Goal: Task Accomplishment & Management: Manage account settings

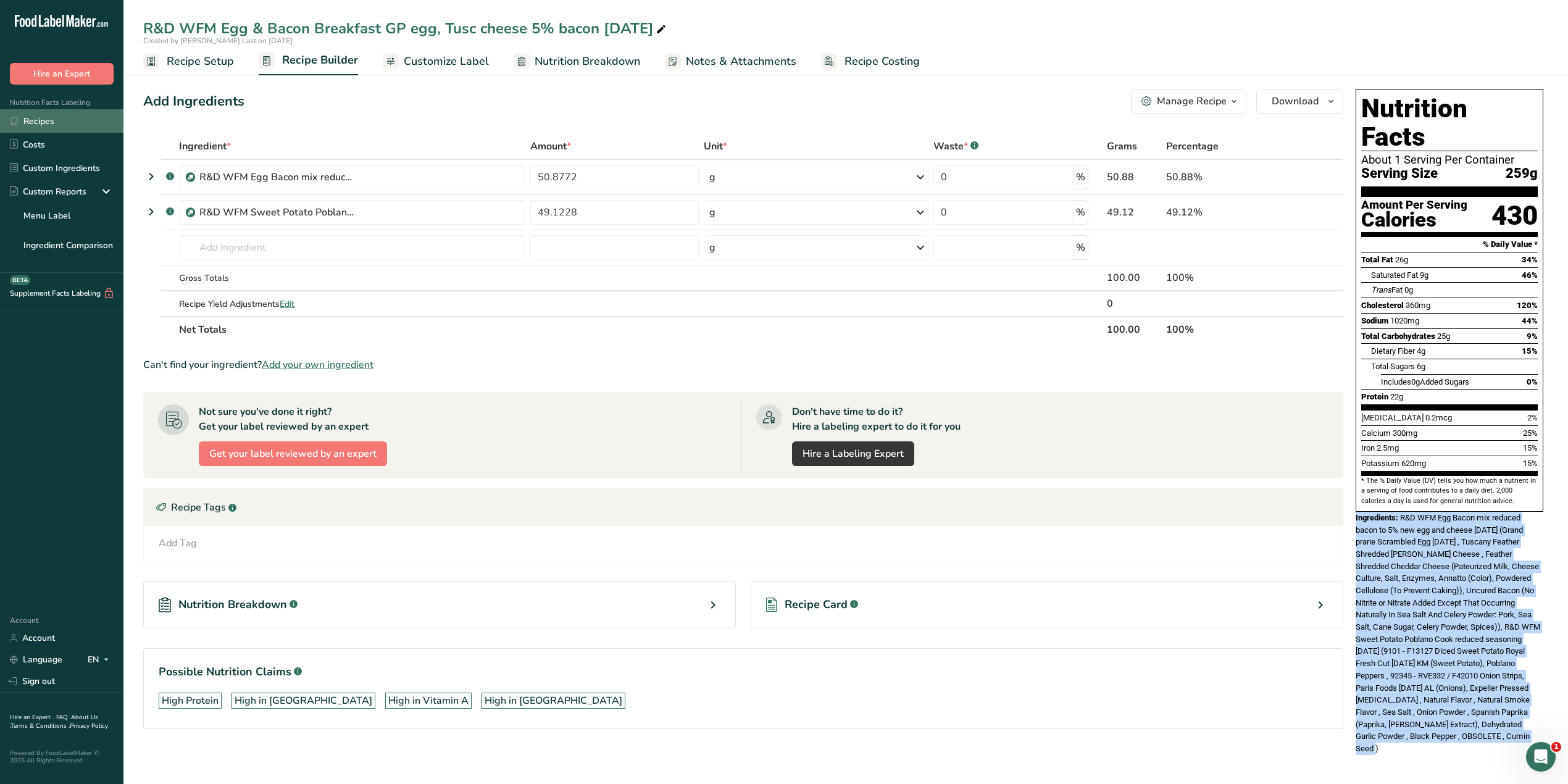
click at [42, 119] on link "Recipes" at bounding box center [61, 120] width 123 height 23
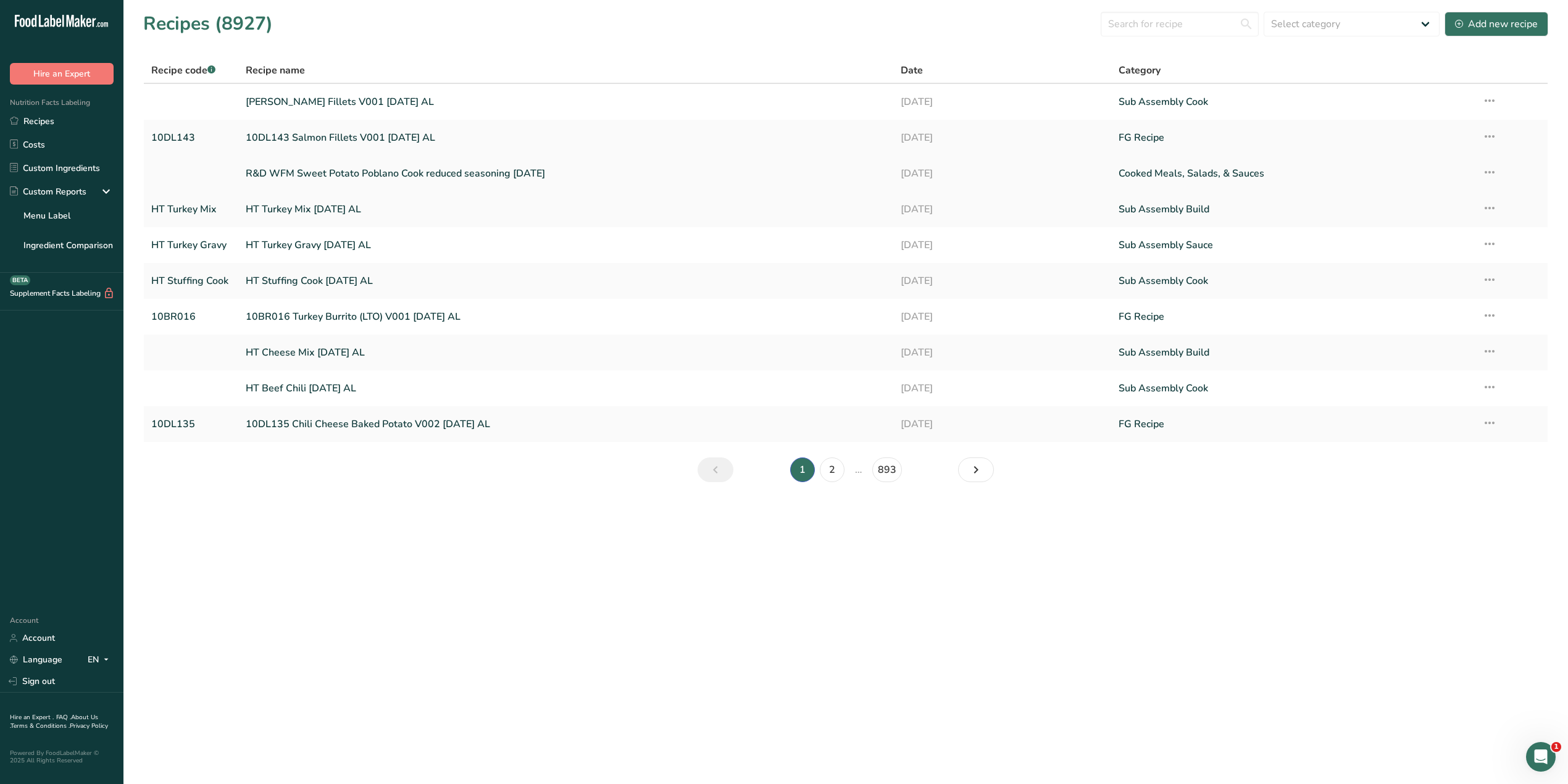
click at [477, 176] on link "R&D WFM Sweet Potato Poblano Cook reduced seasoning [DATE]" at bounding box center [565, 173] width 639 height 26
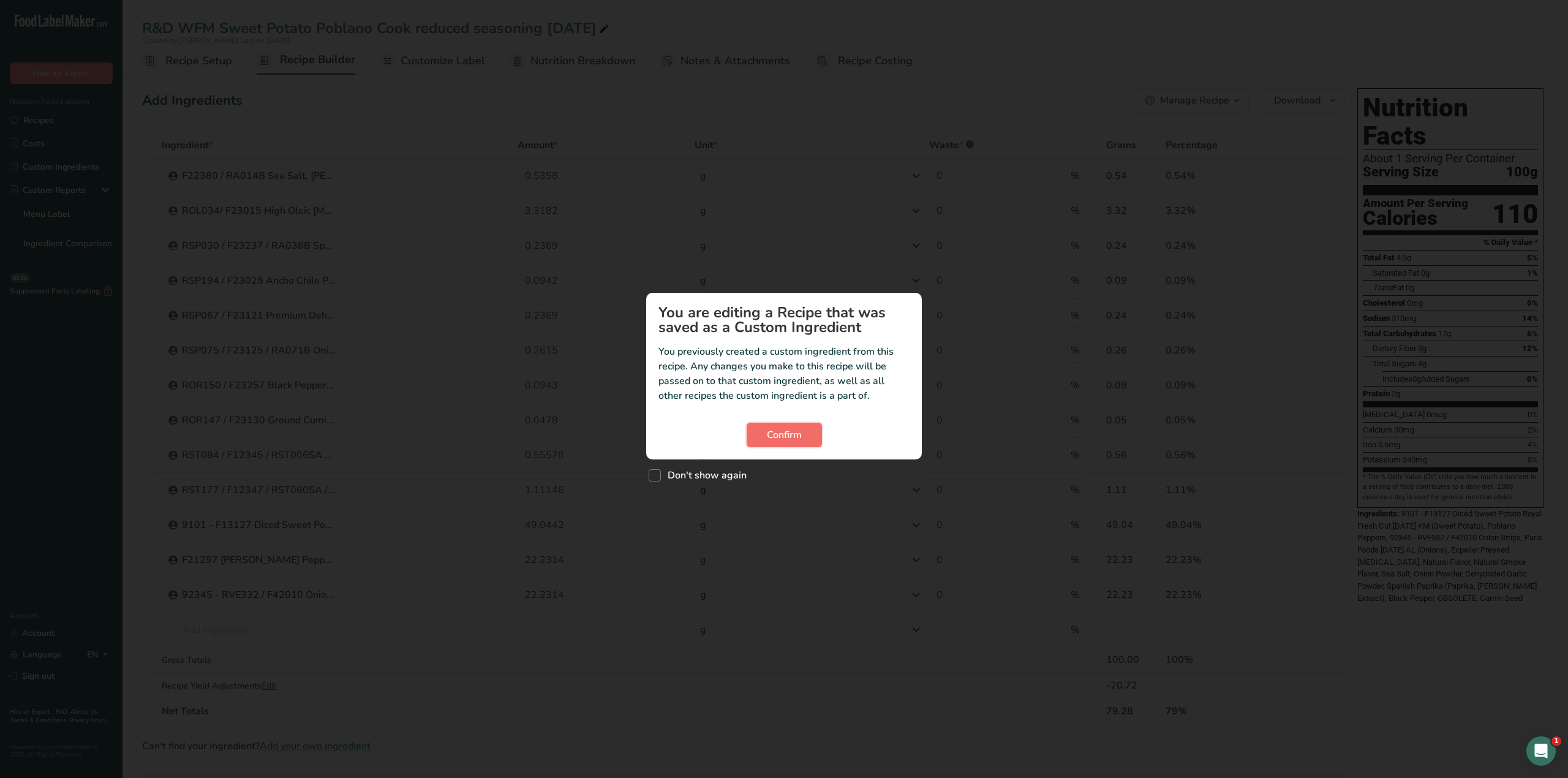
click at [788, 434] on span "Confirm" at bounding box center [784, 435] width 35 height 15
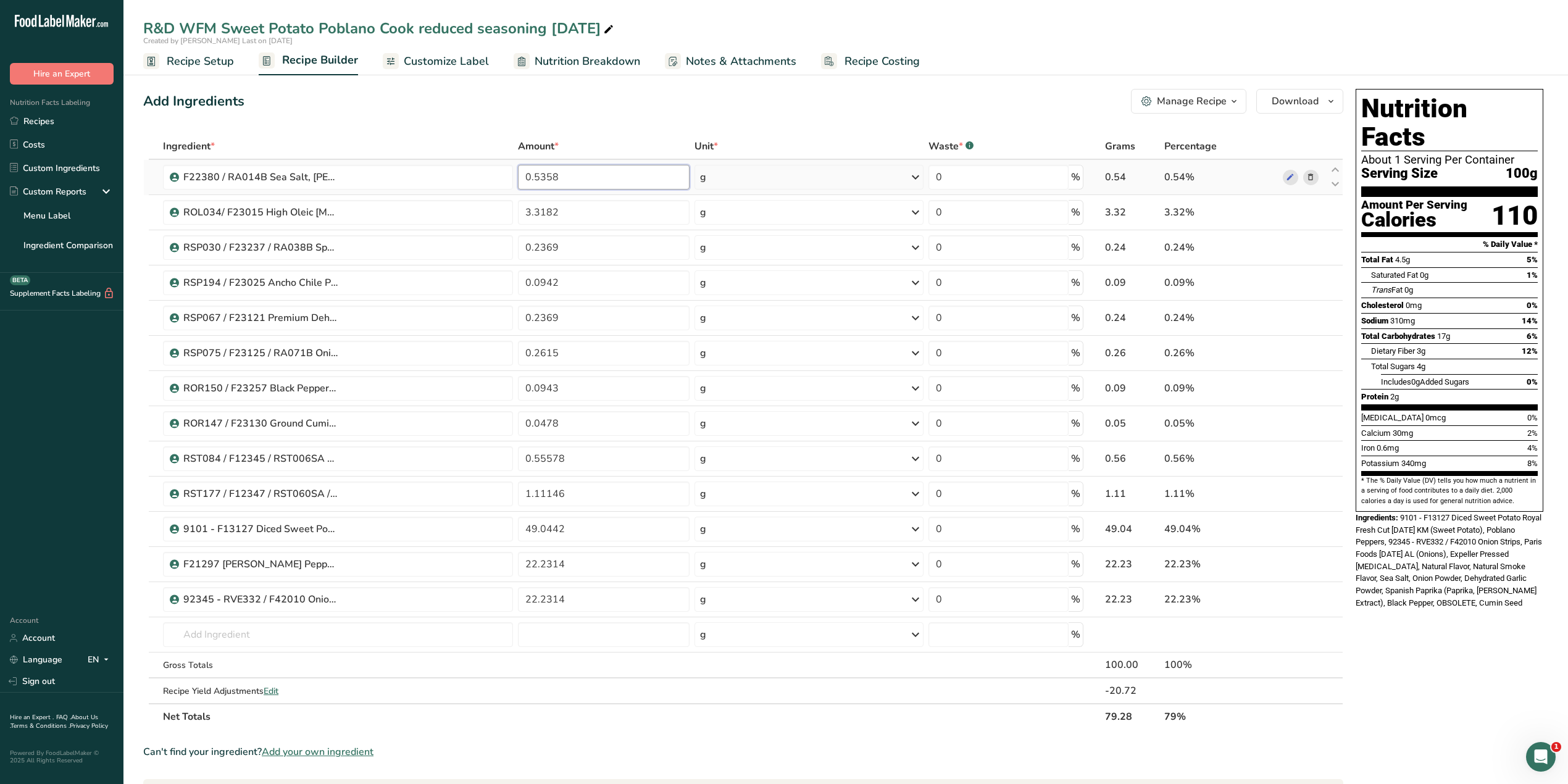
click at [583, 181] on input "0.5358" at bounding box center [604, 177] width 172 height 25
type input "0.5713"
click at [583, 210] on div "Ingredient * Amount * Unit * Waste * .a-a{fill:#347362;}.b-a{fill:#fff;} Grams …" at bounding box center [743, 432] width 1200 height 596
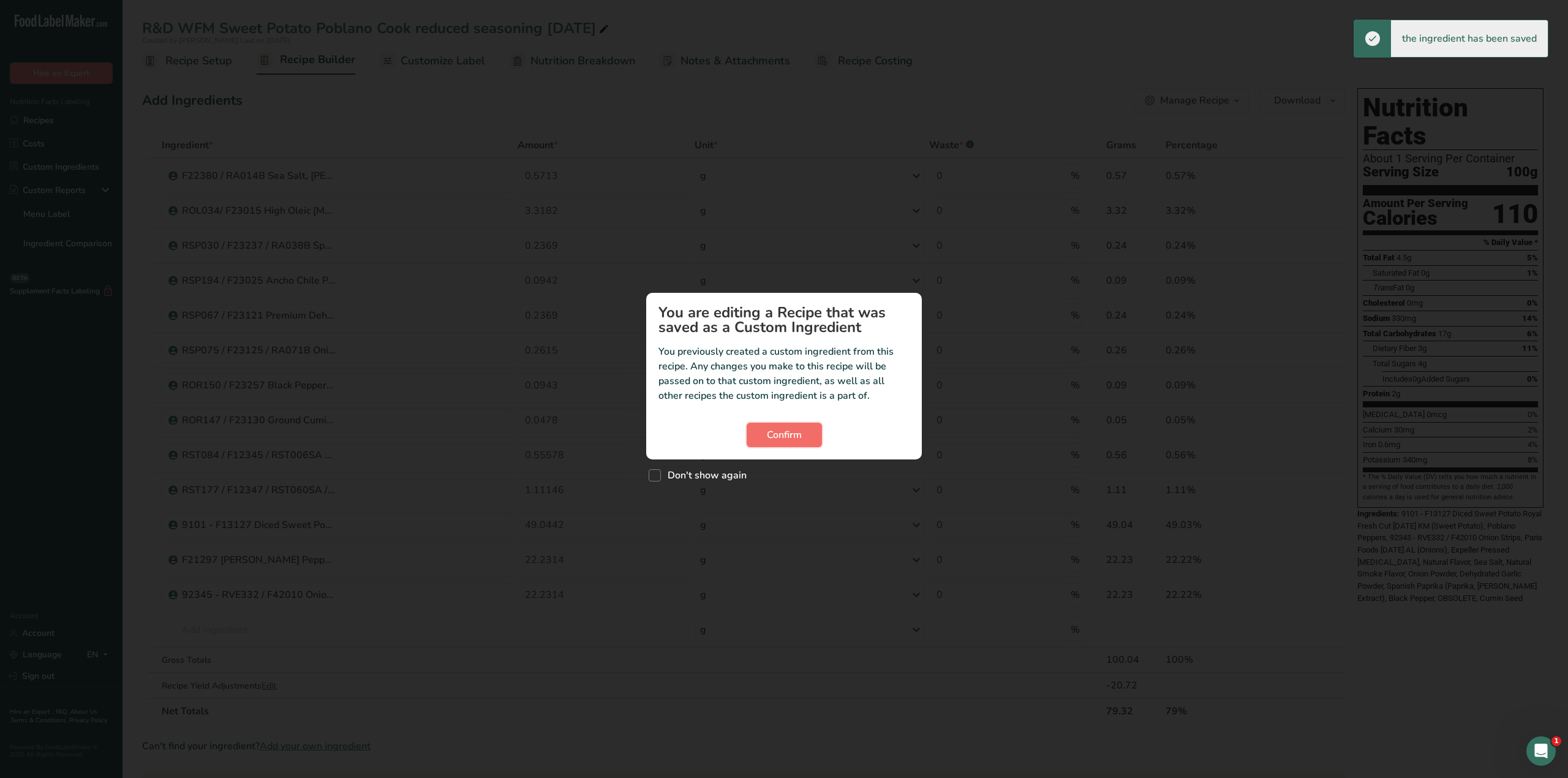
click at [775, 439] on span "Confirm" at bounding box center [784, 435] width 35 height 15
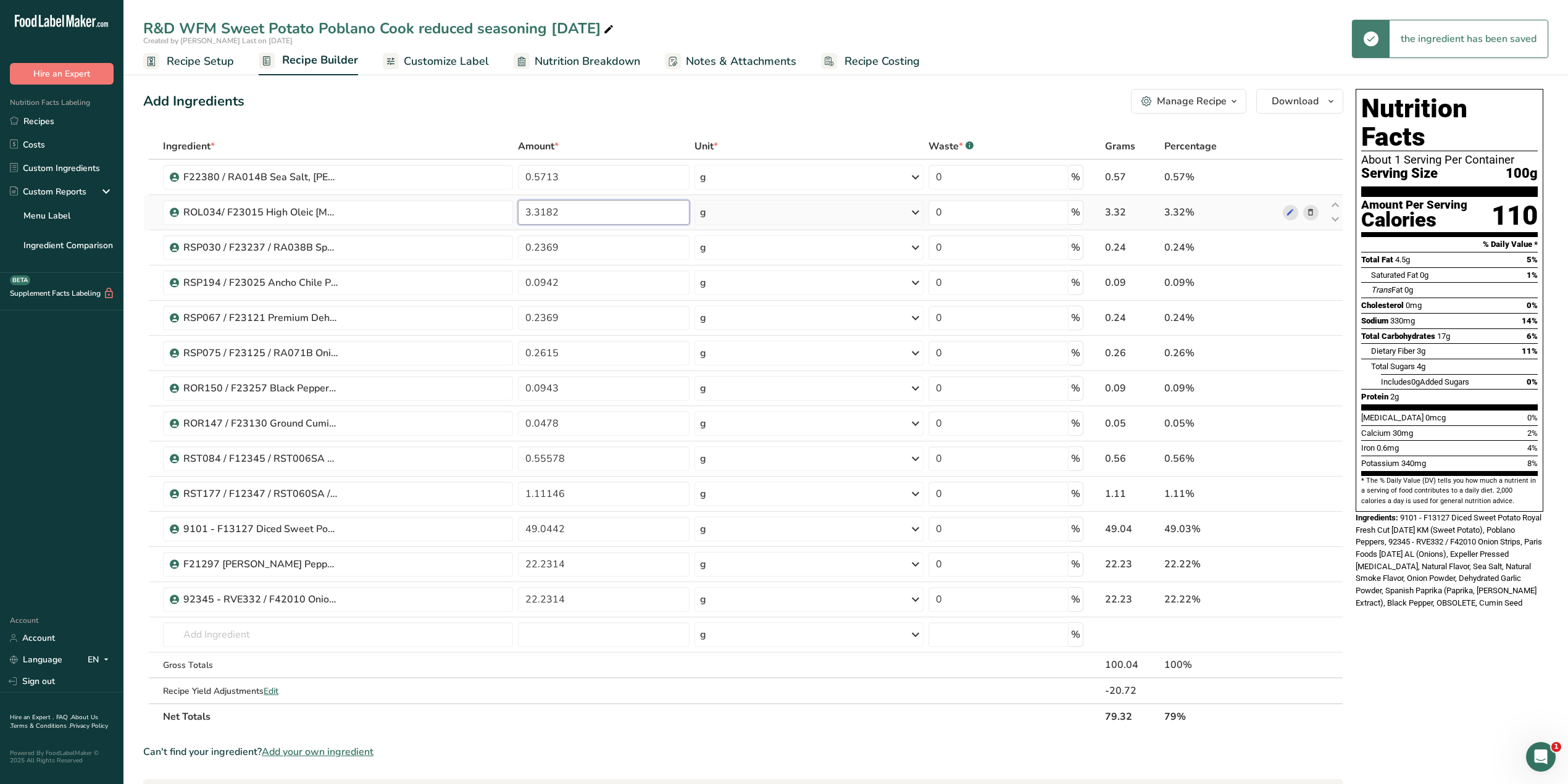
click at [592, 215] on input "3.3182" at bounding box center [604, 212] width 172 height 25
type input "3.317"
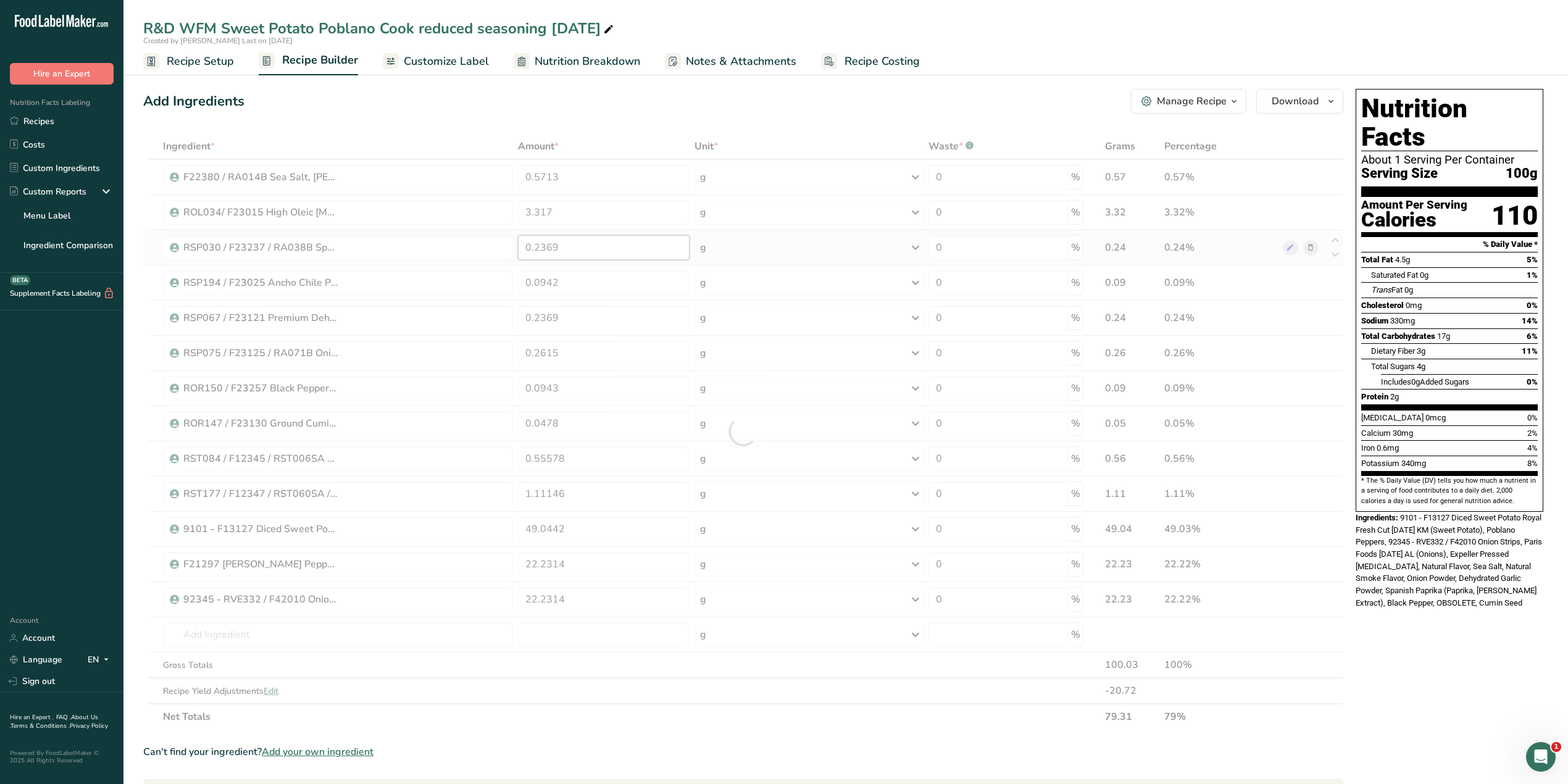
click at [590, 250] on div "Ingredient * Amount * Unit * Waste * .a-a{fill:#347362;}.b-a{fill:#fff;} Grams …" at bounding box center [743, 432] width 1200 height 596
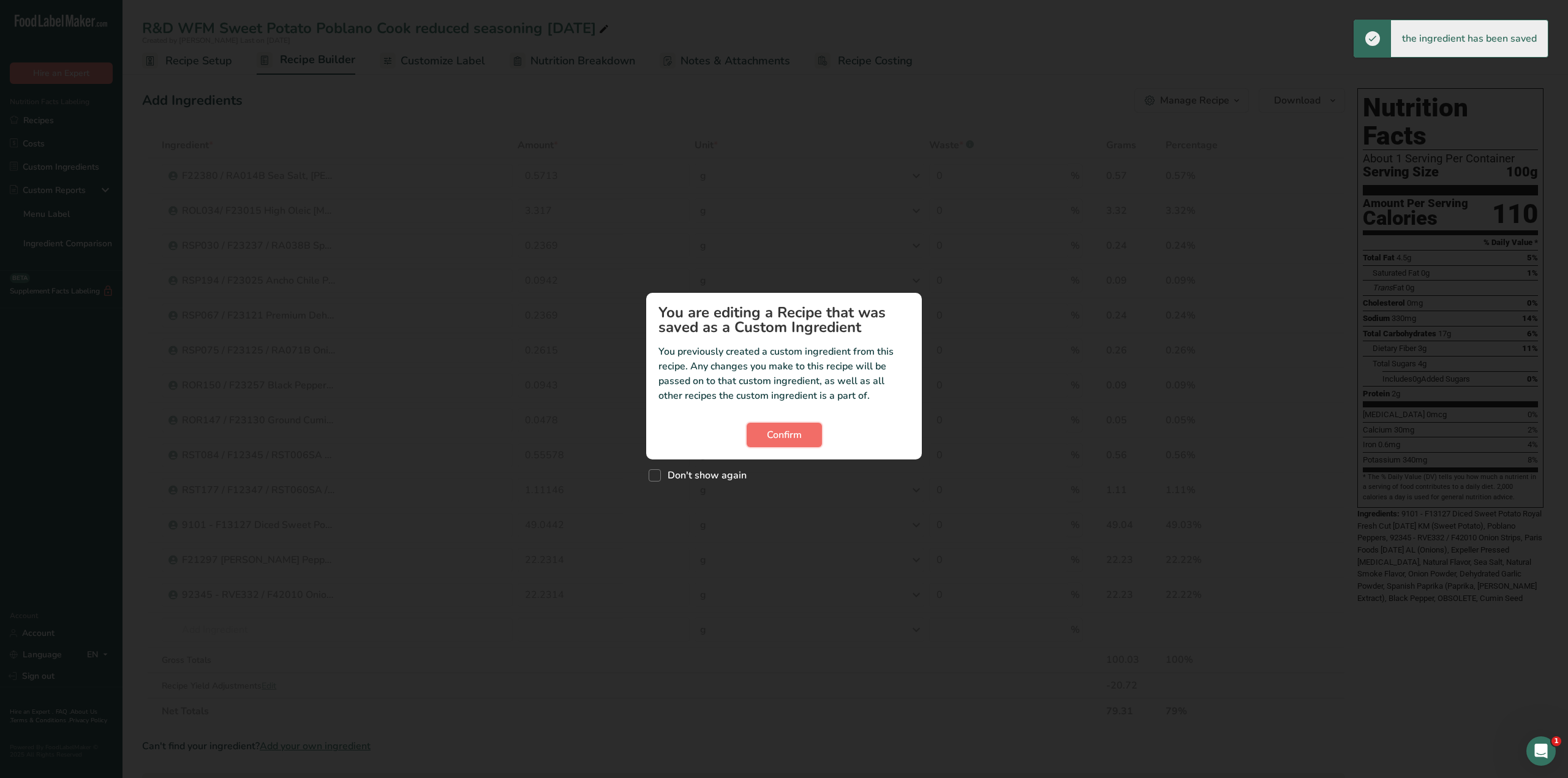
click at [782, 434] on span "Confirm" at bounding box center [784, 435] width 35 height 15
click at [578, 242] on div "Custom ingredient modal" at bounding box center [784, 389] width 1568 height 778
click at [809, 435] on button "Confirm" at bounding box center [784, 434] width 76 height 24
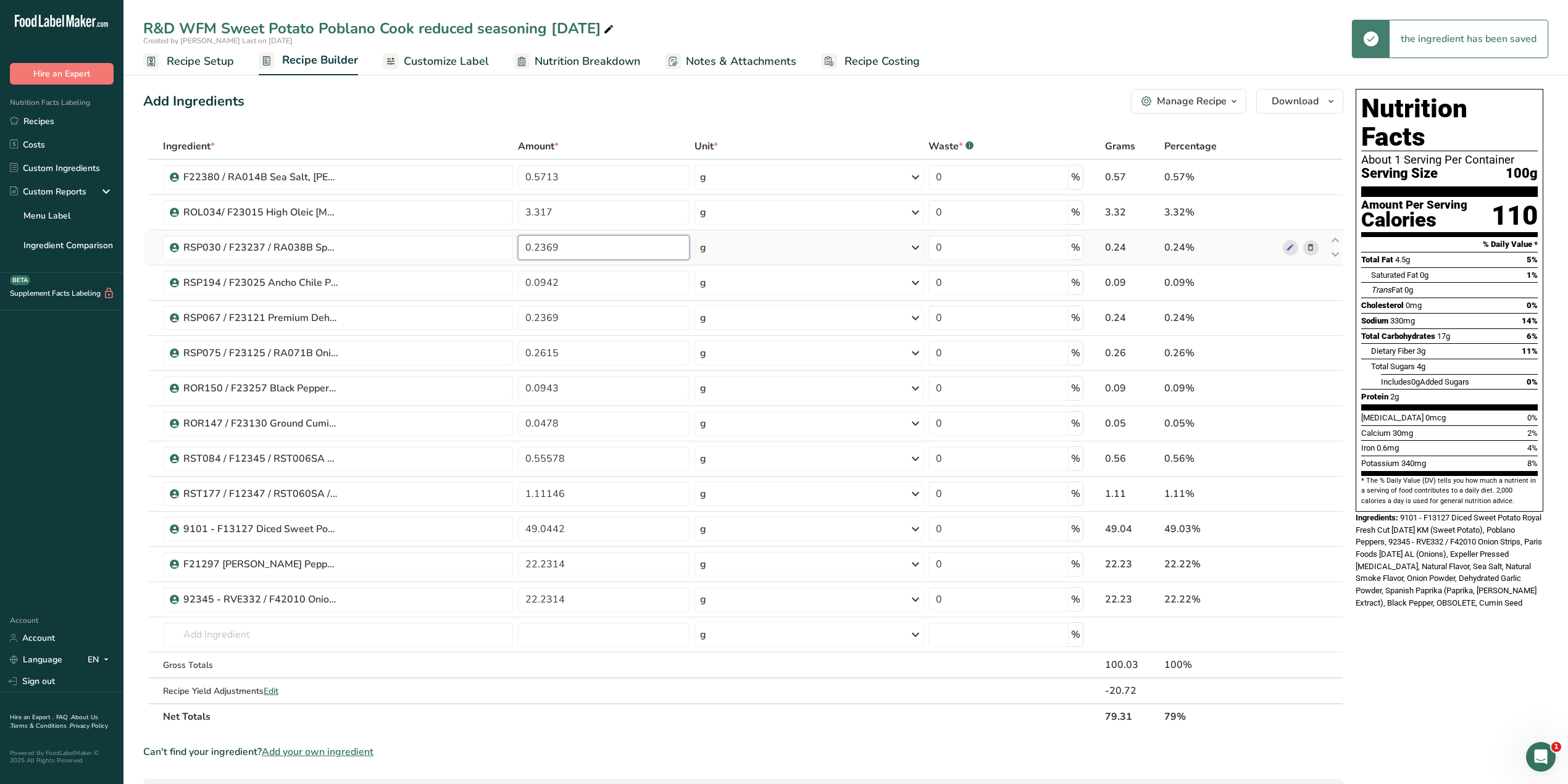
click at [564, 247] on input "0.2369" at bounding box center [604, 247] width 172 height 25
type input "0.2368"
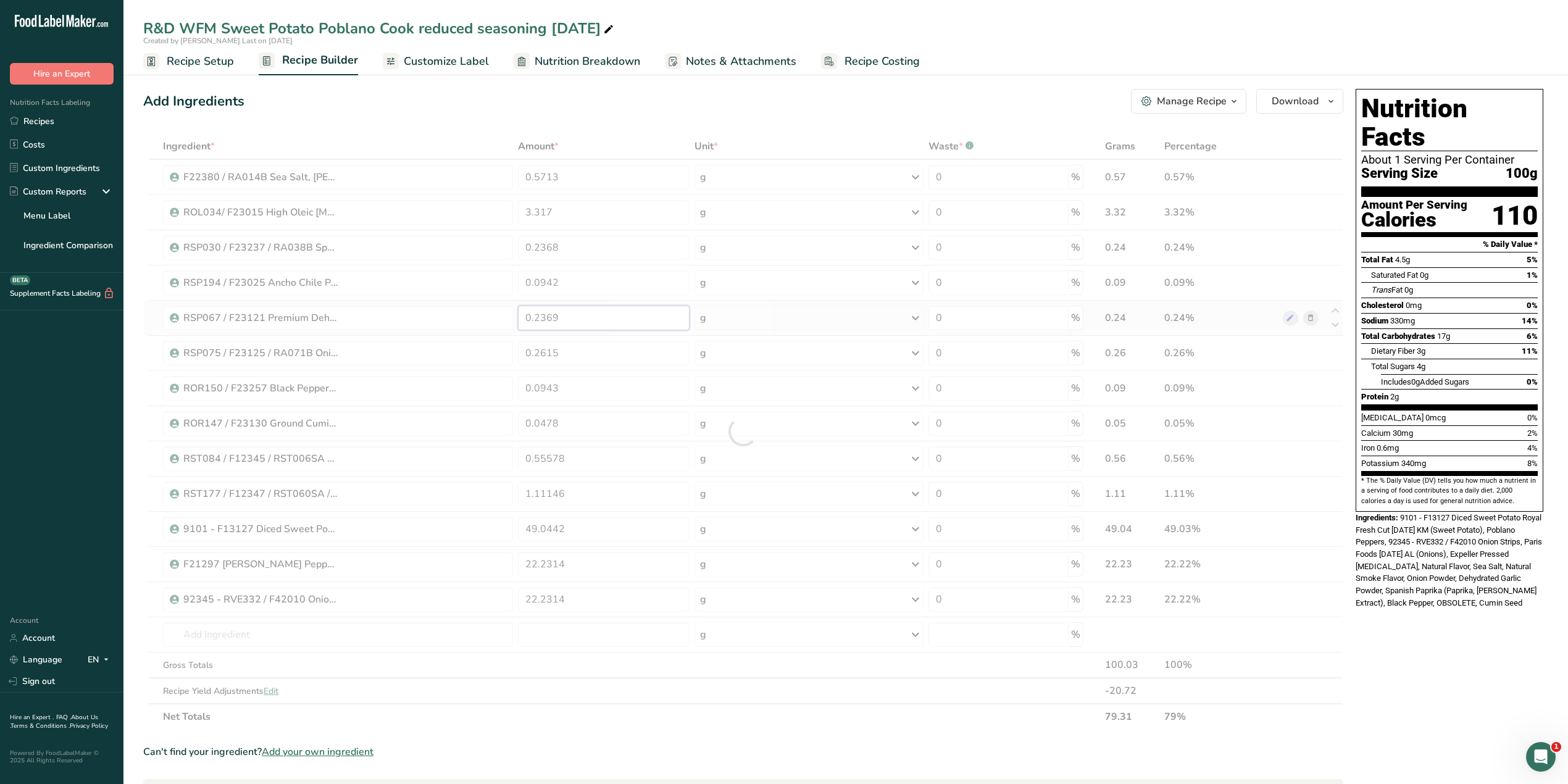
click at [573, 314] on div "Ingredient * Amount * Unit * Waste * .a-a{fill:#347362;}.b-a{fill:#fff;} Grams …" at bounding box center [743, 432] width 1200 height 596
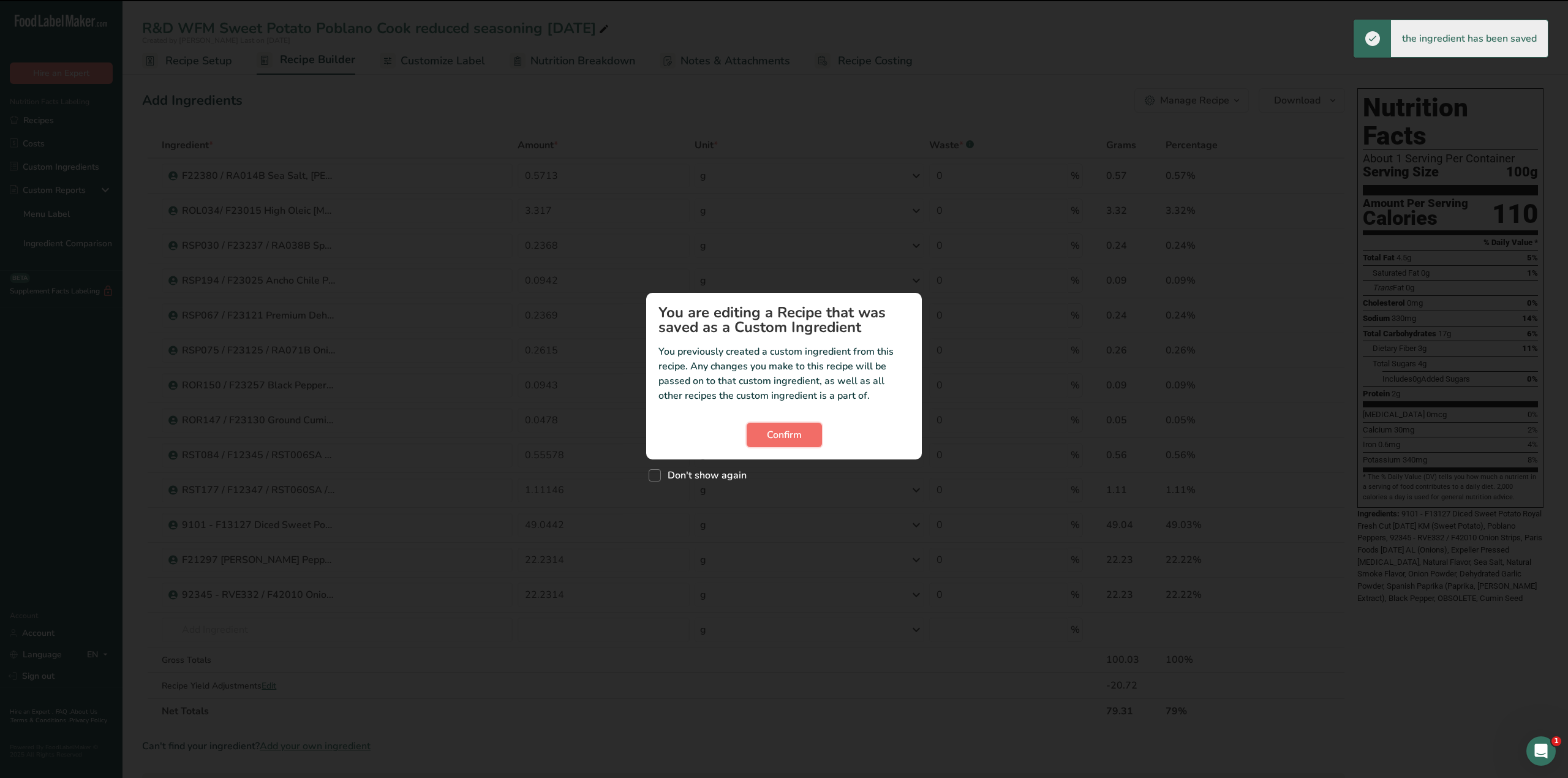
click at [778, 432] on span "Confirm" at bounding box center [784, 435] width 35 height 15
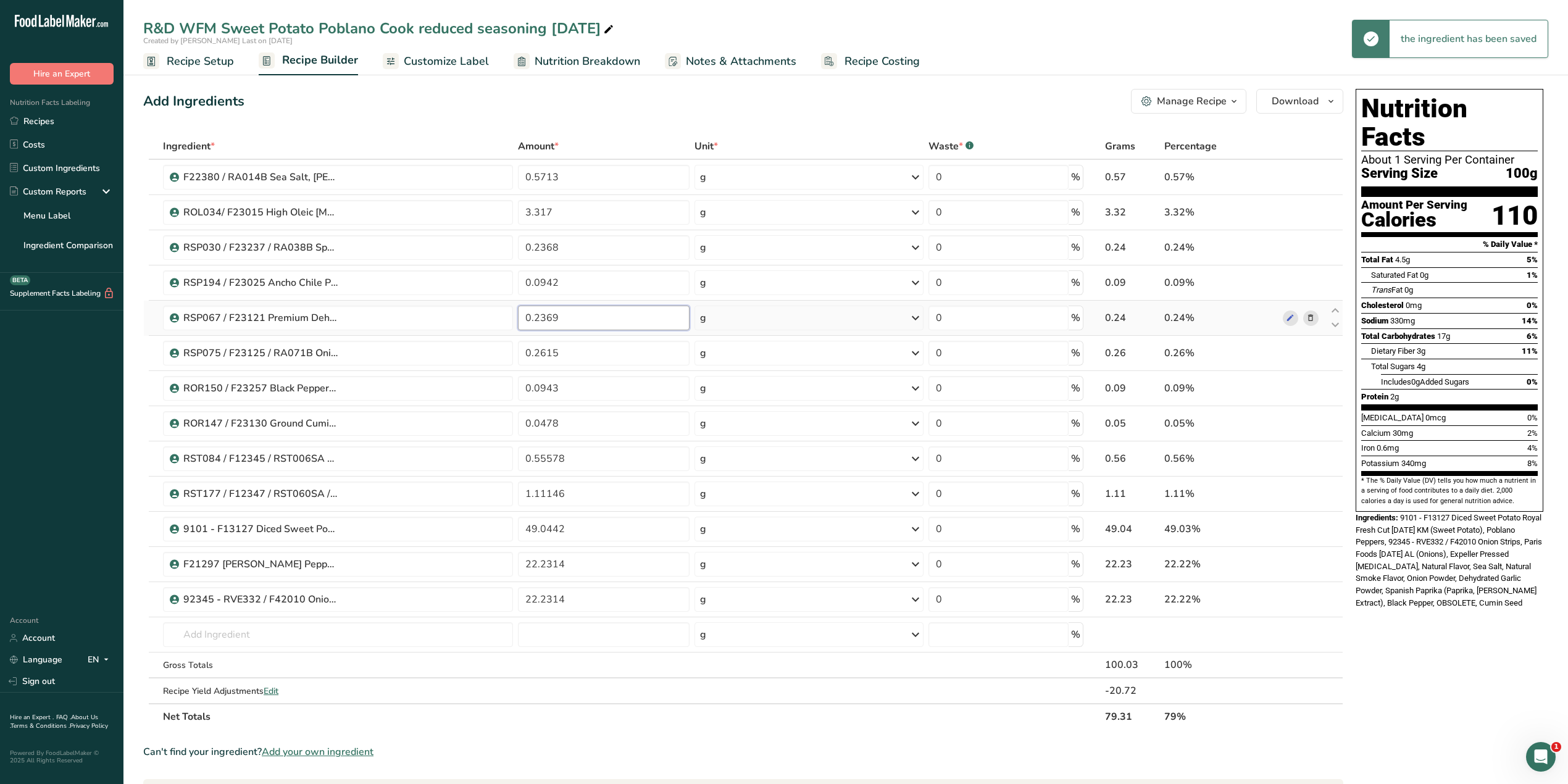
click at [571, 322] on input "0.2369" at bounding box center [604, 317] width 172 height 25
type input "0.2368"
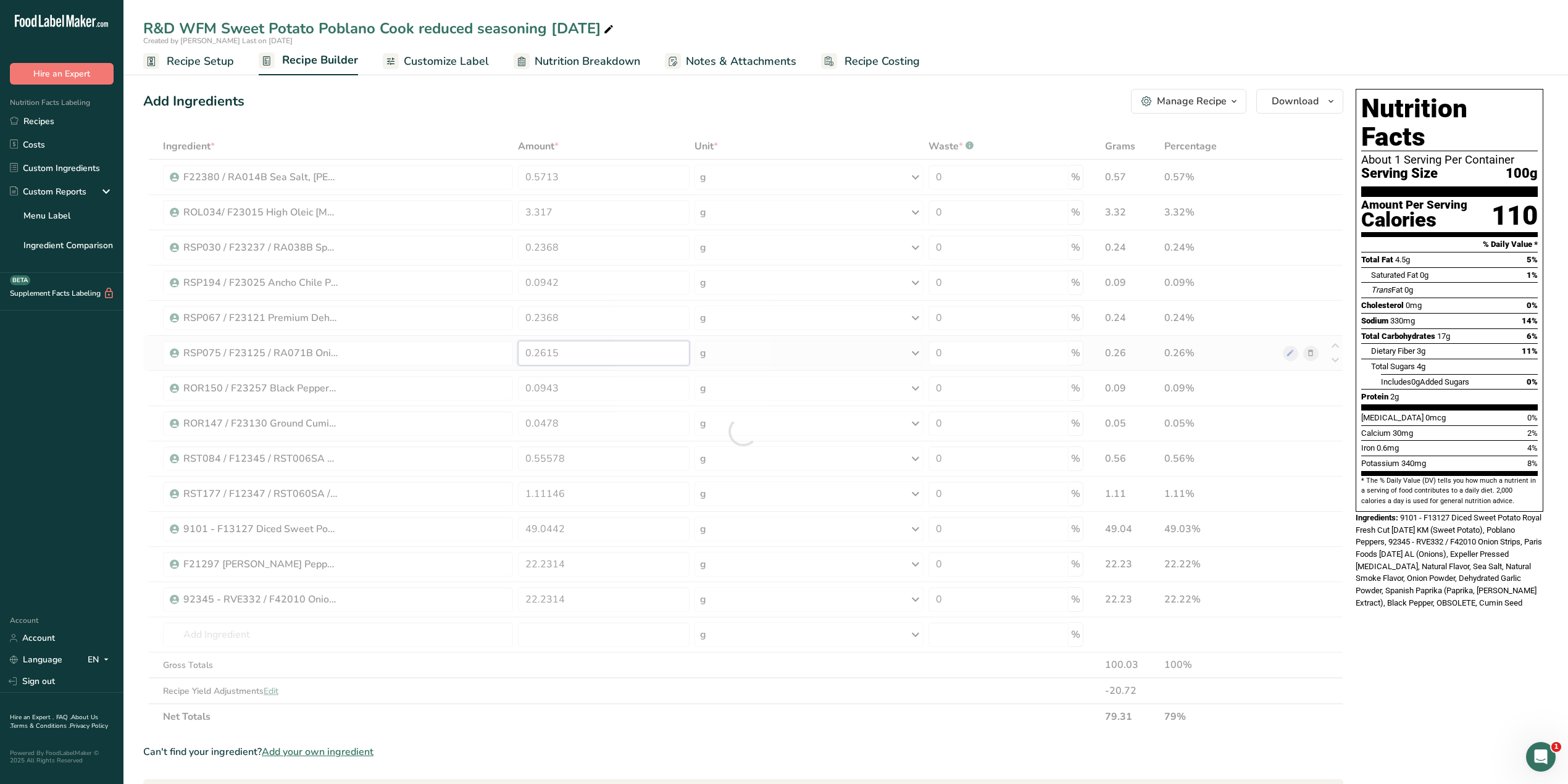
click at [609, 353] on div "Ingredient * Amount * Unit * Waste * .a-a{fill:#347362;}.b-a{fill:#fff;} Grams …" at bounding box center [743, 432] width 1200 height 596
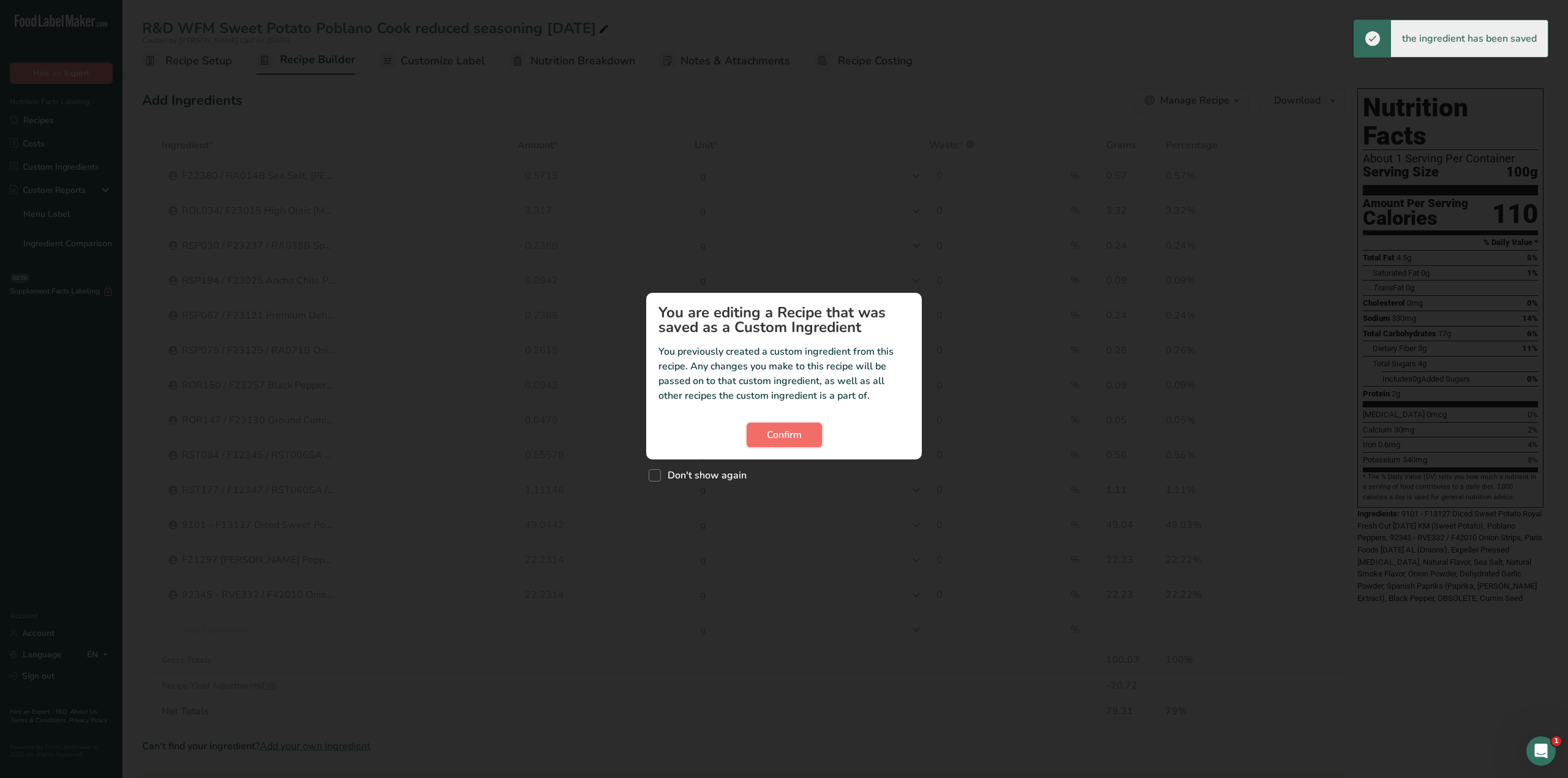
click at [758, 427] on button "Confirm" at bounding box center [784, 434] width 76 height 24
click at [768, 430] on span "Confirm" at bounding box center [784, 435] width 35 height 15
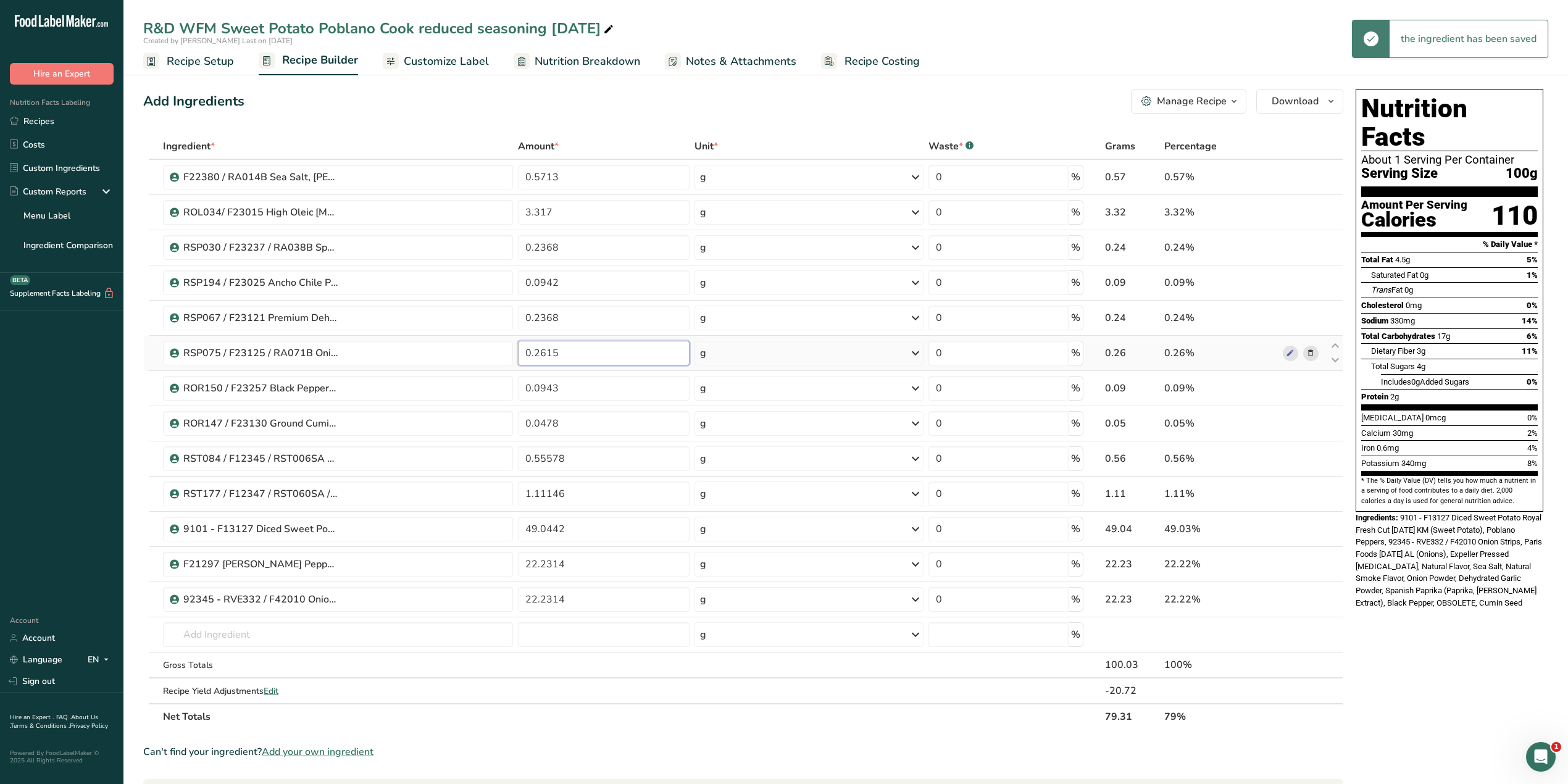
click at [610, 354] on input "0.2615" at bounding box center [604, 352] width 172 height 25
type input "0.2614"
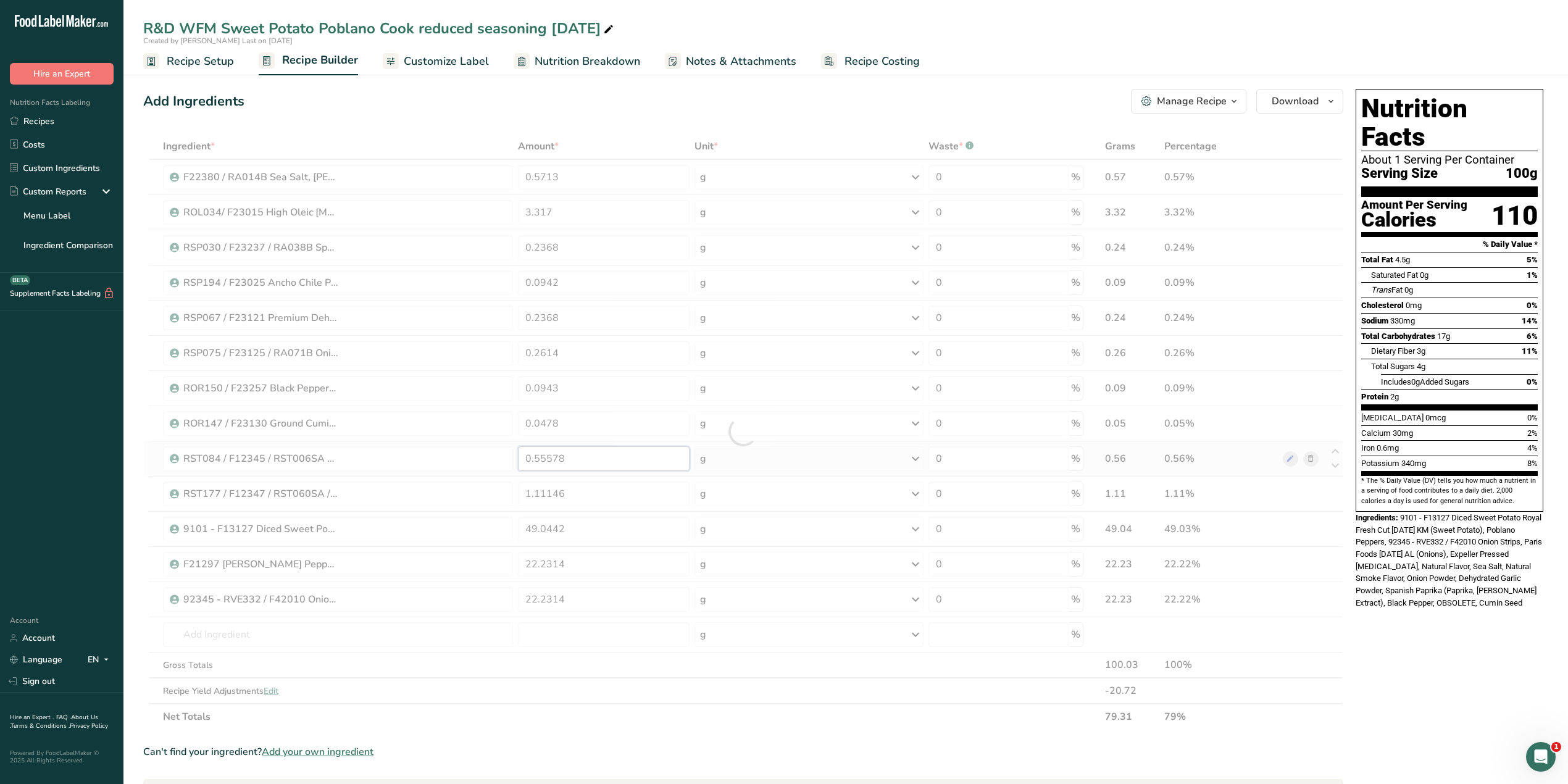
click at [598, 461] on div "Ingredient * Amount * Unit * Waste * .a-a{fill:#347362;}.b-a{fill:#fff;} Grams …" at bounding box center [743, 432] width 1200 height 596
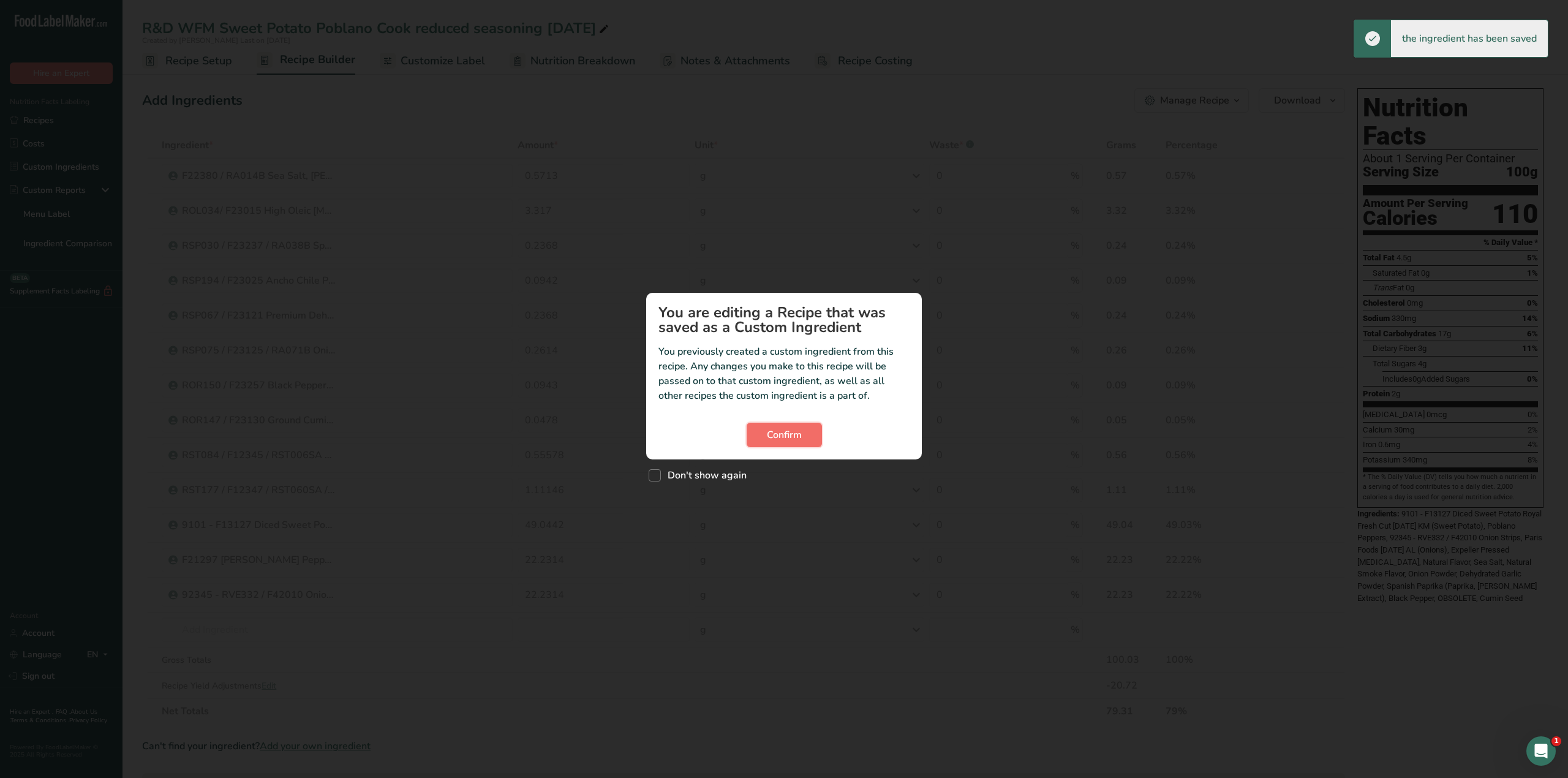
click at [764, 437] on button "Confirm" at bounding box center [784, 434] width 76 height 24
click at [591, 457] on div "Custom ingredient modal" at bounding box center [784, 389] width 1568 height 778
click at [760, 436] on button "Confirm" at bounding box center [784, 434] width 76 height 24
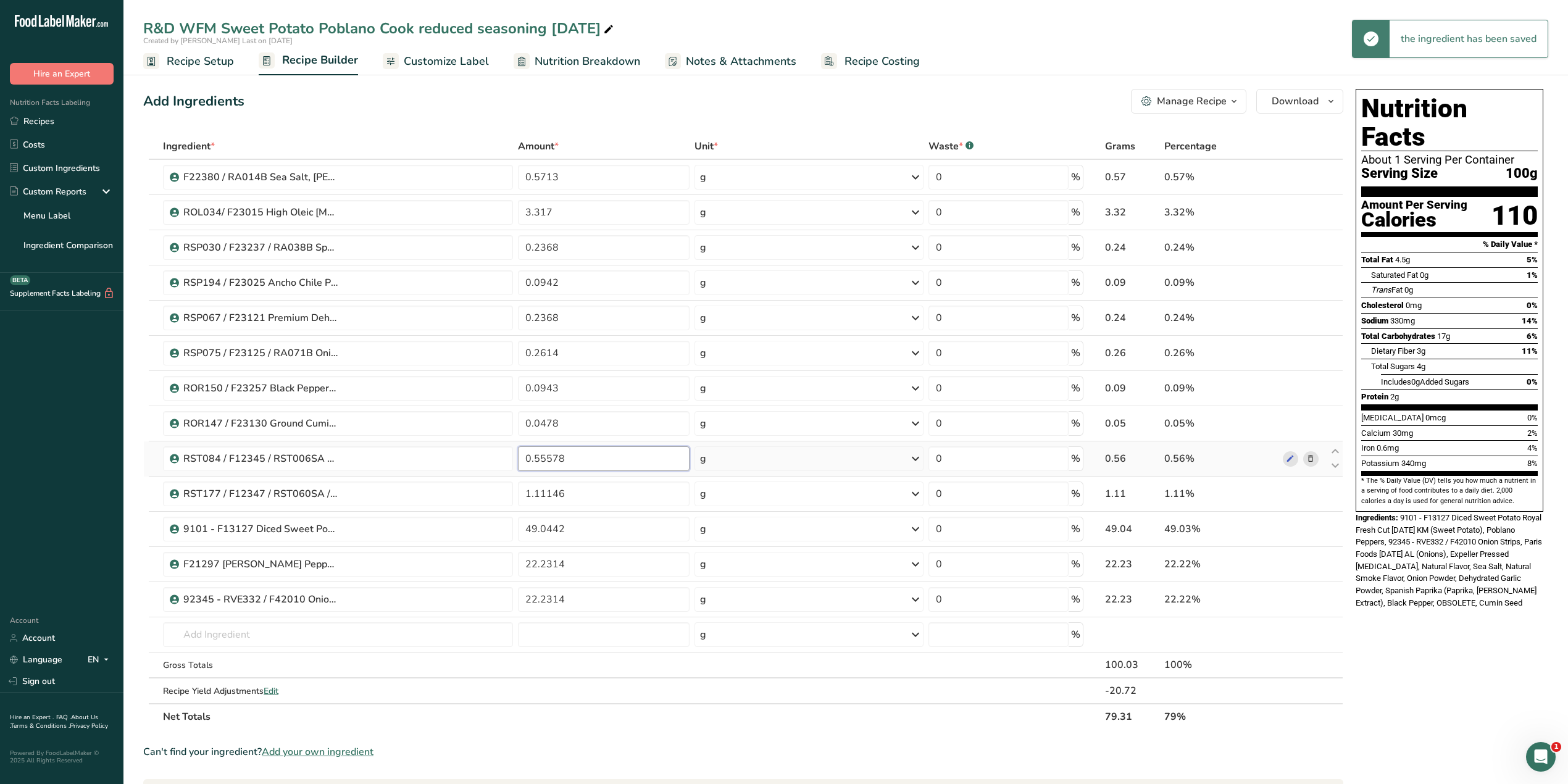
click at [616, 464] on input "0.55578" at bounding box center [604, 458] width 172 height 25
type input "0.5556"
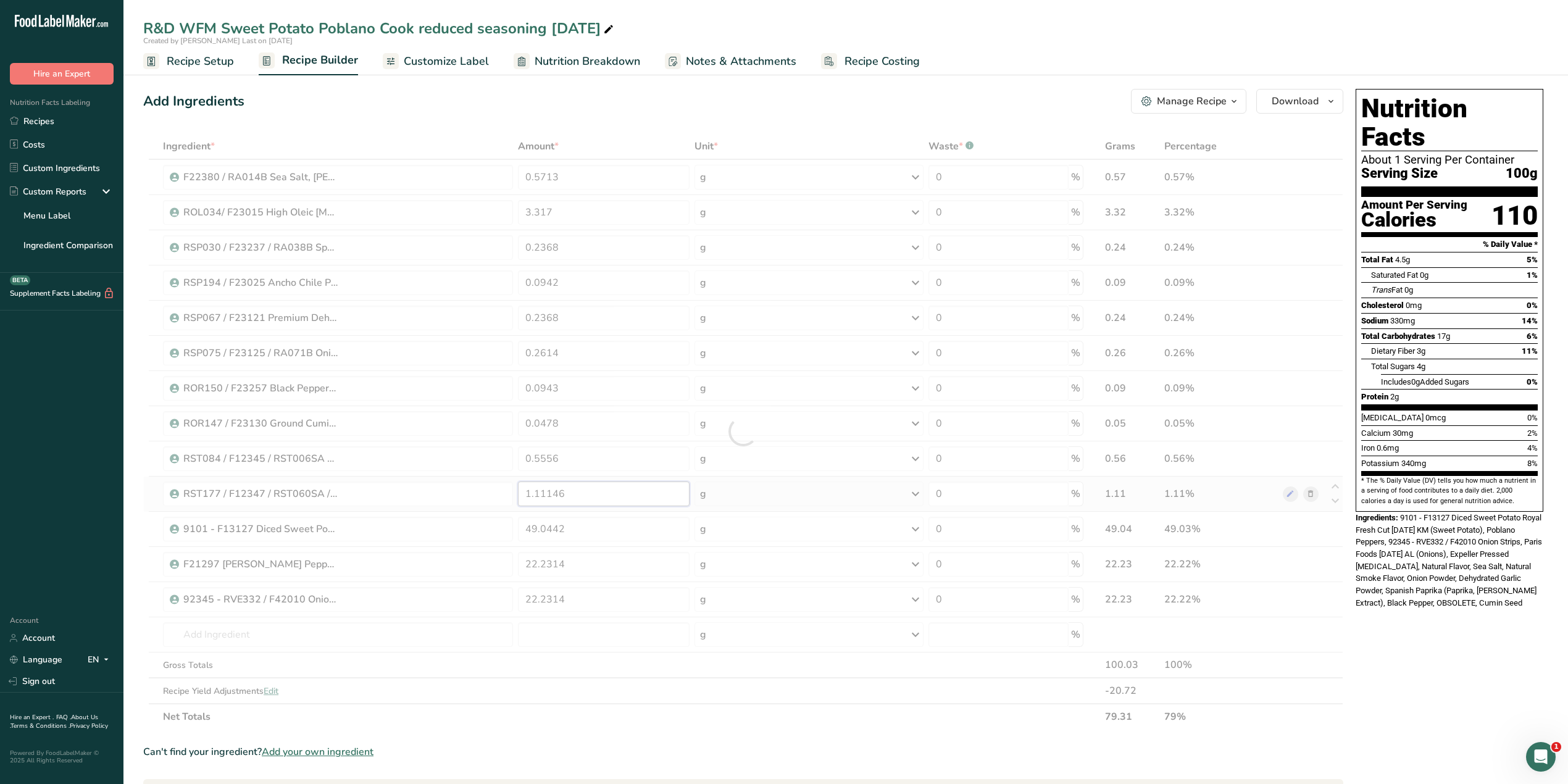
click at [598, 497] on div "Ingredient * Amount * Unit * Waste * .a-a{fill:#347362;}.b-a{fill:#fff;} Grams …" at bounding box center [743, 432] width 1200 height 596
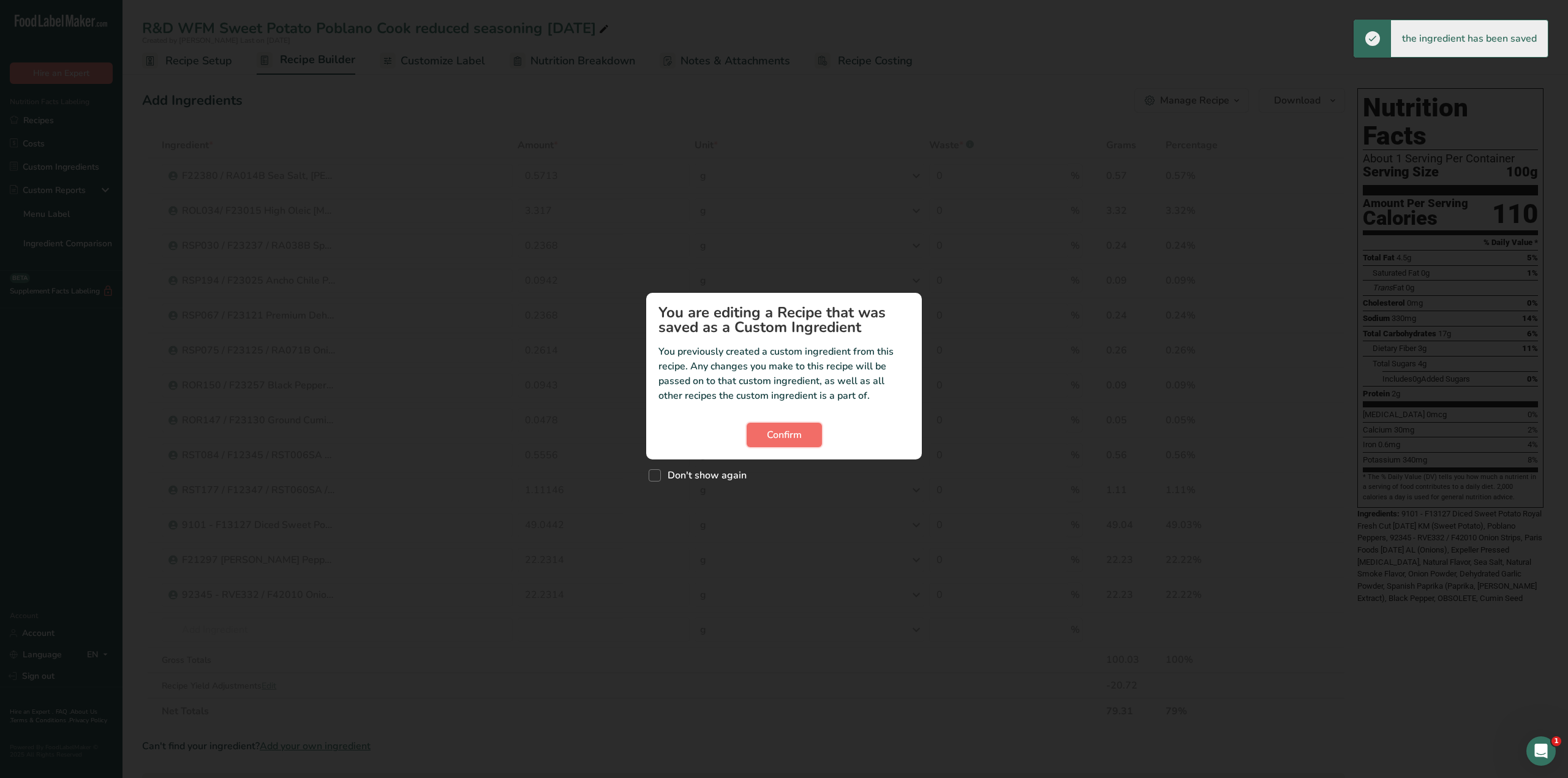
click at [764, 436] on button "Confirm" at bounding box center [784, 434] width 76 height 24
click at [771, 435] on span "Confirm" at bounding box center [784, 435] width 35 height 15
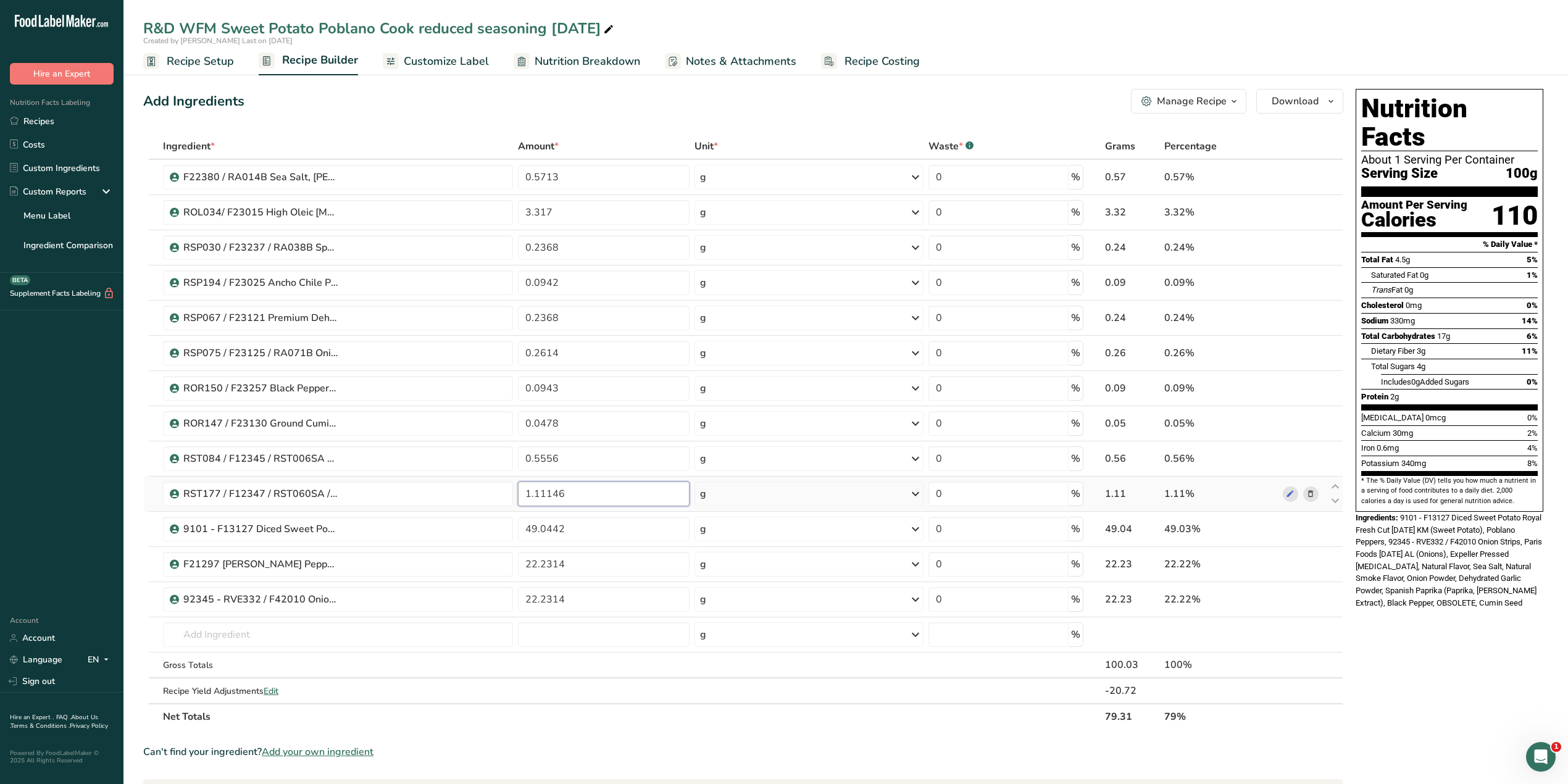
click at [589, 499] on input "1.11146" at bounding box center [604, 494] width 172 height 25
type input "1.1112"
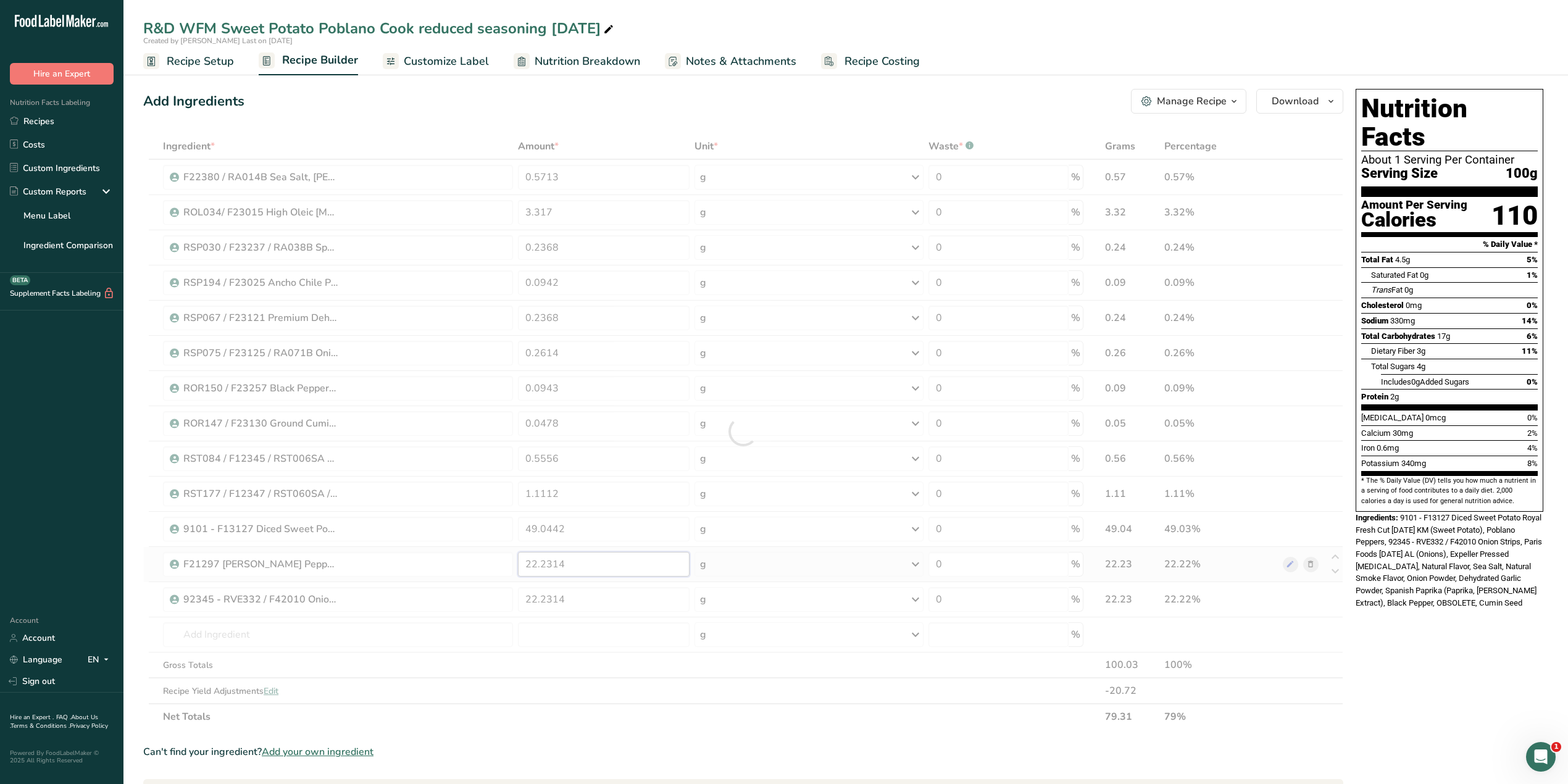
click at [578, 566] on div "Ingredient * Amount * Unit * Waste * .a-a{fill:#347362;}.b-a{fill:#fff;} Grams …" at bounding box center [743, 432] width 1200 height 596
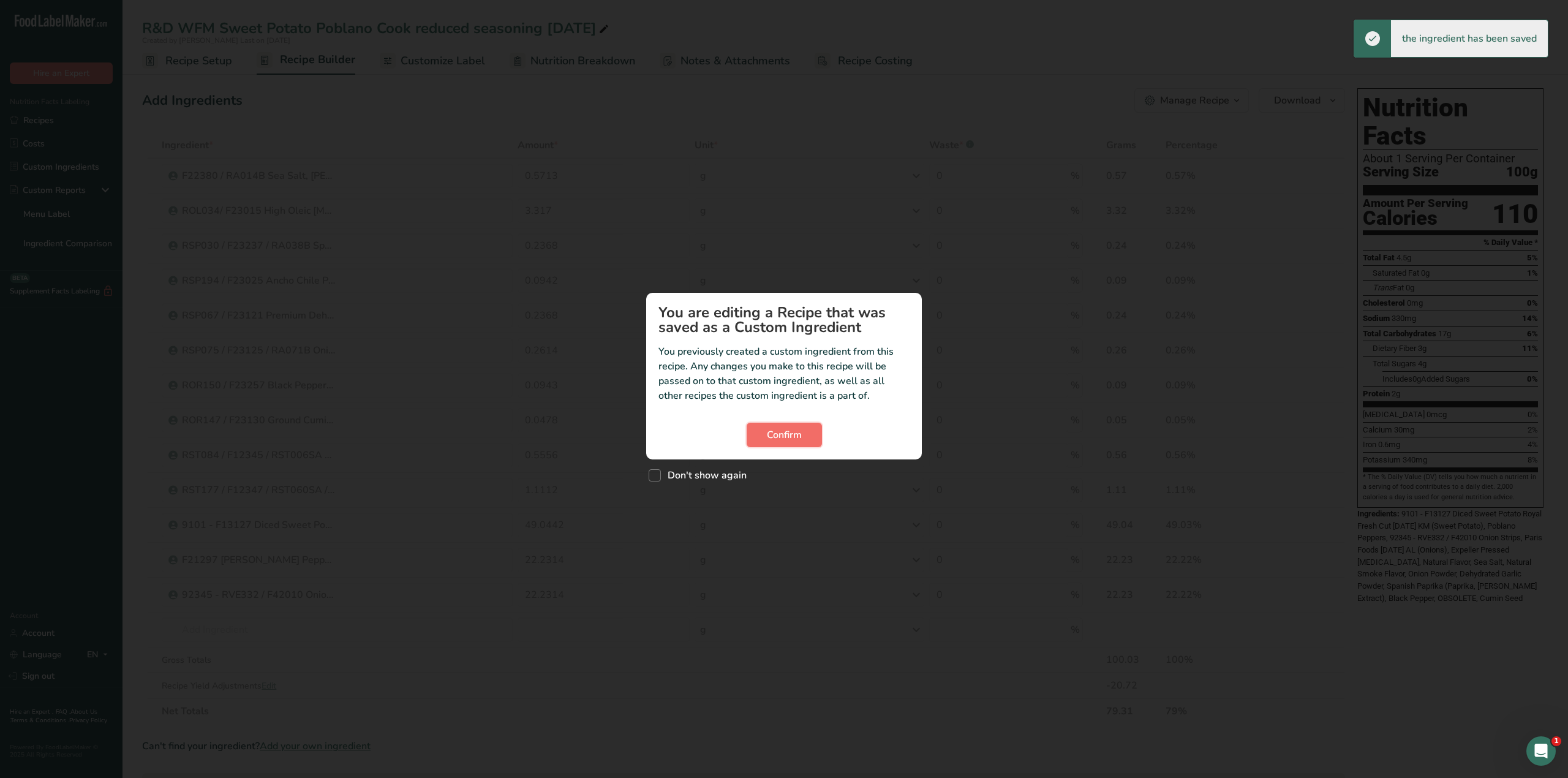
click at [764, 429] on button "Confirm" at bounding box center [784, 434] width 76 height 24
click at [771, 437] on span "Confirm" at bounding box center [784, 435] width 35 height 15
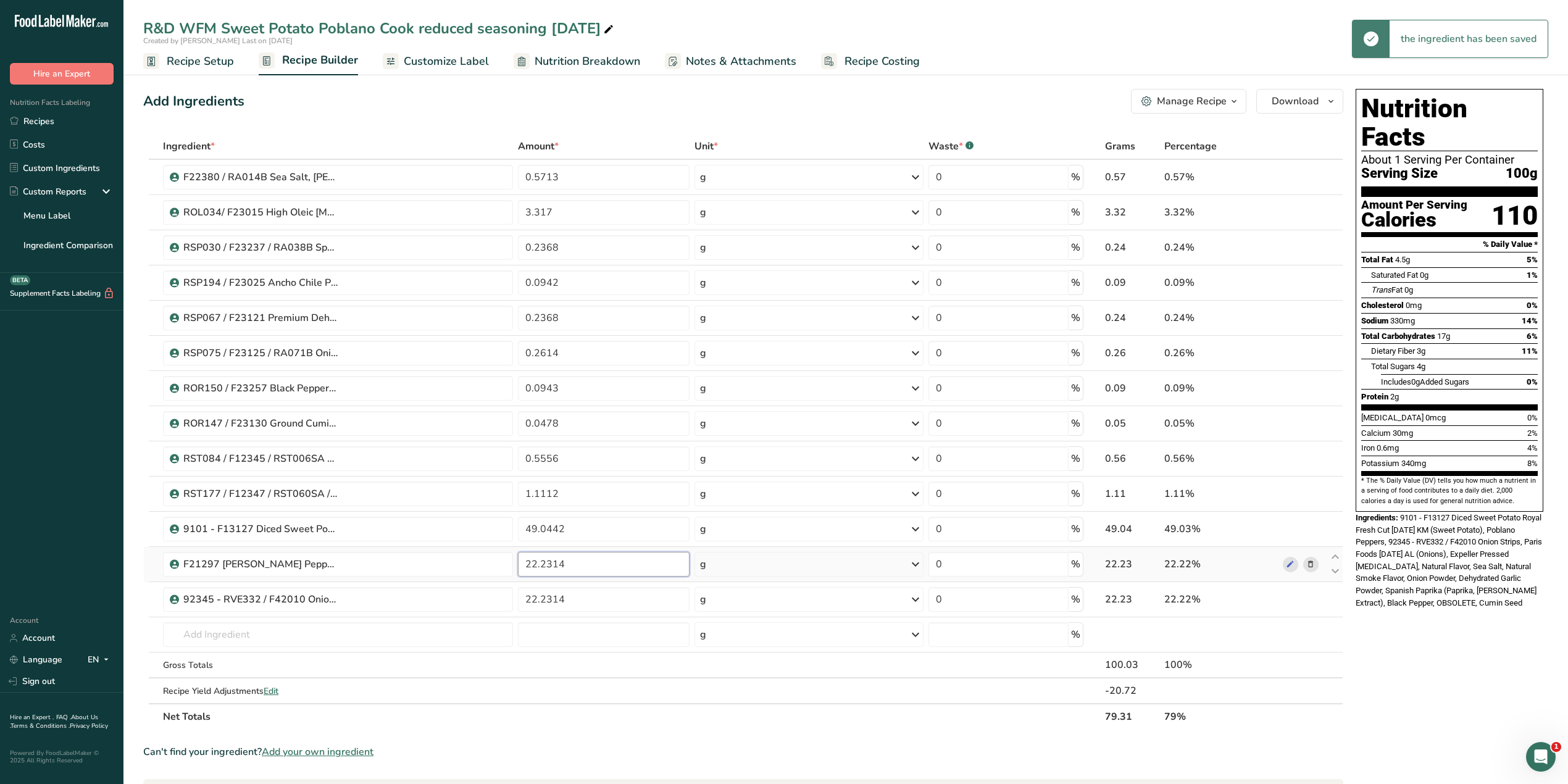
click at [600, 567] on input "22.2314" at bounding box center [604, 564] width 172 height 25
type input "22.2235"
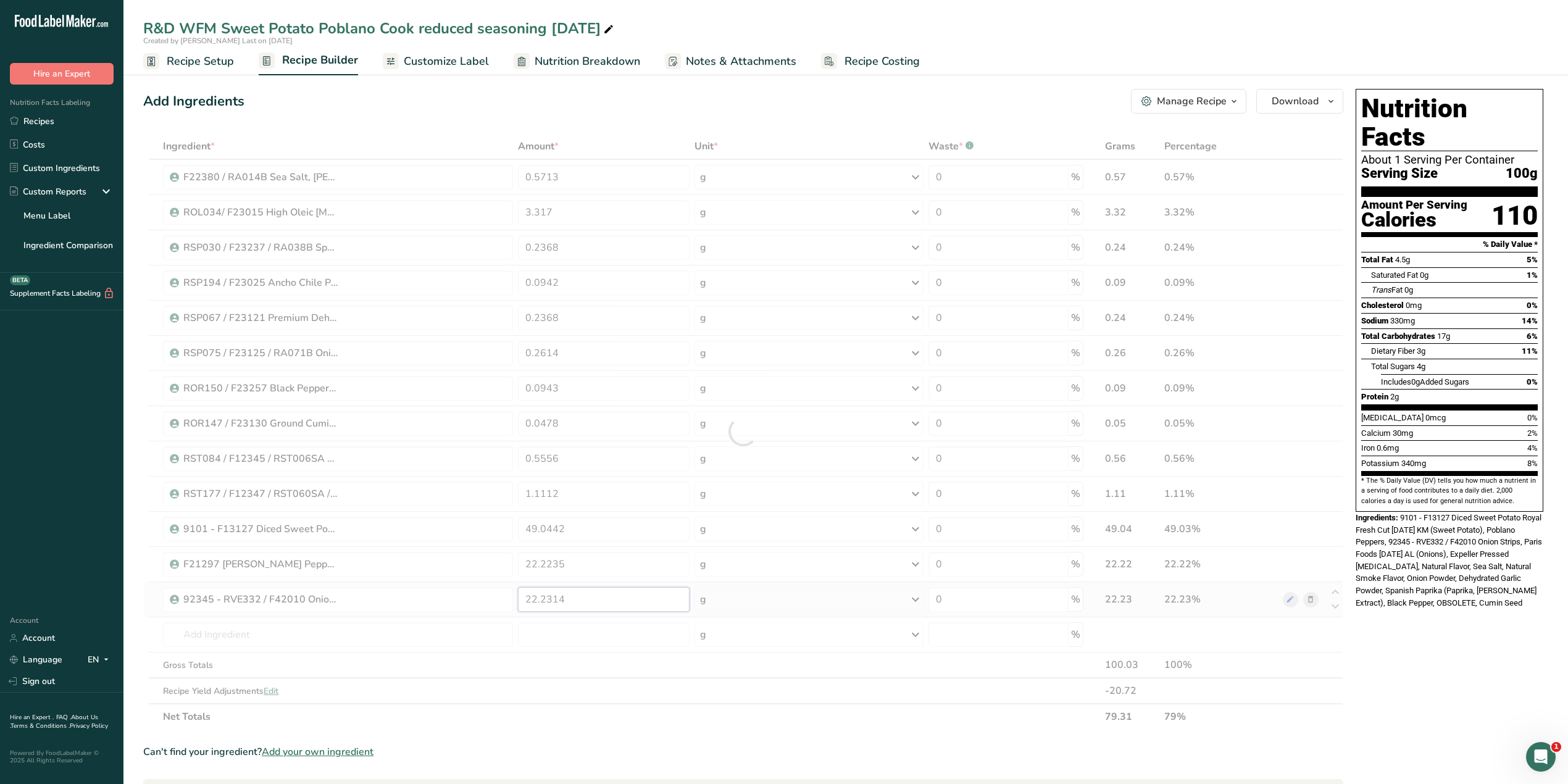
click at [589, 598] on div "Ingredient * Amount * Unit * Waste * .a-a{fill:#347362;}.b-a{fill:#fff;} Grams …" at bounding box center [743, 432] width 1200 height 596
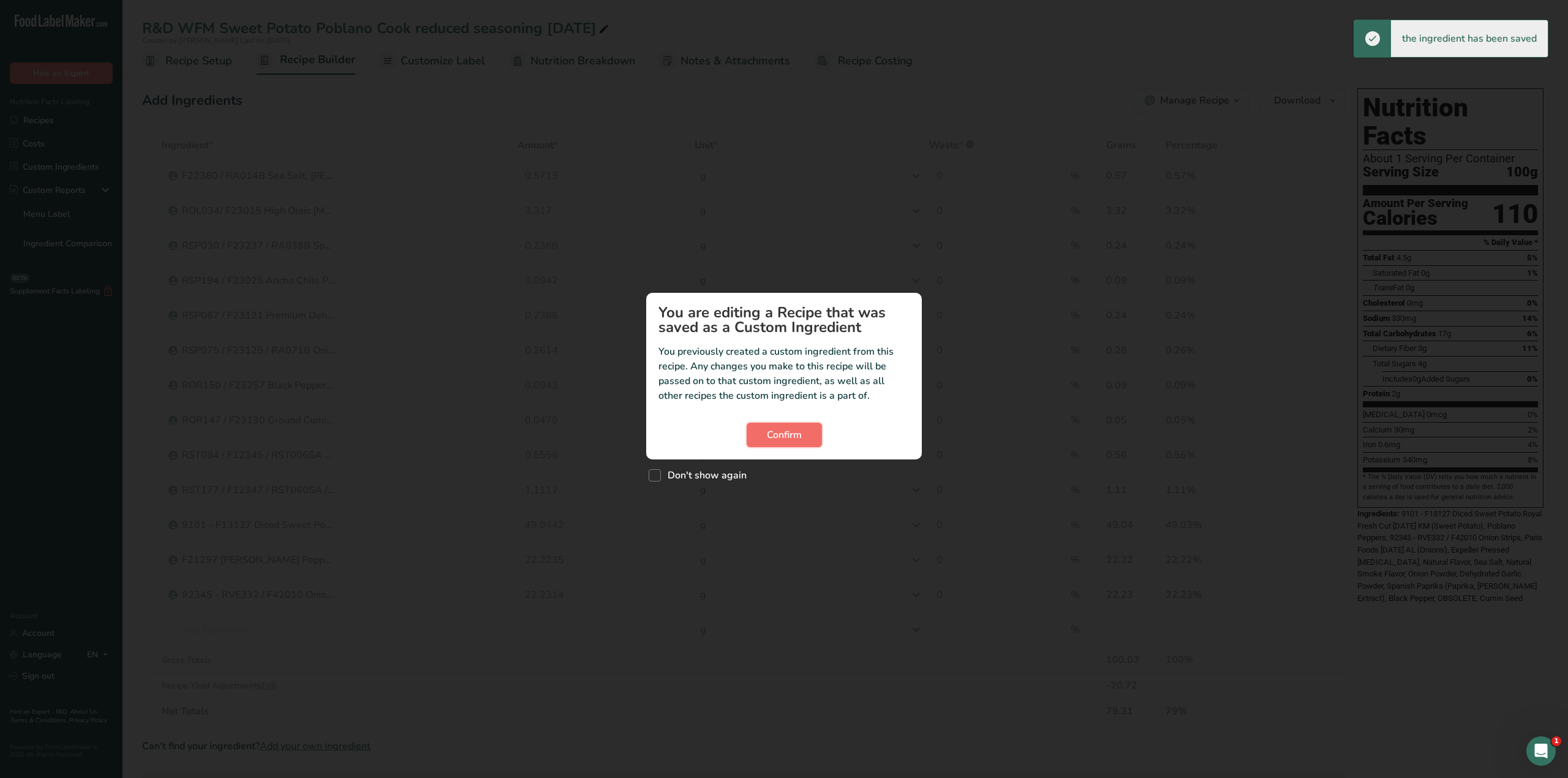
click at [768, 429] on span "Confirm" at bounding box center [784, 435] width 35 height 15
click at [787, 434] on span "Confirm" at bounding box center [784, 435] width 35 height 15
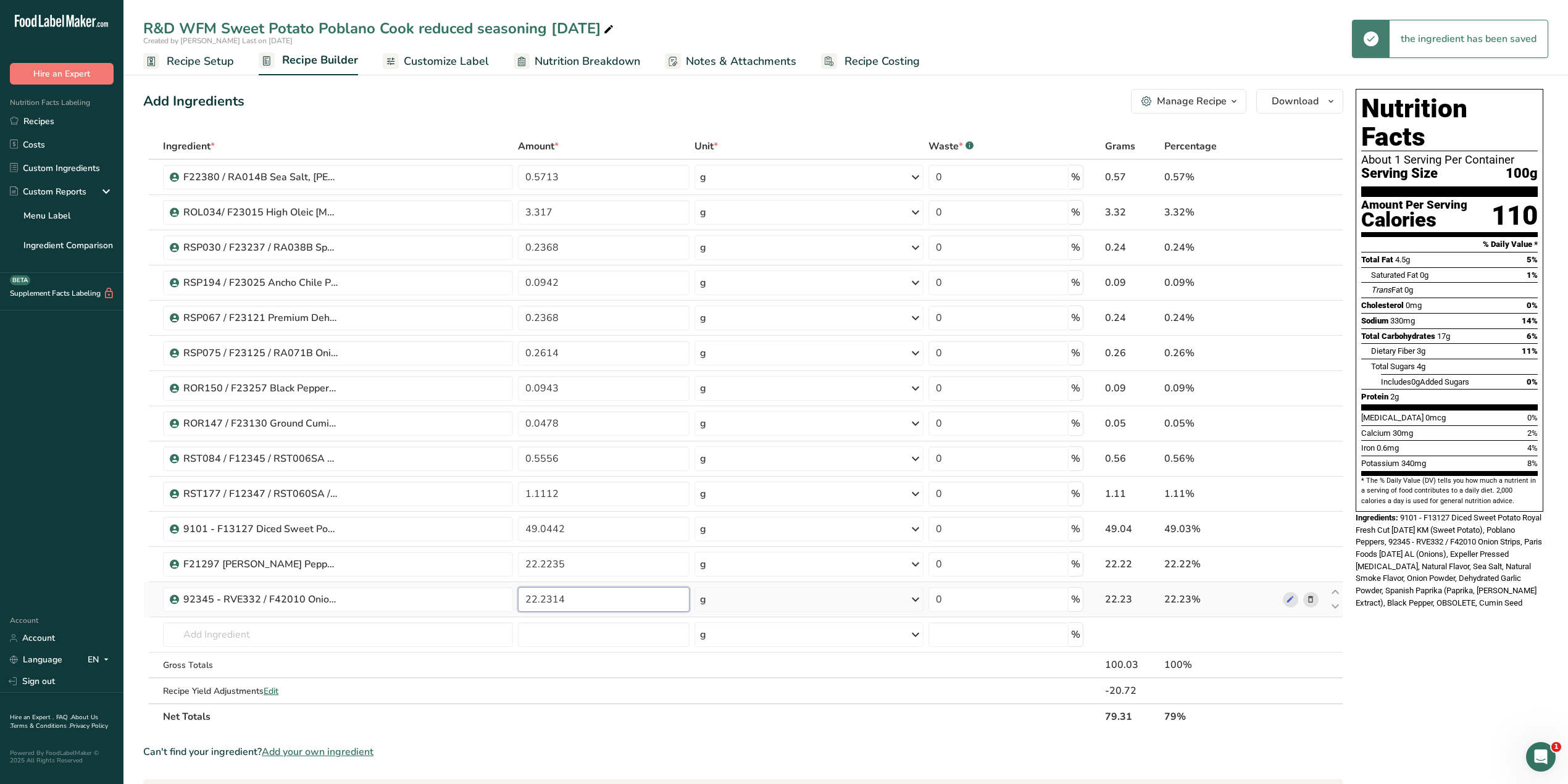
click at [578, 605] on input "22.2314" at bounding box center [604, 599] width 172 height 25
type input "22.2235"
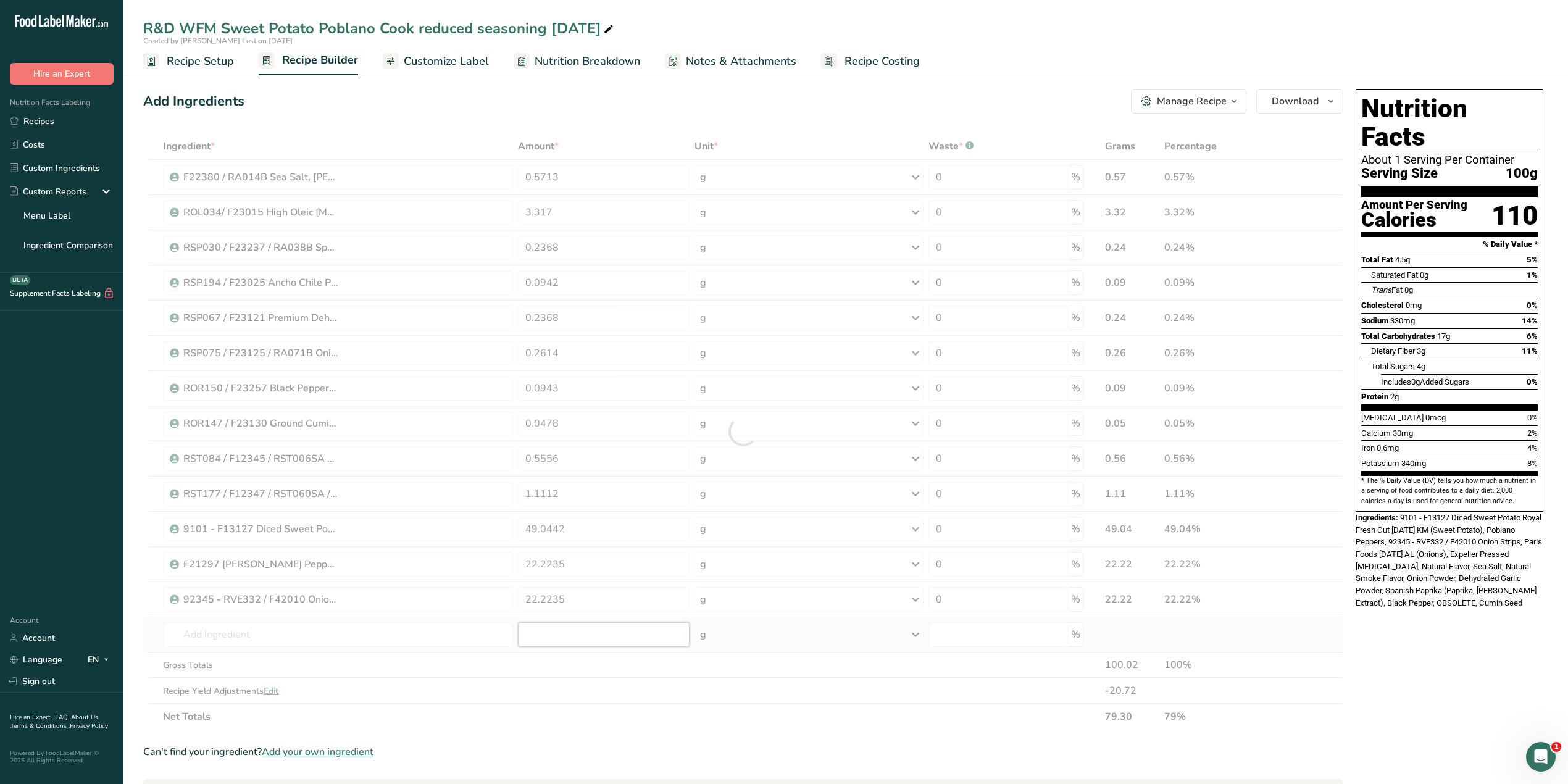
click at [574, 639] on div "Ingredient * Amount * Unit * Waste * .a-a{fill:#347362;}.b-a{fill:#fff;} Grams …" at bounding box center [743, 432] width 1200 height 596
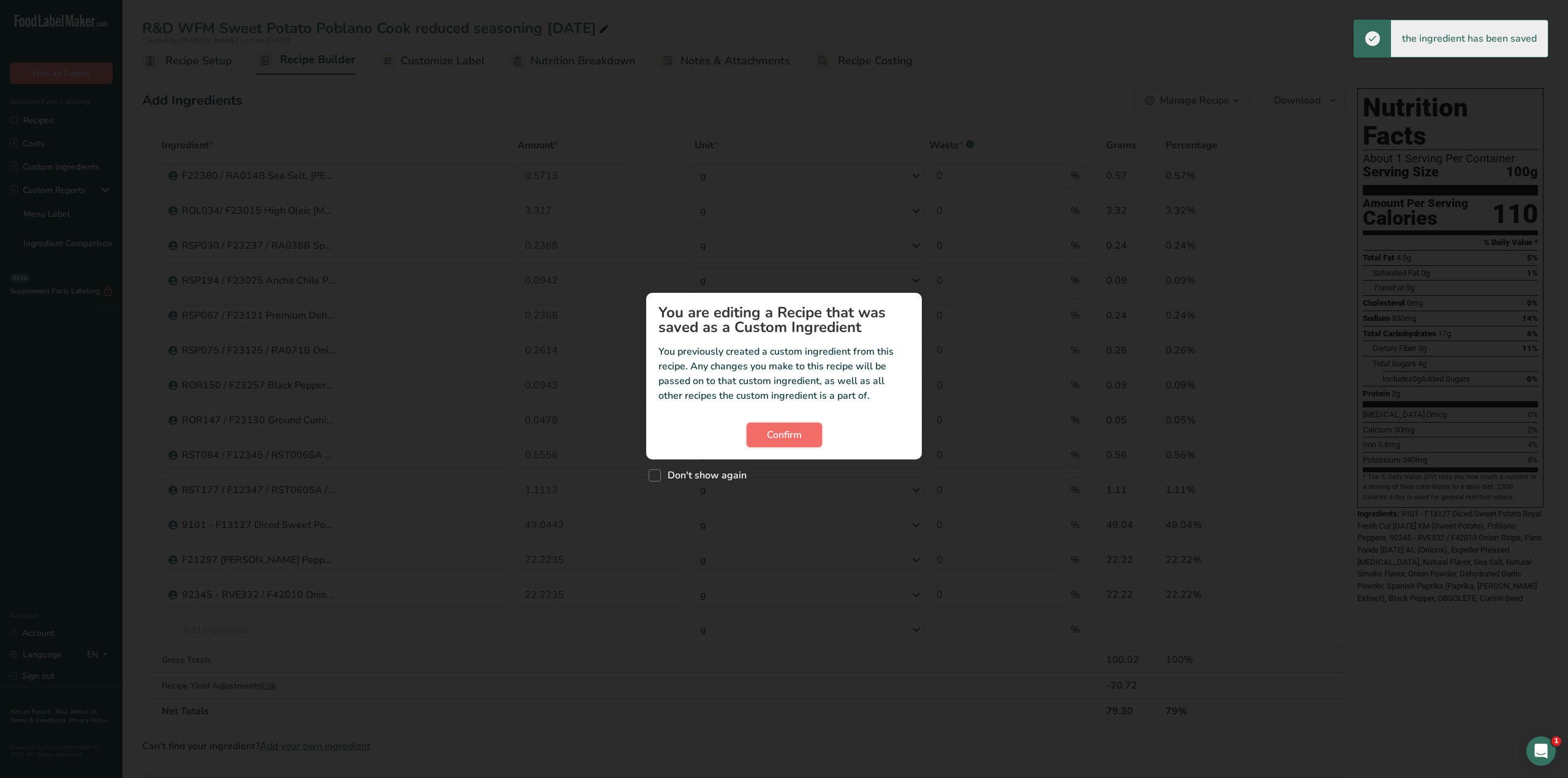
click at [782, 430] on span "Confirm" at bounding box center [784, 435] width 35 height 15
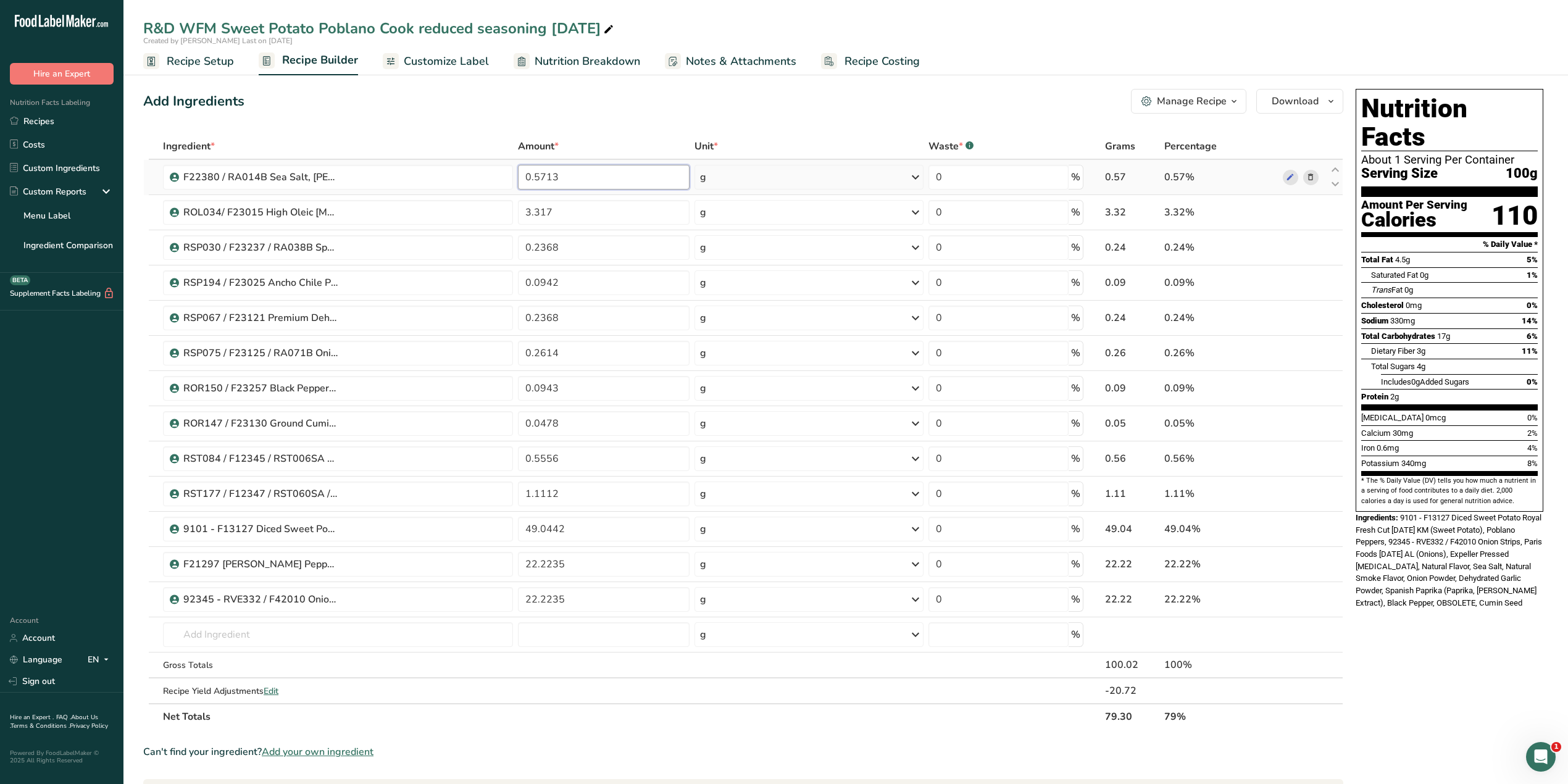
click at [579, 172] on input "0.5713" at bounding box center [604, 177] width 172 height 25
type input "0.5715"
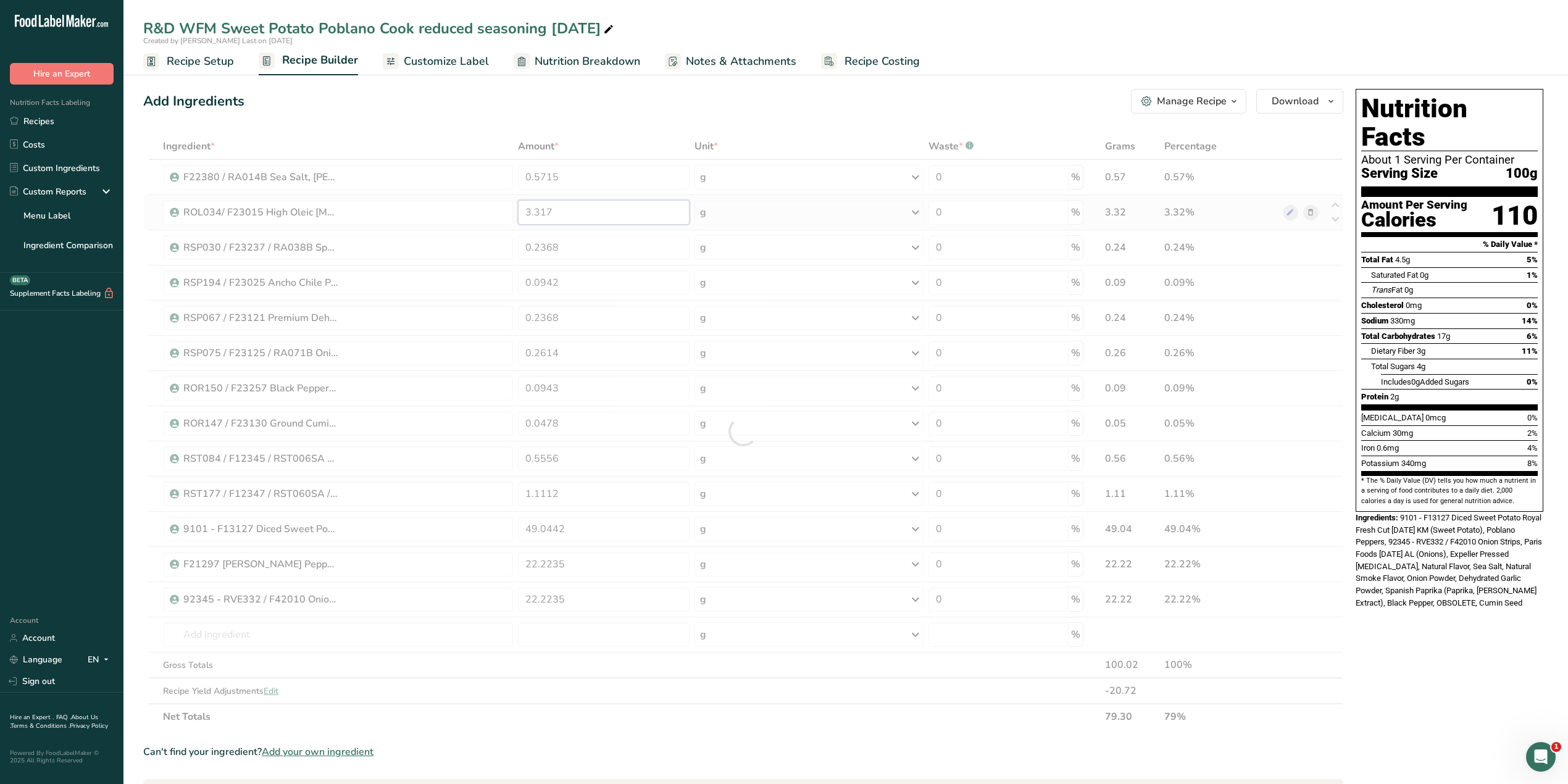
click at [571, 211] on div "Ingredient * Amount * Unit * Waste * .a-a{fill:#347362;}.b-a{fill:#fff;} Grams …" at bounding box center [743, 432] width 1200 height 596
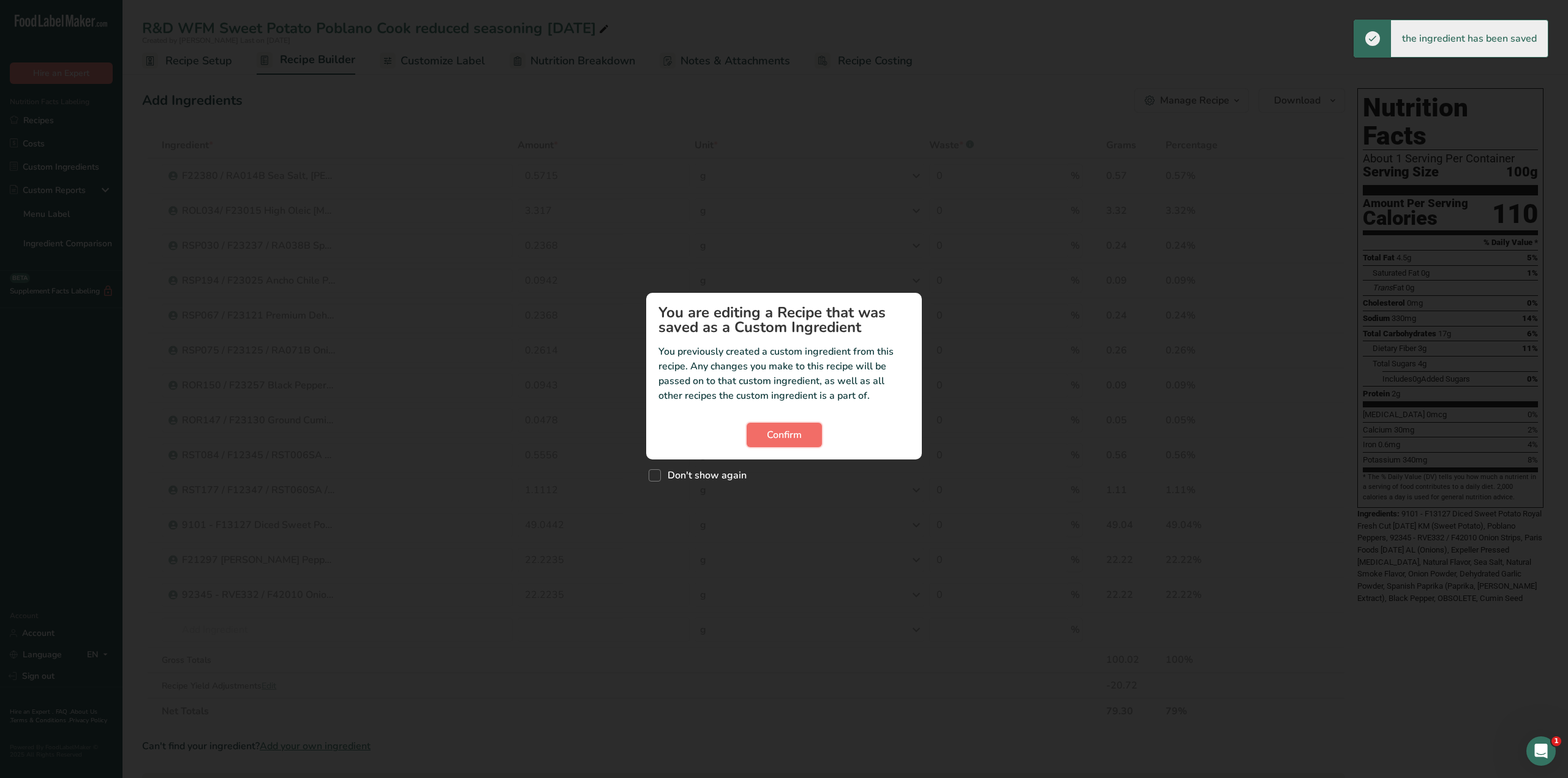
click at [808, 435] on button "Confirm" at bounding box center [784, 434] width 76 height 24
click at [782, 432] on span "Confirm" at bounding box center [784, 435] width 35 height 15
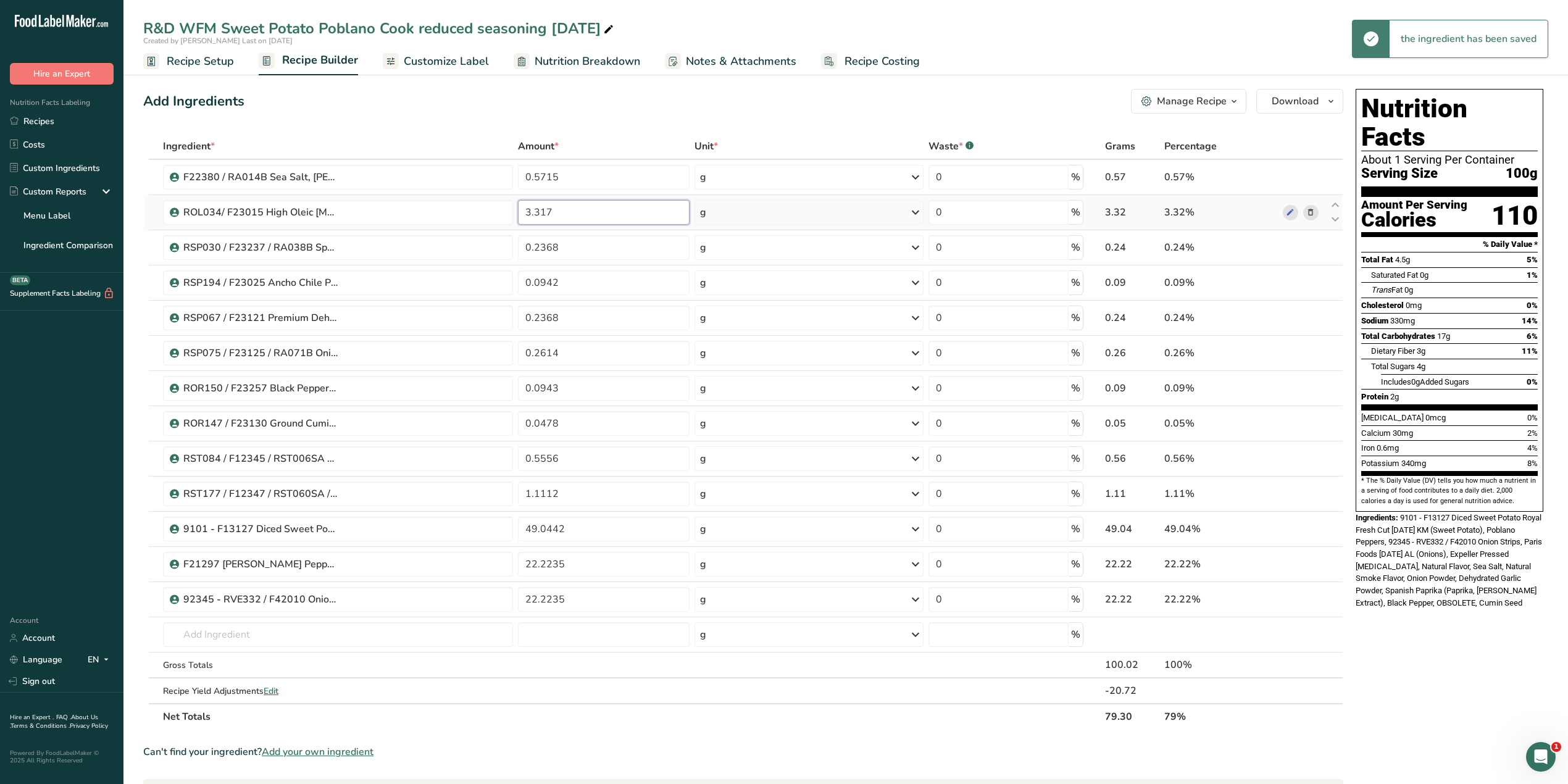
click at [601, 218] on input "3.317" at bounding box center [604, 212] width 172 height 25
type input "3.3182"
click at [596, 252] on div "Ingredient * Amount * Unit * Waste * .a-a{fill:#347362;}.b-a{fill:#fff;} Grams …" at bounding box center [743, 432] width 1200 height 596
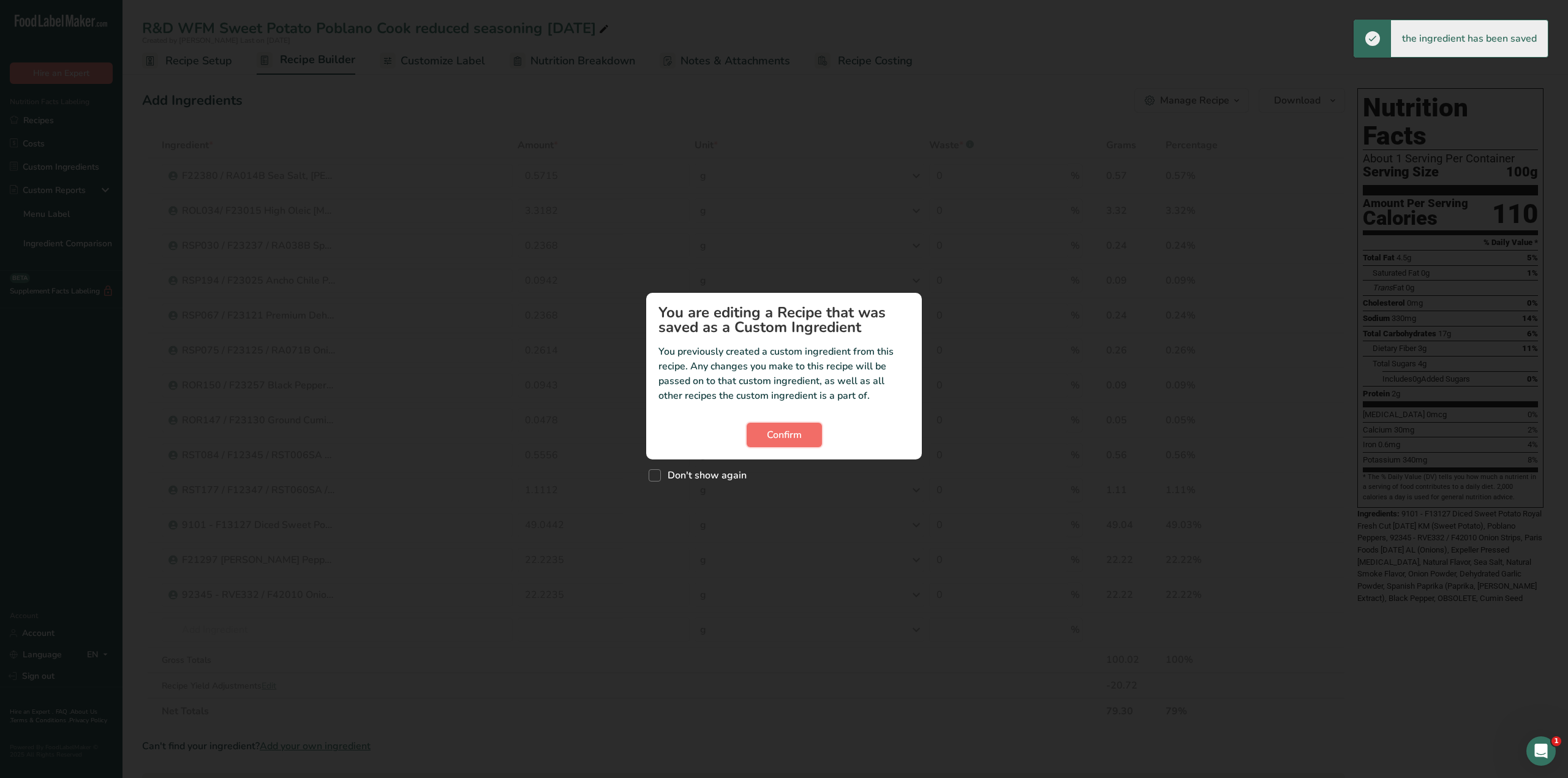
click at [768, 435] on span "Confirm" at bounding box center [784, 435] width 35 height 15
click at [780, 445] on button "Confirm" at bounding box center [784, 434] width 76 height 24
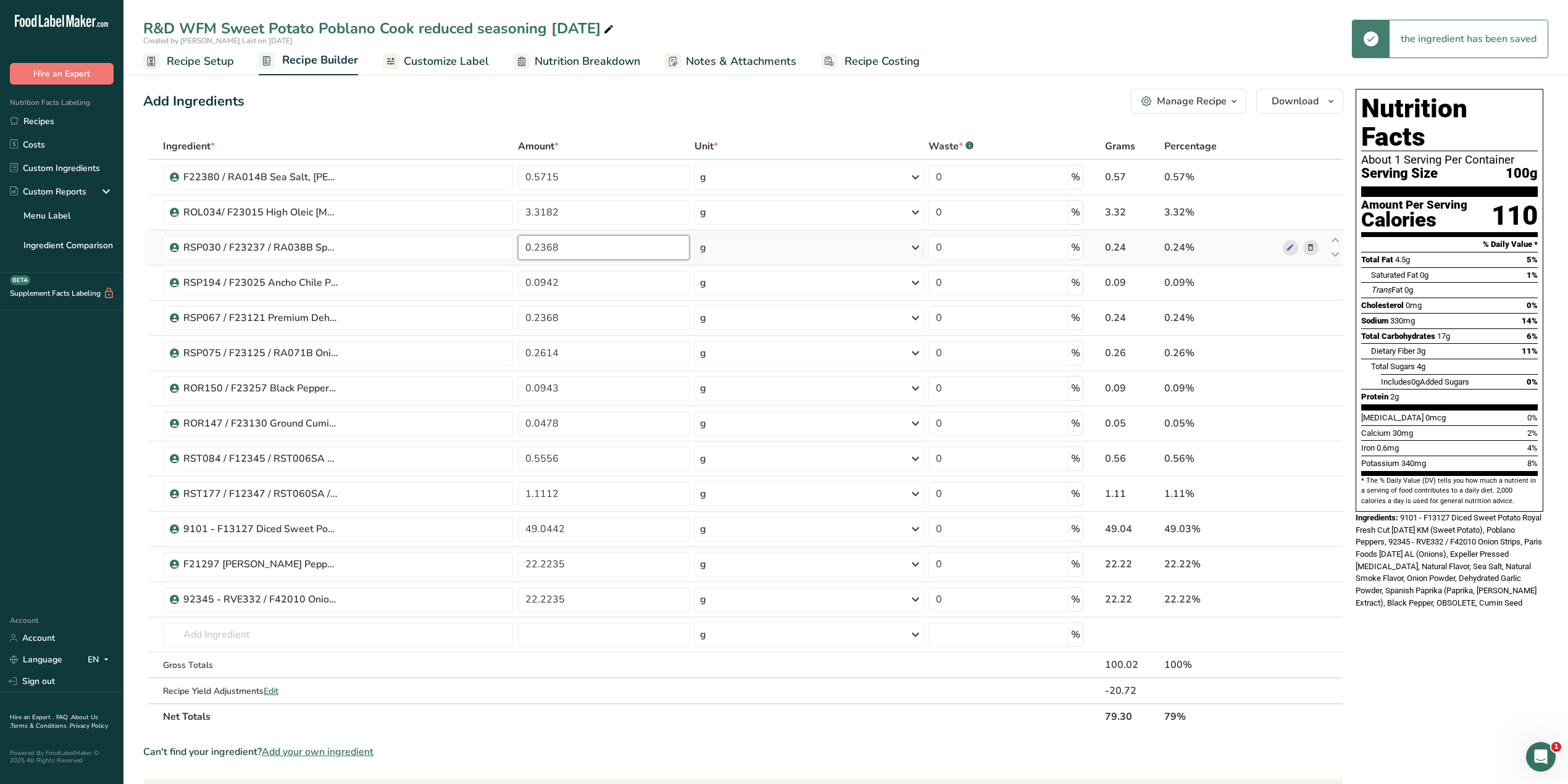
click at [586, 253] on input "0.2368" at bounding box center [604, 247] width 172 height 25
type input "0.2369"
click at [578, 318] on div "Ingredient * Amount * Unit * Waste * .a-a{fill:#347362;}.b-a{fill:#fff;} Grams …" at bounding box center [743, 432] width 1200 height 596
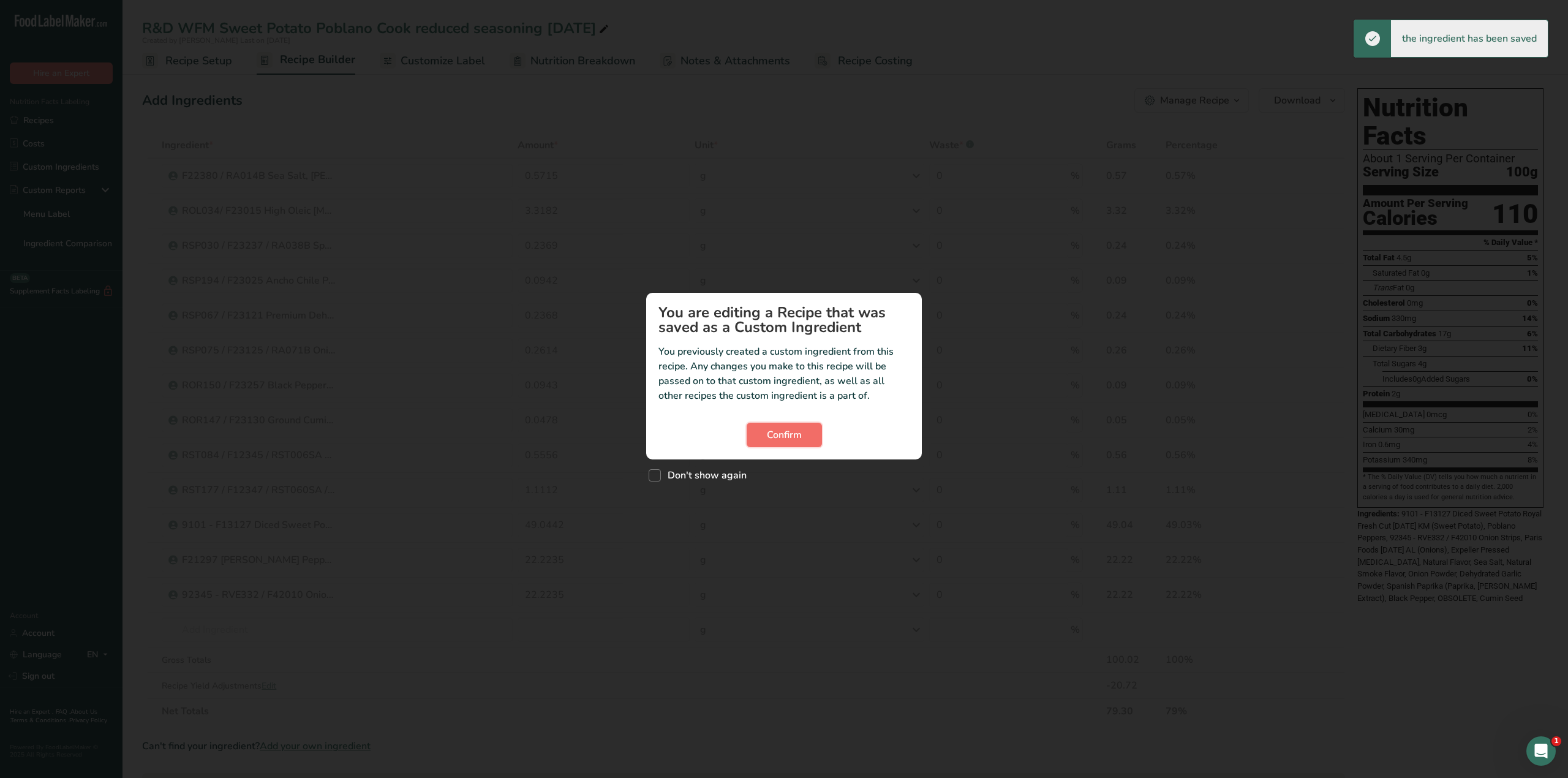
click at [771, 428] on span "Confirm" at bounding box center [784, 435] width 35 height 15
drag, startPoint x: 771, startPoint y: 433, endPoint x: 650, endPoint y: 355, distance: 144.0
click at [768, 429] on span "Confirm" at bounding box center [784, 435] width 35 height 15
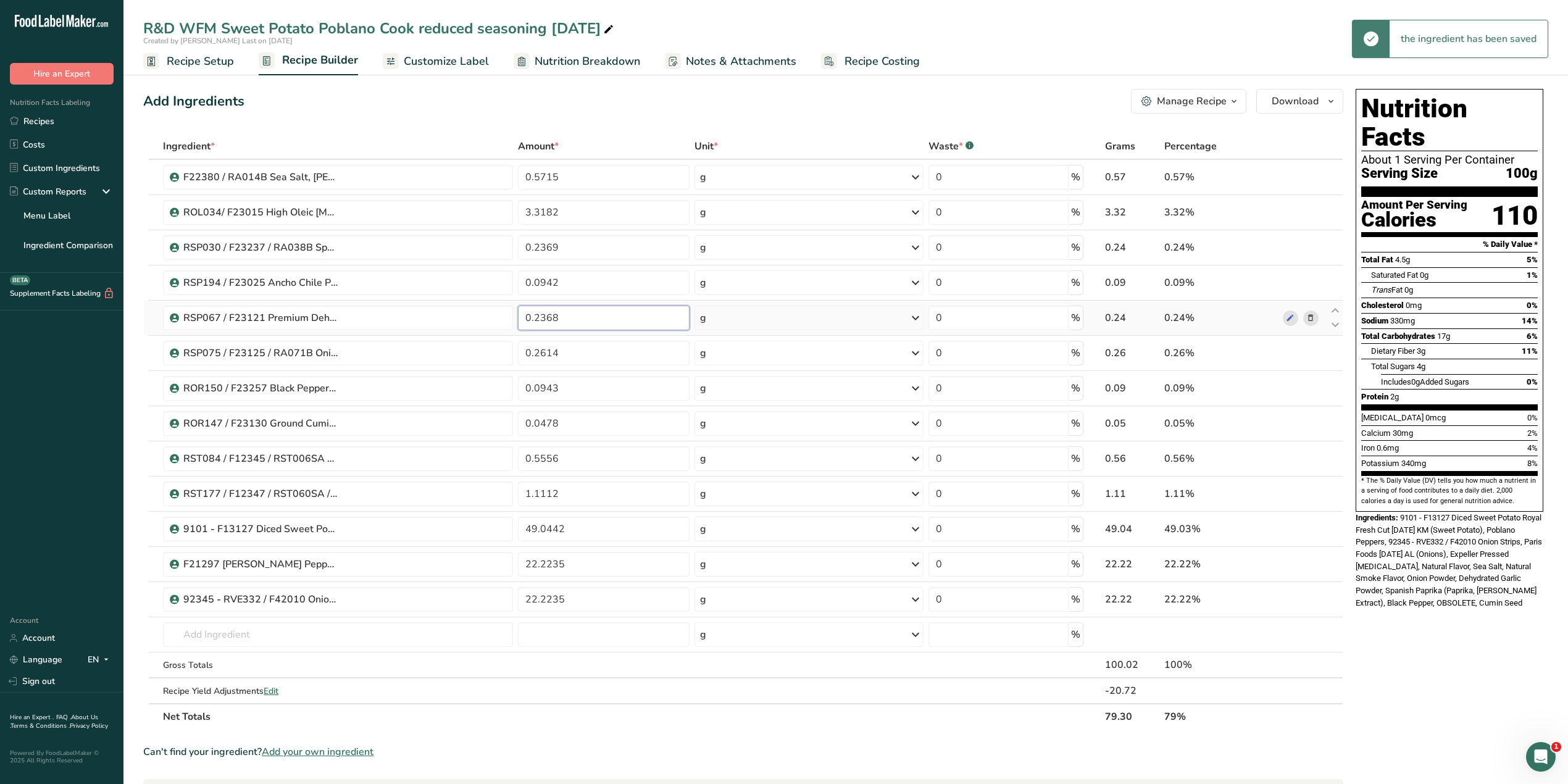
click at [596, 319] on input "0.2368" at bounding box center [604, 317] width 172 height 25
type input "0.2369"
click at [583, 359] on div "Ingredient * Amount * Unit * Waste * .a-a{fill:#347362;}.b-a{fill:#fff;} Grams …" at bounding box center [743, 432] width 1200 height 596
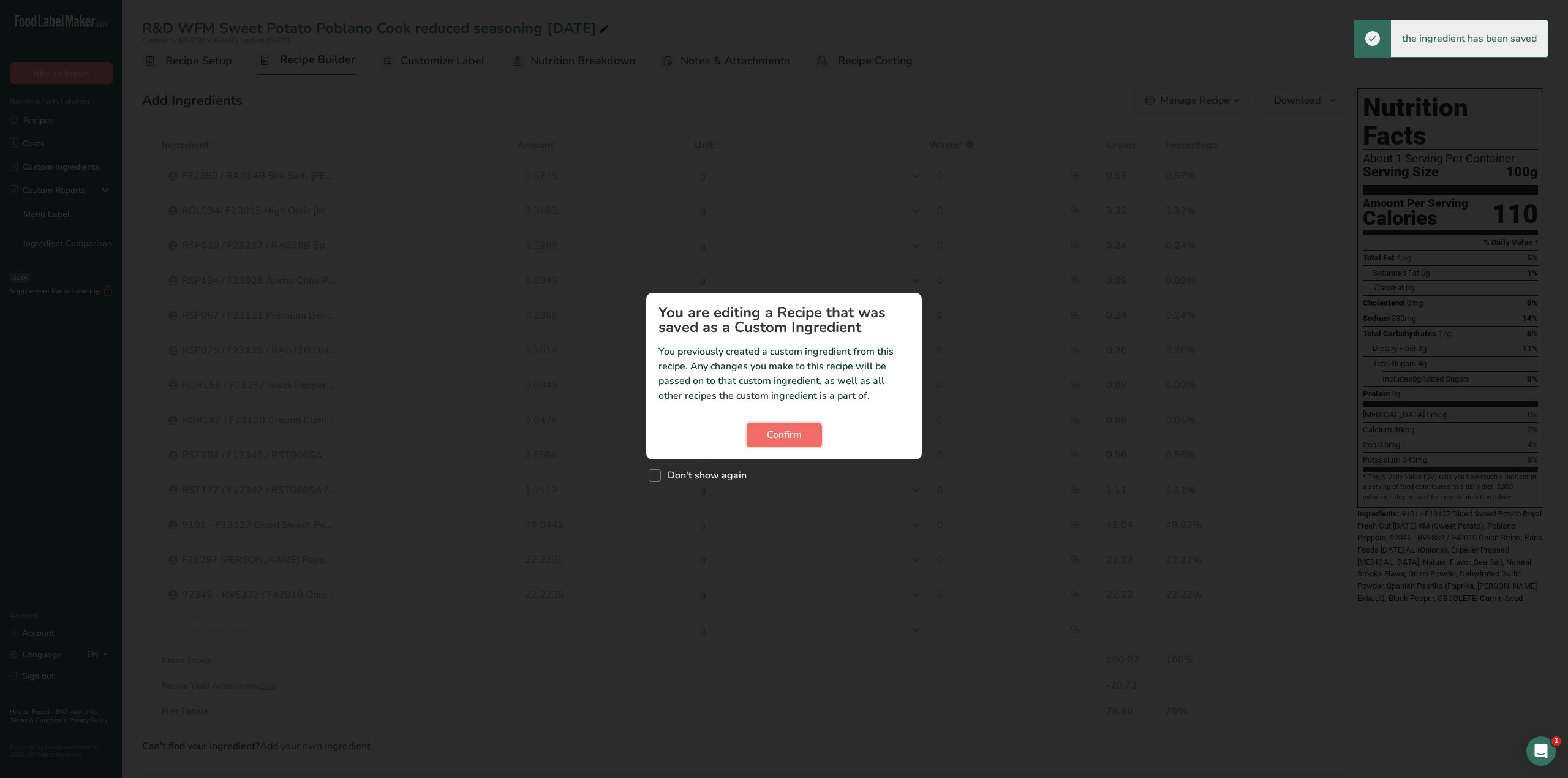
click at [768, 433] on span "Confirm" at bounding box center [784, 435] width 35 height 15
click at [764, 432] on button "Confirm" at bounding box center [784, 434] width 76 height 24
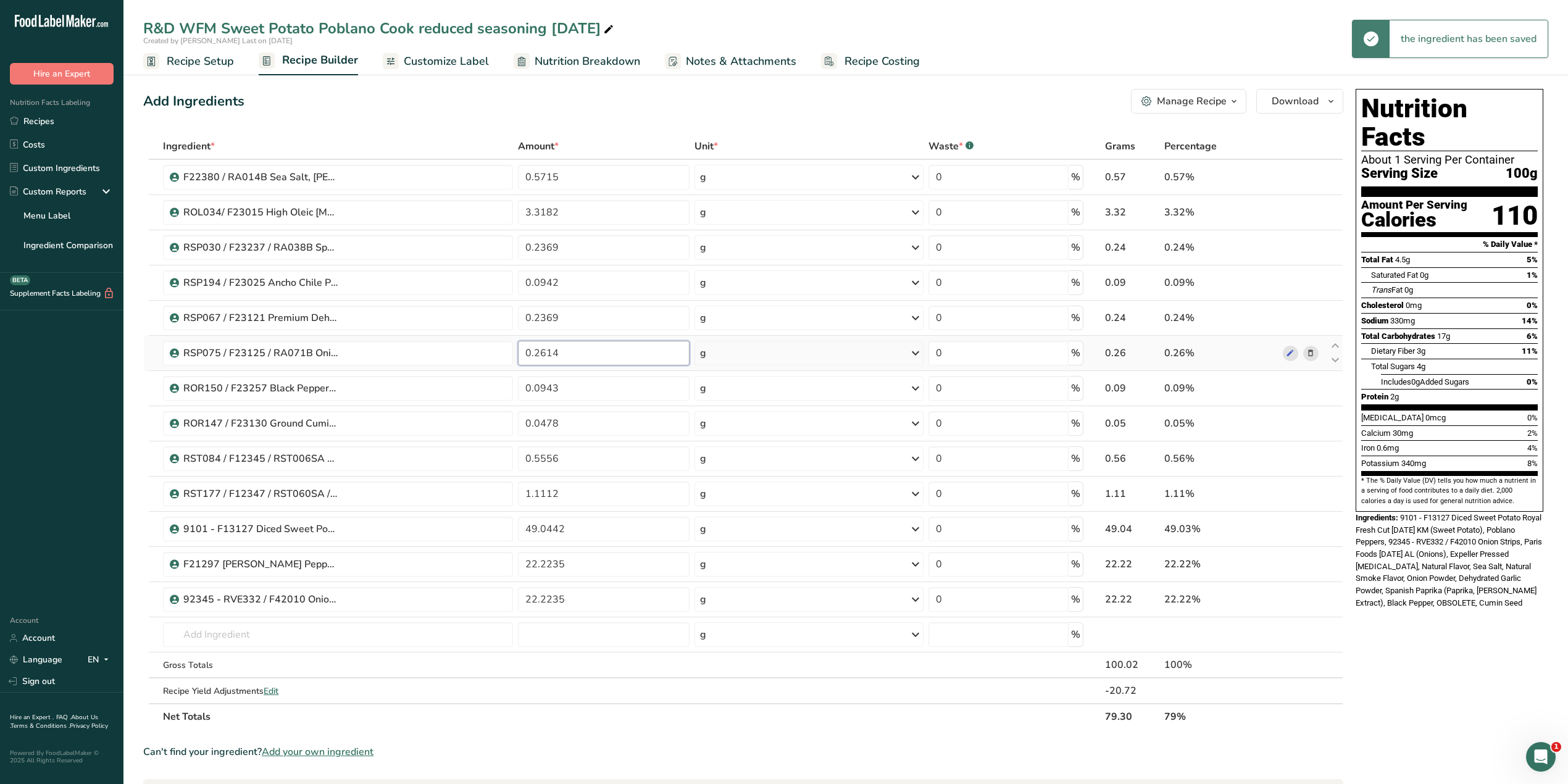
click at [594, 363] on input "0.2614" at bounding box center [604, 352] width 172 height 25
type input "0.261501"
click at [584, 461] on div "Ingredient * Amount * Unit * Waste * .a-a{fill:#347362;}.b-a{fill:#fff;} Grams …" at bounding box center [743, 432] width 1200 height 596
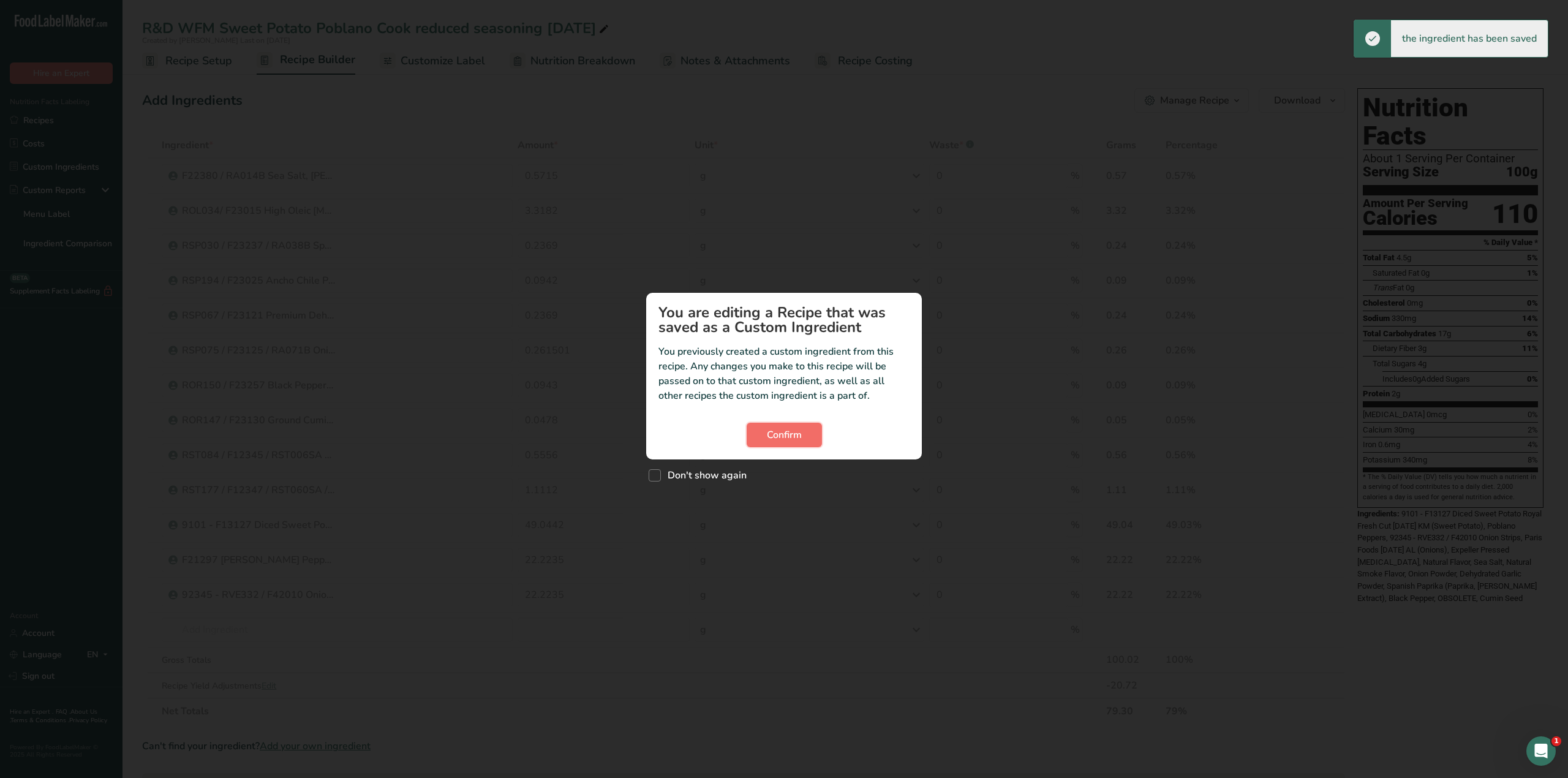
click at [757, 432] on button "Confirm" at bounding box center [784, 434] width 76 height 24
click at [765, 436] on button "Confirm" at bounding box center [784, 434] width 76 height 24
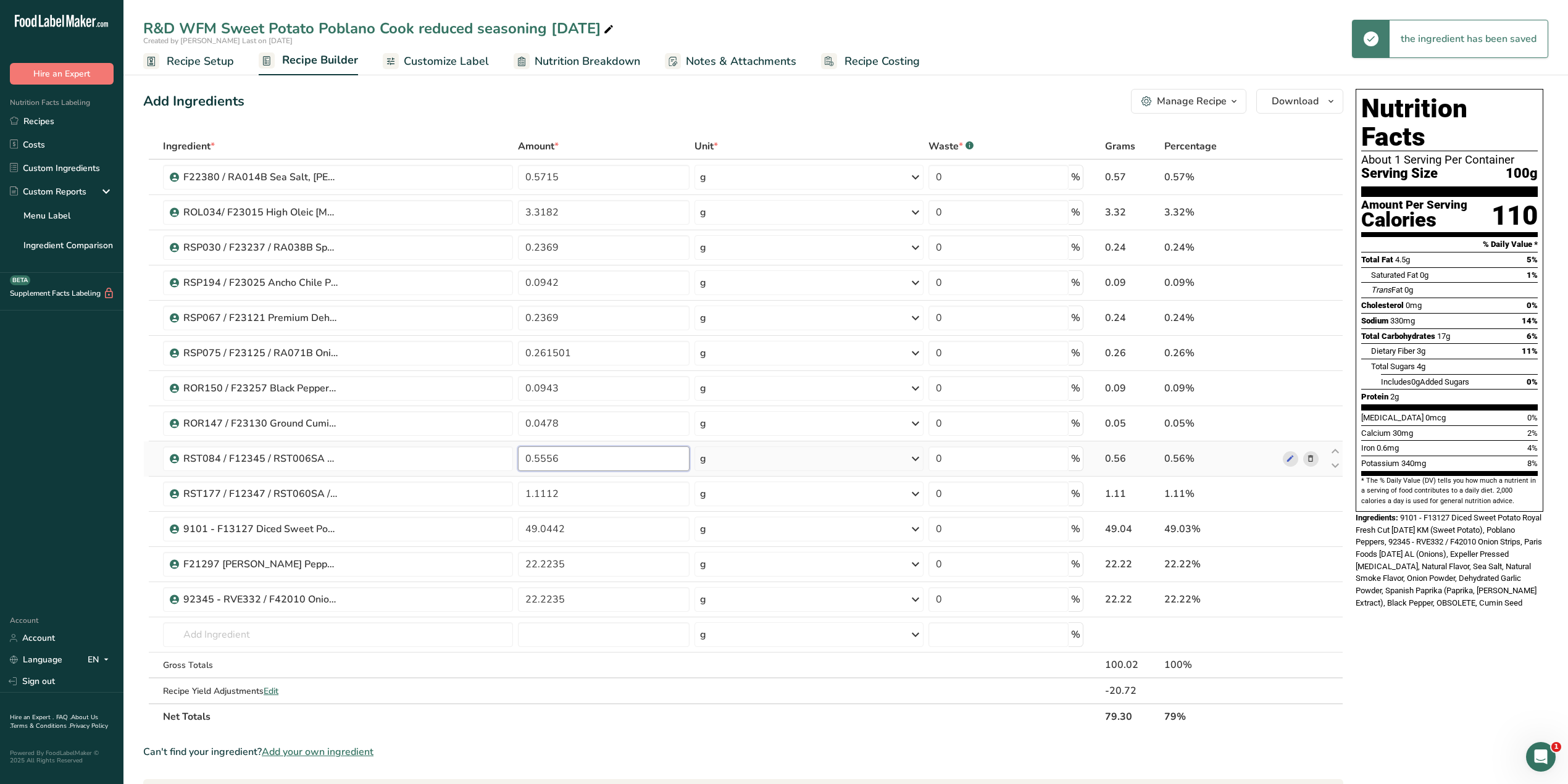
click at [603, 461] on input "0.5556" at bounding box center [604, 458] width 172 height 25
type input "0.5558"
click at [581, 499] on div "Ingredient * Amount * Unit * Waste * .a-a{fill:#347362;}.b-a{fill:#fff;} Grams …" at bounding box center [743, 432] width 1200 height 596
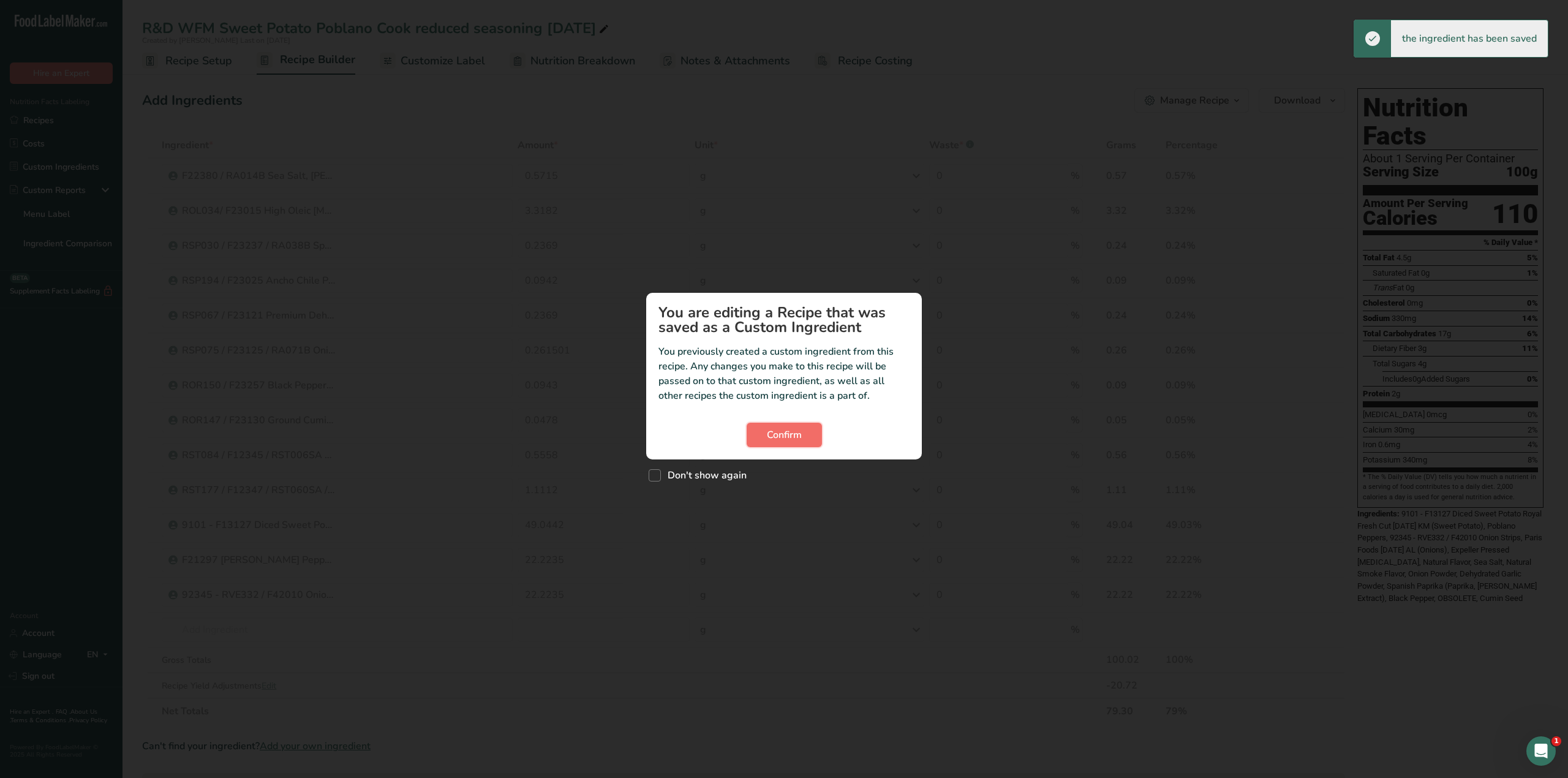
click at [760, 436] on button "Confirm" at bounding box center [784, 434] width 76 height 24
click at [777, 431] on span "Confirm" at bounding box center [784, 435] width 35 height 15
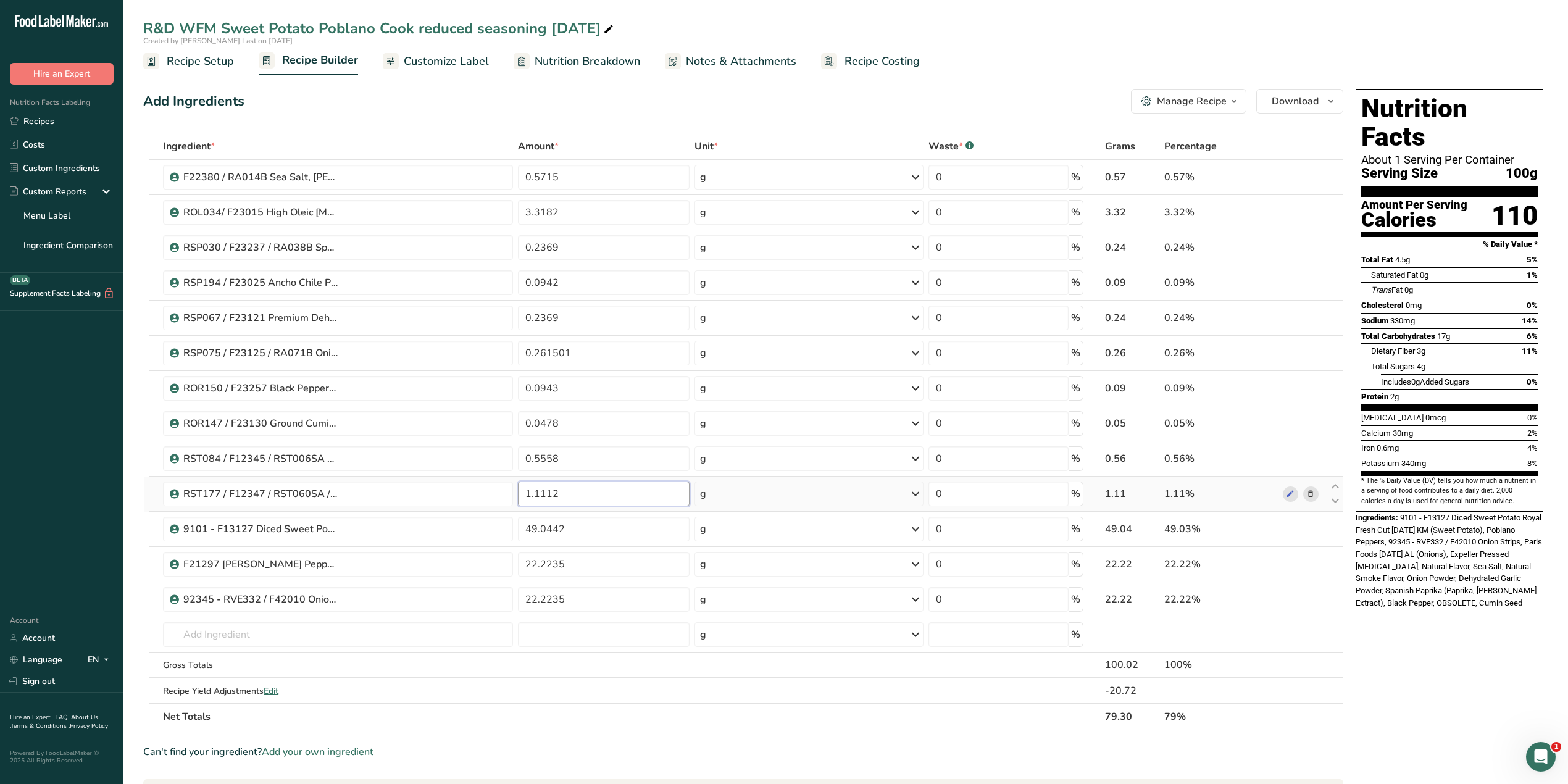
click at [579, 494] on input "1.1112" at bounding box center [604, 494] width 172 height 25
type input "1.1116"
click at [574, 534] on div "Ingredient * Amount * Unit * Waste * .a-a{fill:#347362;}.b-a{fill:#fff;} Grams …" at bounding box center [743, 432] width 1200 height 596
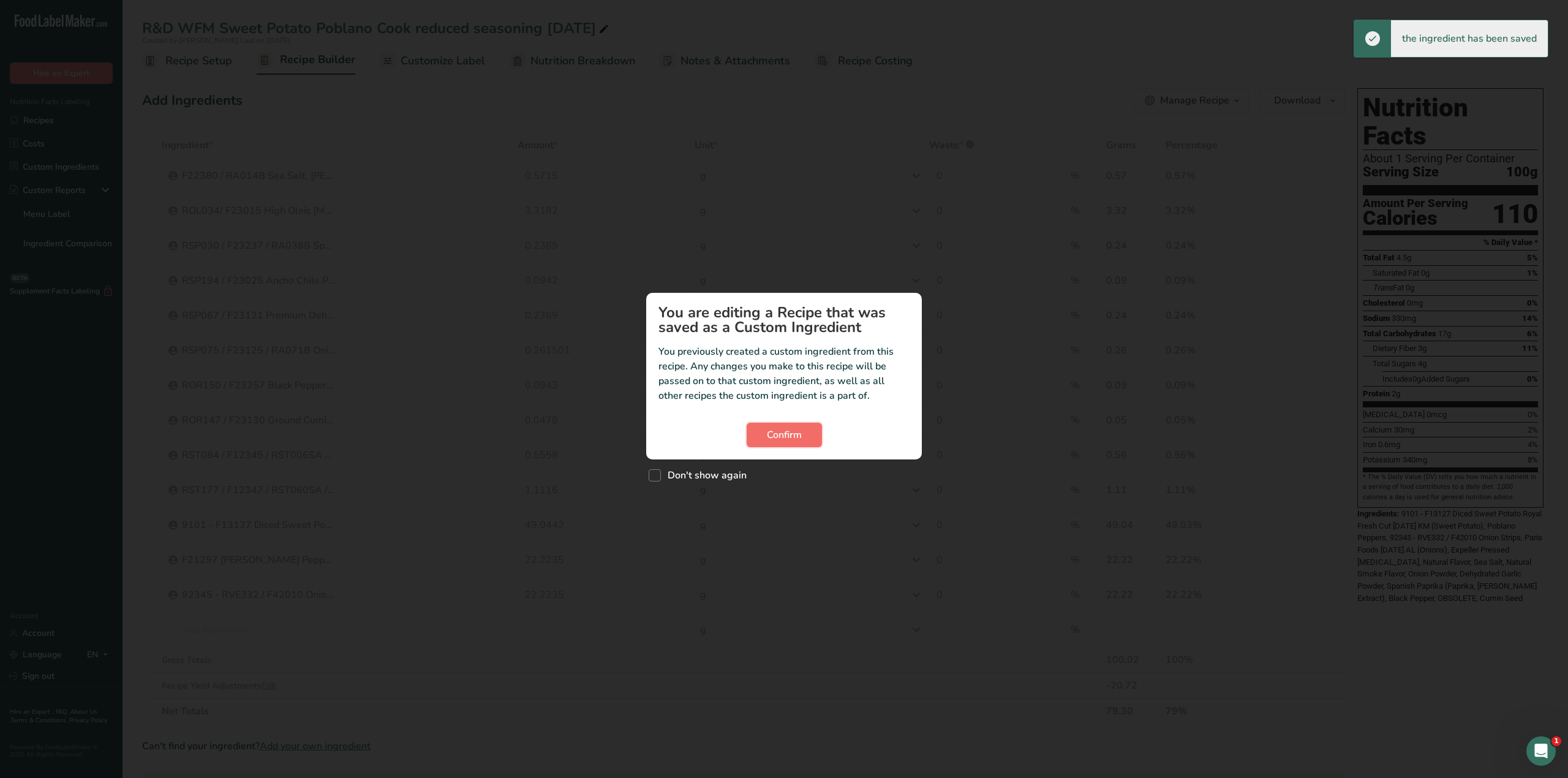
click at [814, 435] on button "Confirm" at bounding box center [784, 434] width 76 height 24
click at [782, 439] on span "Confirm" at bounding box center [784, 435] width 35 height 15
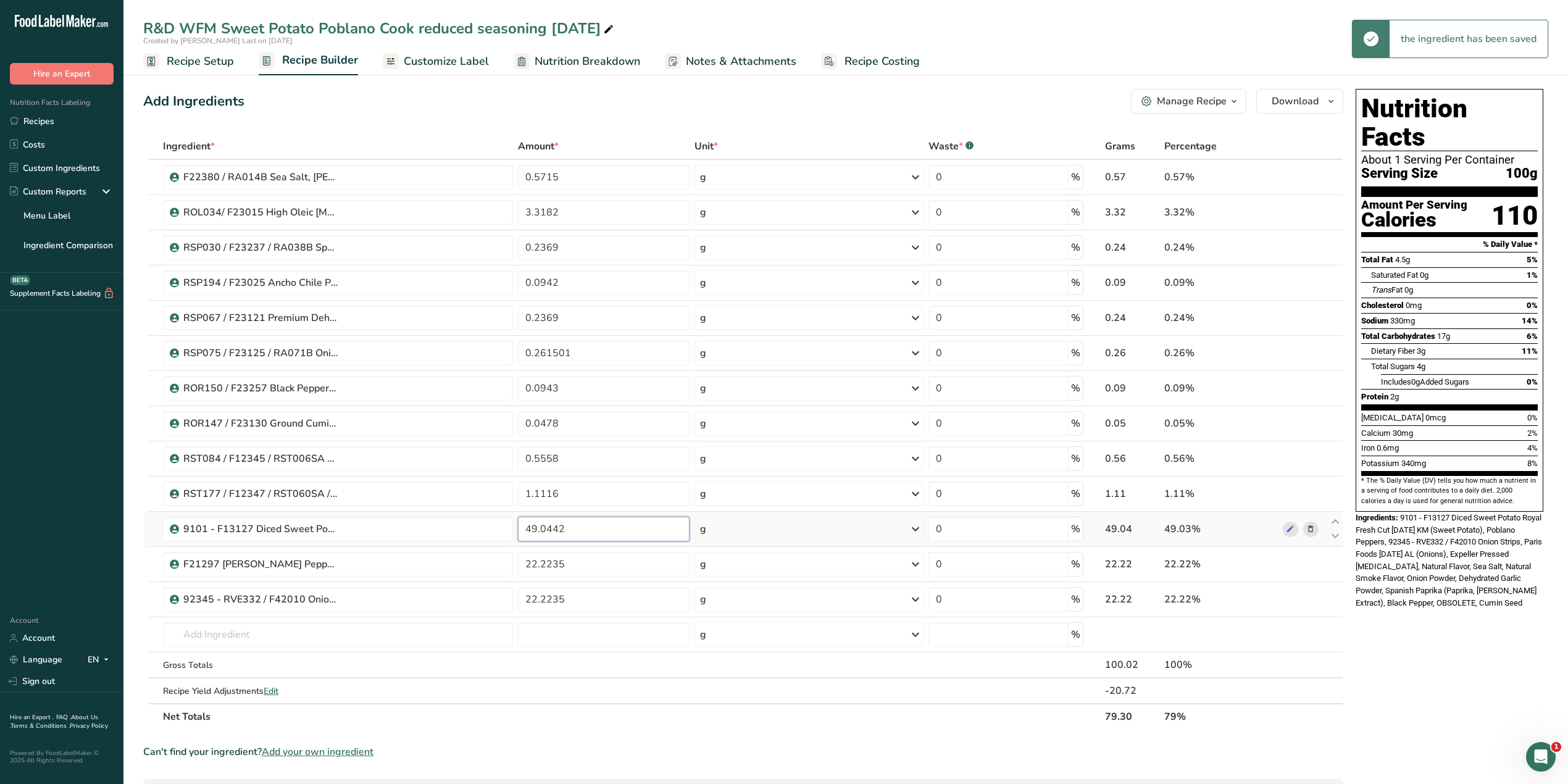
click at [613, 537] on input "49.0442" at bounding box center [604, 529] width 172 height 25
click at [521, 536] on input "49085" at bounding box center [603, 529] width 171 height 25
click at [531, 532] on input "0.49085" at bounding box center [604, 529] width 172 height 25
drag, startPoint x: 529, startPoint y: 524, endPoint x: 505, endPoint y: 524, distance: 24.0
click at [505, 524] on tr "9101 - F13127 Diced Sweet Potato Royal Fresh Cut [DATE] KM 4908 g Weight Units …" at bounding box center [743, 529] width 1199 height 35
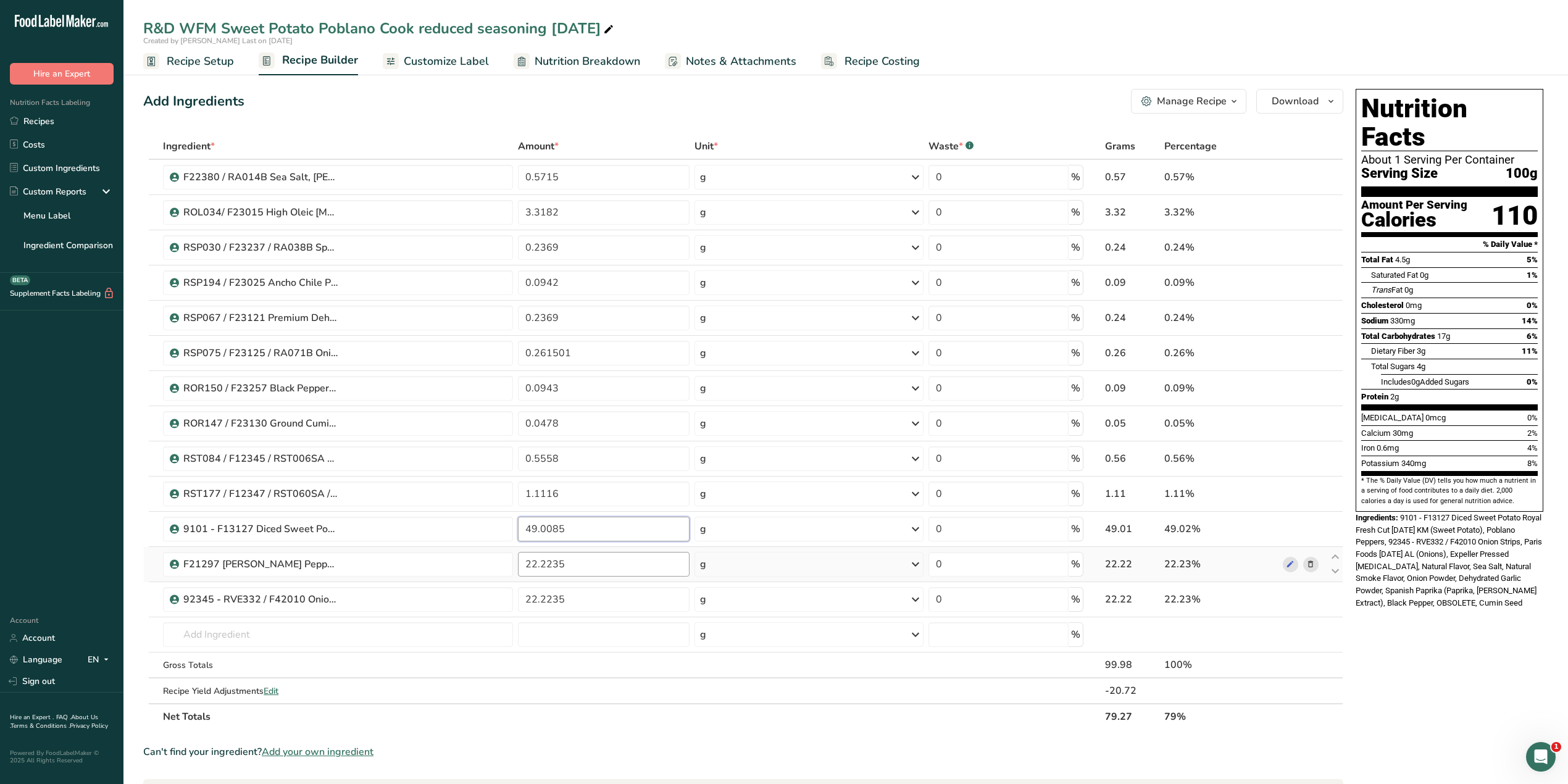
type input "49.0085"
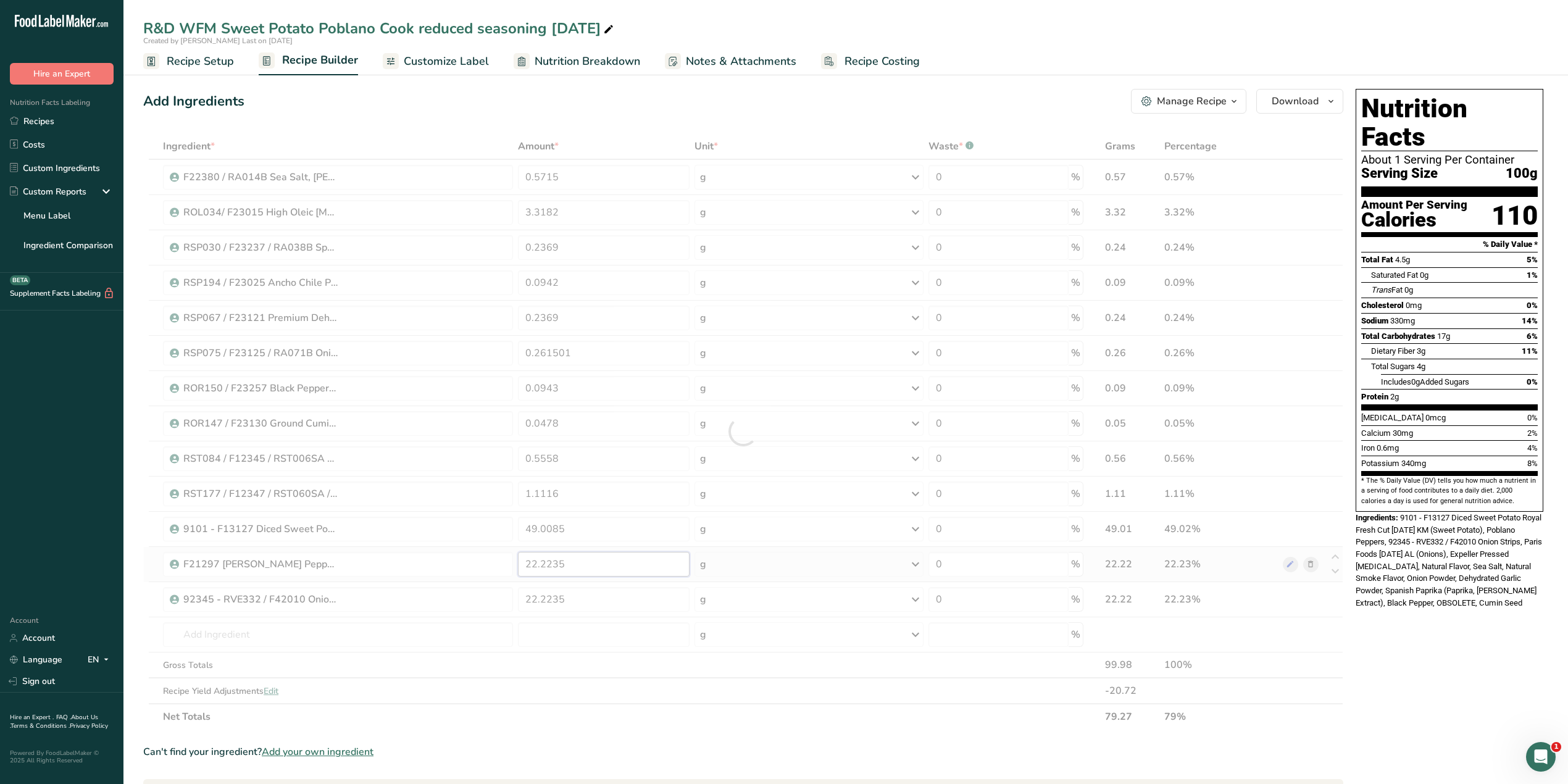
click at [574, 565] on div "Ingredient * Amount * Unit * Waste * .a-a{fill:#347362;}.b-a{fill:#fff;} Grams …" at bounding box center [743, 432] width 1200 height 596
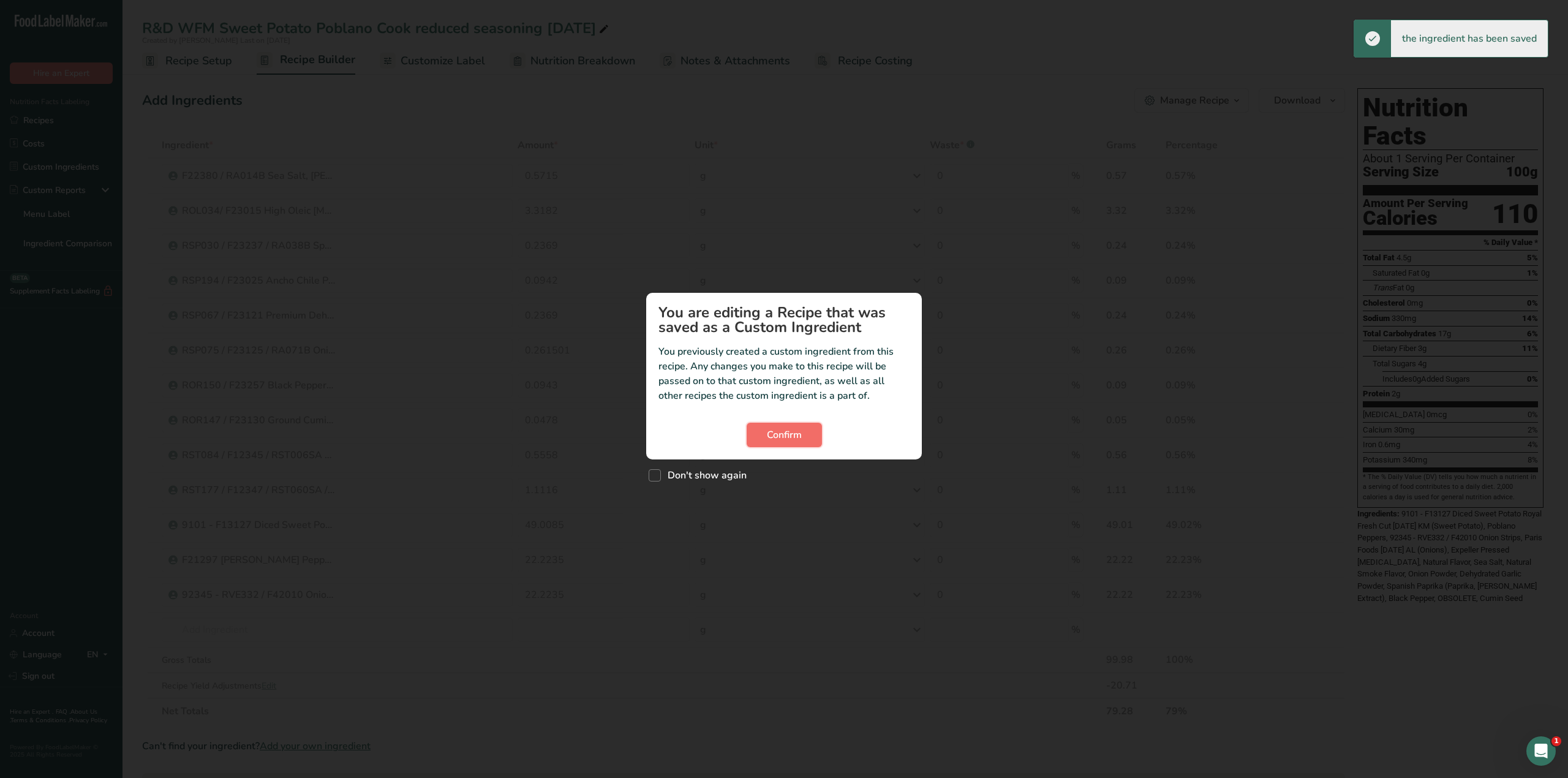
click at [758, 435] on button "Confirm" at bounding box center [784, 434] width 76 height 24
click at [568, 561] on div "Custom ingredient modal" at bounding box center [784, 389] width 1568 height 778
click at [778, 439] on span "Confirm" at bounding box center [784, 435] width 35 height 15
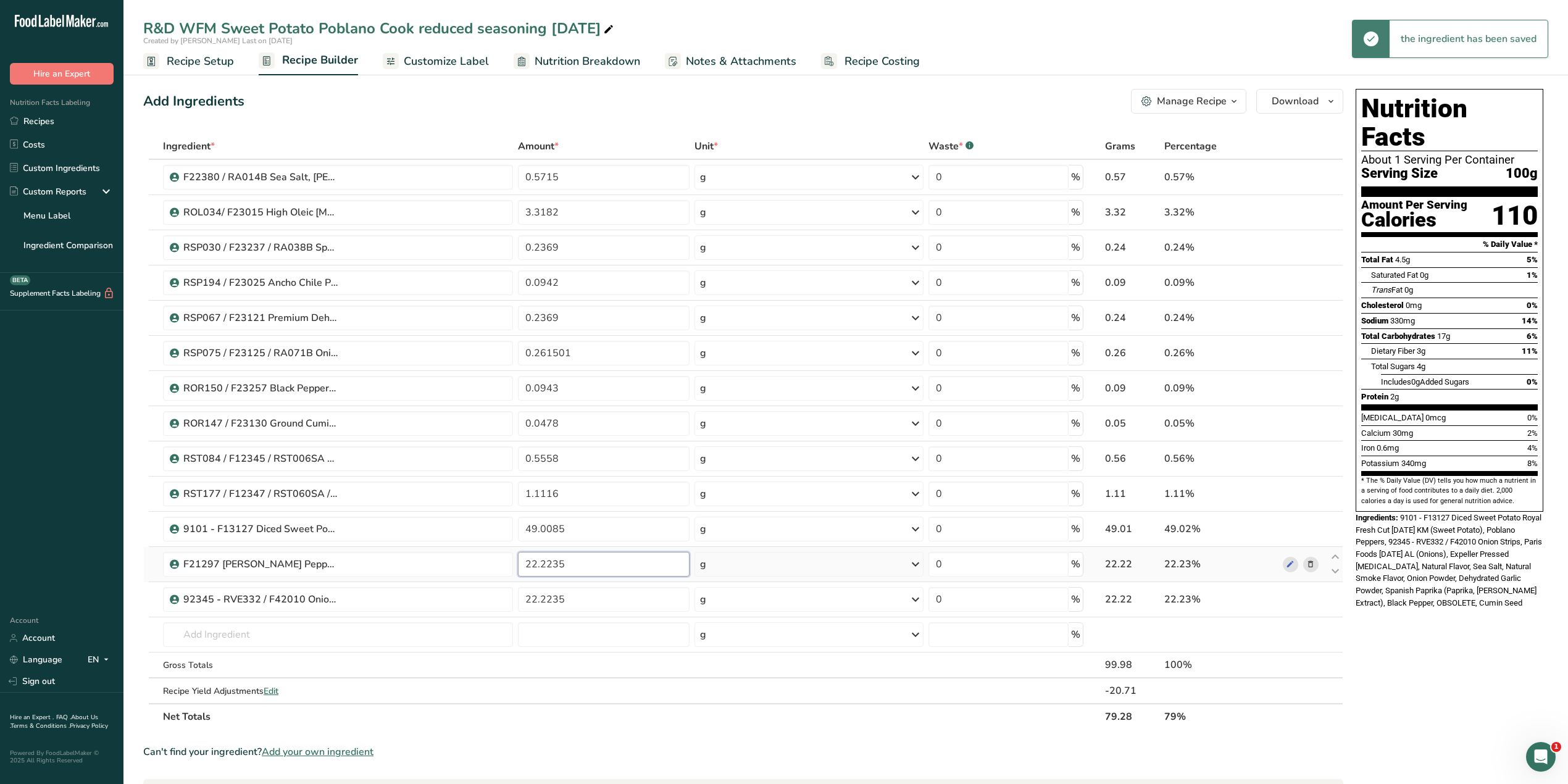
click at [585, 569] on input "22.2235" at bounding box center [604, 564] width 172 height 25
type input "22.2314"
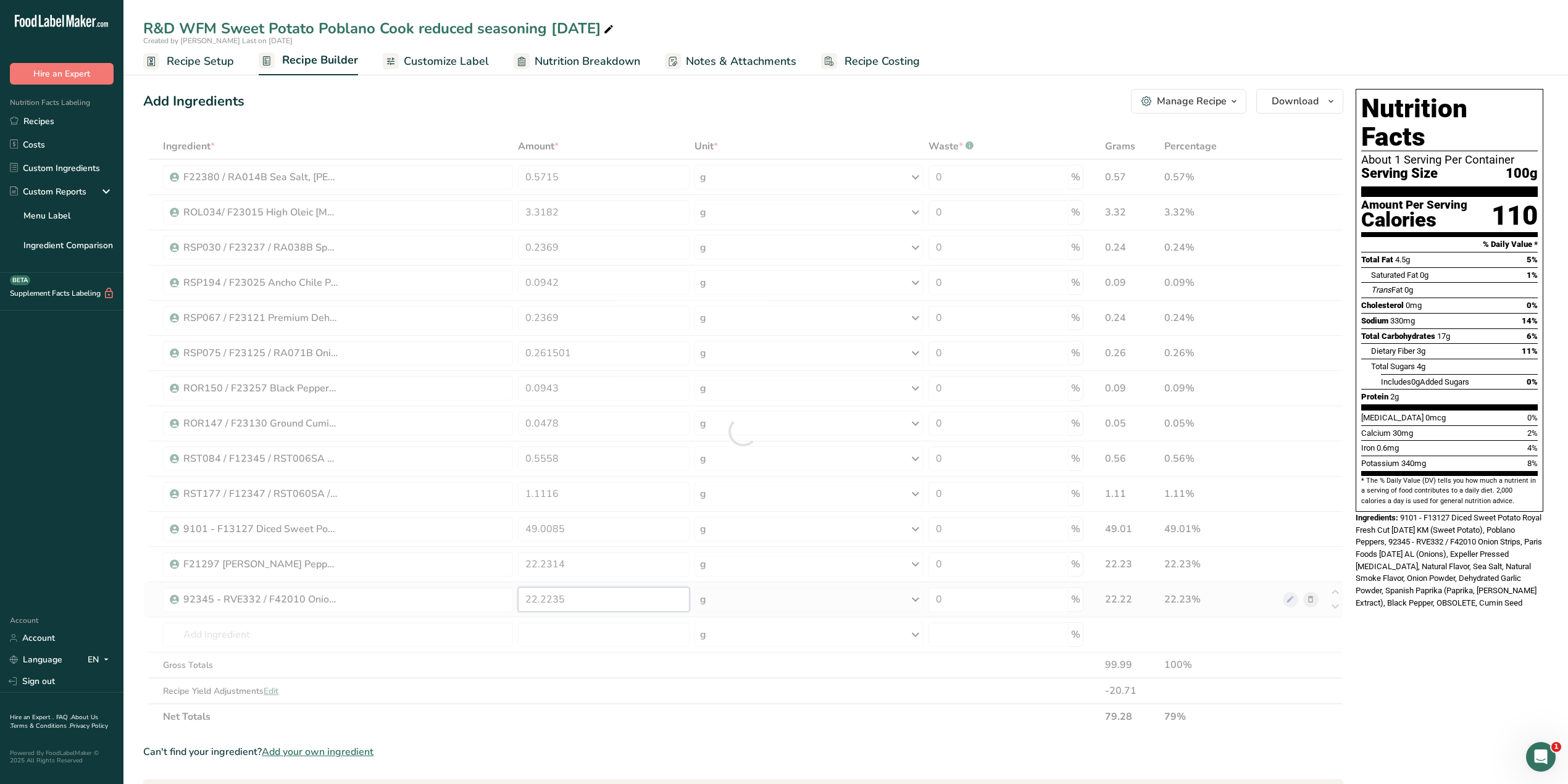
click at [586, 603] on div "Ingredient * Amount * Unit * Waste * .a-a{fill:#347362;}.b-a{fill:#fff;} Grams …" at bounding box center [743, 432] width 1200 height 596
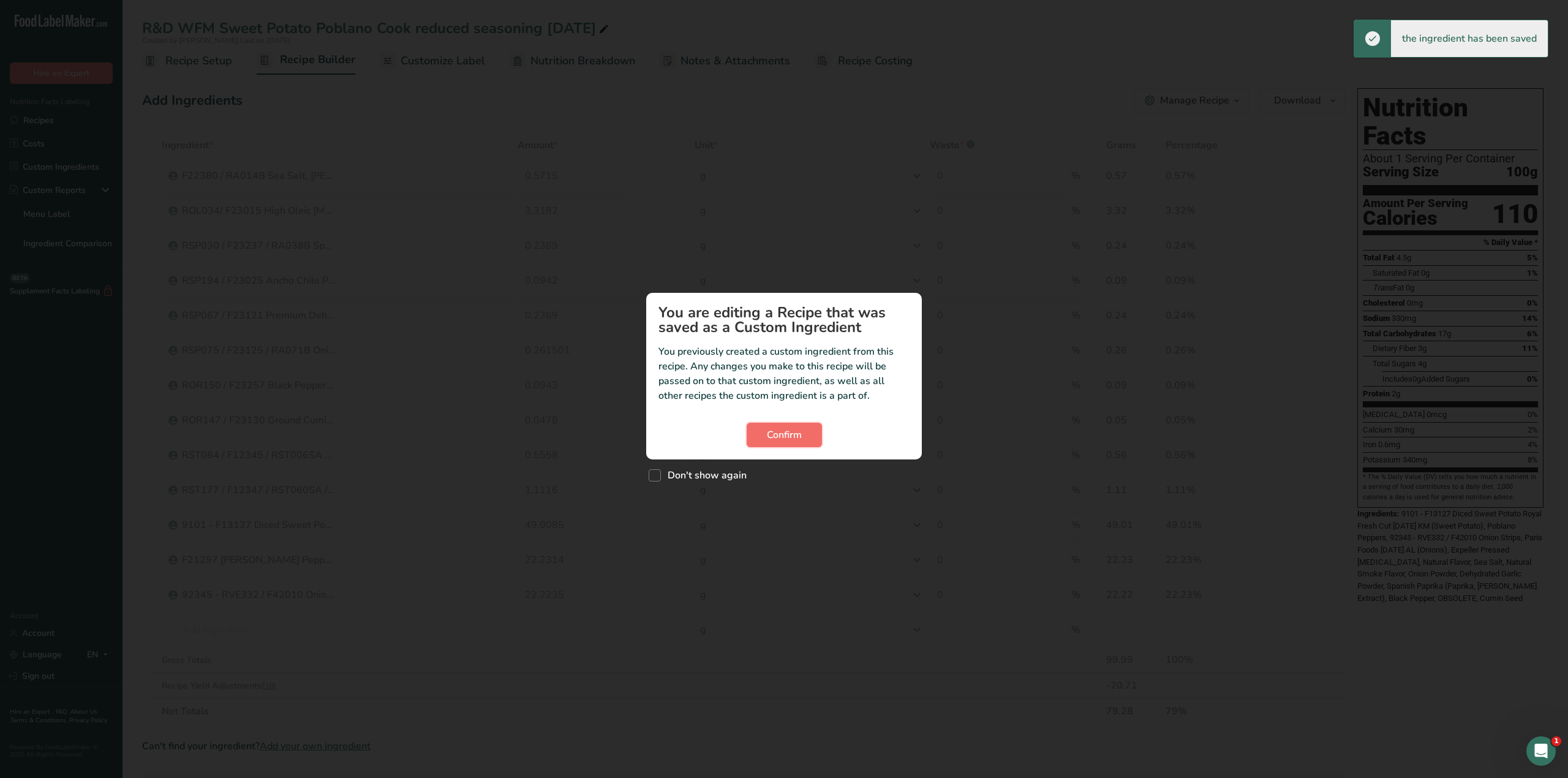
click at [755, 432] on button "Confirm" at bounding box center [784, 434] width 76 height 24
click at [765, 436] on button "Confirm" at bounding box center [784, 434] width 76 height 24
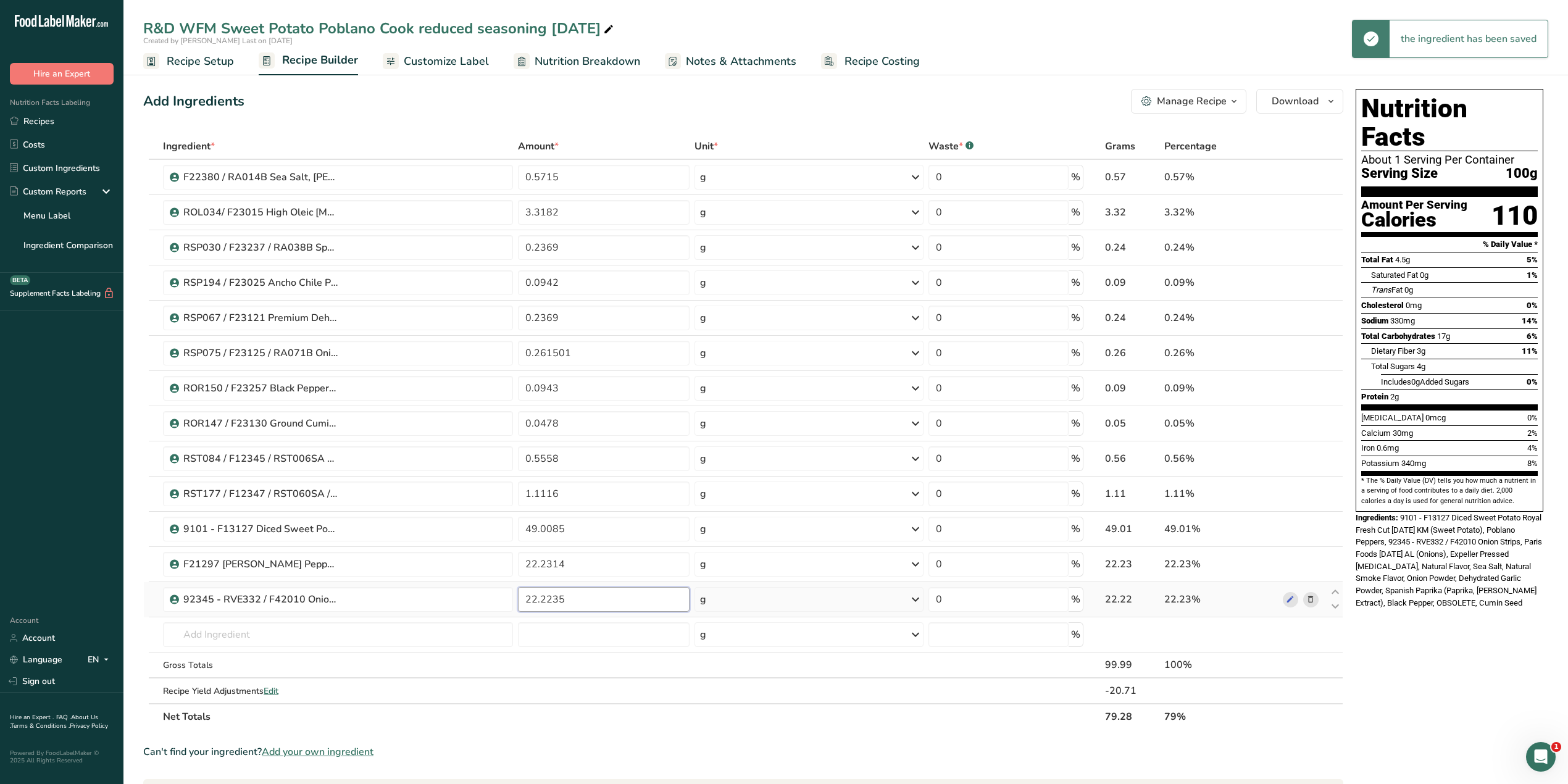
click at [592, 605] on input "22.2235" at bounding box center [604, 599] width 172 height 25
type input "22.2314"
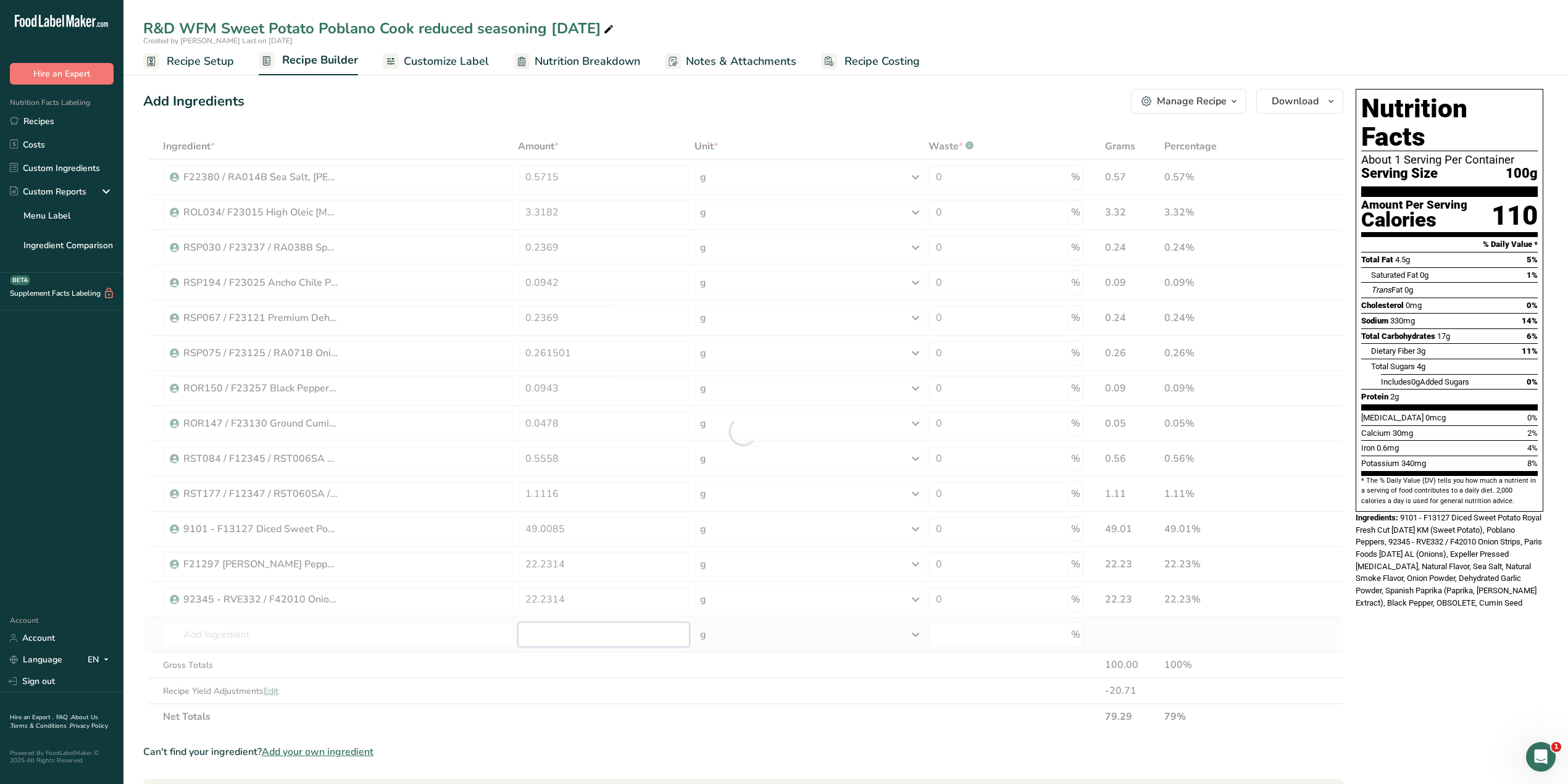
click at [562, 631] on div "Ingredient * Amount * Unit * Waste * .a-a{fill:#347362;}.b-a{fill:#fff;} Grams …" at bounding box center [743, 432] width 1200 height 596
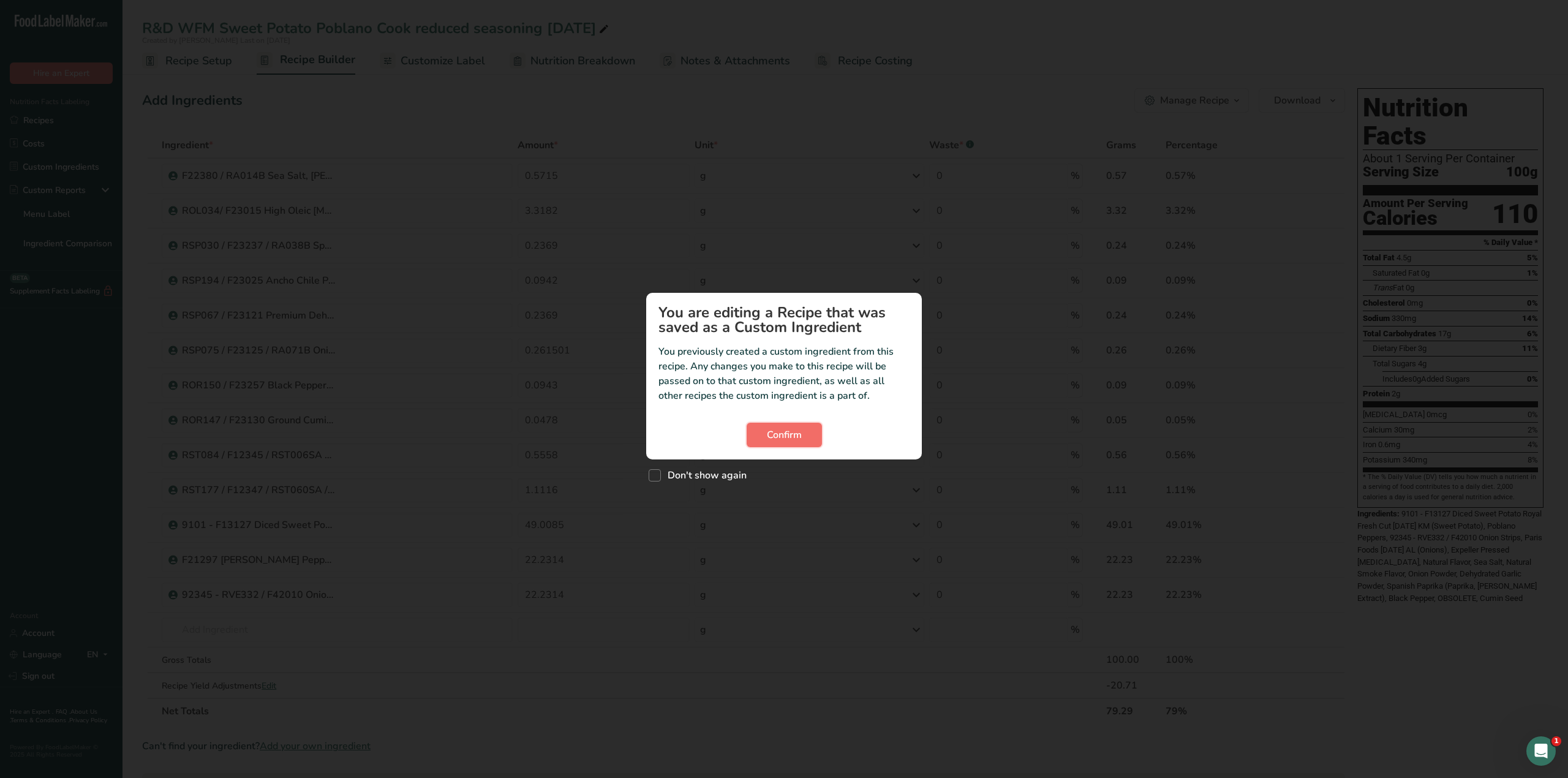
click at [800, 433] on span "Confirm" at bounding box center [784, 435] width 35 height 15
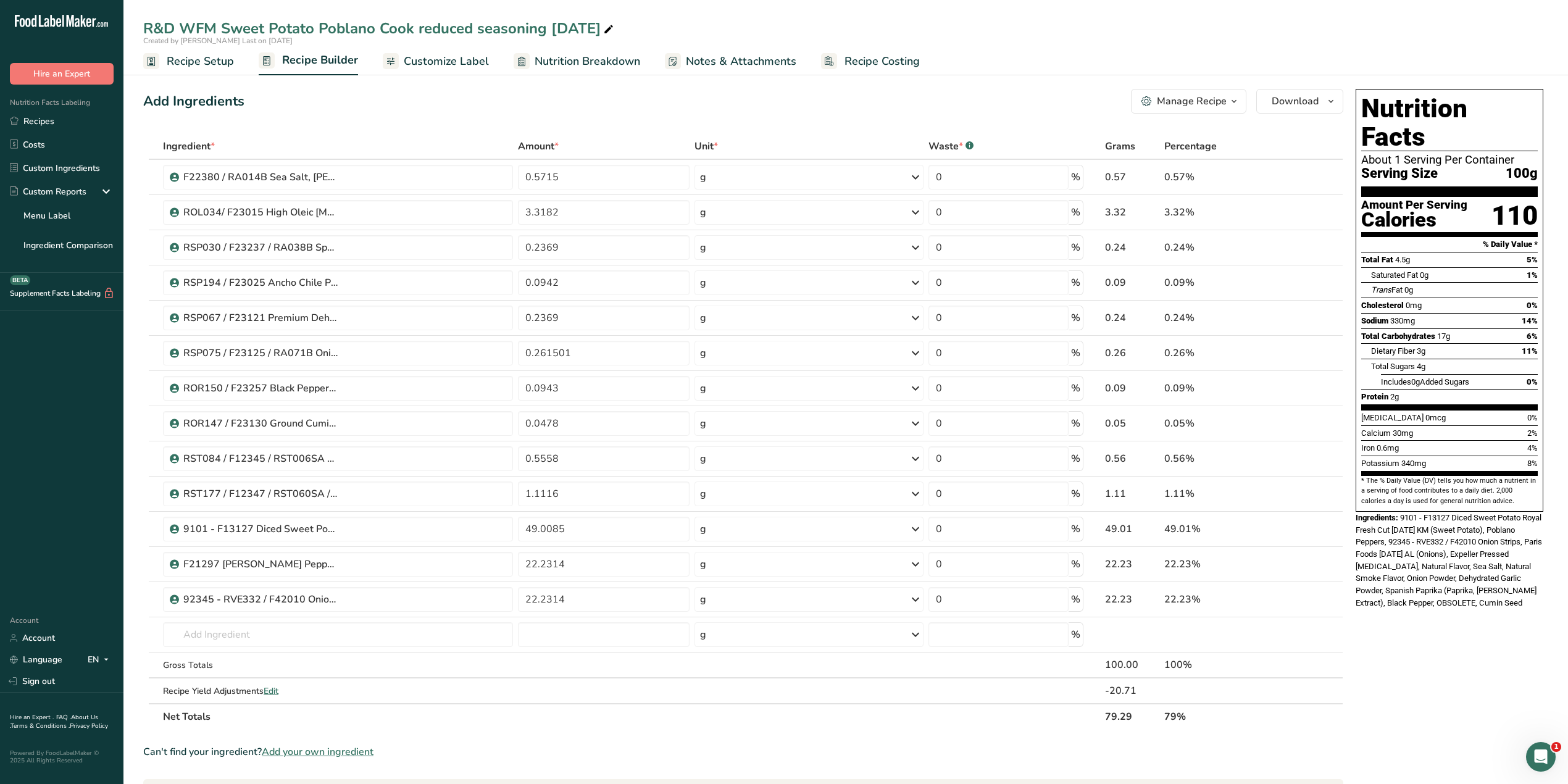
click at [206, 58] on span "Recipe Setup" at bounding box center [200, 61] width 67 height 16
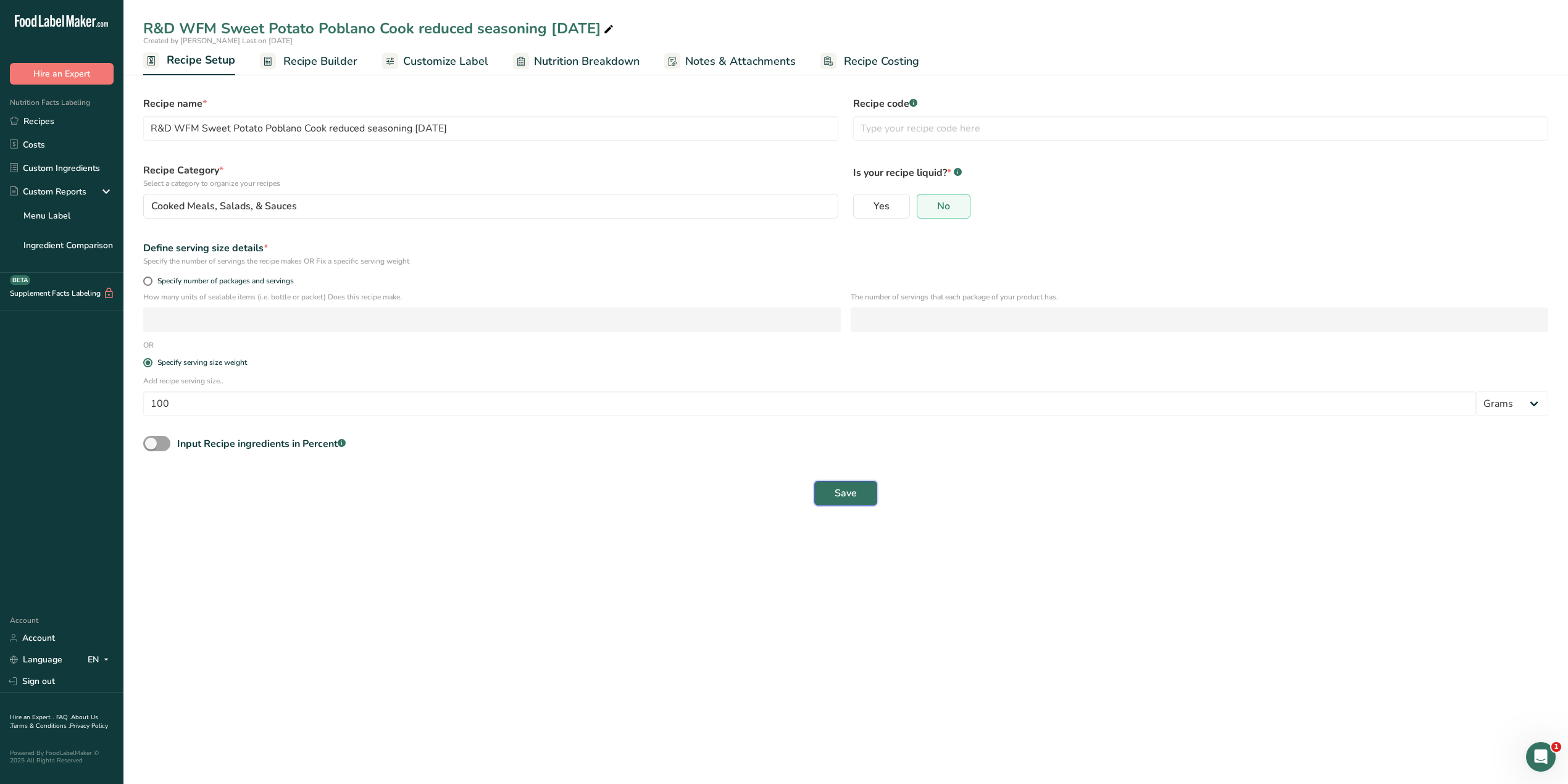
click at [836, 489] on span "Save" at bounding box center [846, 493] width 22 height 15
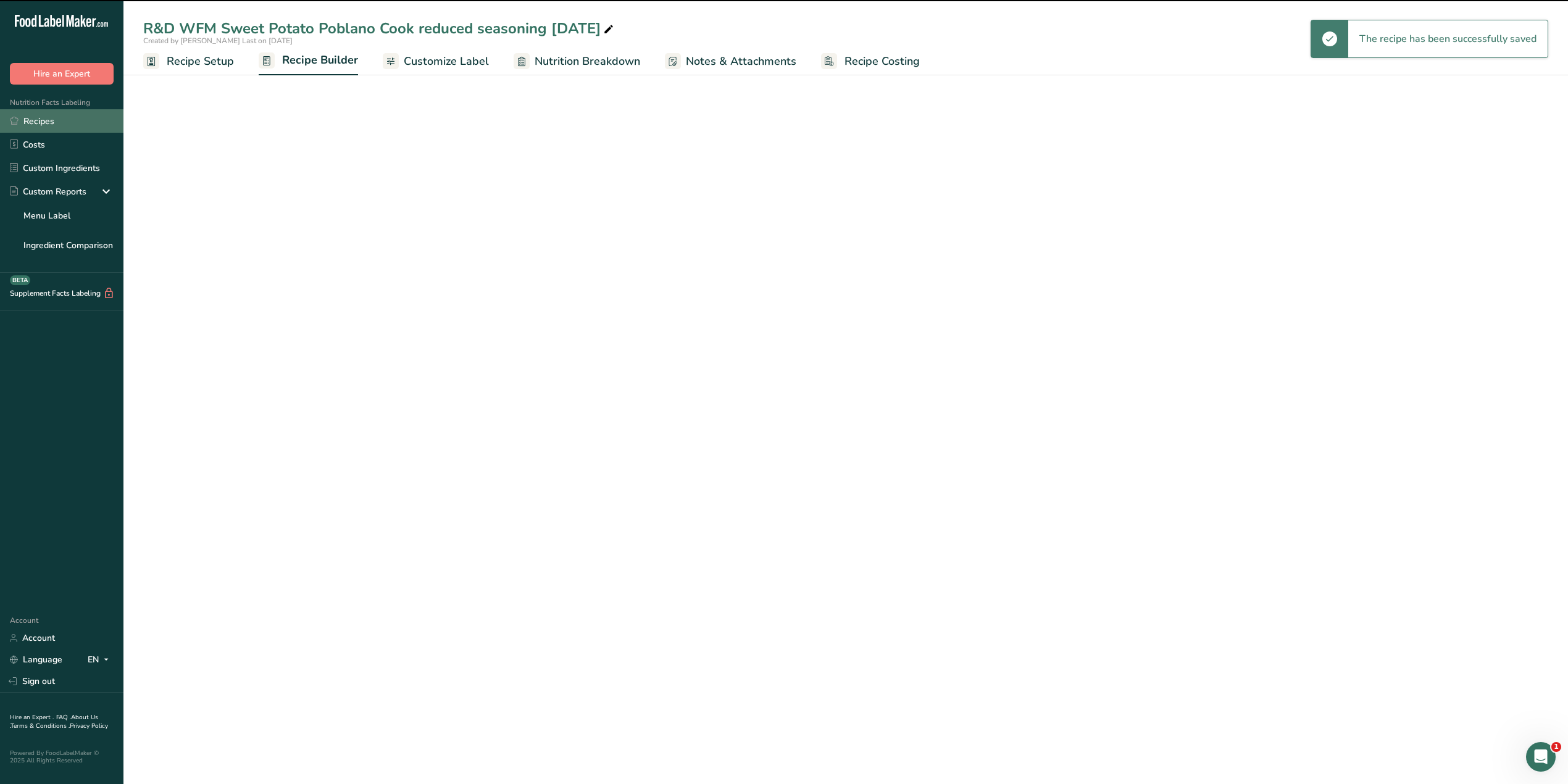
click at [64, 119] on link "Recipes" at bounding box center [61, 120] width 123 height 23
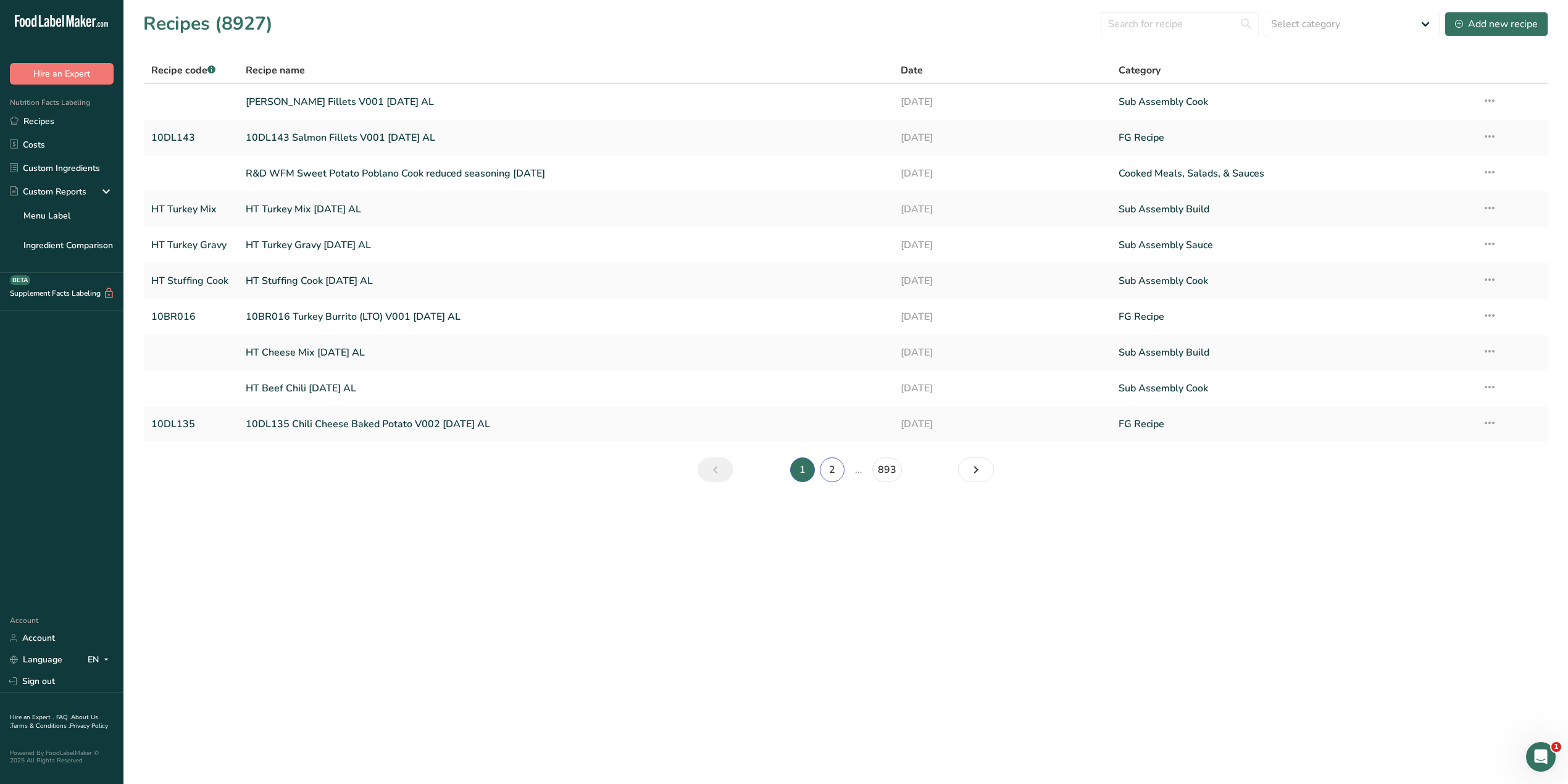
click at [831, 475] on link "2" at bounding box center [832, 469] width 25 height 25
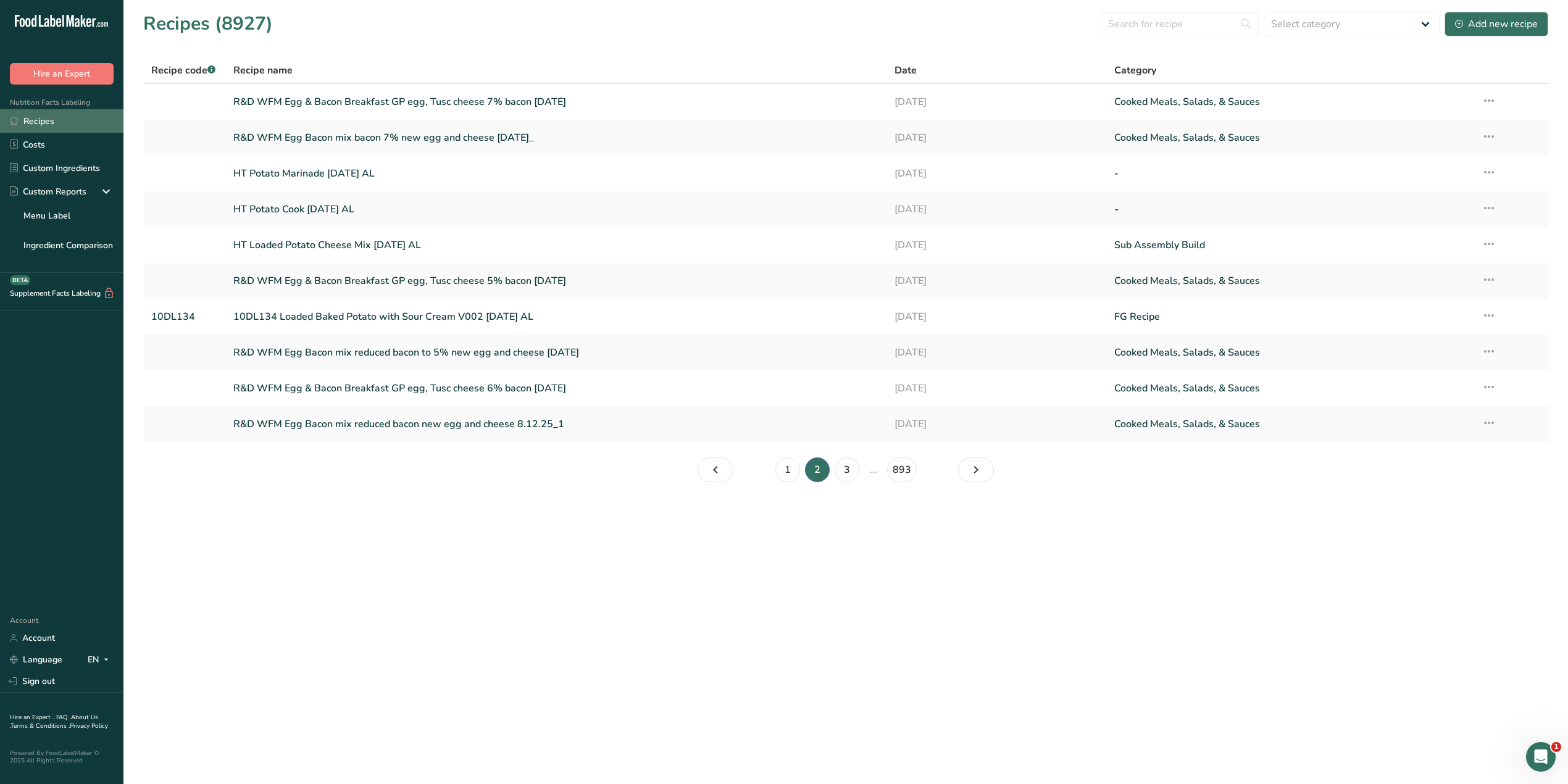
click at [36, 123] on link "Recipes" at bounding box center [61, 120] width 123 height 23
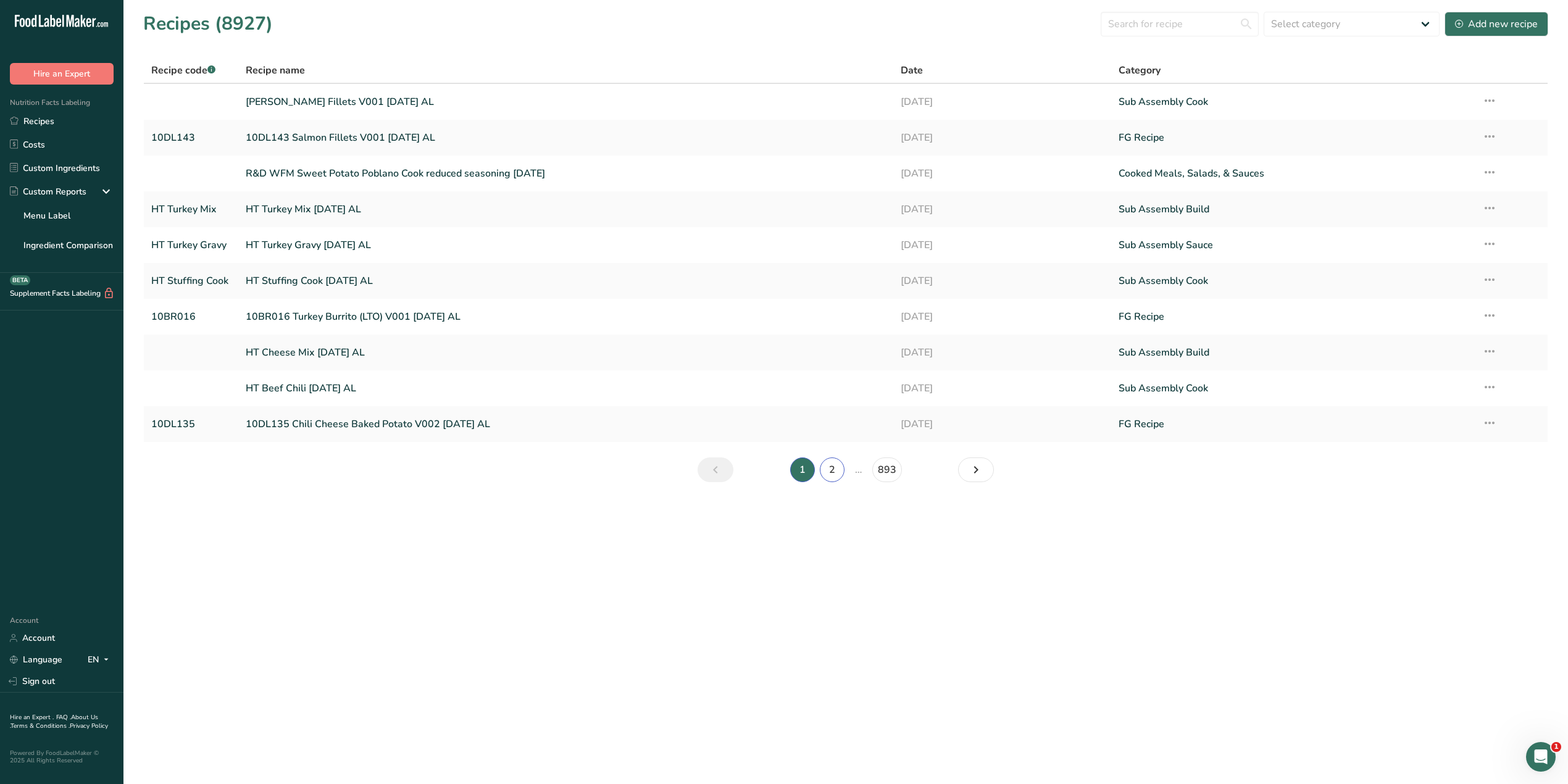
click at [830, 471] on link "2" at bounding box center [832, 469] width 25 height 25
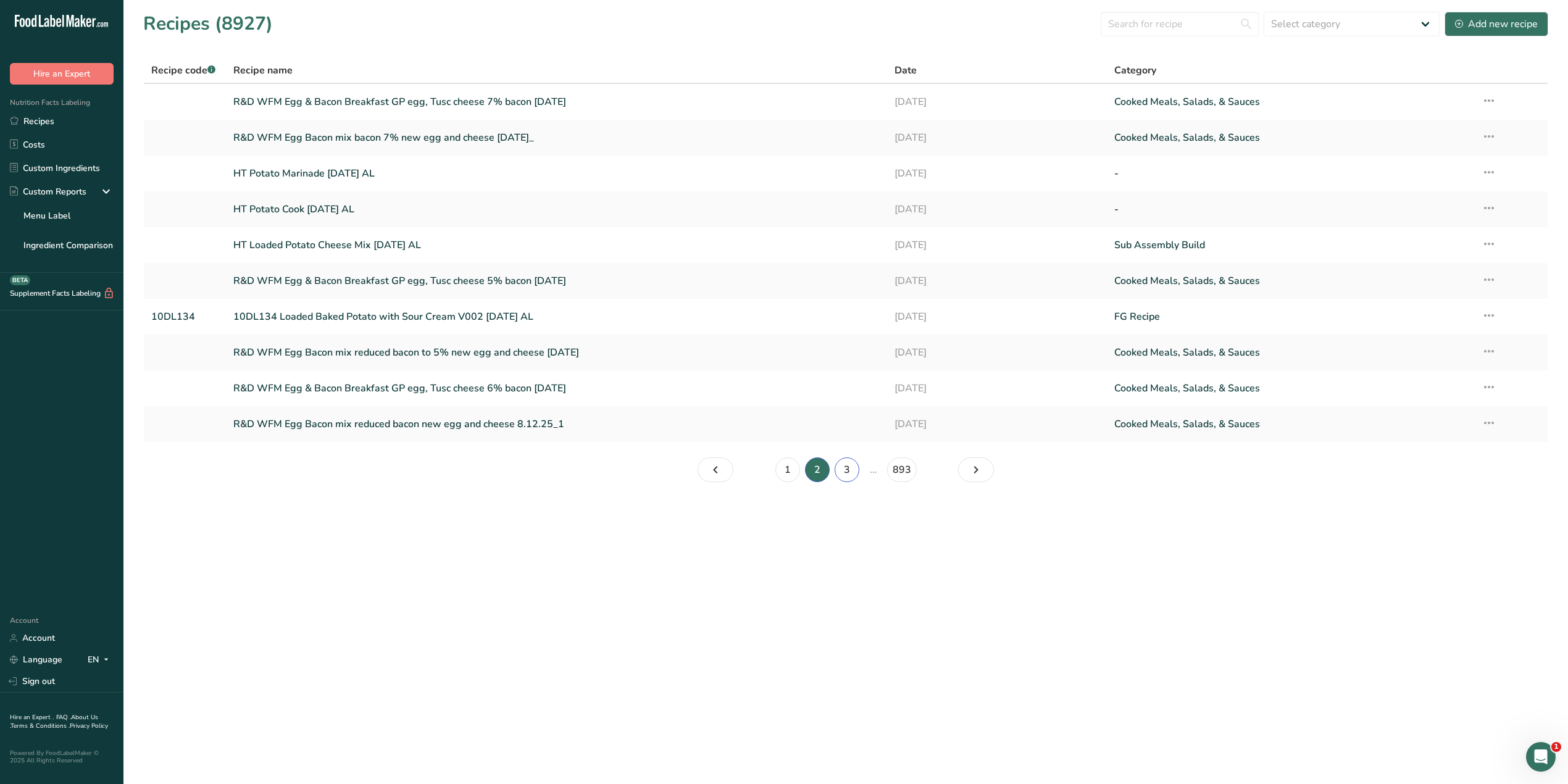
click at [851, 471] on link "3" at bounding box center [846, 469] width 25 height 25
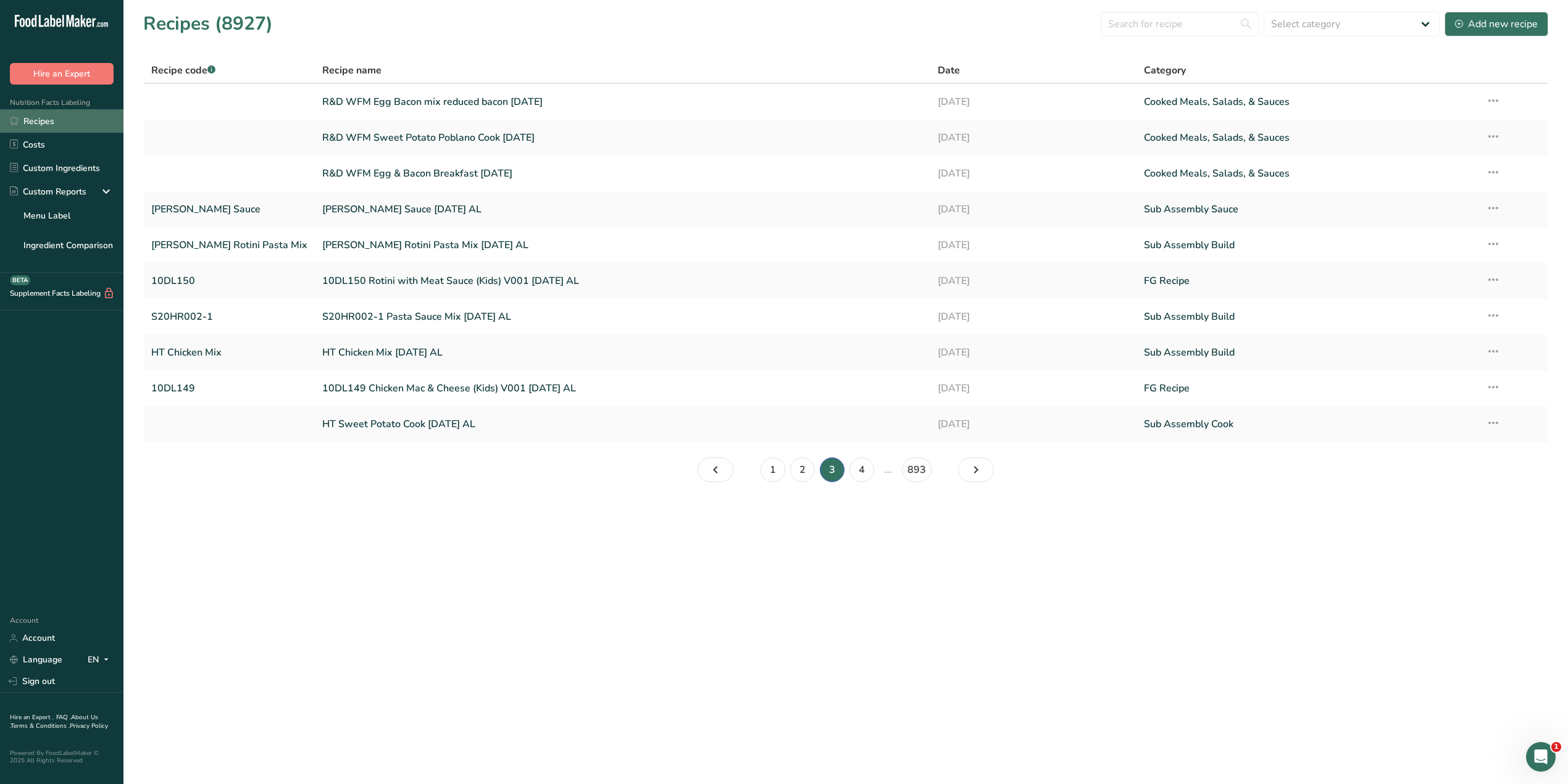
click at [52, 116] on link "Recipes" at bounding box center [61, 120] width 123 height 23
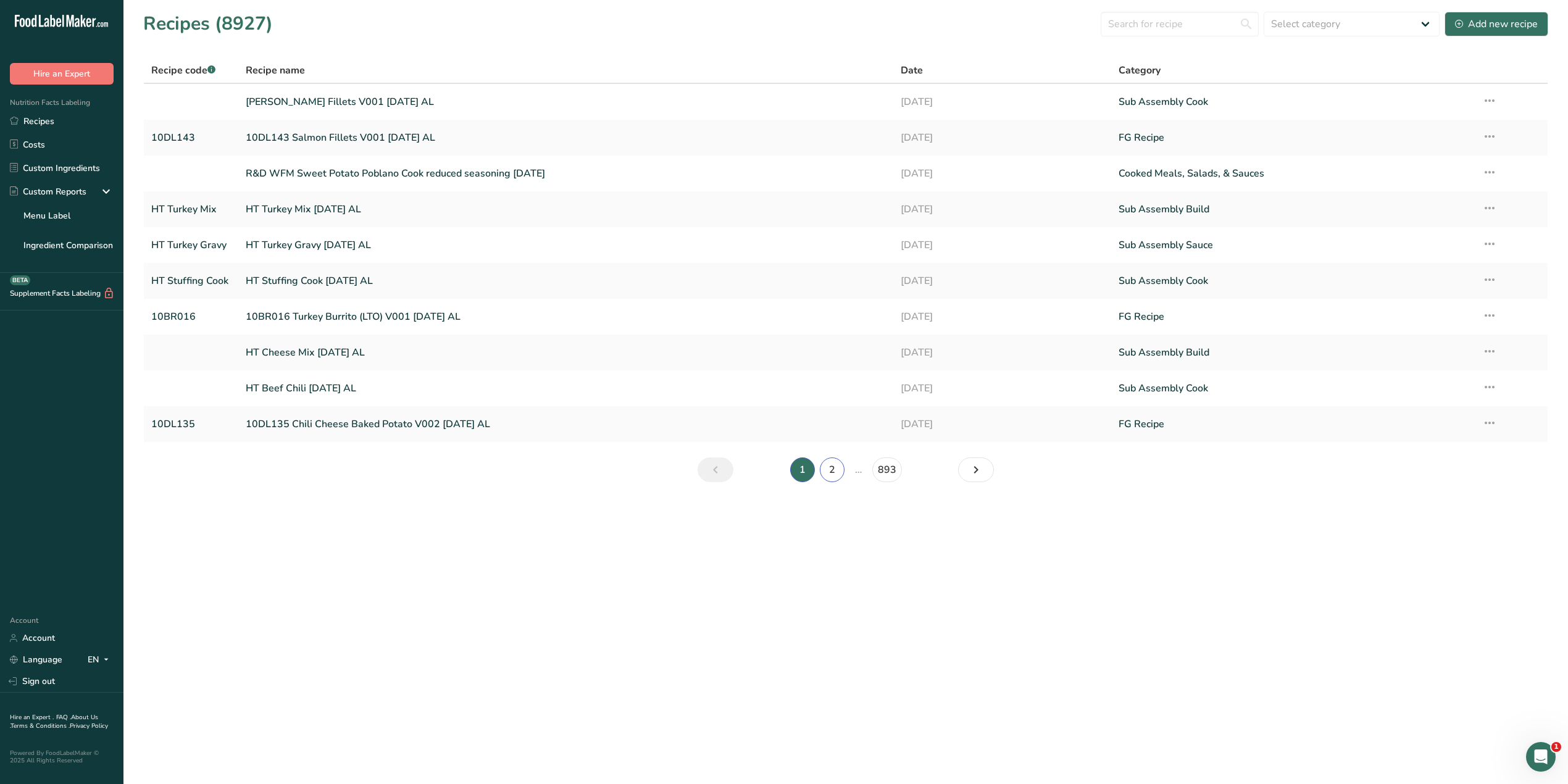
click at [836, 474] on link "2" at bounding box center [832, 469] width 25 height 25
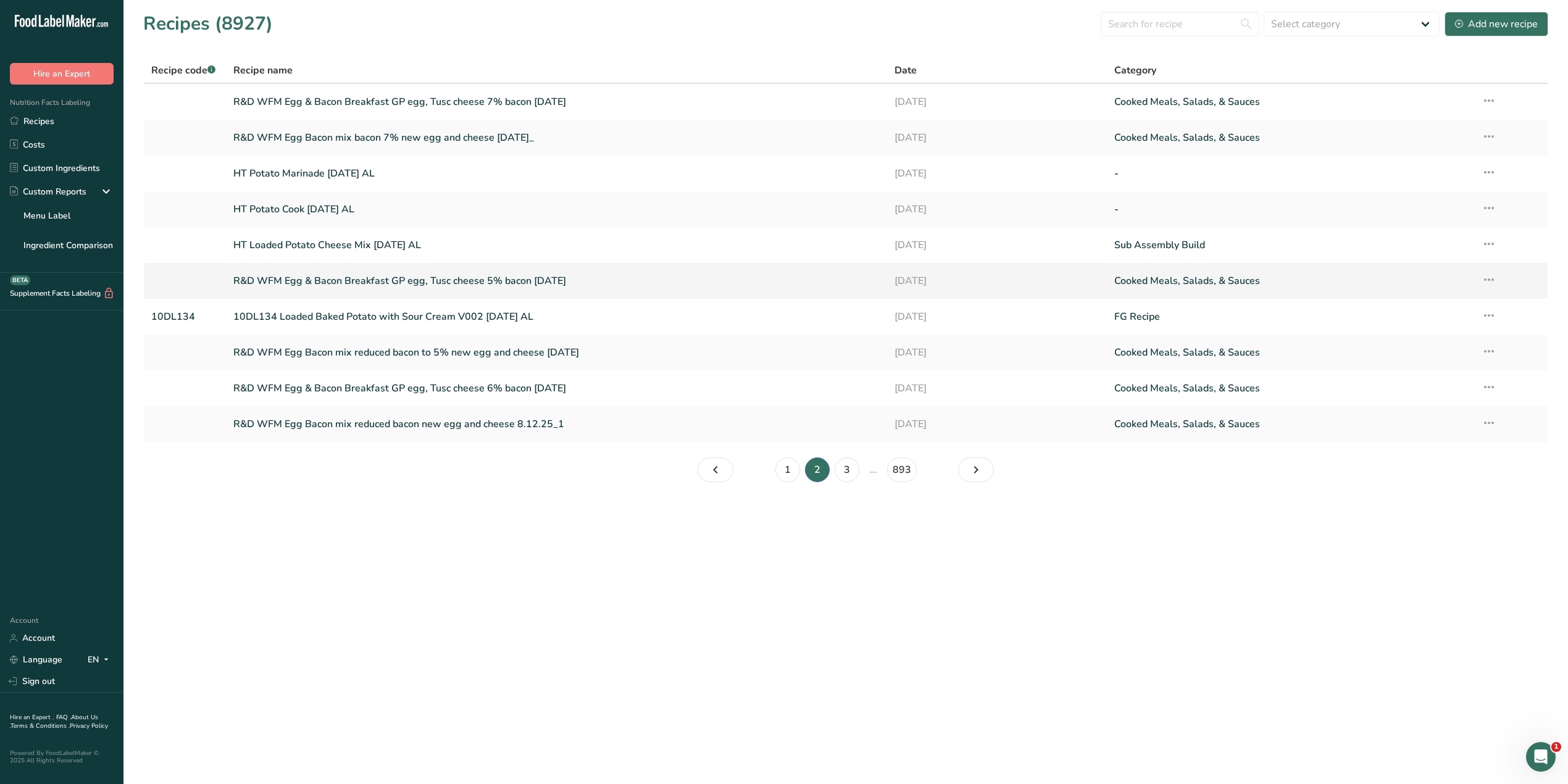
click at [551, 282] on link "R&D WFM Egg & Bacon Breakfast GP egg, Tusc cheese 5% bacon [DATE]" at bounding box center [556, 281] width 645 height 26
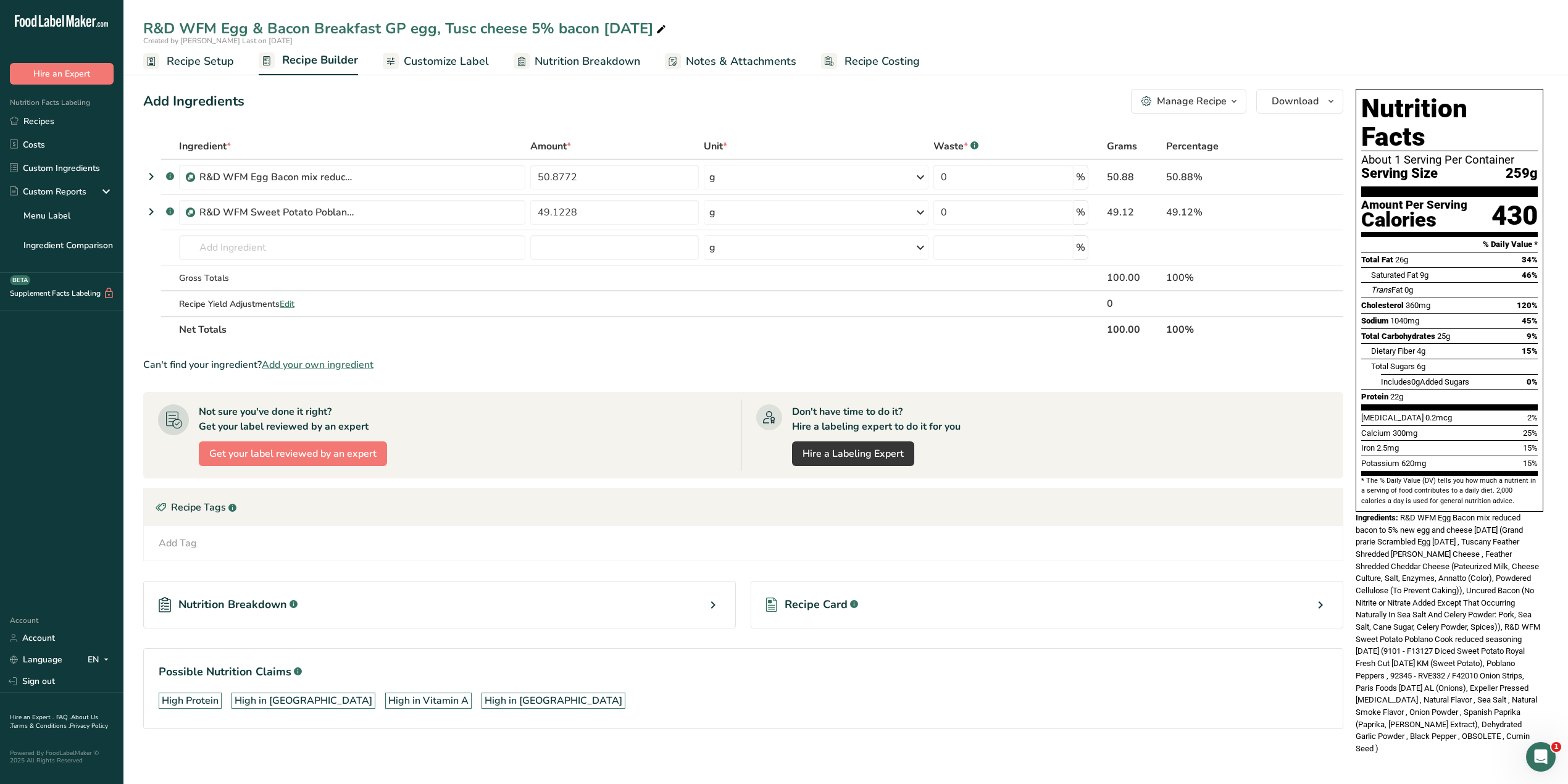
click at [1333, 40] on div "Created by [PERSON_NAME] Last on [DATE]" at bounding box center [846, 40] width 1445 height 11
drag, startPoint x: 1472, startPoint y: 453, endPoint x: 1503, endPoint y: 349, distance: 108.5
click at [1503, 374] on div "Includes 0g Added Sugars 0%" at bounding box center [1460, 382] width 157 height 16
click at [38, 126] on link "Recipes" at bounding box center [61, 120] width 123 height 23
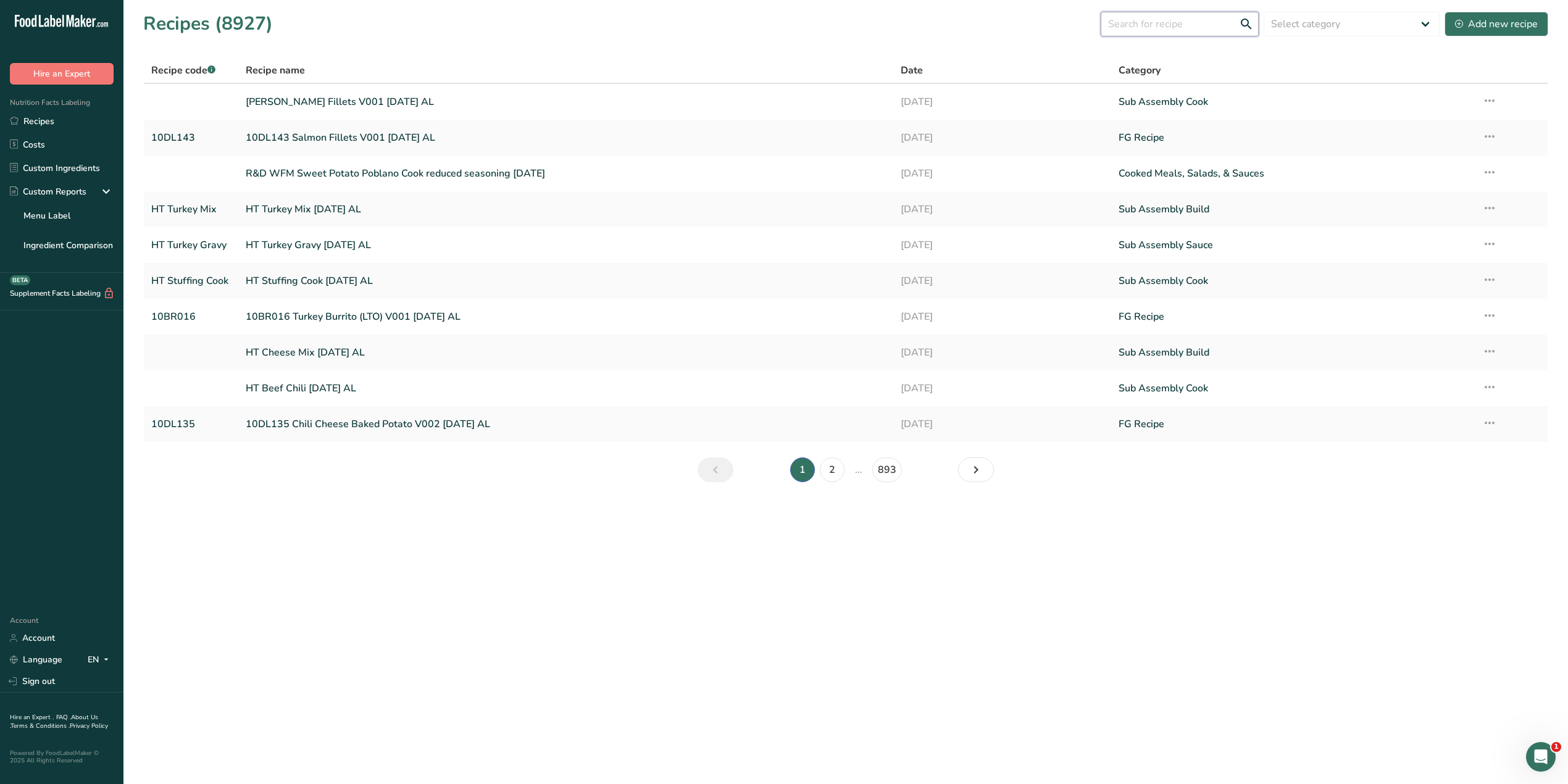
click at [1152, 23] on input "text" at bounding box center [1180, 24] width 158 height 25
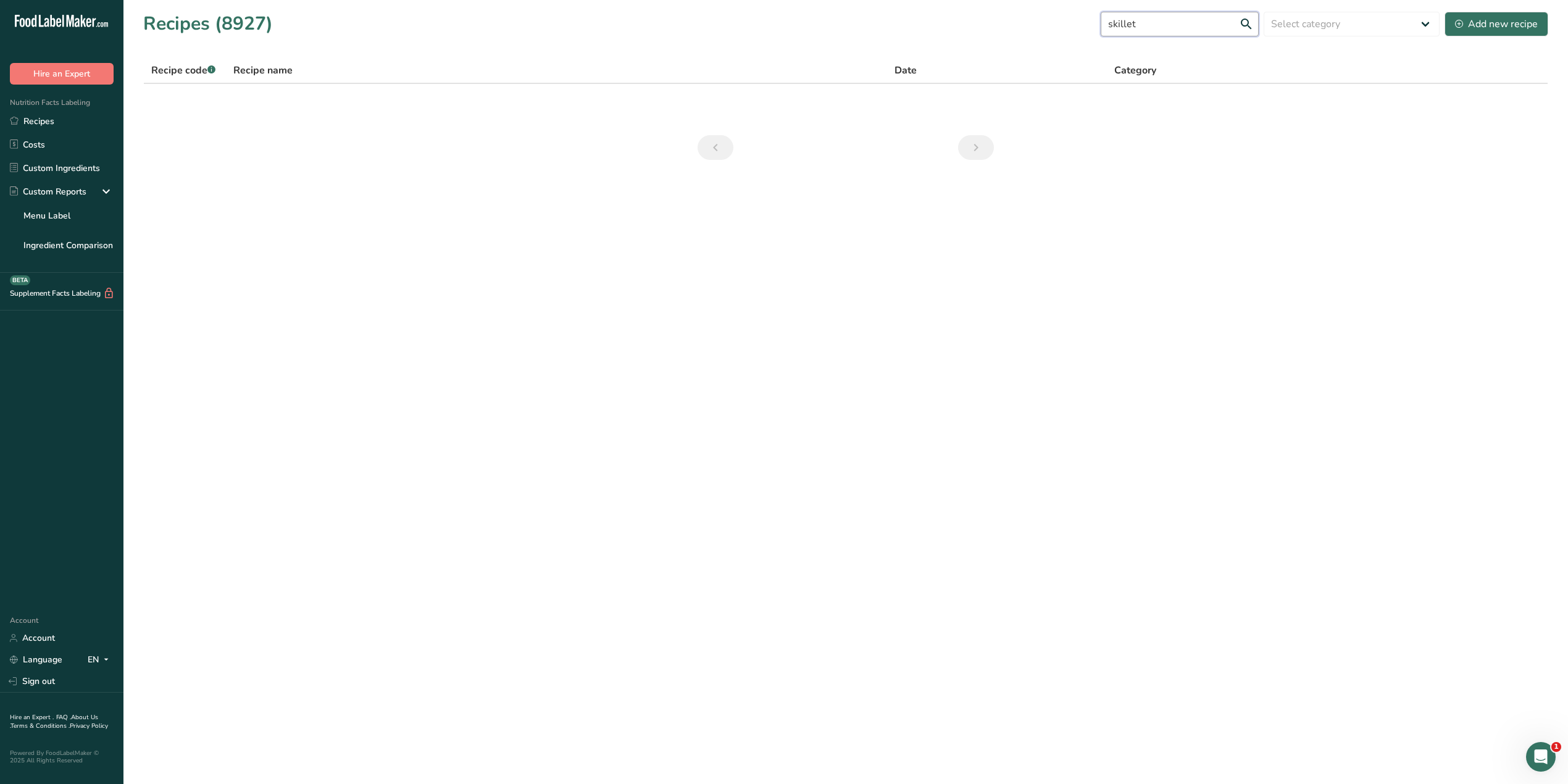
click at [1194, 25] on input "skillet" at bounding box center [1180, 24] width 158 height 25
type input "skillet"
click at [79, 122] on link "Recipes" at bounding box center [61, 120] width 123 height 23
drag, startPoint x: 1162, startPoint y: 19, endPoint x: 1094, endPoint y: 25, distance: 68.3
click at [1094, 25] on div "Recipes (8927) skillet Select category All Baked Goods [GEOGRAPHIC_DATA] Confec…" at bounding box center [846, 23] width 1405 height 28
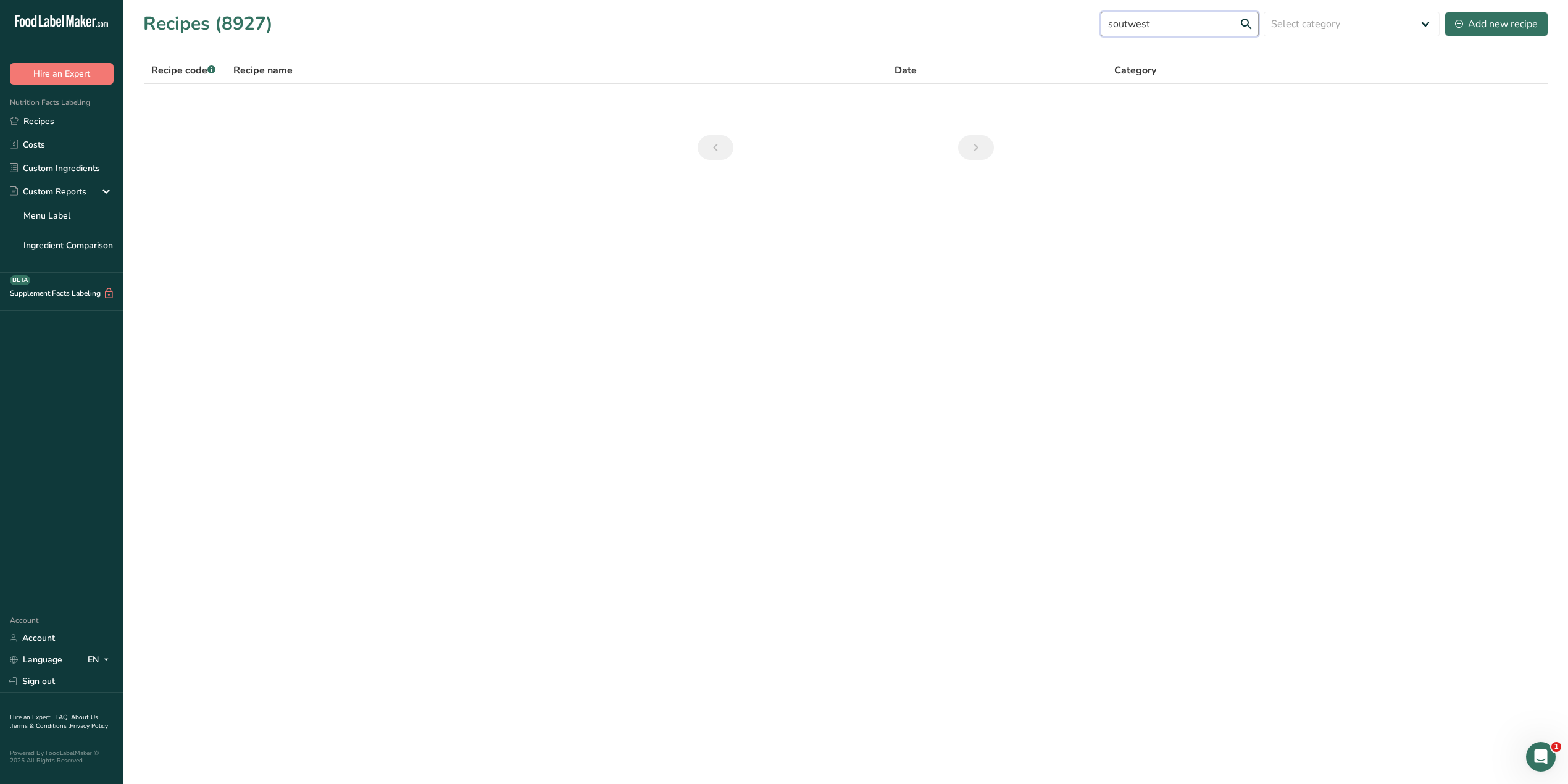
click at [1135, 30] on input "soutwest" at bounding box center [1180, 24] width 158 height 25
click at [1180, 21] on input "southwest" at bounding box center [1180, 24] width 158 height 25
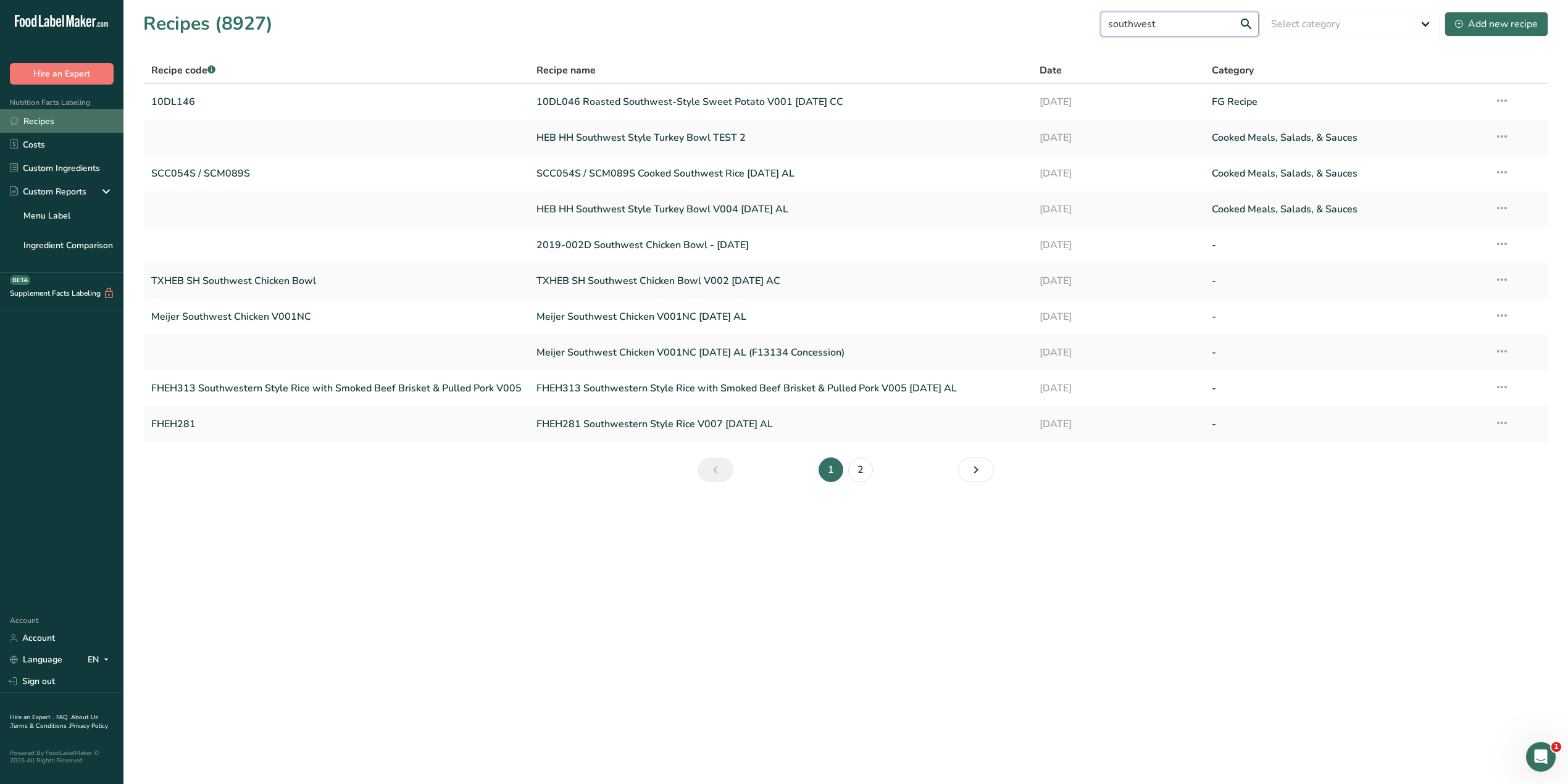
type input "southwest"
click at [49, 123] on link "Recipes" at bounding box center [61, 120] width 123 height 23
click at [46, 119] on link "Recipes" at bounding box center [61, 120] width 123 height 23
drag, startPoint x: 1211, startPoint y: 22, endPoint x: 1072, endPoint y: 28, distance: 139.1
click at [1072, 28] on div "Recipes (8927) southwest Select category All Baked Goods [GEOGRAPHIC_DATA] Conf…" at bounding box center [846, 23] width 1405 height 28
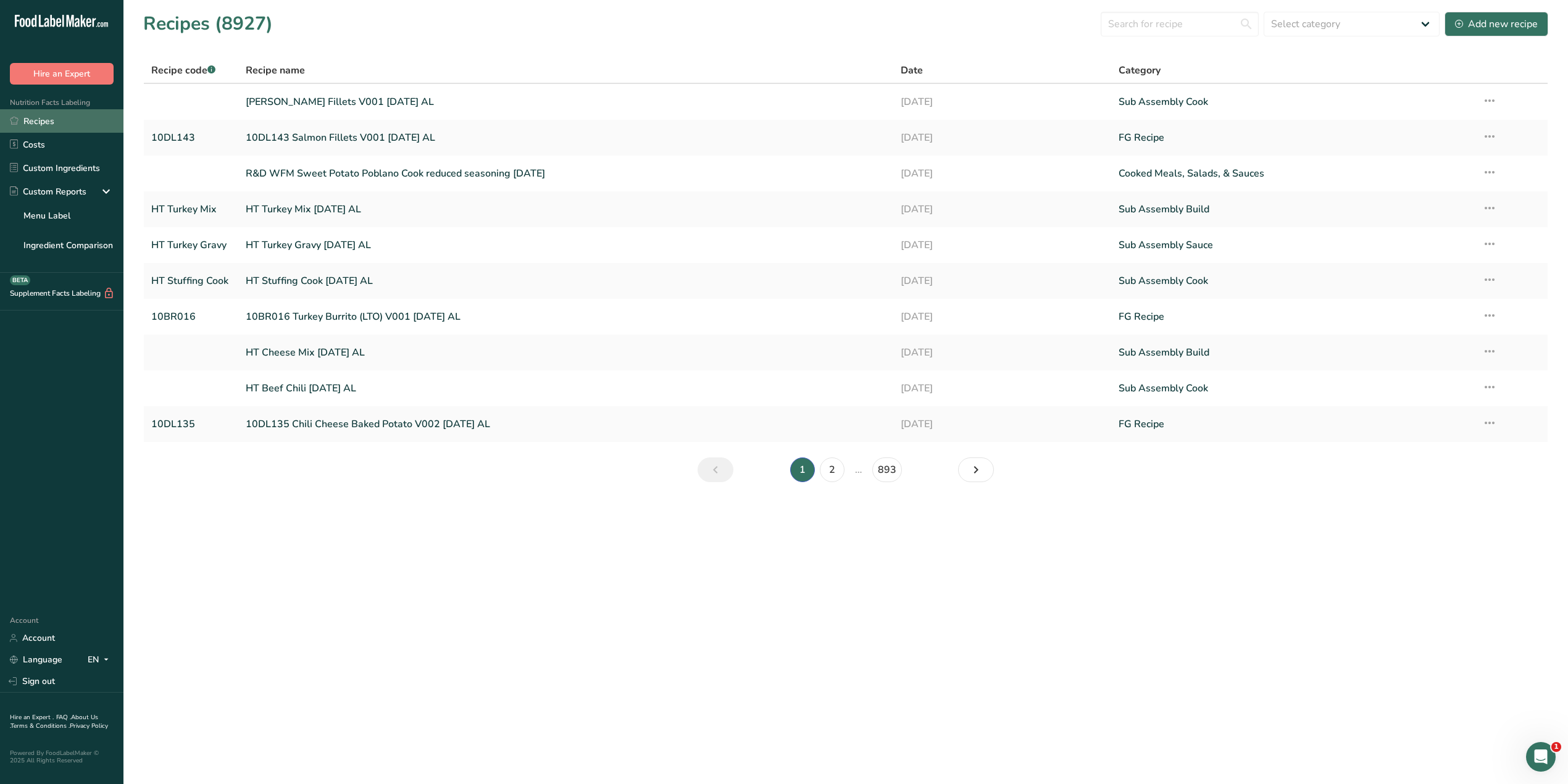
click at [68, 126] on link "Recipes" at bounding box center [61, 120] width 123 height 23
click at [410, 174] on link "R&D WFM Sweet Potato Poblano Cook reduced seasoning [DATE]" at bounding box center [565, 173] width 639 height 26
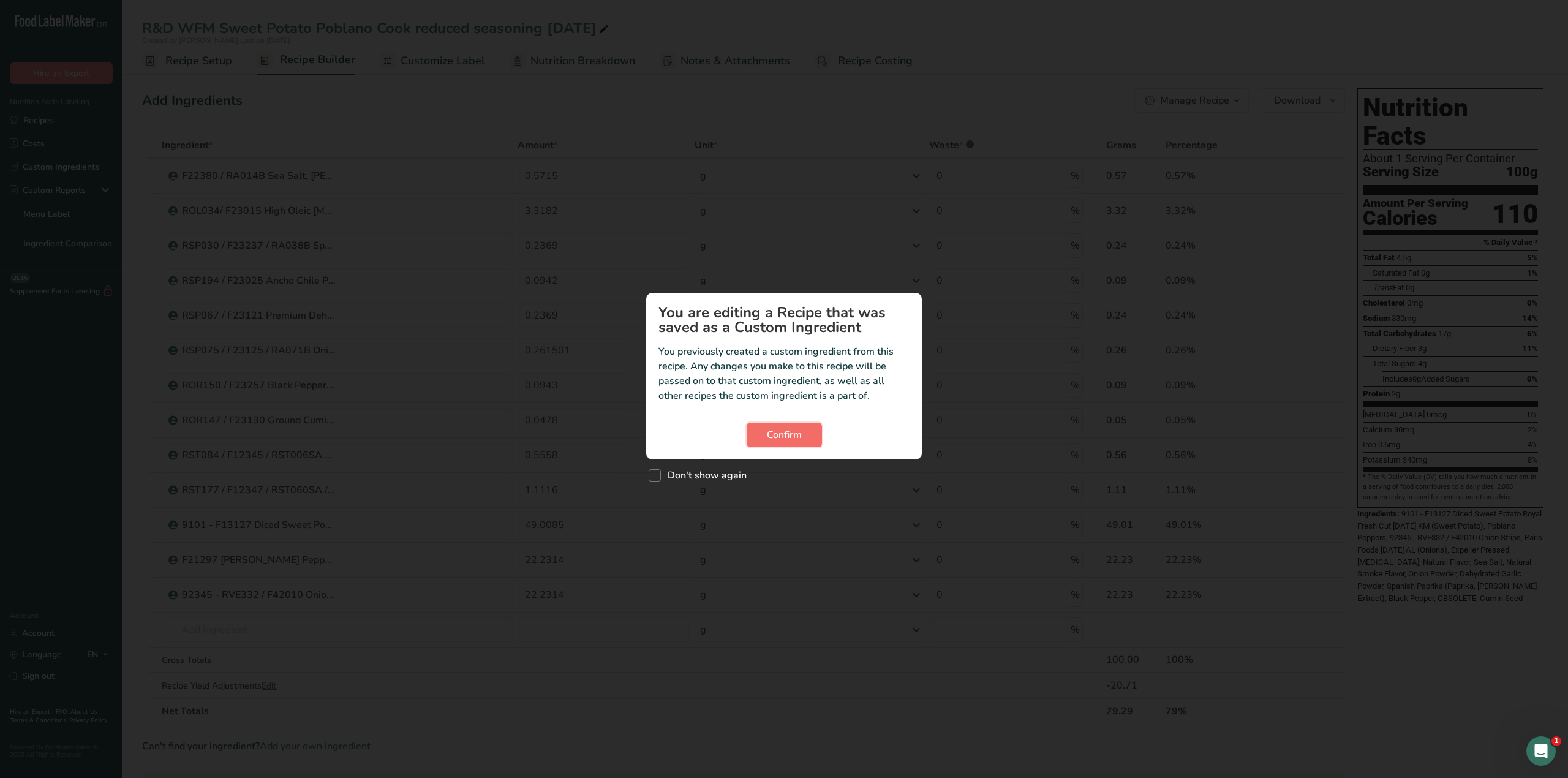
click at [768, 427] on button "Confirm" at bounding box center [784, 434] width 76 height 24
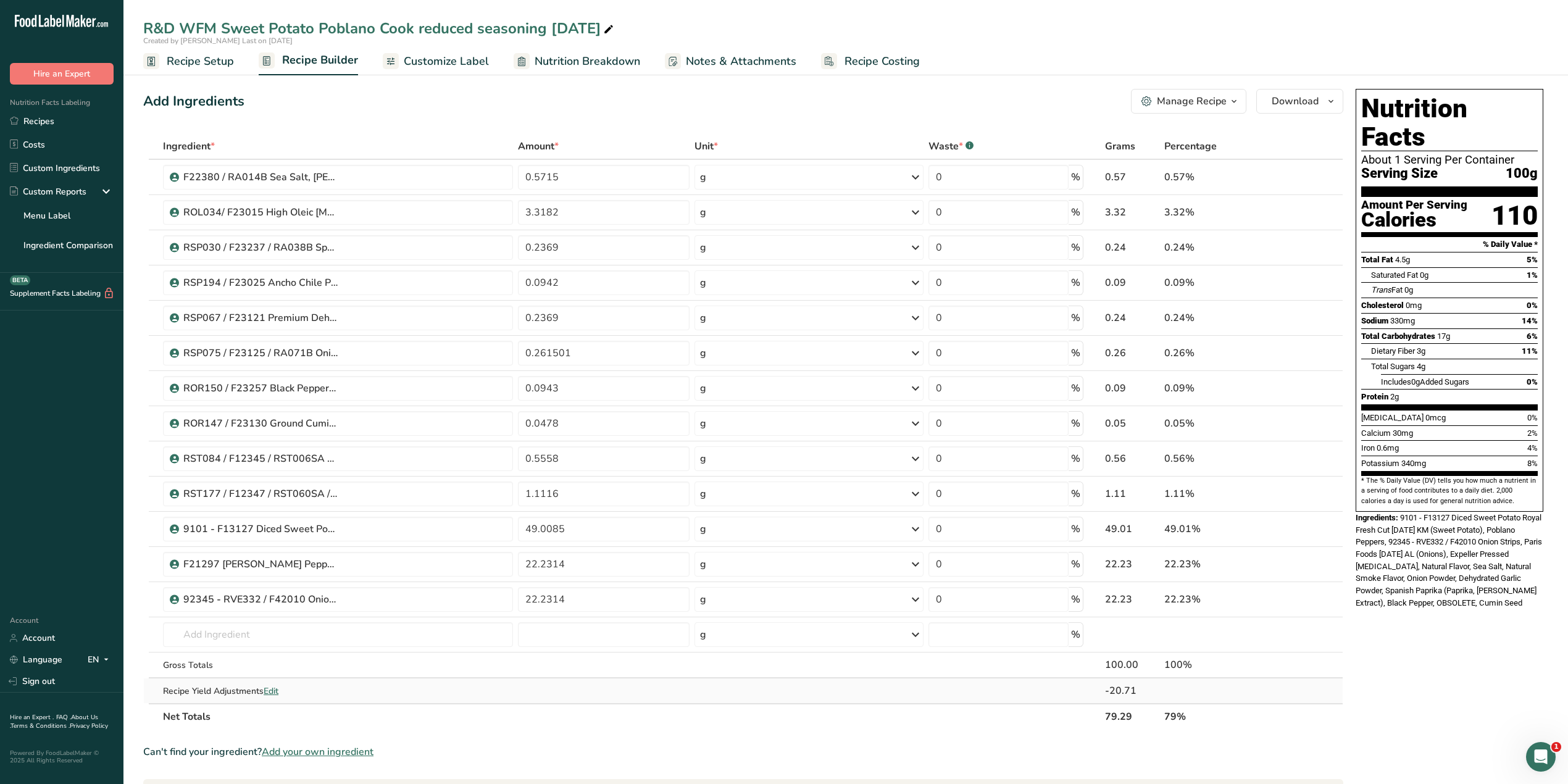
click at [270, 688] on span "Edit" at bounding box center [271, 691] width 15 height 12
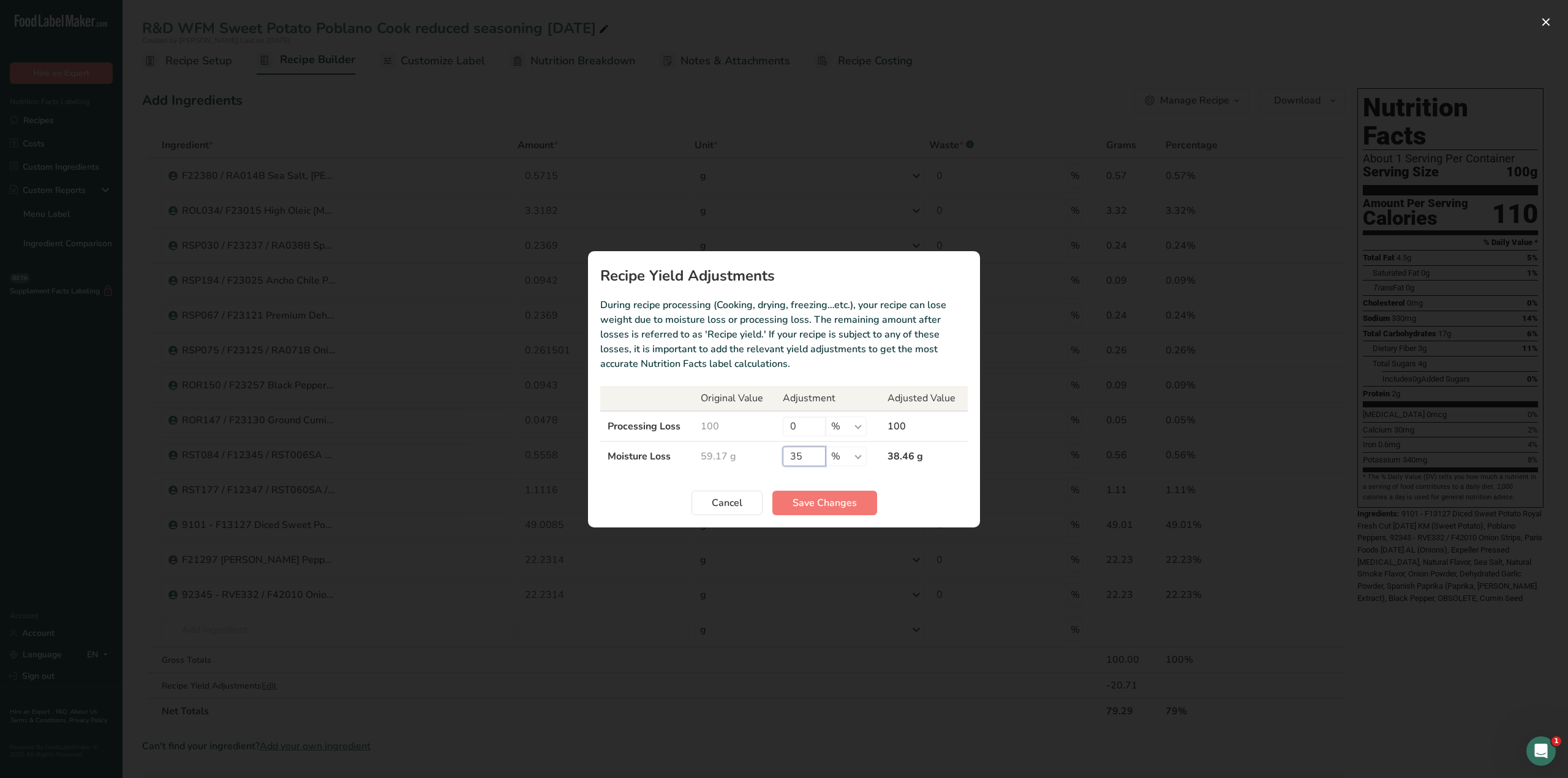
drag, startPoint x: 805, startPoint y: 459, endPoint x: 787, endPoint y: 456, distance: 18.2
click at [787, 456] on input "35" at bounding box center [804, 456] width 43 height 19
type input "45"
click at [831, 503] on span "Save Changes" at bounding box center [824, 503] width 64 height 15
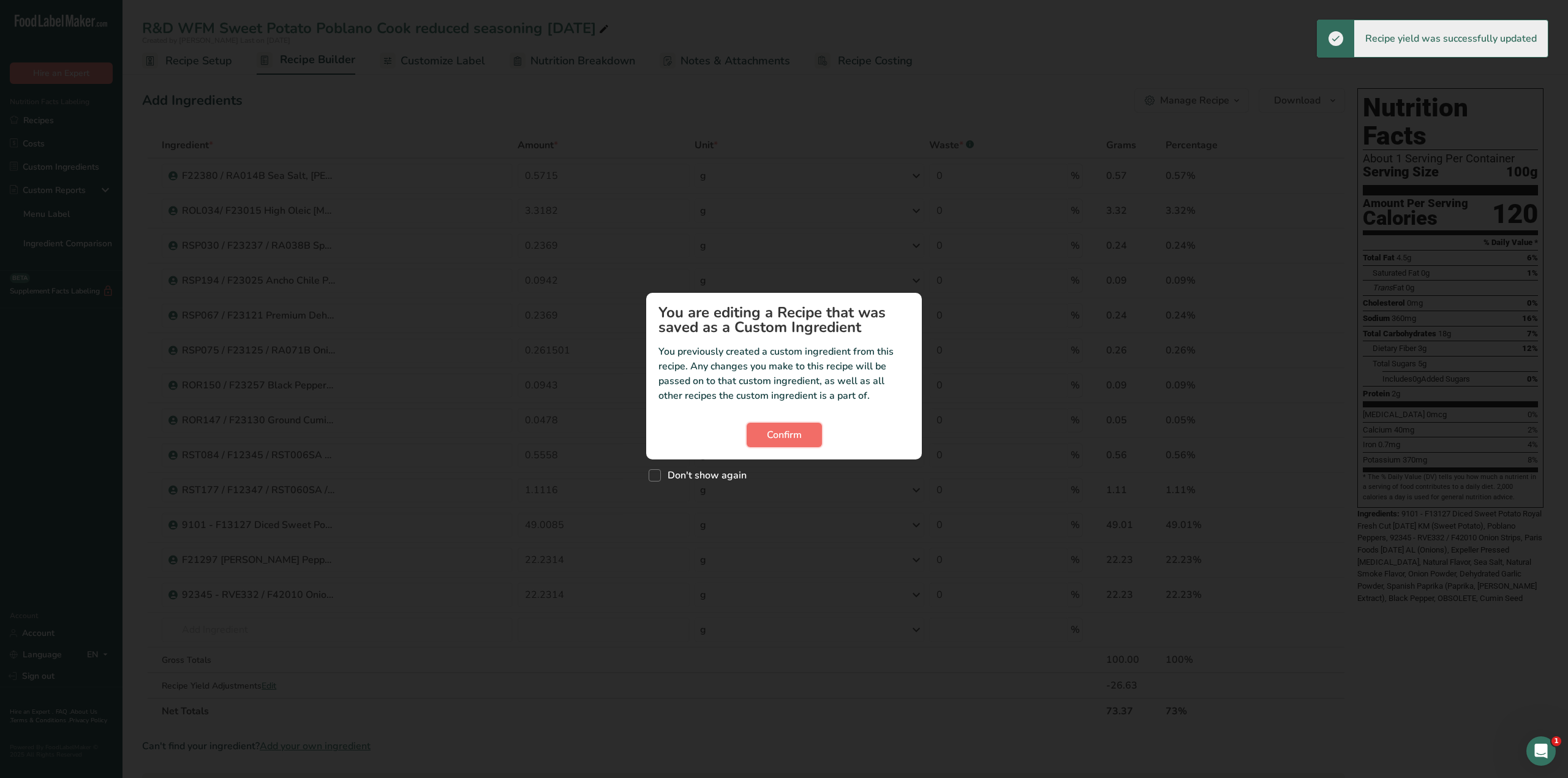
click at [799, 431] on span "Confirm" at bounding box center [784, 435] width 35 height 15
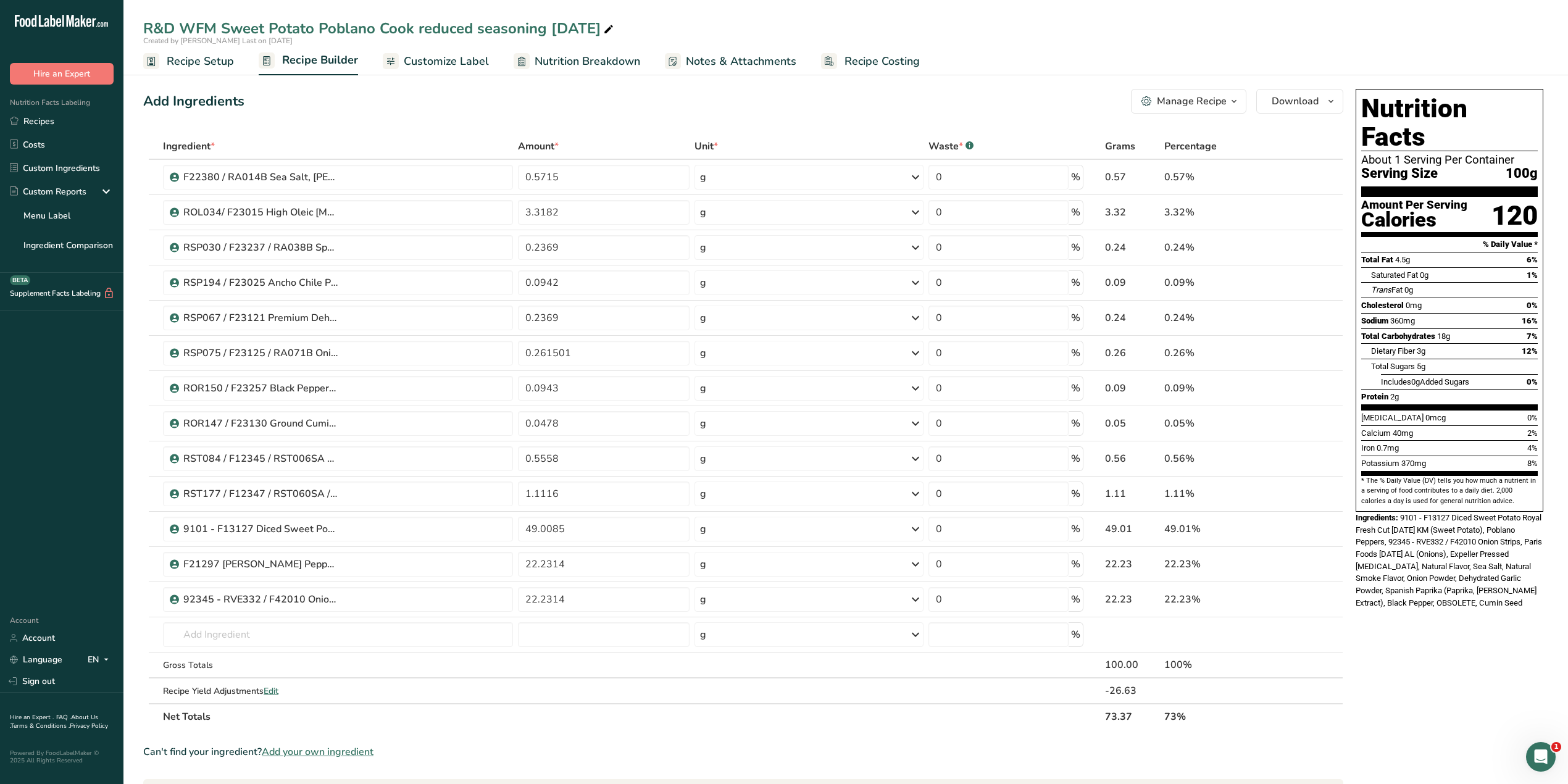
click at [595, 58] on span "Nutrition Breakdown" at bounding box center [587, 61] width 105 height 16
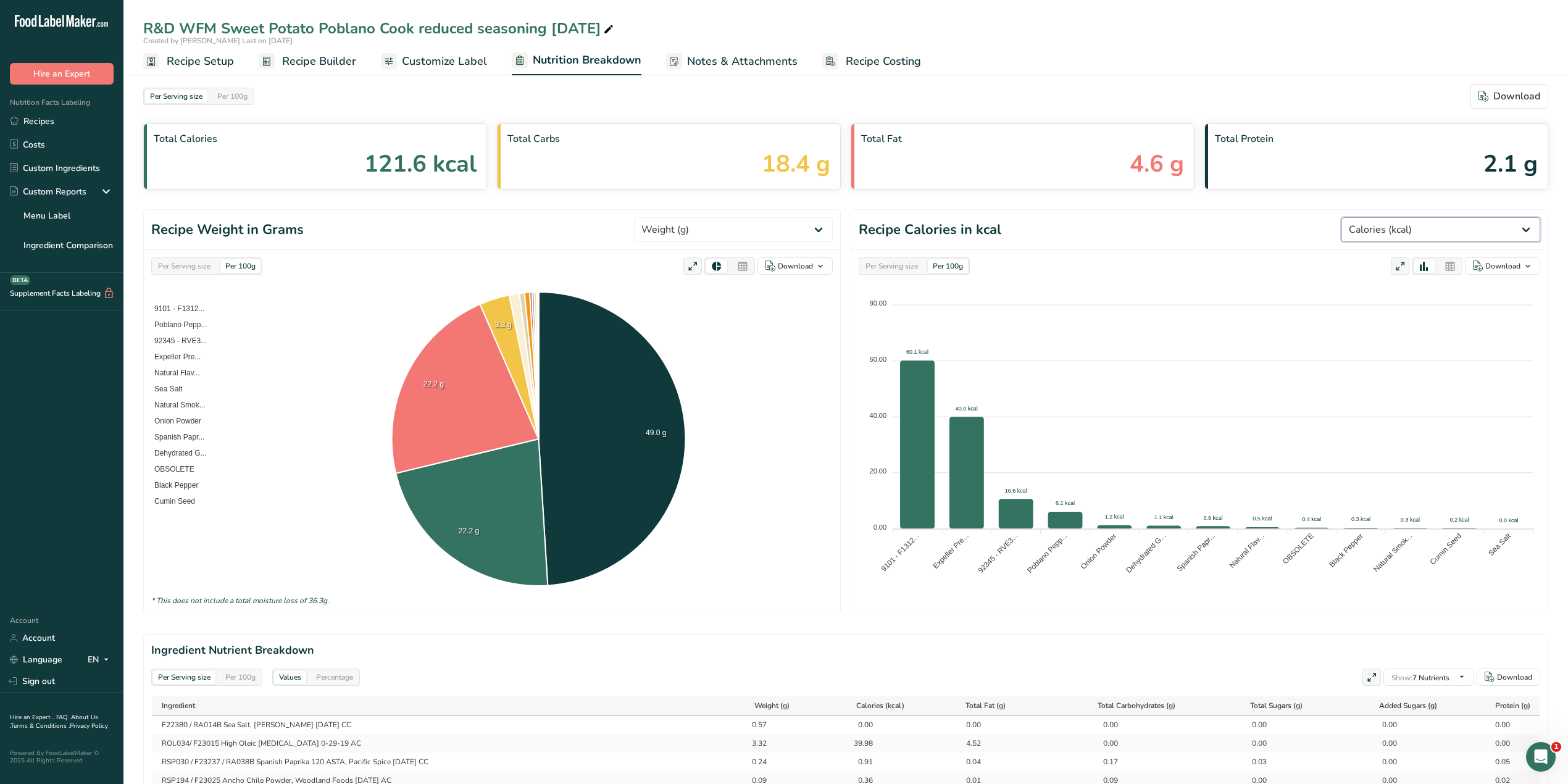
click at [1522, 232] on select "Weight (g) Calories (kcal) Energy KJ (kj) Total Fat (g) Saturated Fat (g) Trans…" at bounding box center [1441, 229] width 199 height 25
select select "Sodium"
click at [1386, 218] on select "Weight (g) Calories (kcal) Energy KJ (kj) Total Fat (g) Saturated Fat (g) Trans…" at bounding box center [1441, 229] width 199 height 25
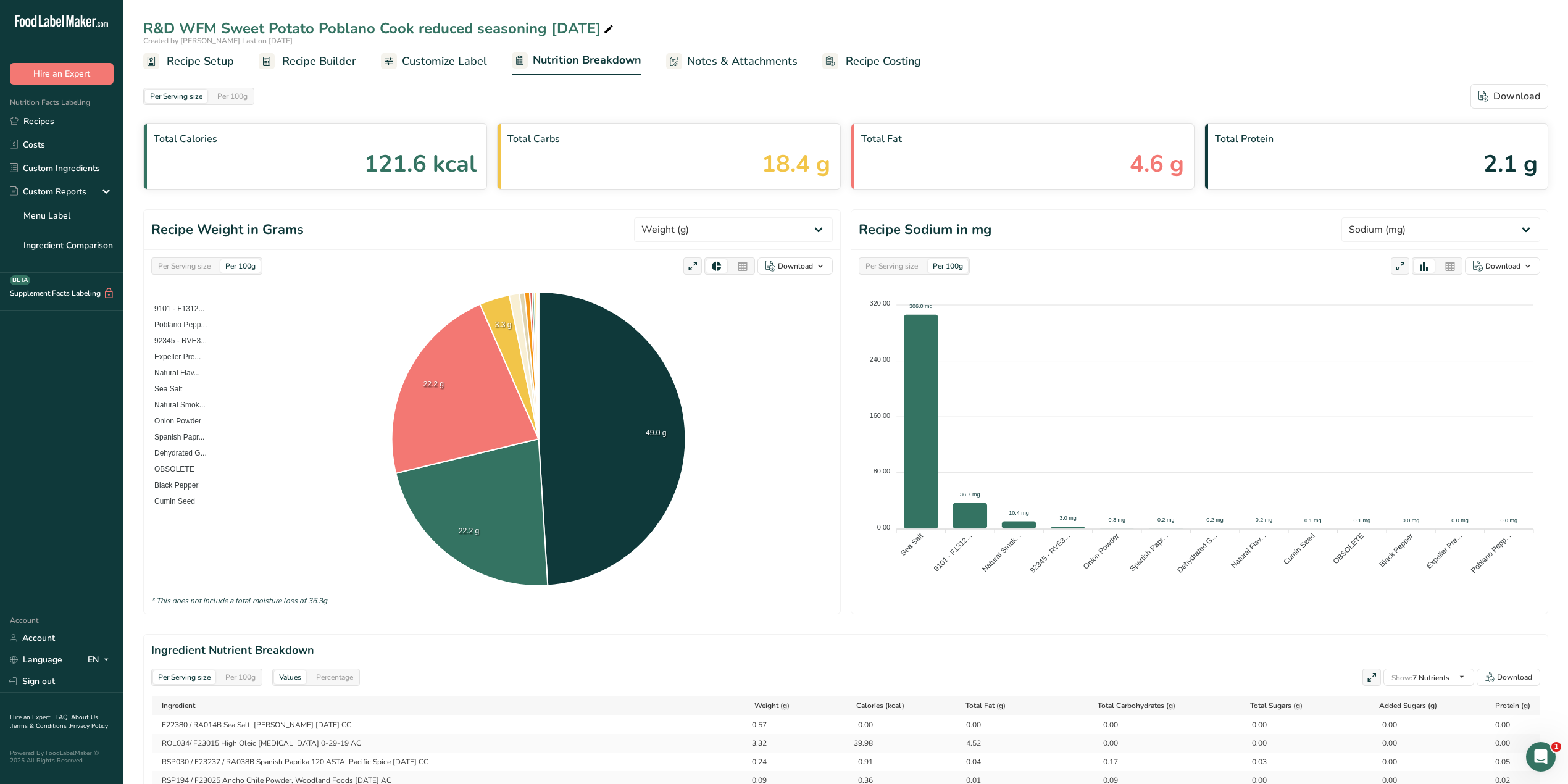
click at [211, 60] on span "Recipe Setup" at bounding box center [200, 61] width 67 height 16
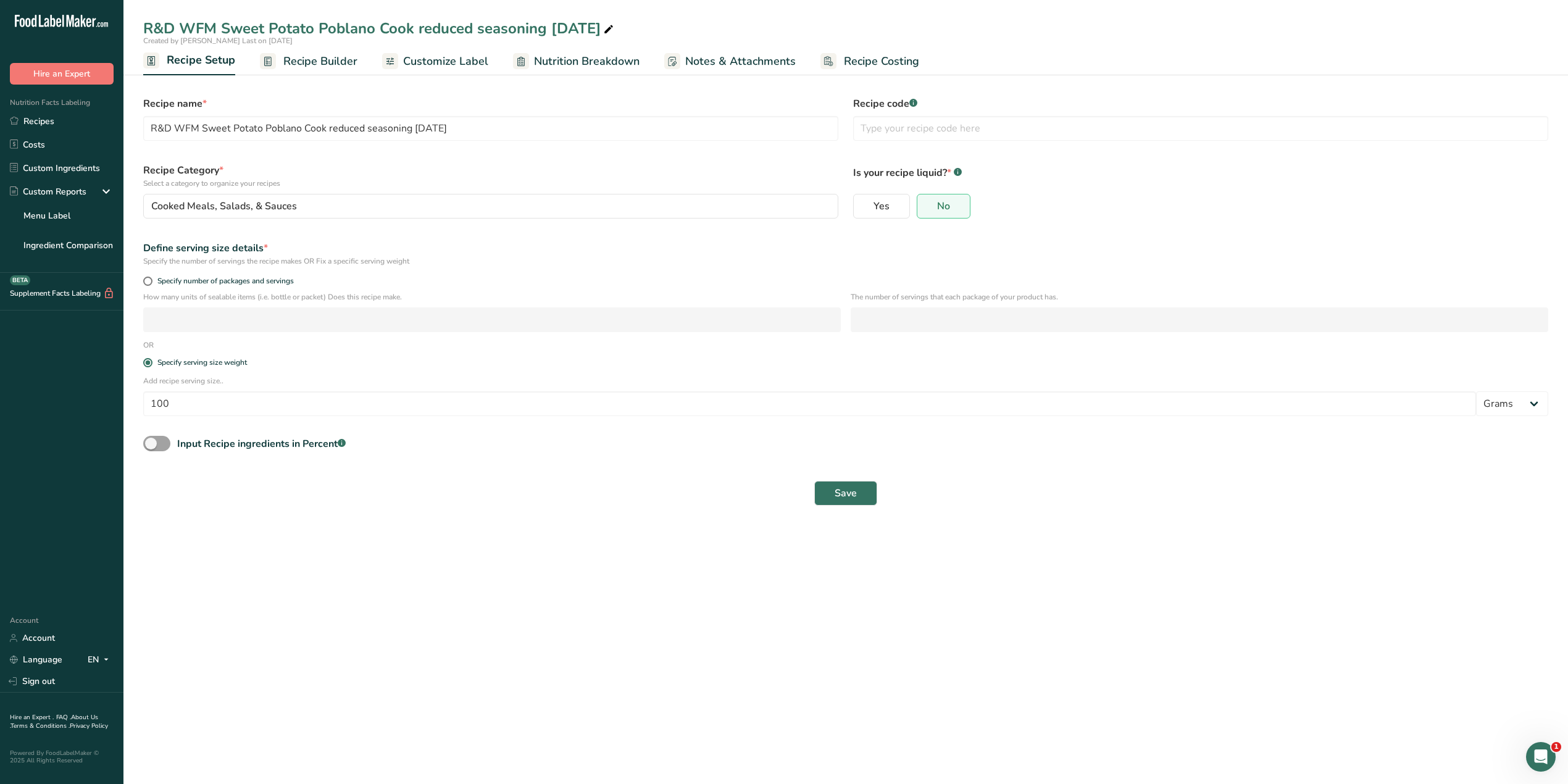
click at [304, 48] on link "Recipe Builder" at bounding box center [309, 61] width 98 height 28
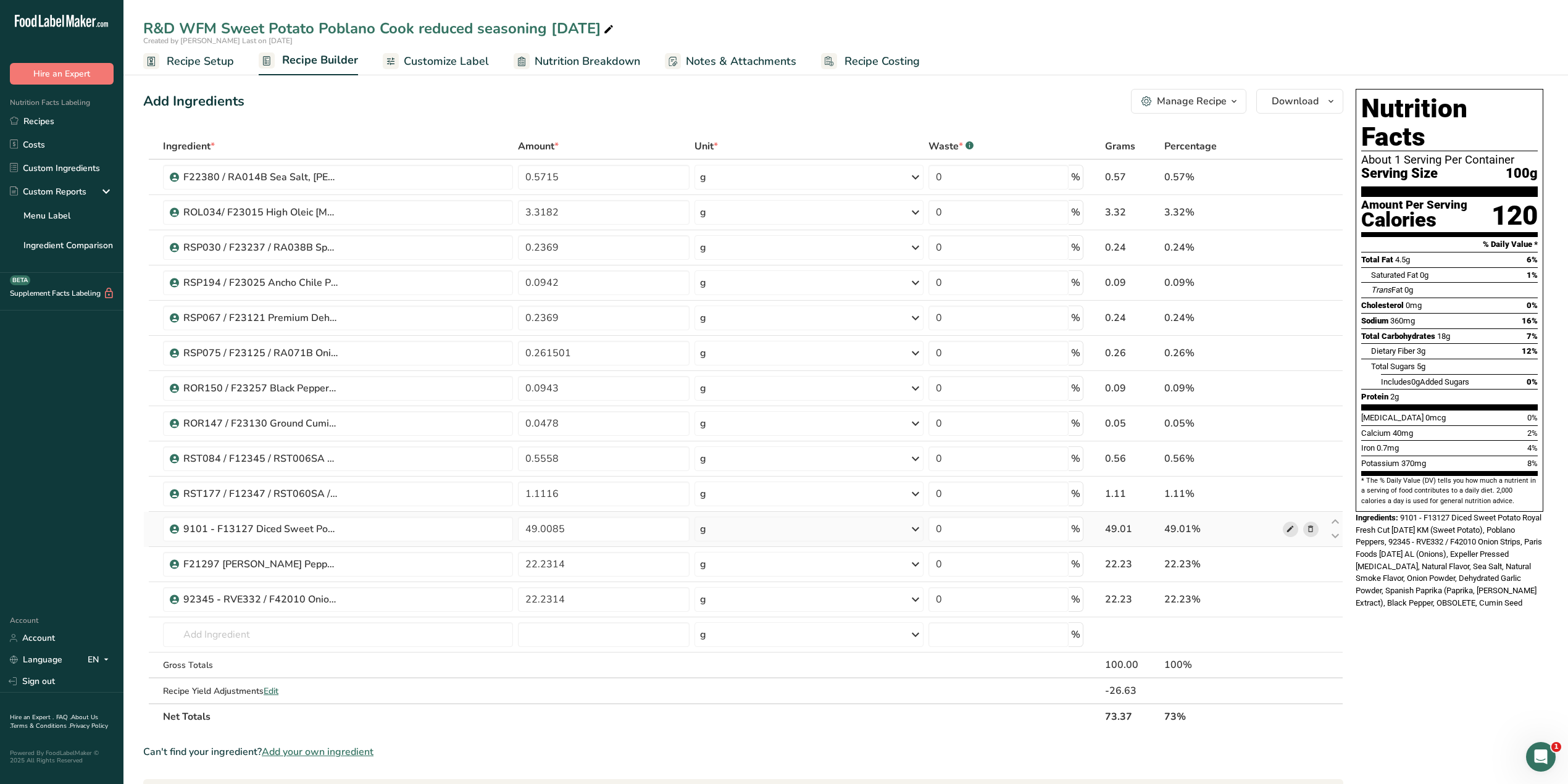
click at [1290, 529] on icon at bounding box center [1290, 529] width 9 height 13
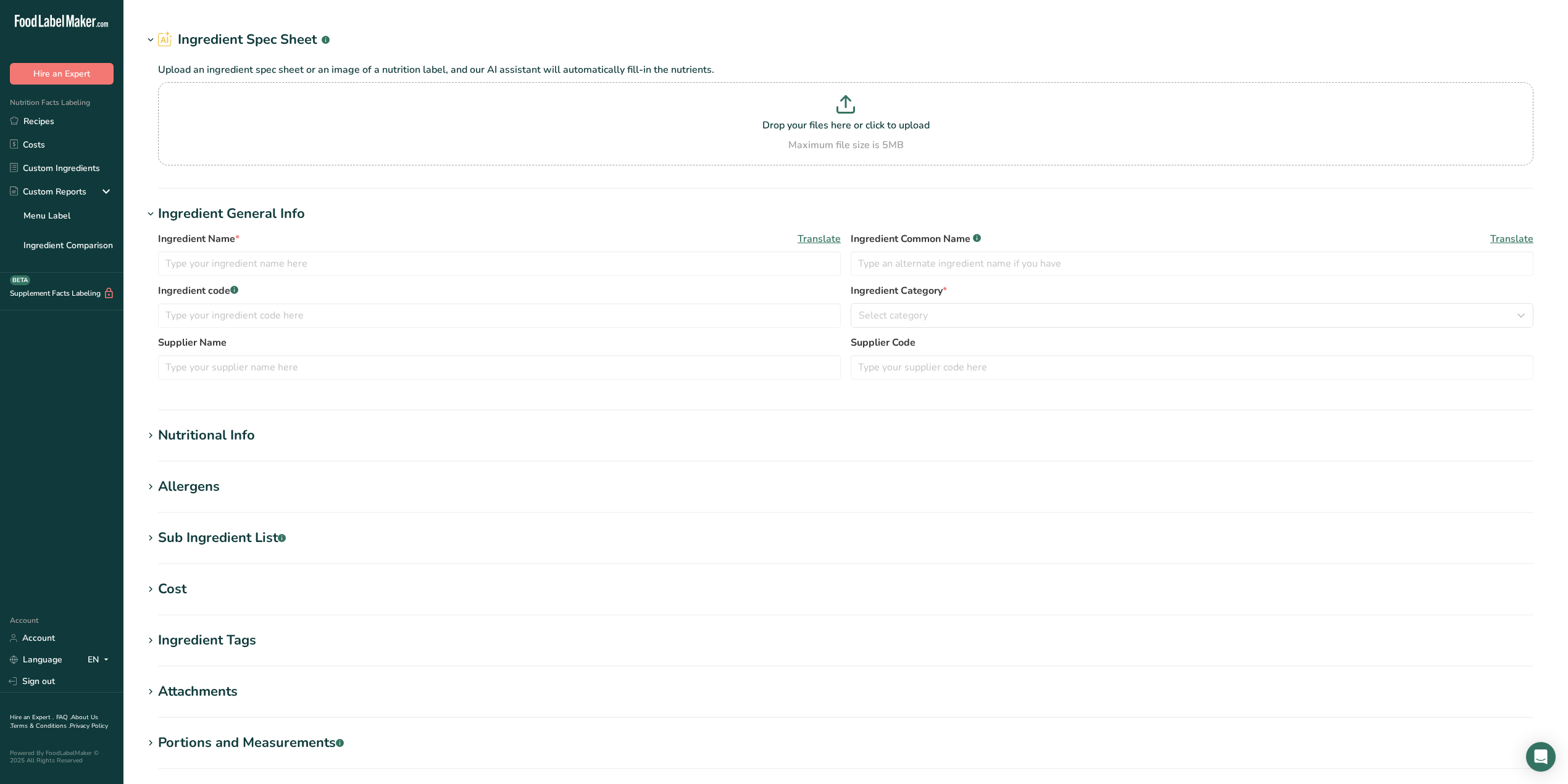
type input "9101 - F13127 Diced Sweet Potato Royal Fresh Cut [DATE] KM"
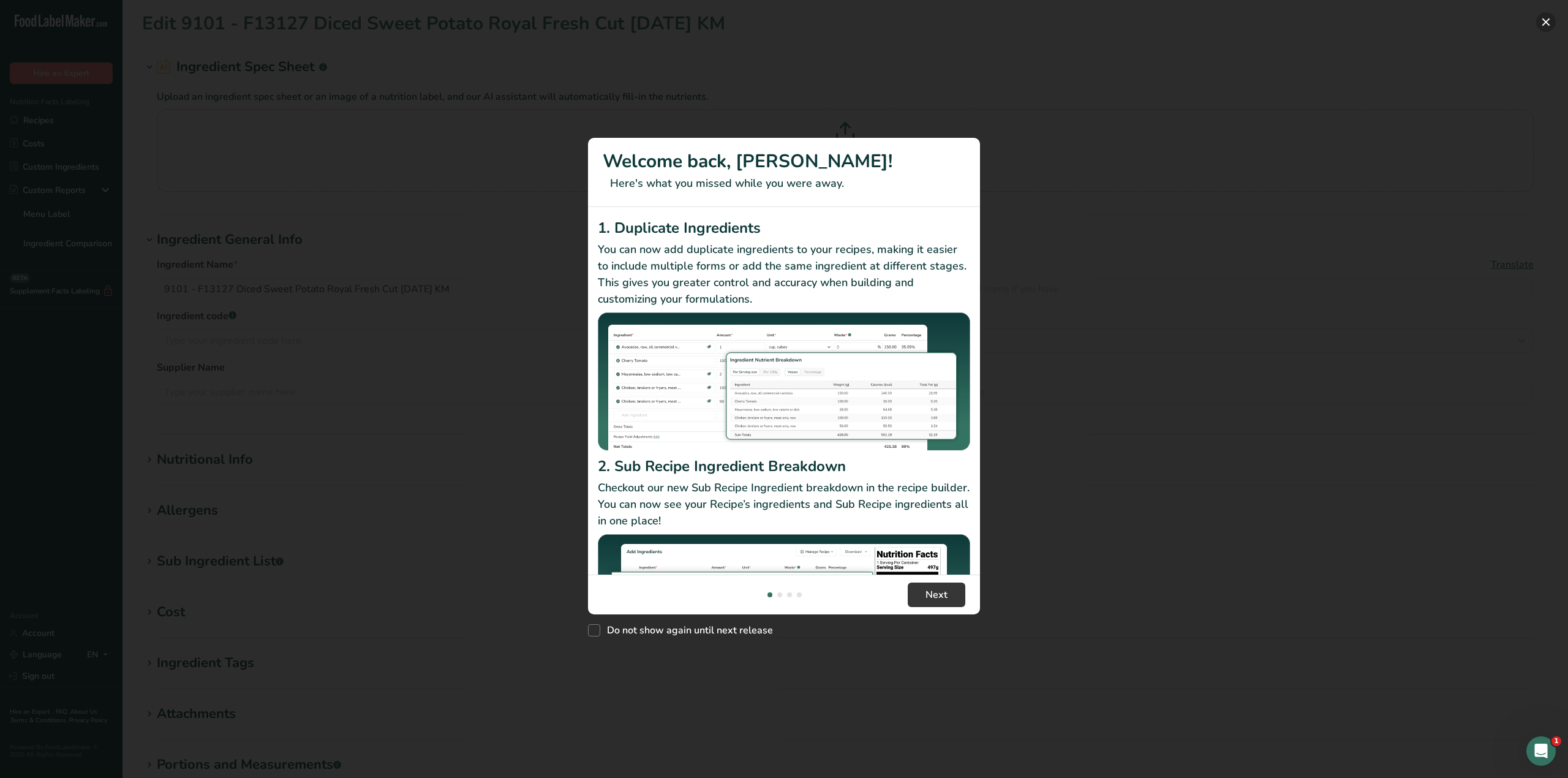
click at [1544, 20] on button "New Features" at bounding box center [1546, 22] width 19 height 19
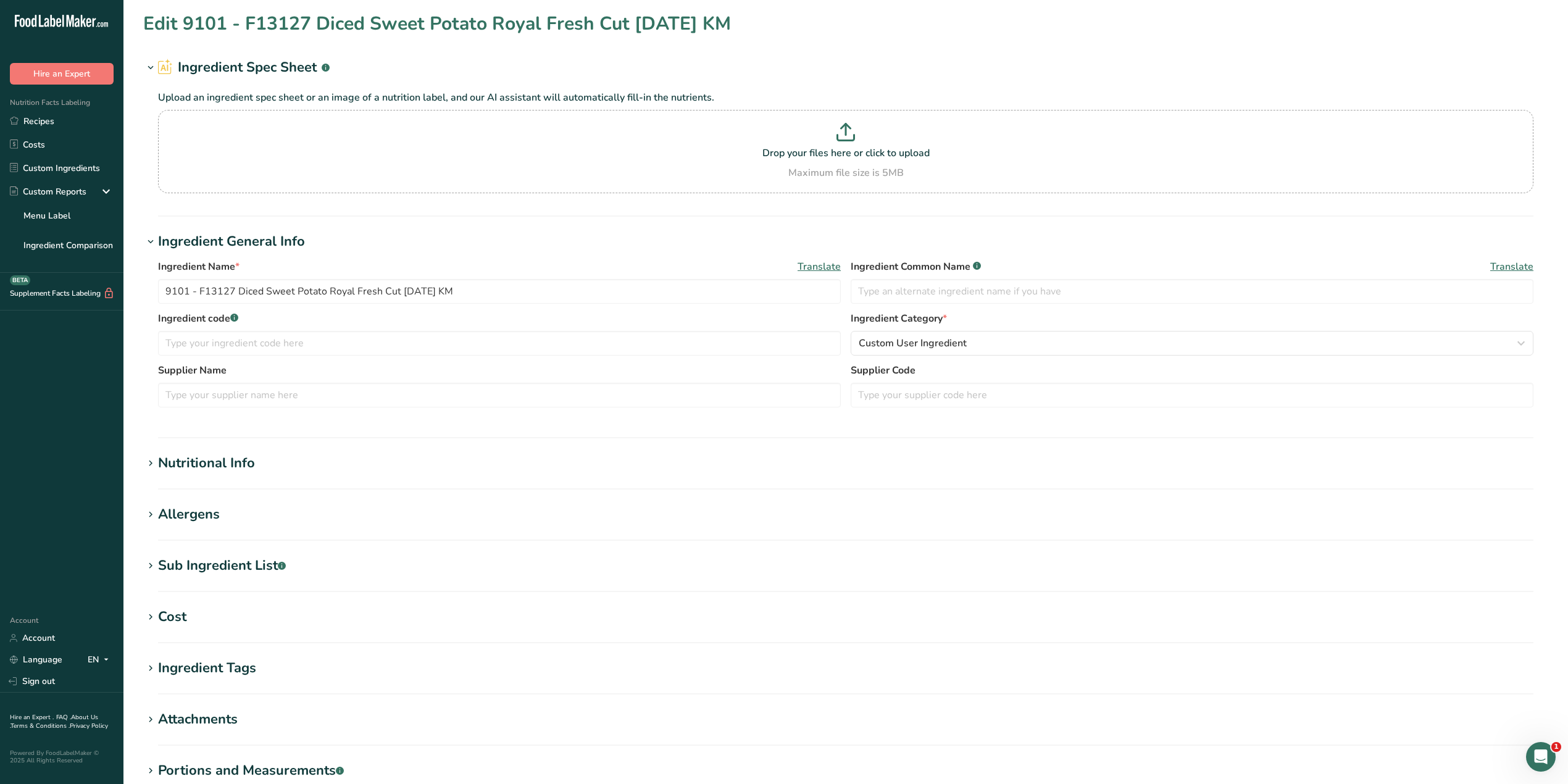
click at [229, 460] on div "Nutritional Info" at bounding box center [207, 463] width 97 height 20
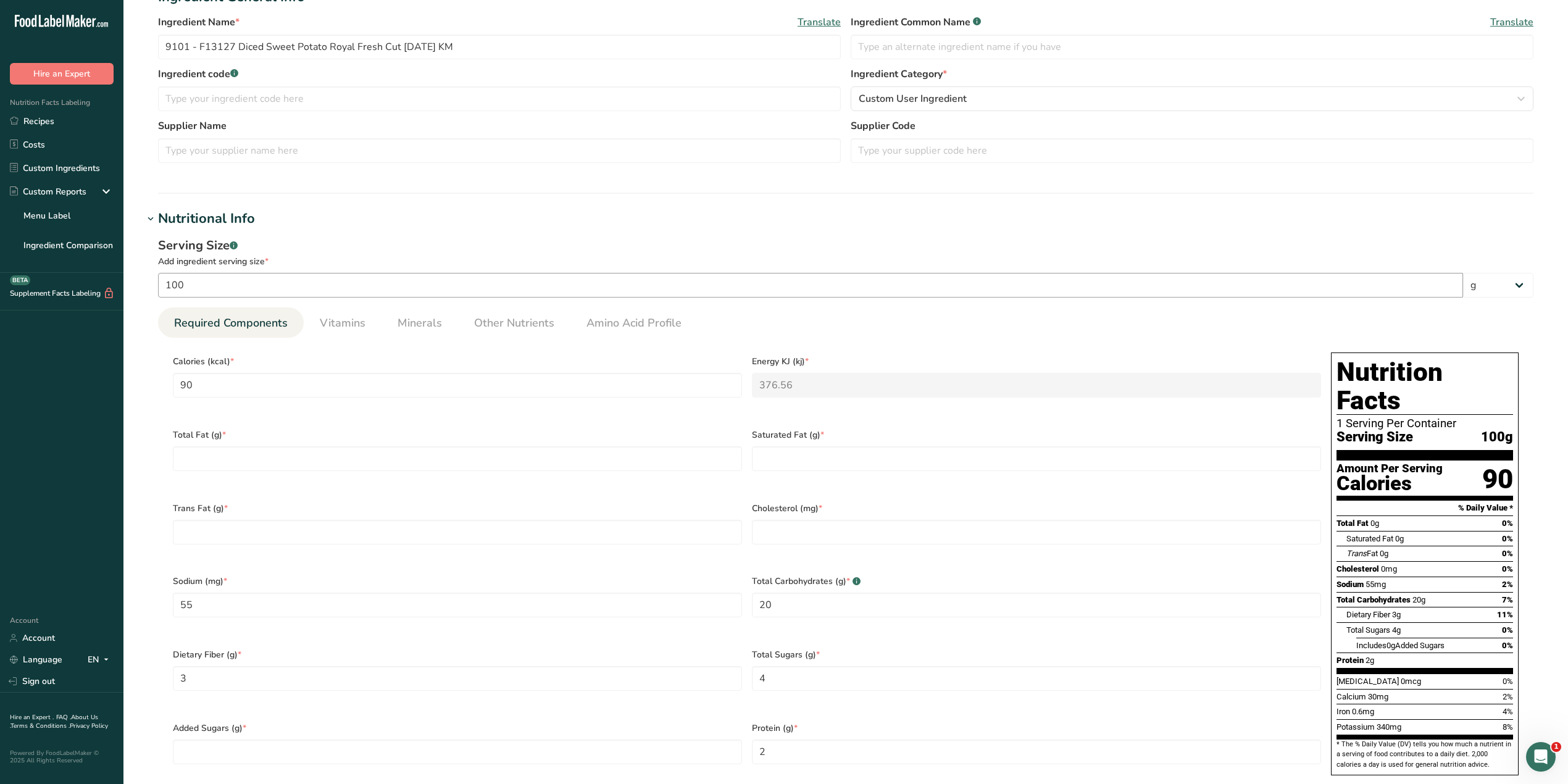
scroll to position [247, 0]
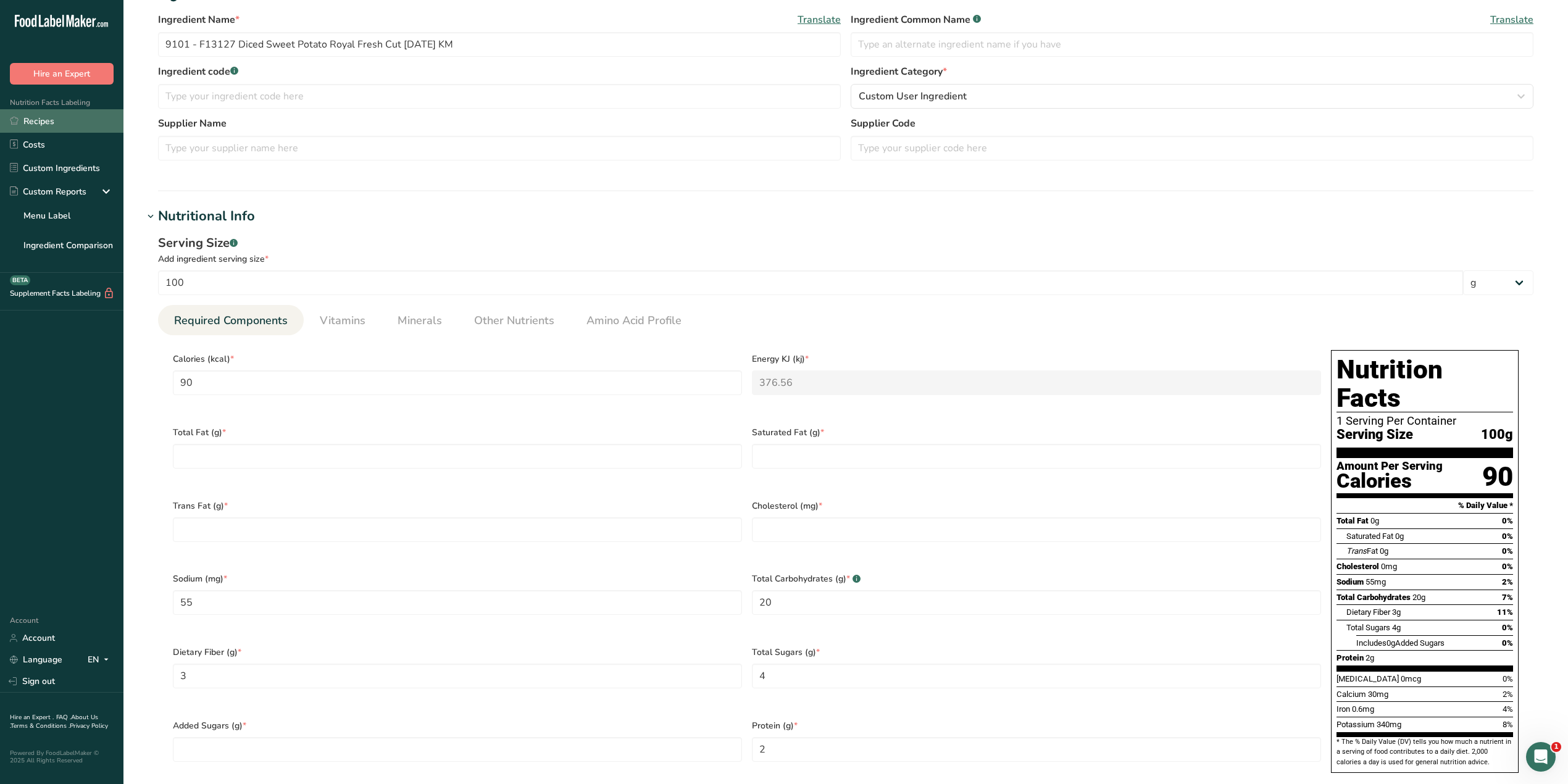
click at [52, 119] on link "Recipes" at bounding box center [61, 120] width 123 height 23
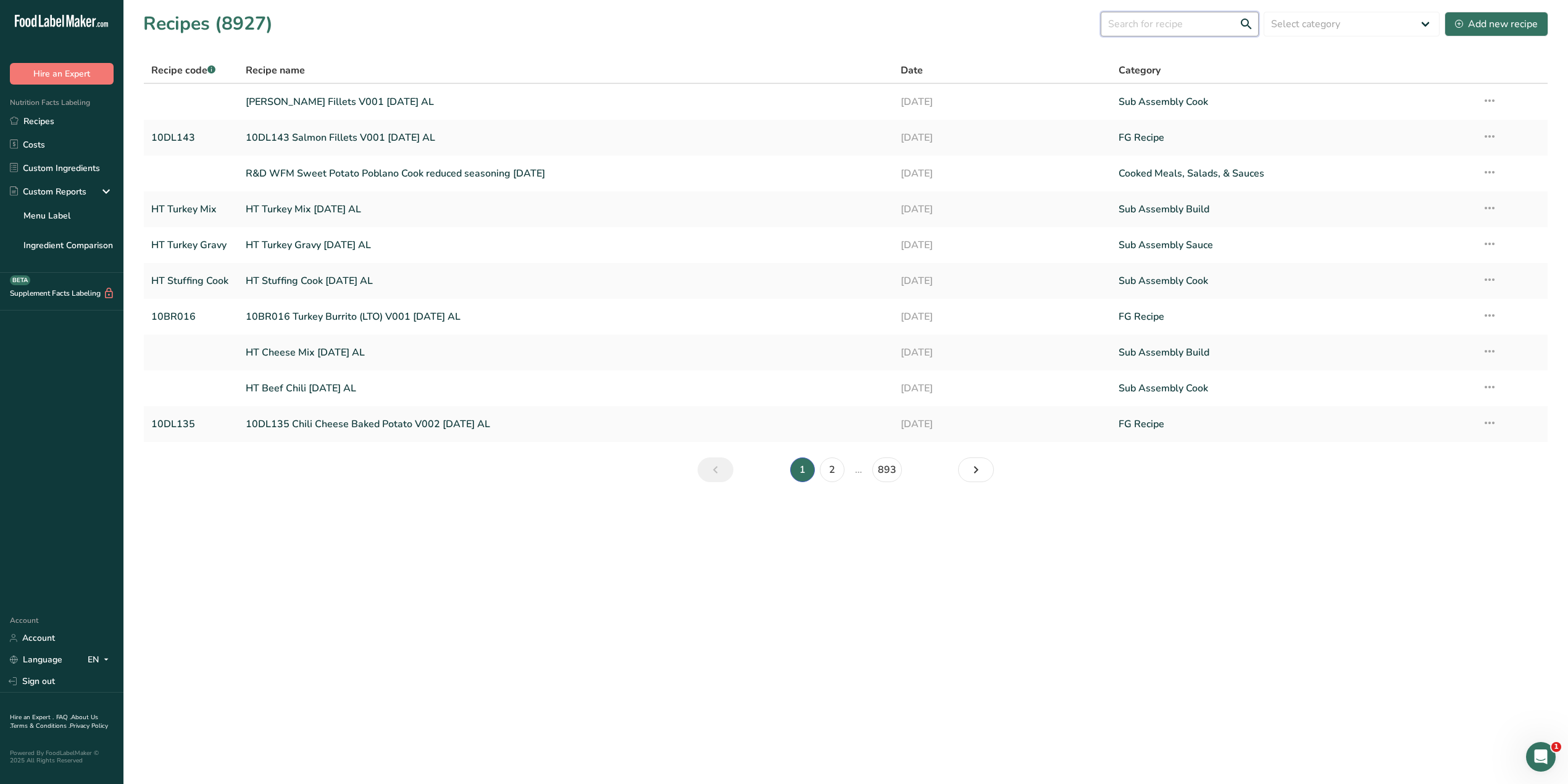
click at [1140, 25] on input "text" at bounding box center [1180, 24] width 158 height 25
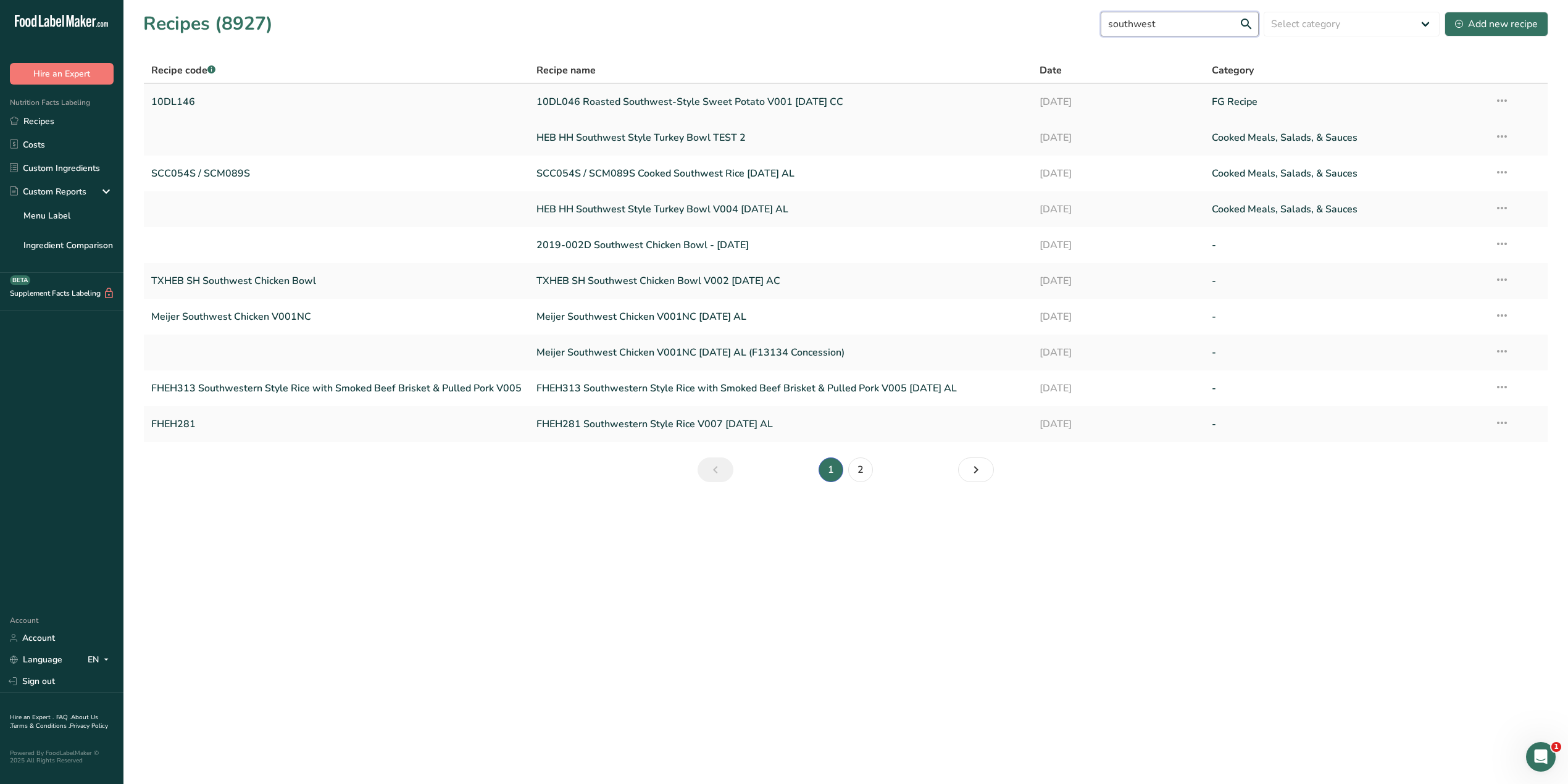
type input "southwest"
click at [672, 102] on link "10DL046 Roasted Southwest-Style Sweet Potato V001 [DATE] CC" at bounding box center [781, 102] width 489 height 26
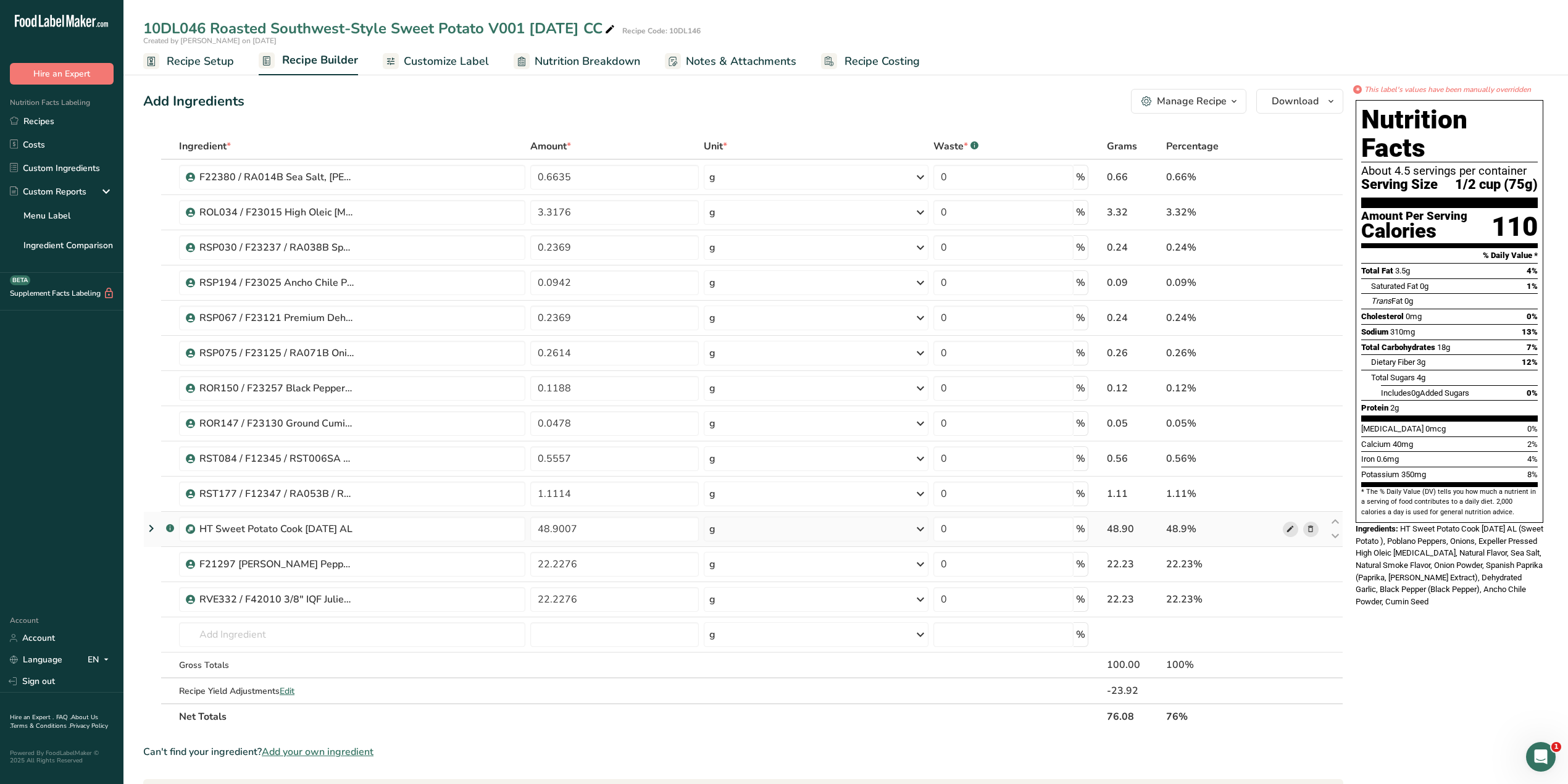
click at [1285, 533] on span at bounding box center [1290, 529] width 15 height 15
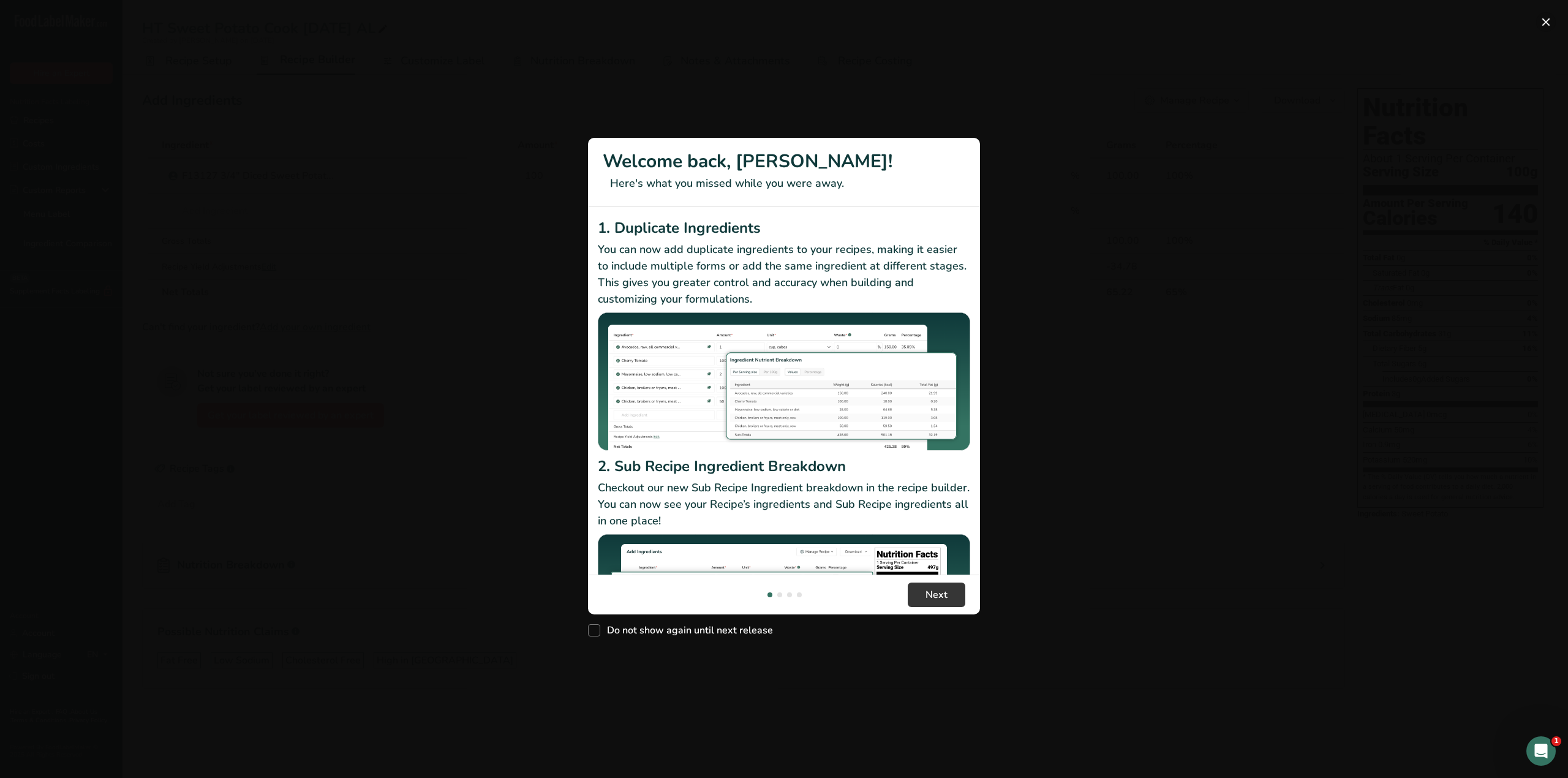
click at [1547, 21] on button "New Features" at bounding box center [1546, 22] width 19 height 19
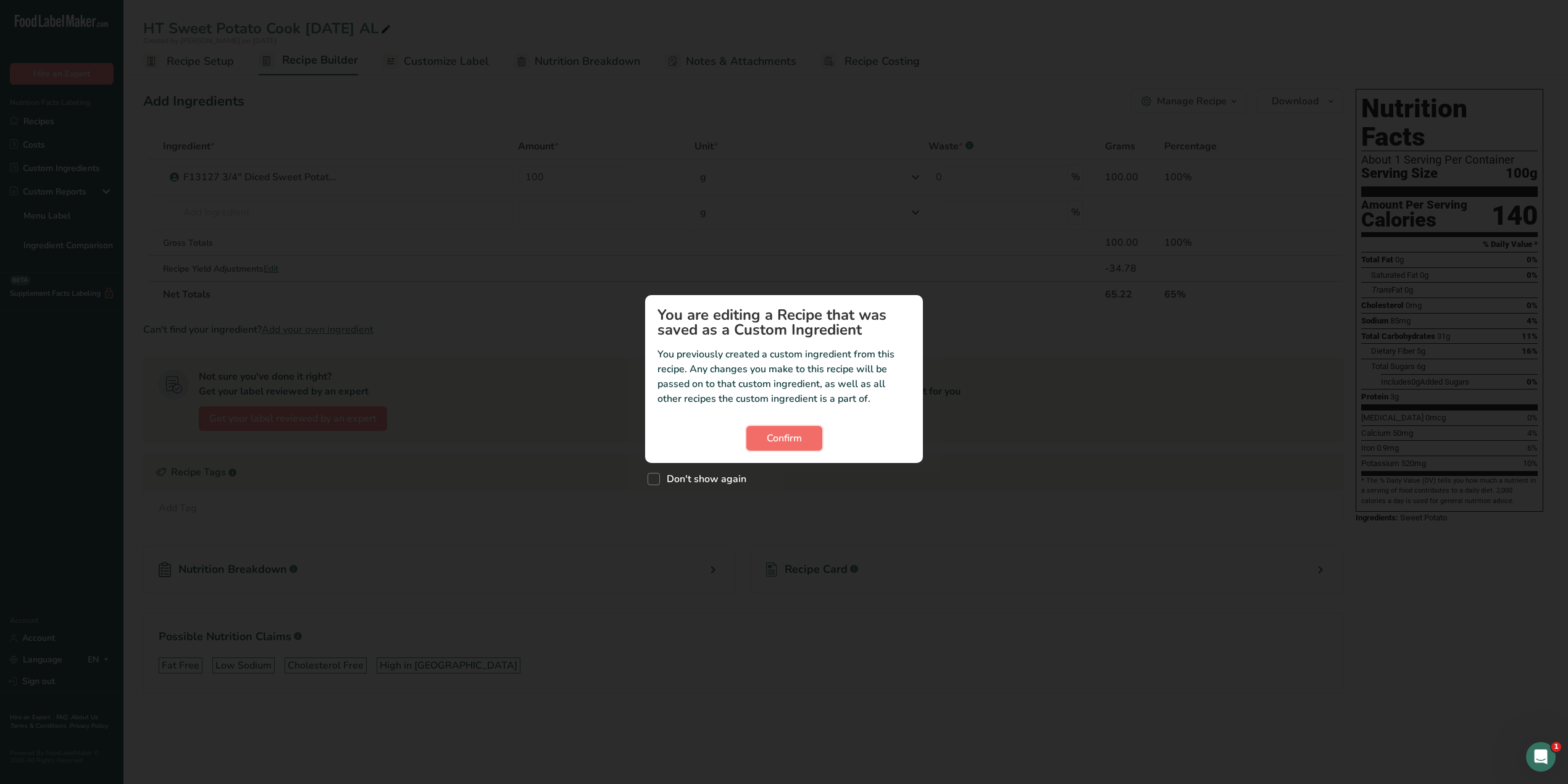
click at [804, 437] on button "Confirm" at bounding box center [784, 438] width 76 height 25
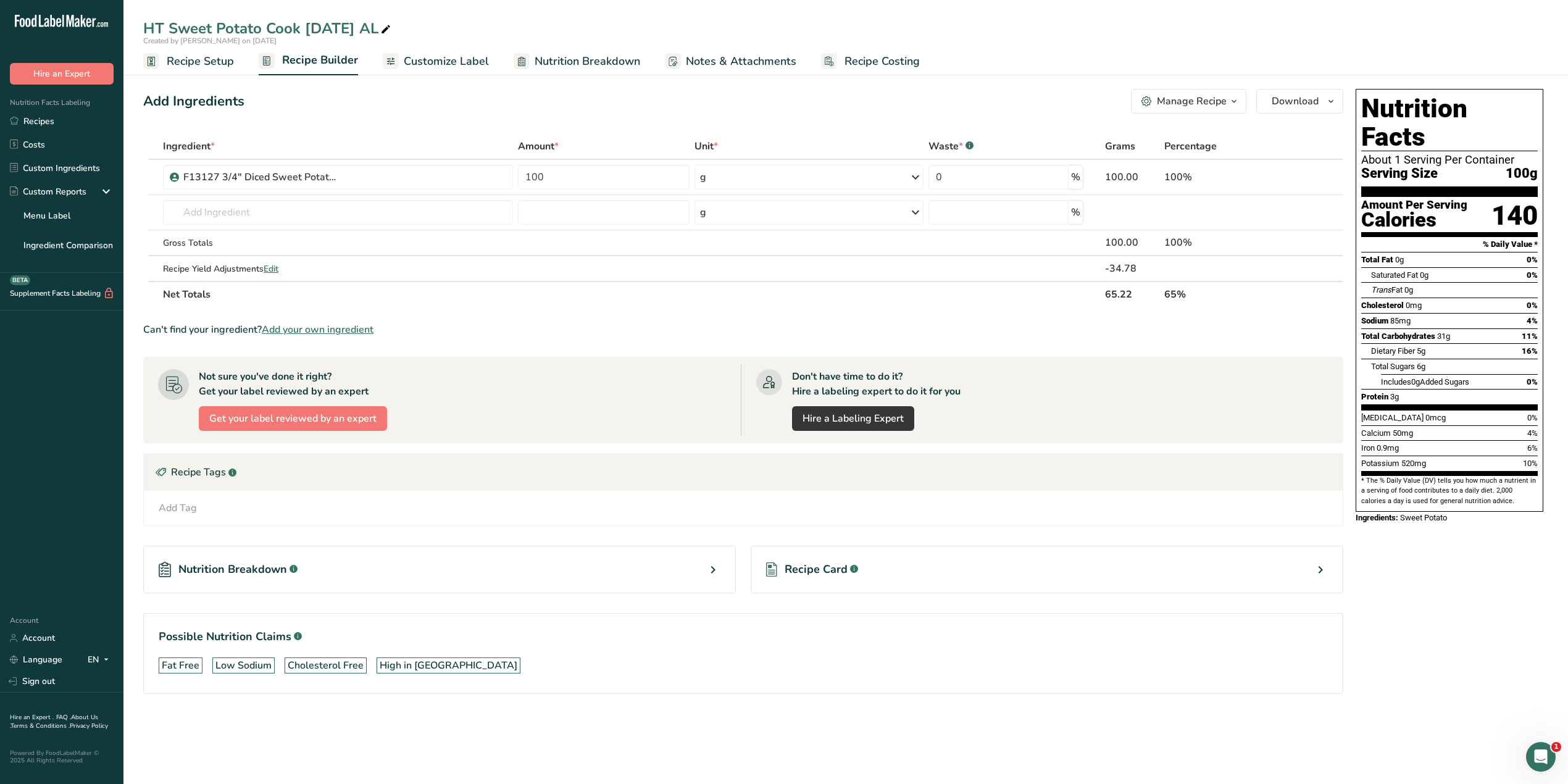
click at [711, 567] on icon at bounding box center [713, 570] width 15 height 22
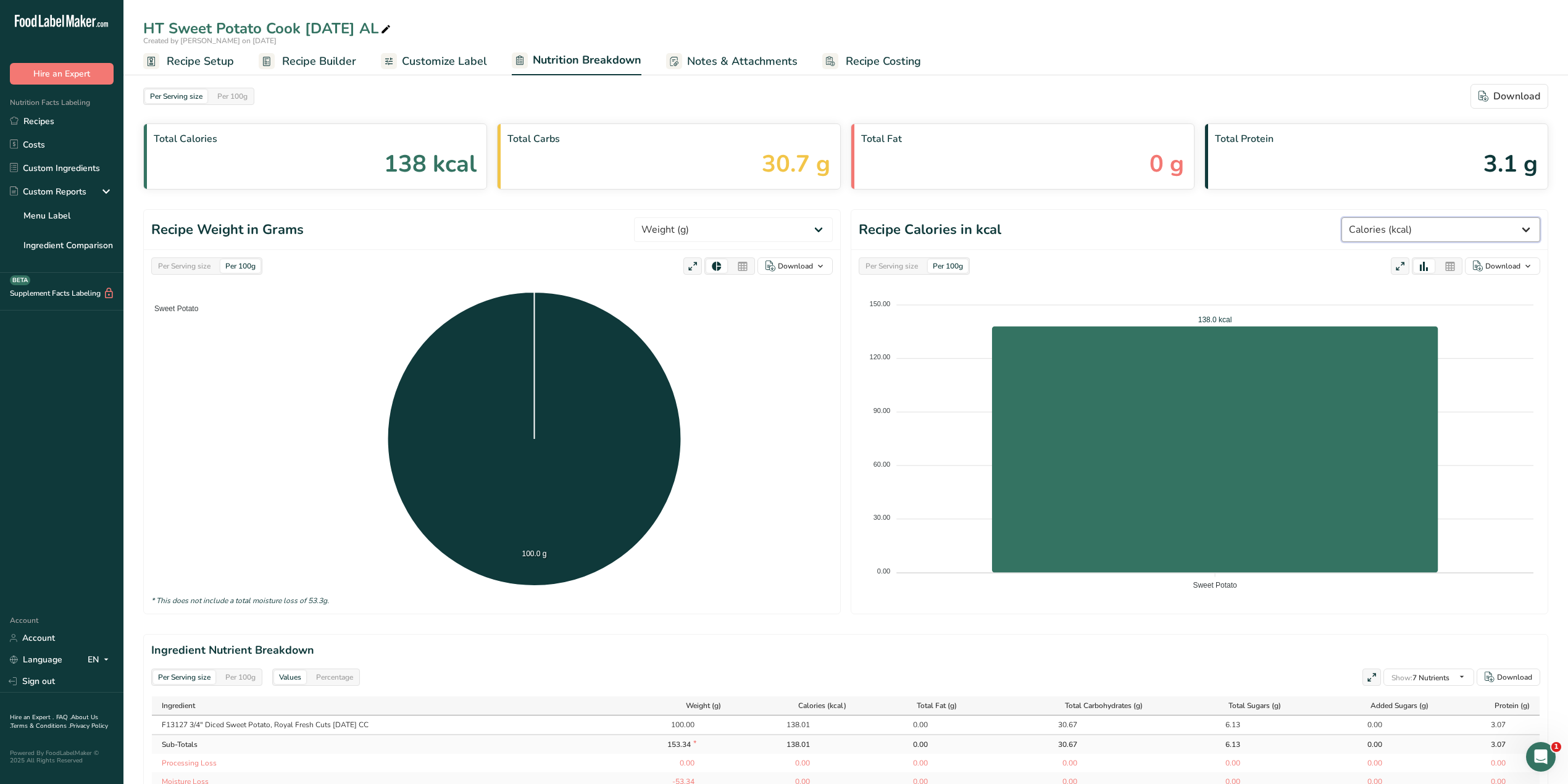
click at [1521, 225] on select "Weight (g) Calories (kcal) Energy KJ (kj) Total Fat (g) Saturated Fat (g) Trans…" at bounding box center [1441, 229] width 199 height 25
select select "Sodium"
click at [1386, 218] on select "Weight (g) Calories (kcal) Energy KJ (kj) Total Fat (g) Saturated Fat (g) Trans…" at bounding box center [1441, 229] width 199 height 25
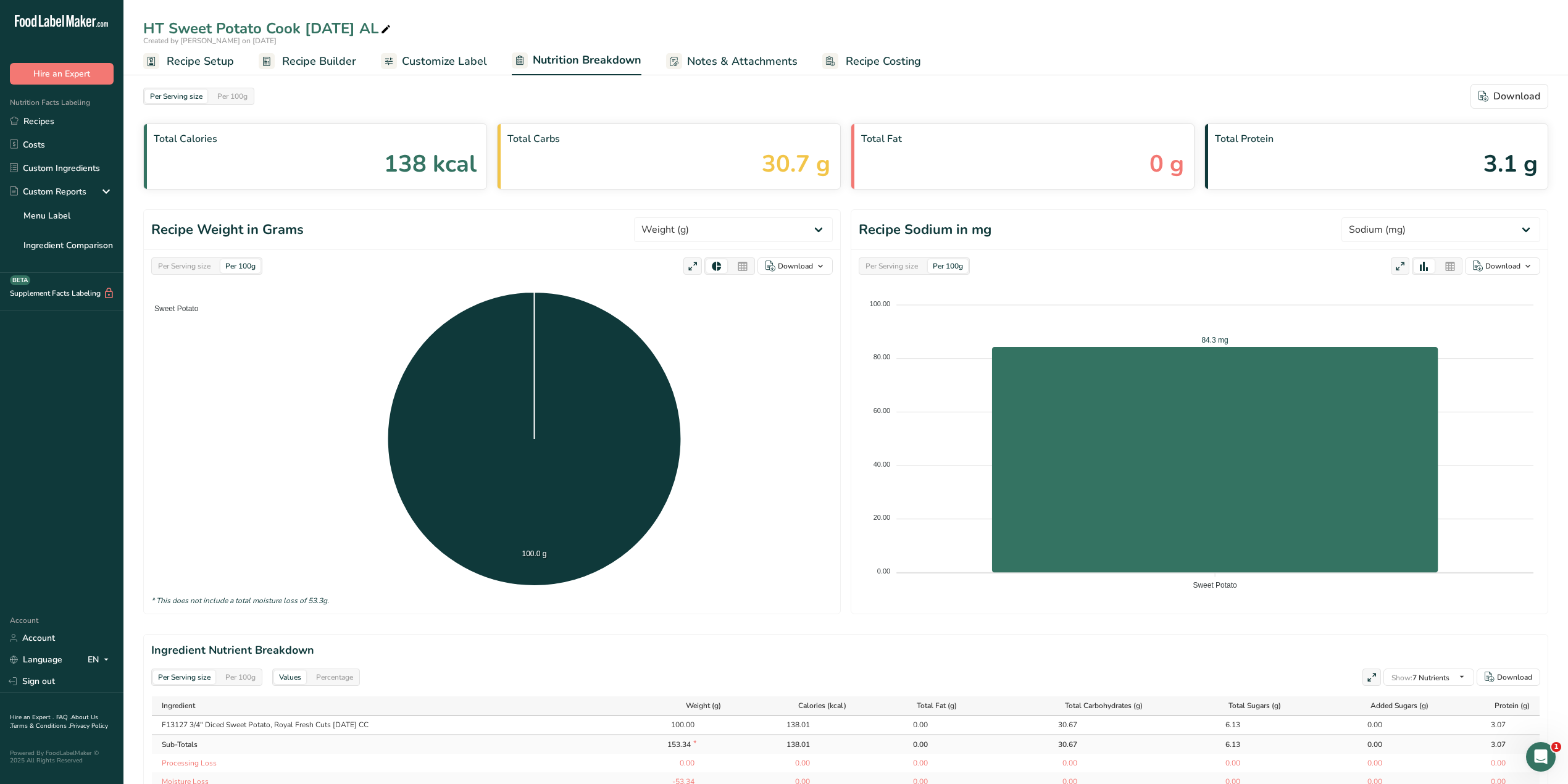
scroll to position [82, 0]
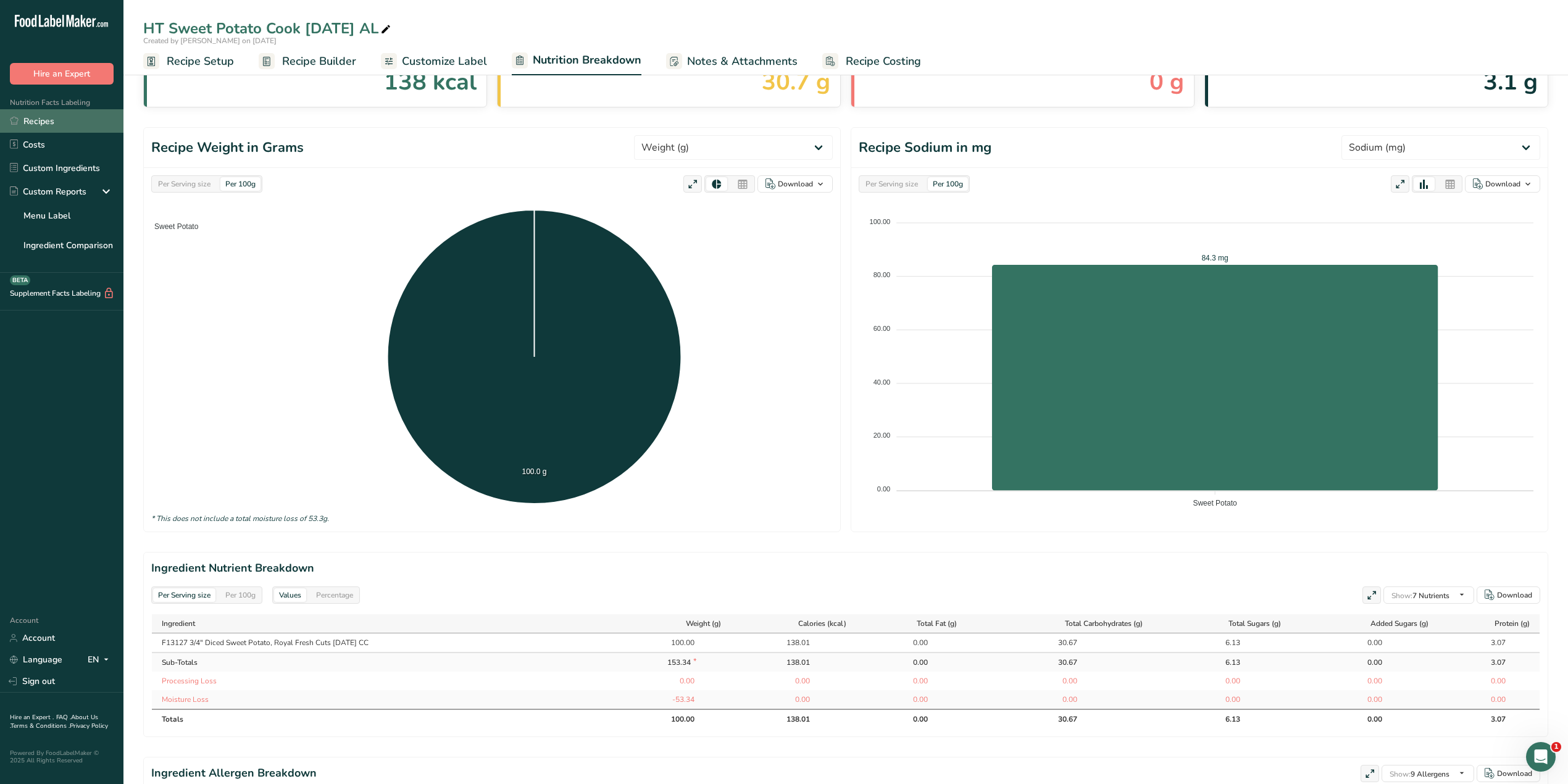
click at [36, 122] on link "Recipes" at bounding box center [61, 120] width 123 height 23
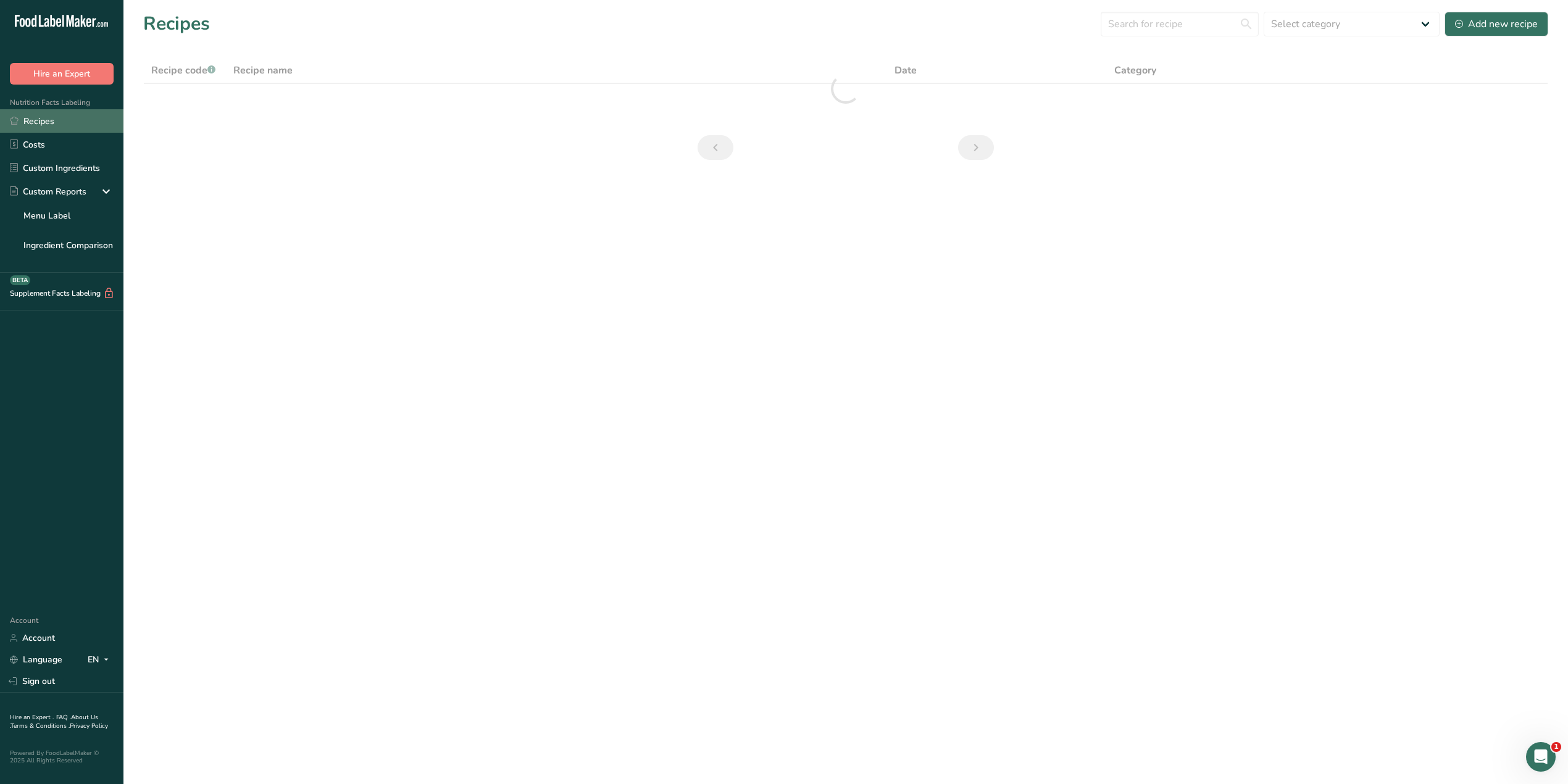
click at [65, 124] on link "Recipes" at bounding box center [61, 120] width 123 height 23
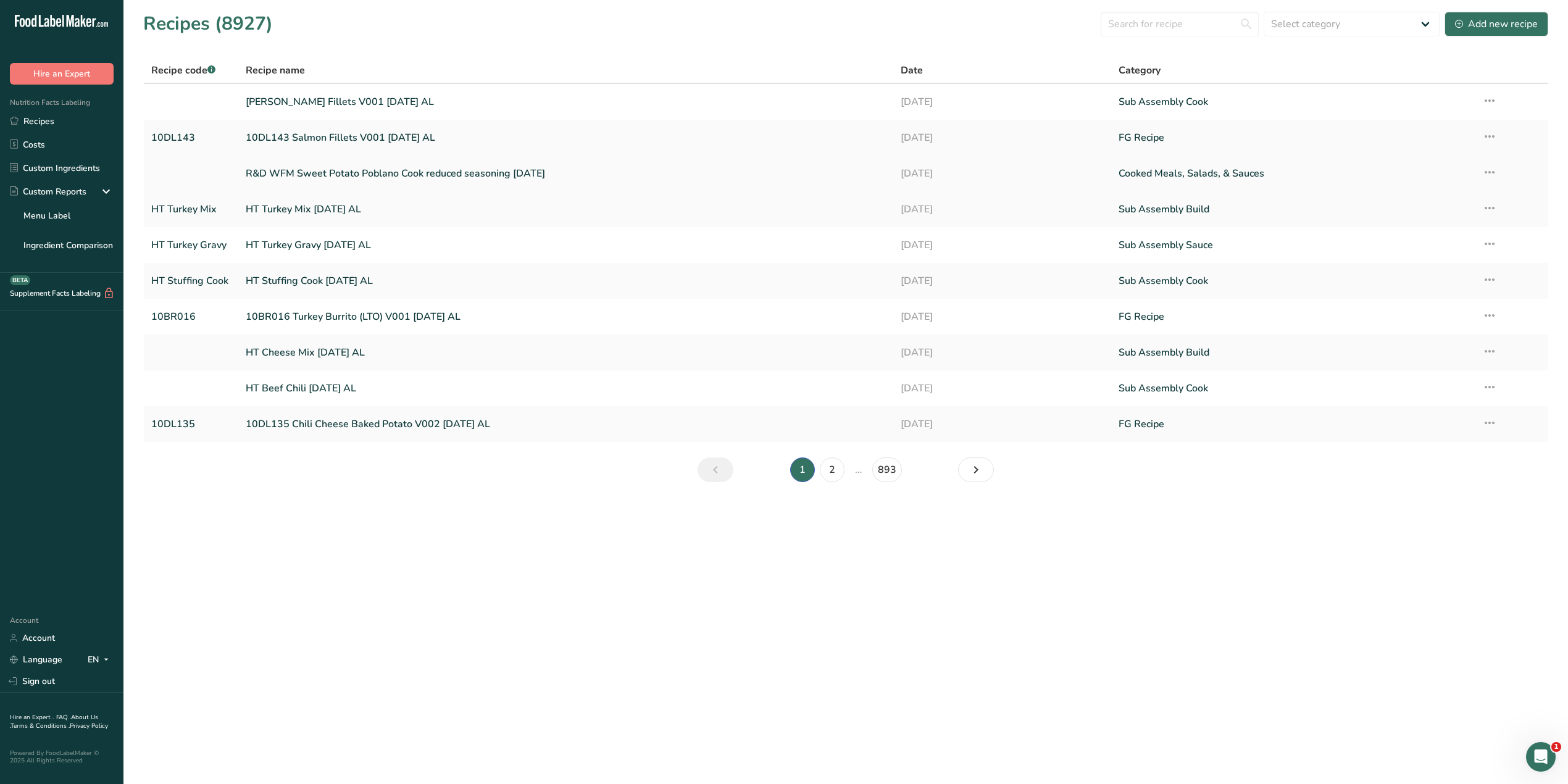
click at [450, 175] on link "R&D WFM Sweet Potato Poblano Cook reduced seasoning [DATE]" at bounding box center [565, 173] width 639 height 26
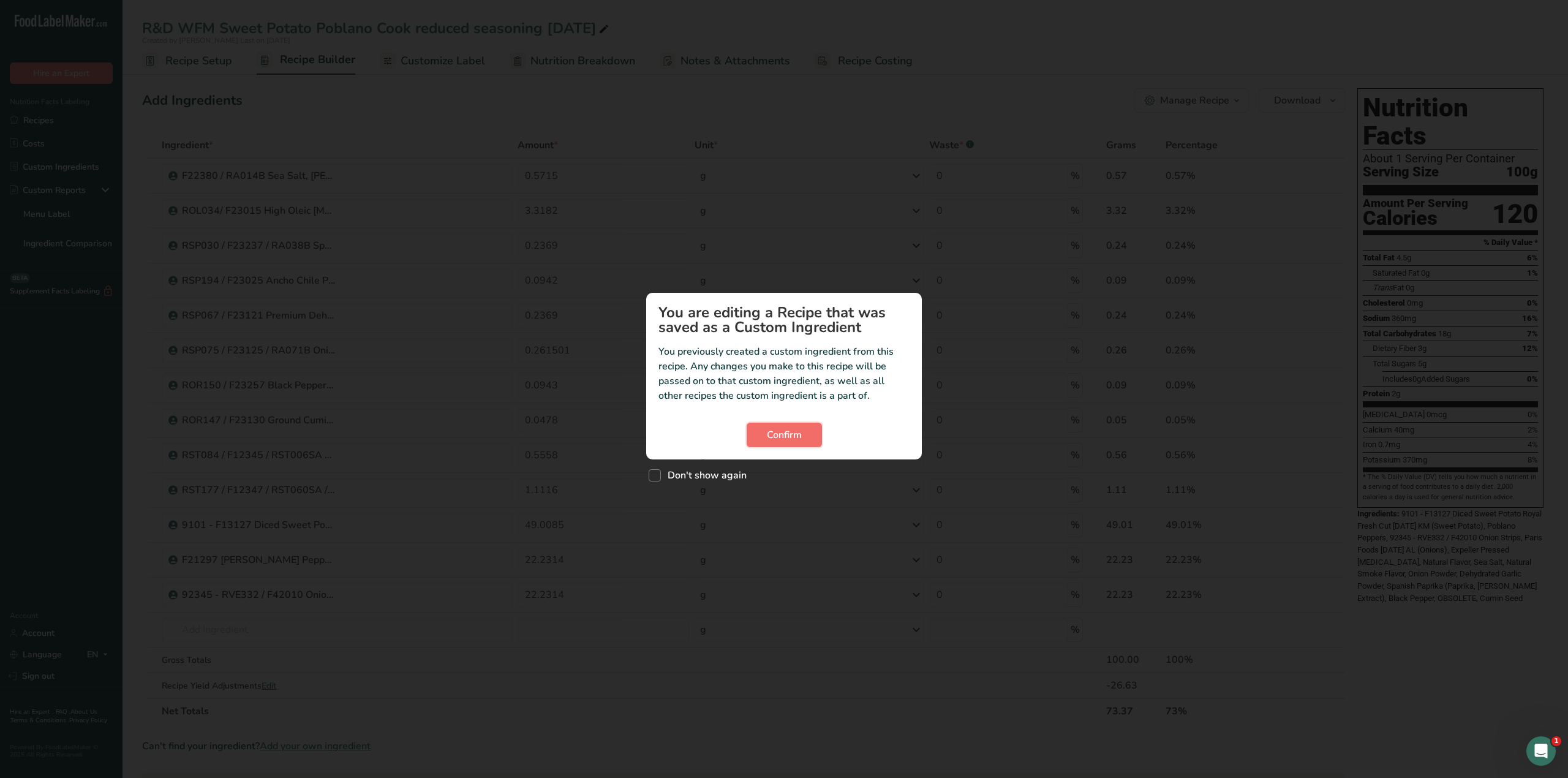
click at [802, 431] on button "Confirm" at bounding box center [784, 434] width 76 height 24
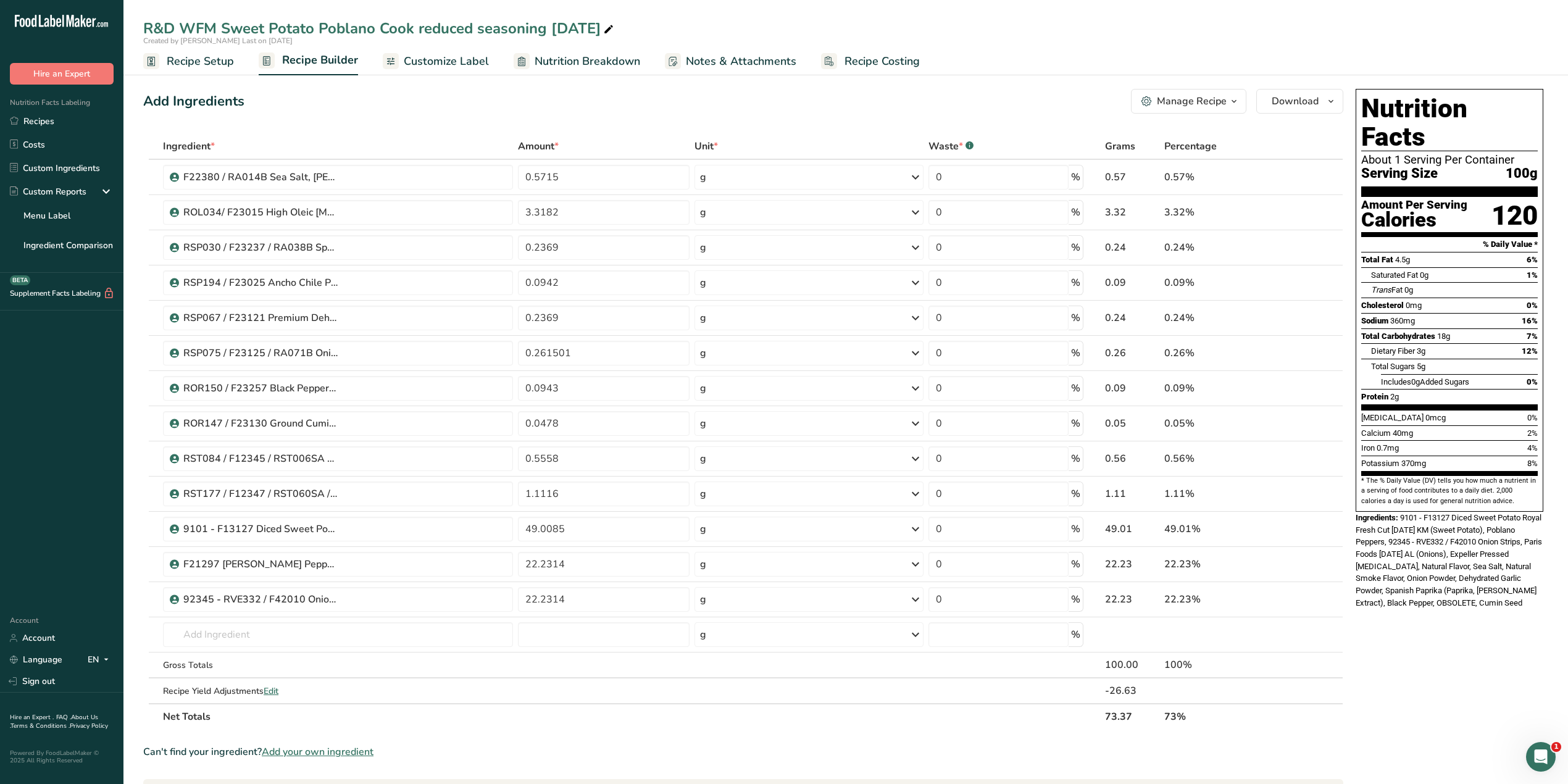
click at [571, 58] on span "Nutrition Breakdown" at bounding box center [587, 61] width 105 height 16
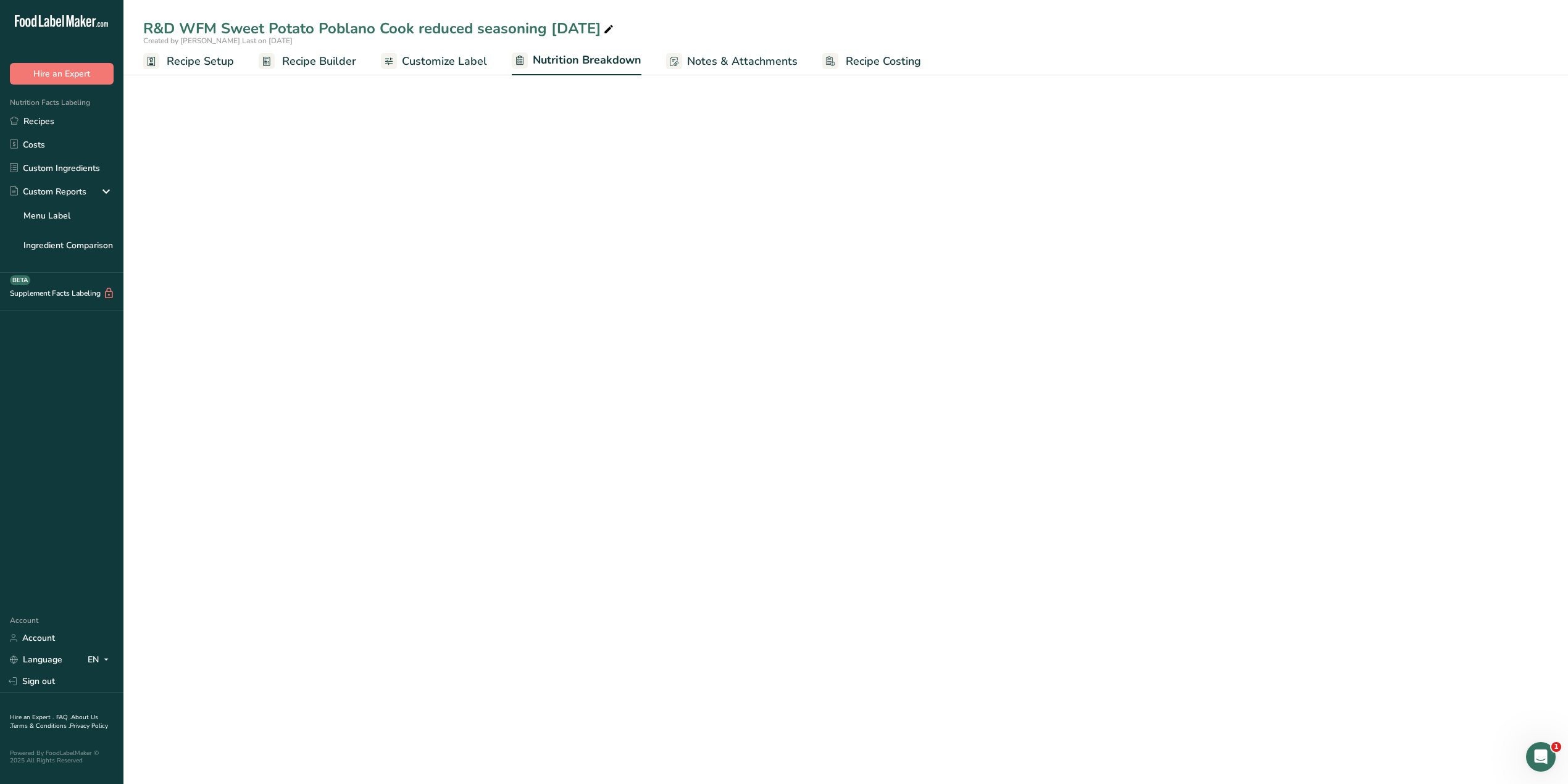
select select "Calories"
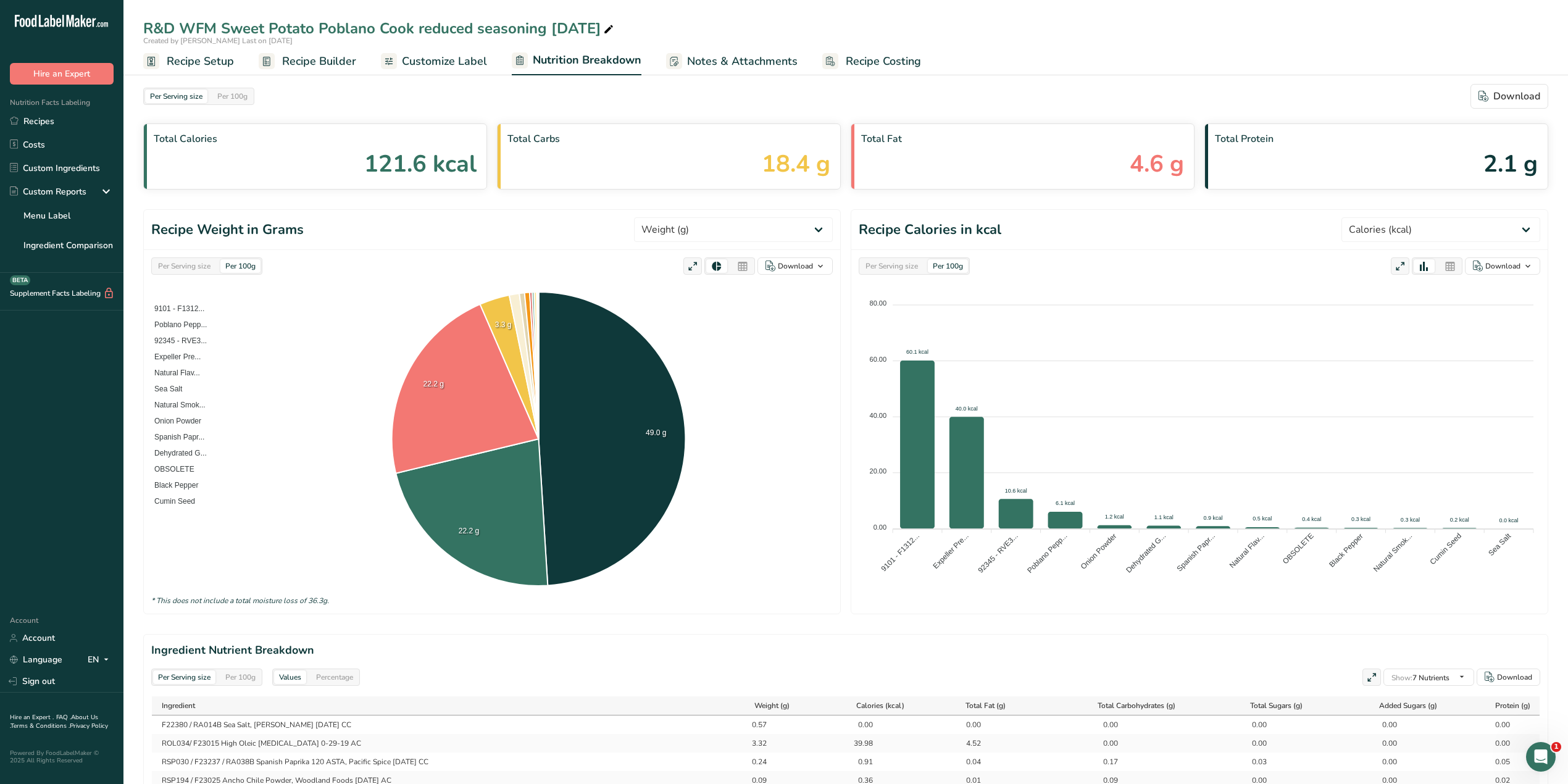
click at [690, 268] on icon at bounding box center [692, 266] width 11 height 17
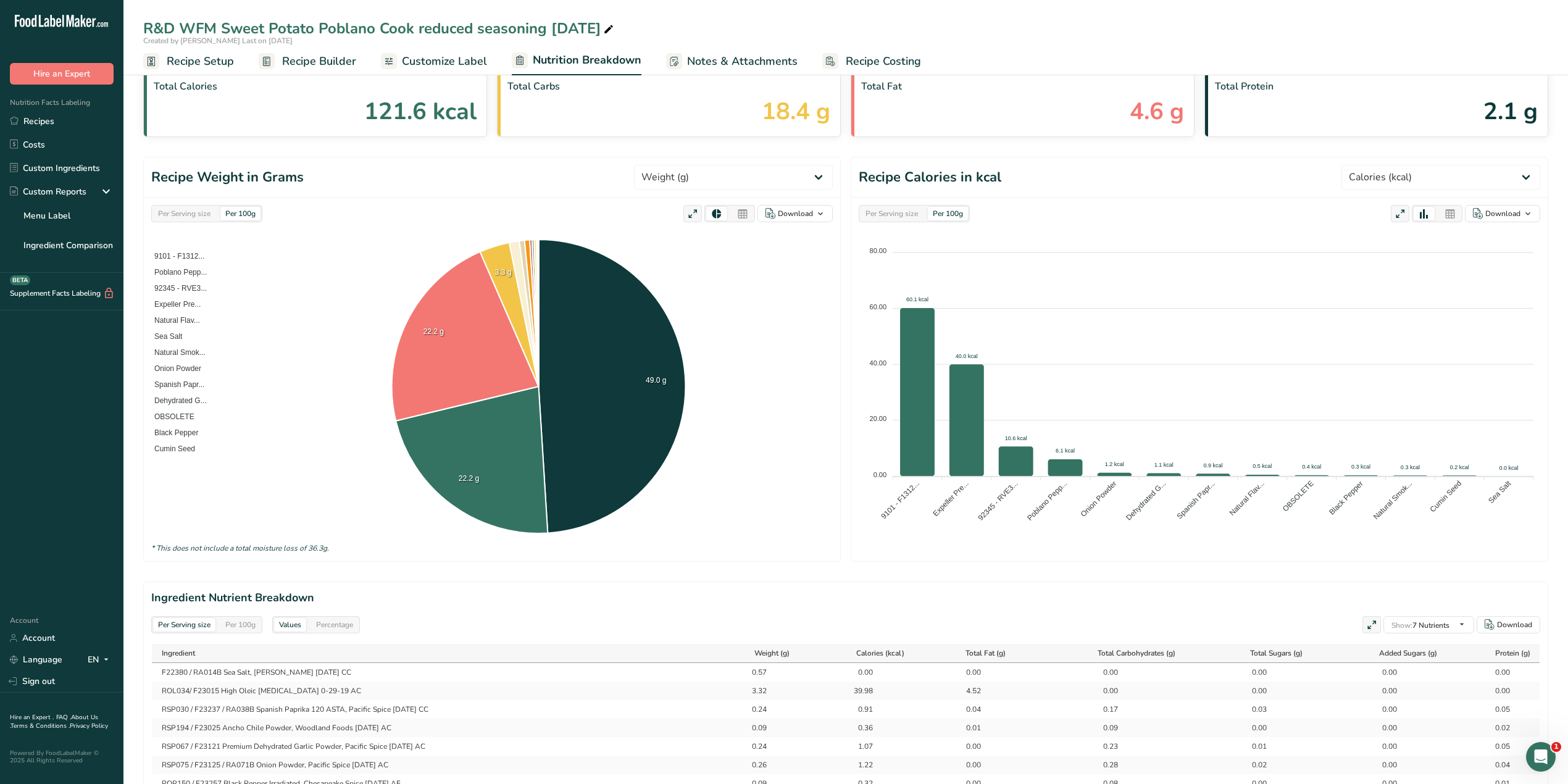
scroll to position [82, 0]
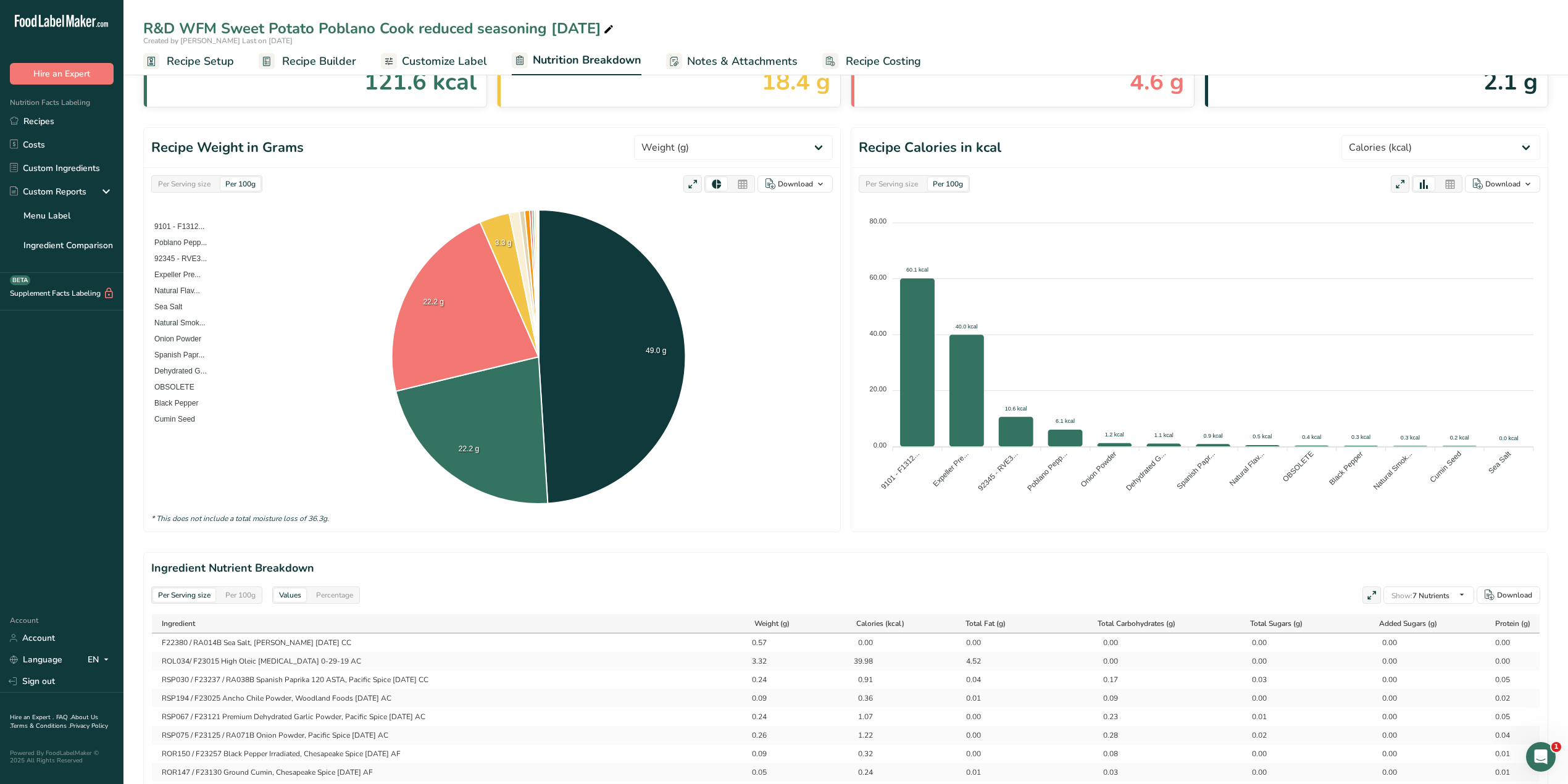
click at [742, 186] on icon at bounding box center [743, 184] width 11 height 17
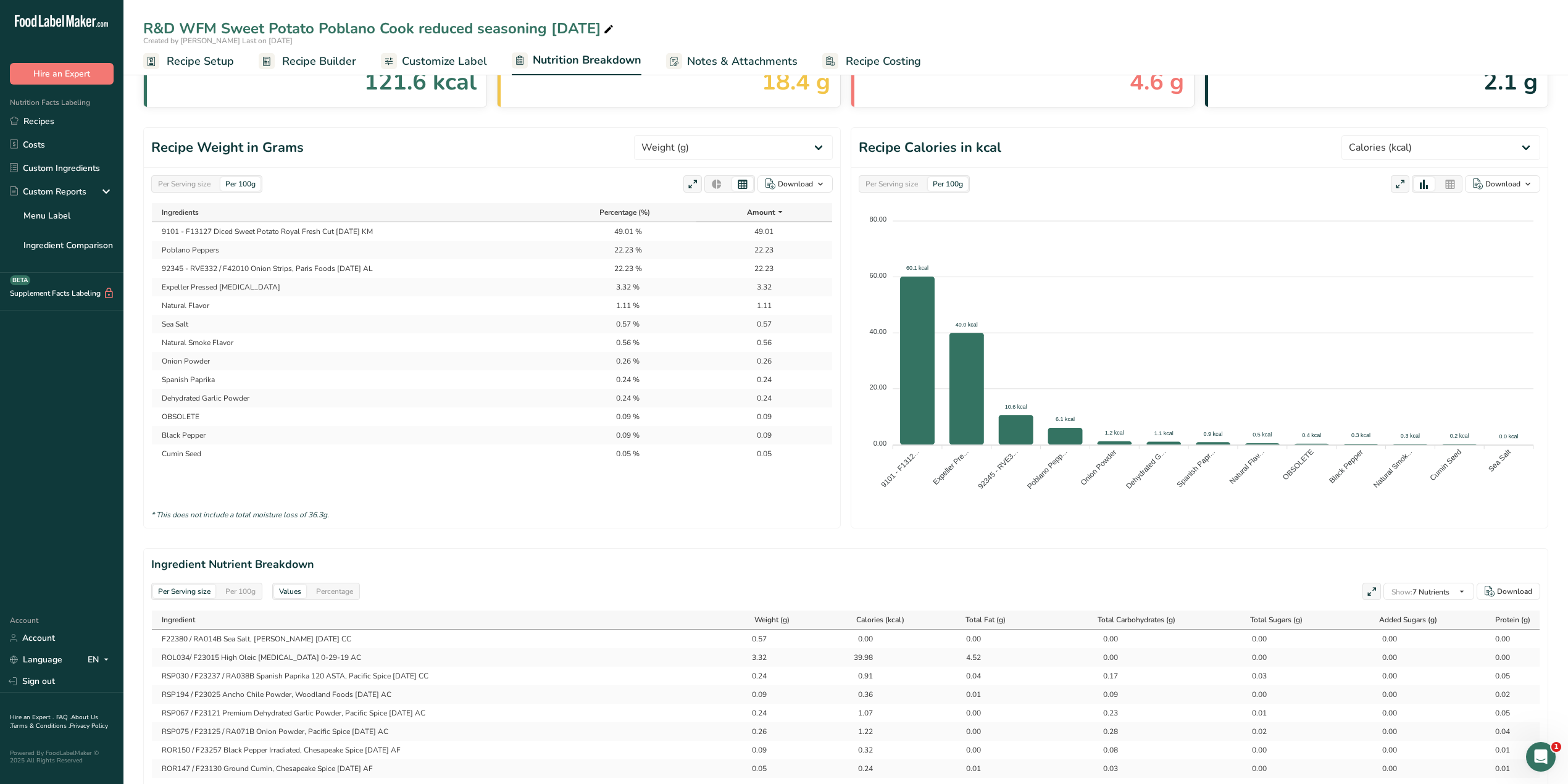
click at [215, 64] on span "Recipe Setup" at bounding box center [200, 61] width 67 height 16
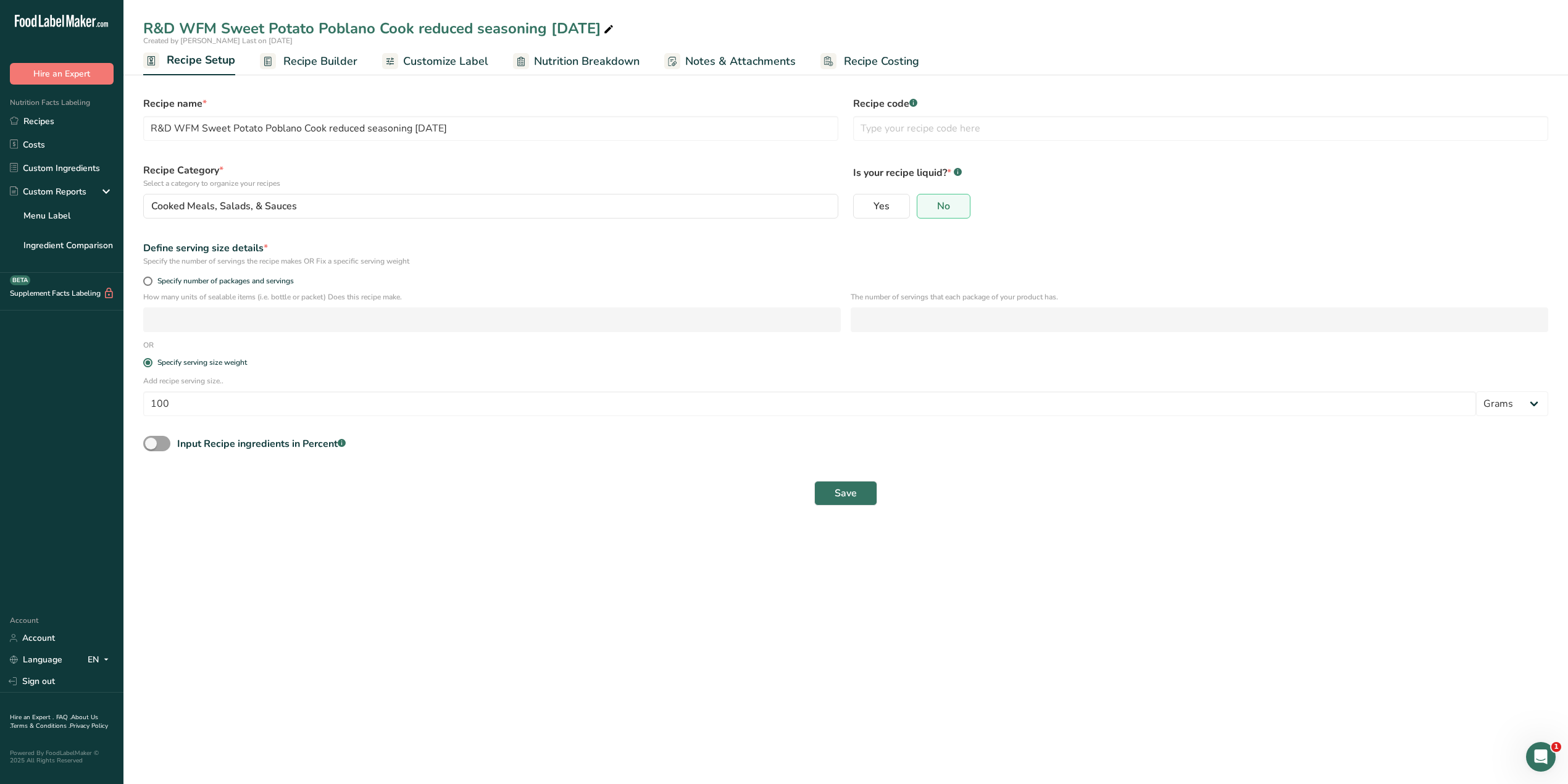
click at [300, 63] on span "Recipe Builder" at bounding box center [320, 61] width 74 height 16
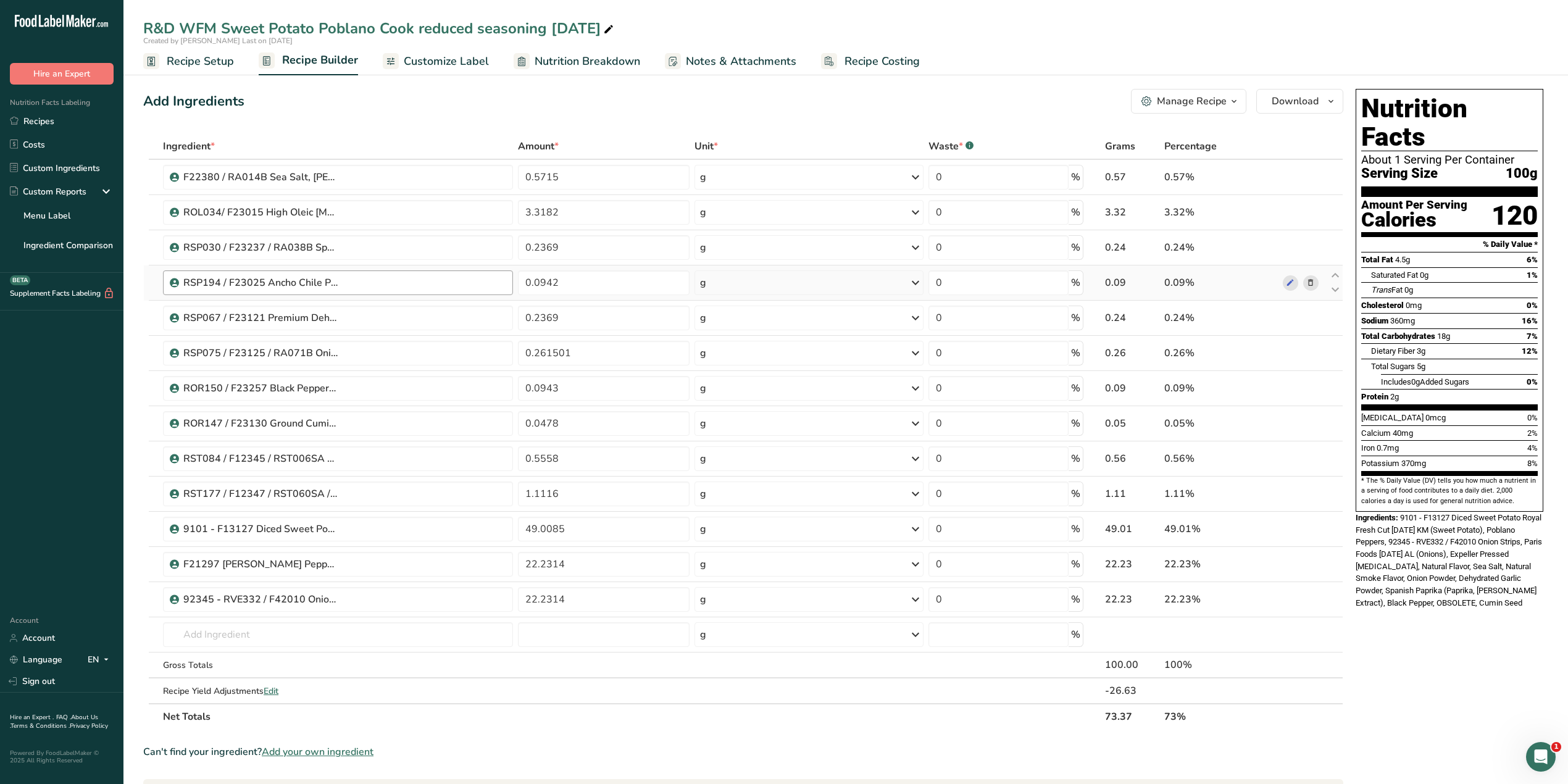
click at [352, 279] on div "RSP194 / F23025 Ancho Chile Powder, Woodland Foods [DATE] AC" at bounding box center [344, 283] width 322 height 15
click at [1313, 284] on icon at bounding box center [1311, 282] width 9 height 13
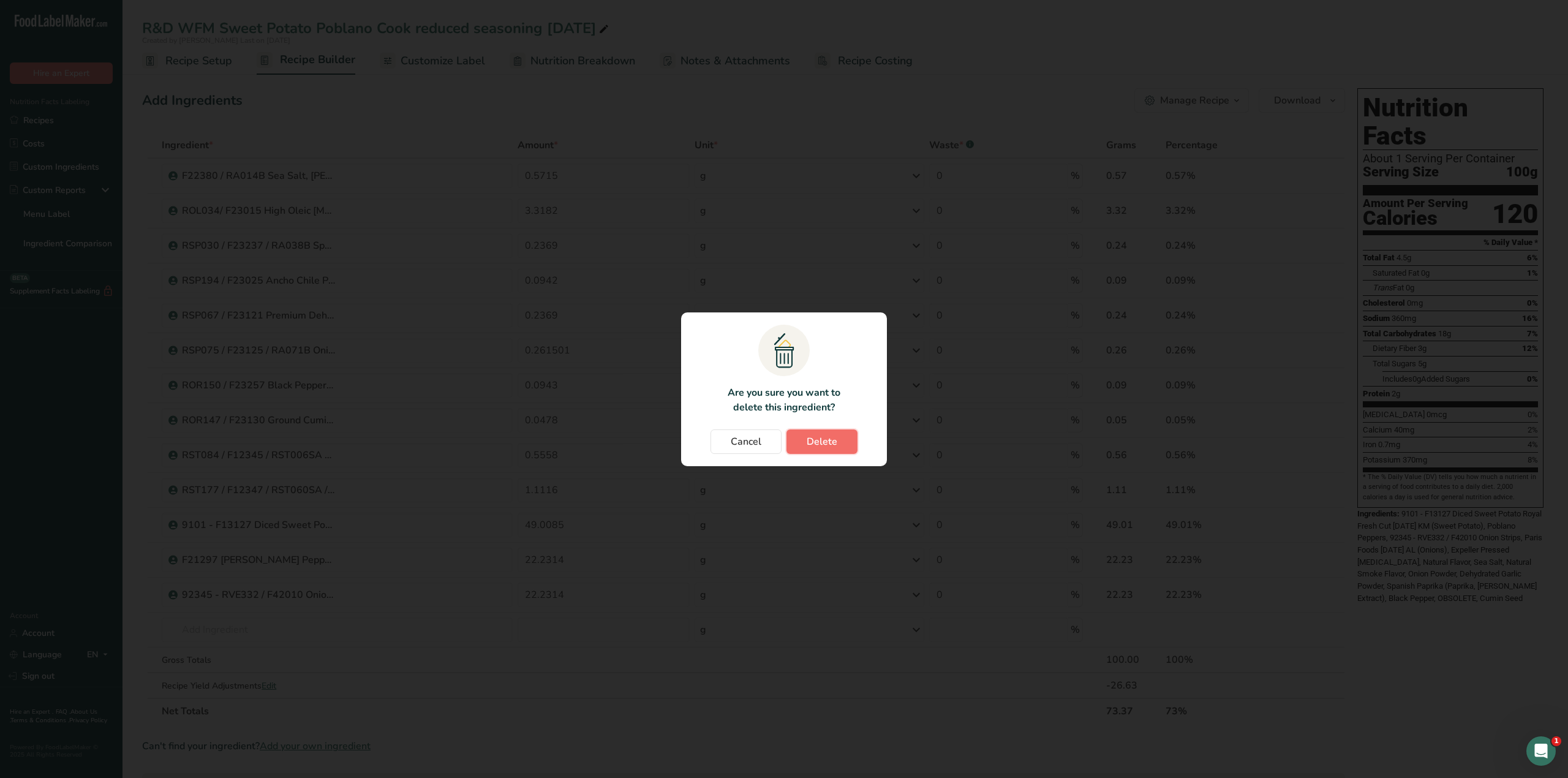
click at [841, 439] on button "Delete" at bounding box center [822, 441] width 71 height 24
type input "0.2369"
type input "0.261501"
type input "0.0943"
type input "0.0478"
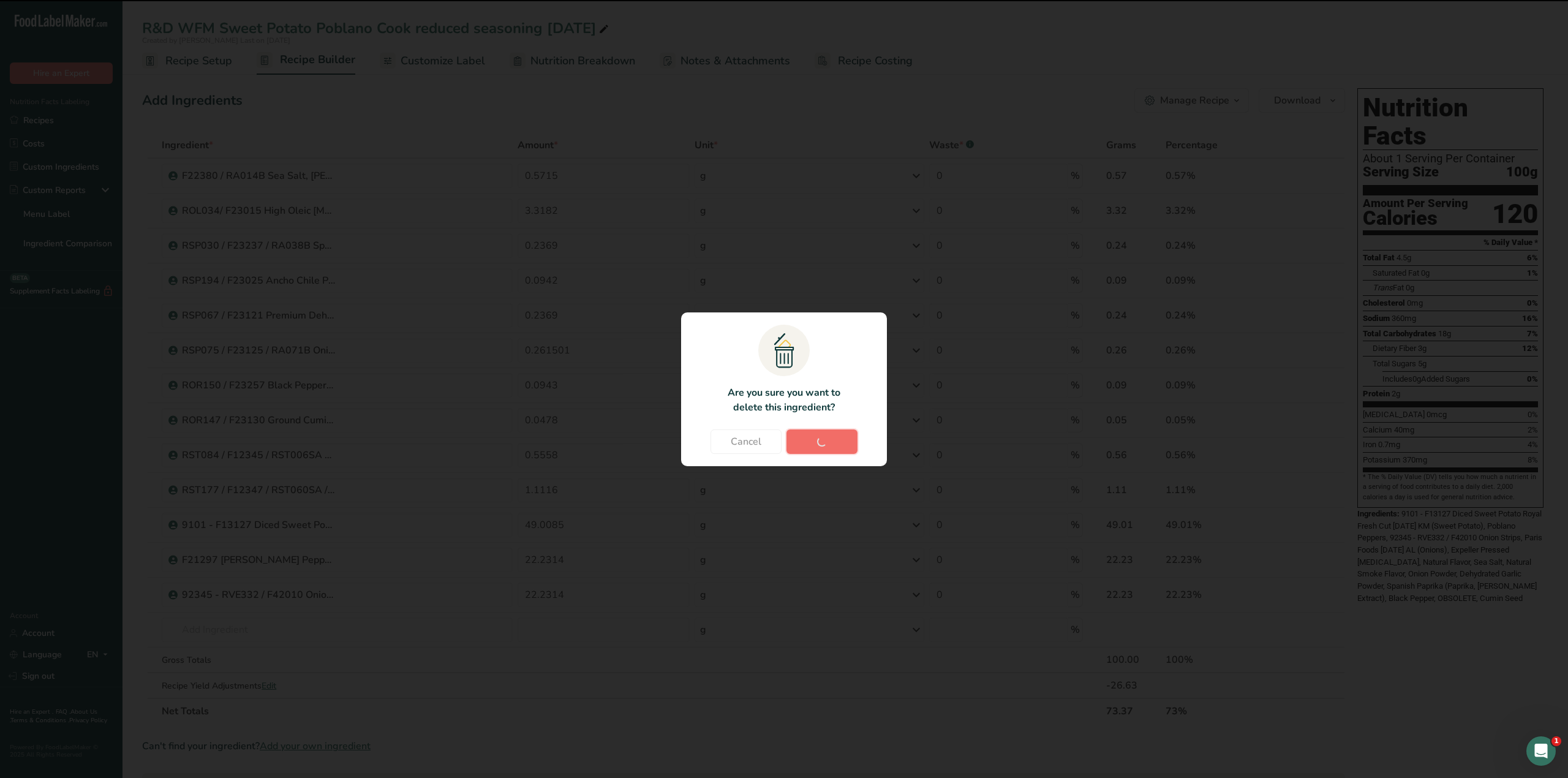
type input "0.5558"
type input "1.1116"
type input "49.0085"
type input "22.2314"
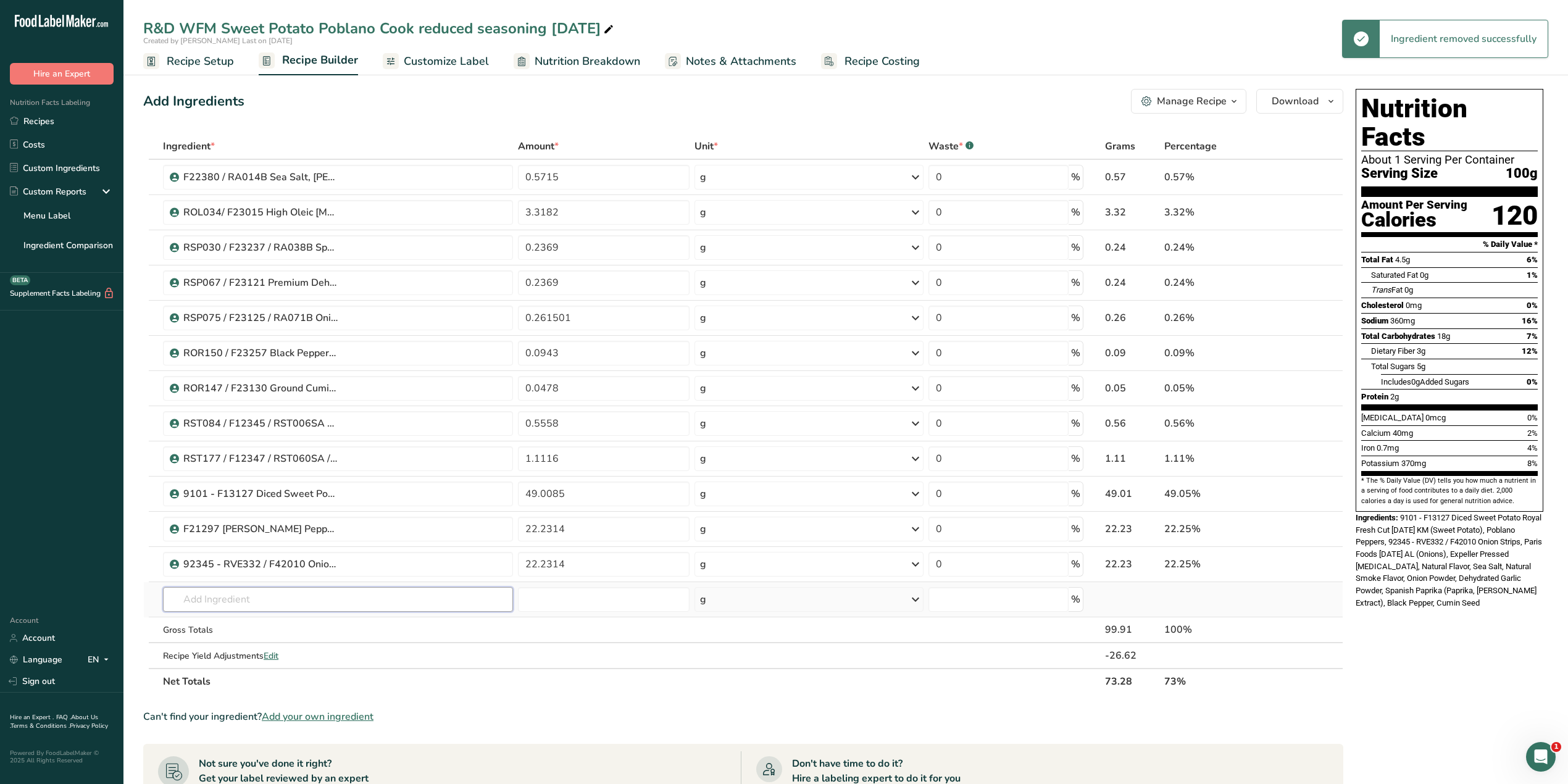
click at [425, 603] on input "text" at bounding box center [338, 599] width 350 height 25
type input "F"
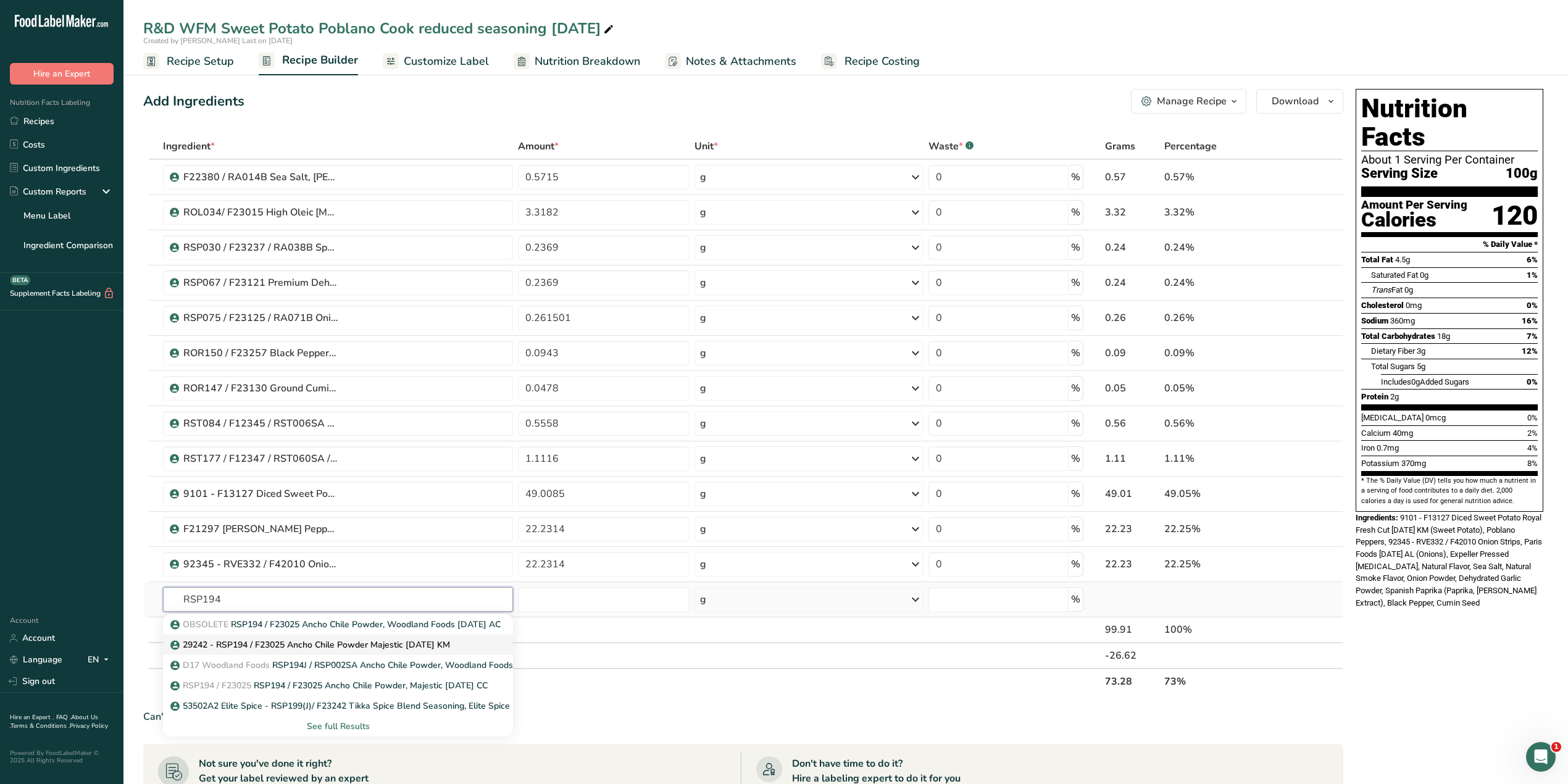
type input "RSP194"
click at [424, 645] on p "29242 - RSP194 / F23025 Ancho Chile Powder Majestic 06-16-21 KM" at bounding box center [311, 644] width 277 height 13
type input "29242 - RSP194 / F23025 Ancho Chile Powder Majestic 06-16-21 KM"
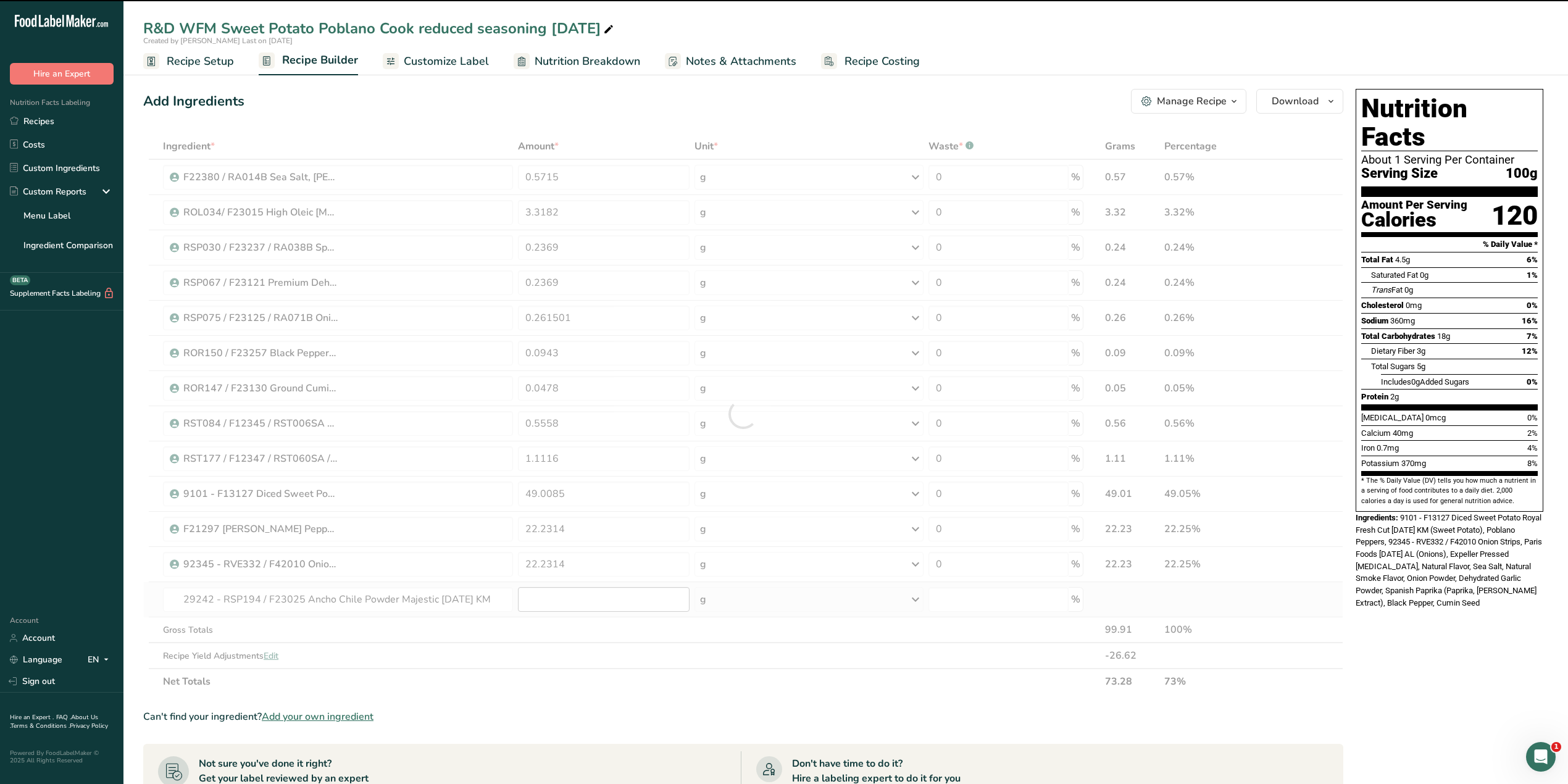
type input "0"
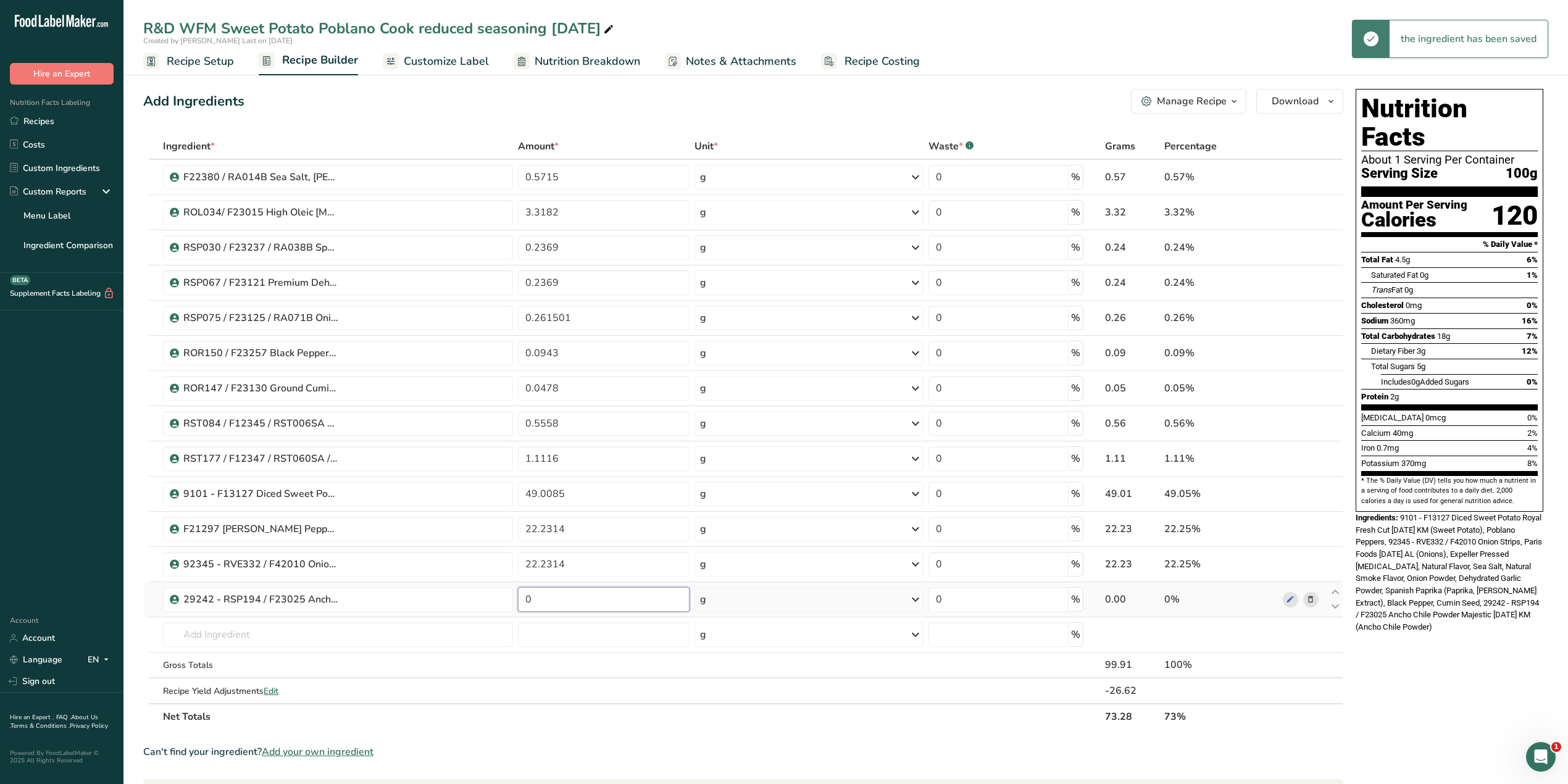
drag, startPoint x: 545, startPoint y: 601, endPoint x: 524, endPoint y: 601, distance: 21.0
click at [524, 601] on input "0" at bounding box center [604, 599] width 172 height 25
type input "0.0942"
click at [613, 638] on div "Ingredient * Amount * Unit * Waste * .a-a{fill:#347362;}.b-a{fill:#fff;} Grams …" at bounding box center [743, 432] width 1200 height 596
click at [219, 60] on span "Recipe Setup" at bounding box center [200, 61] width 67 height 16
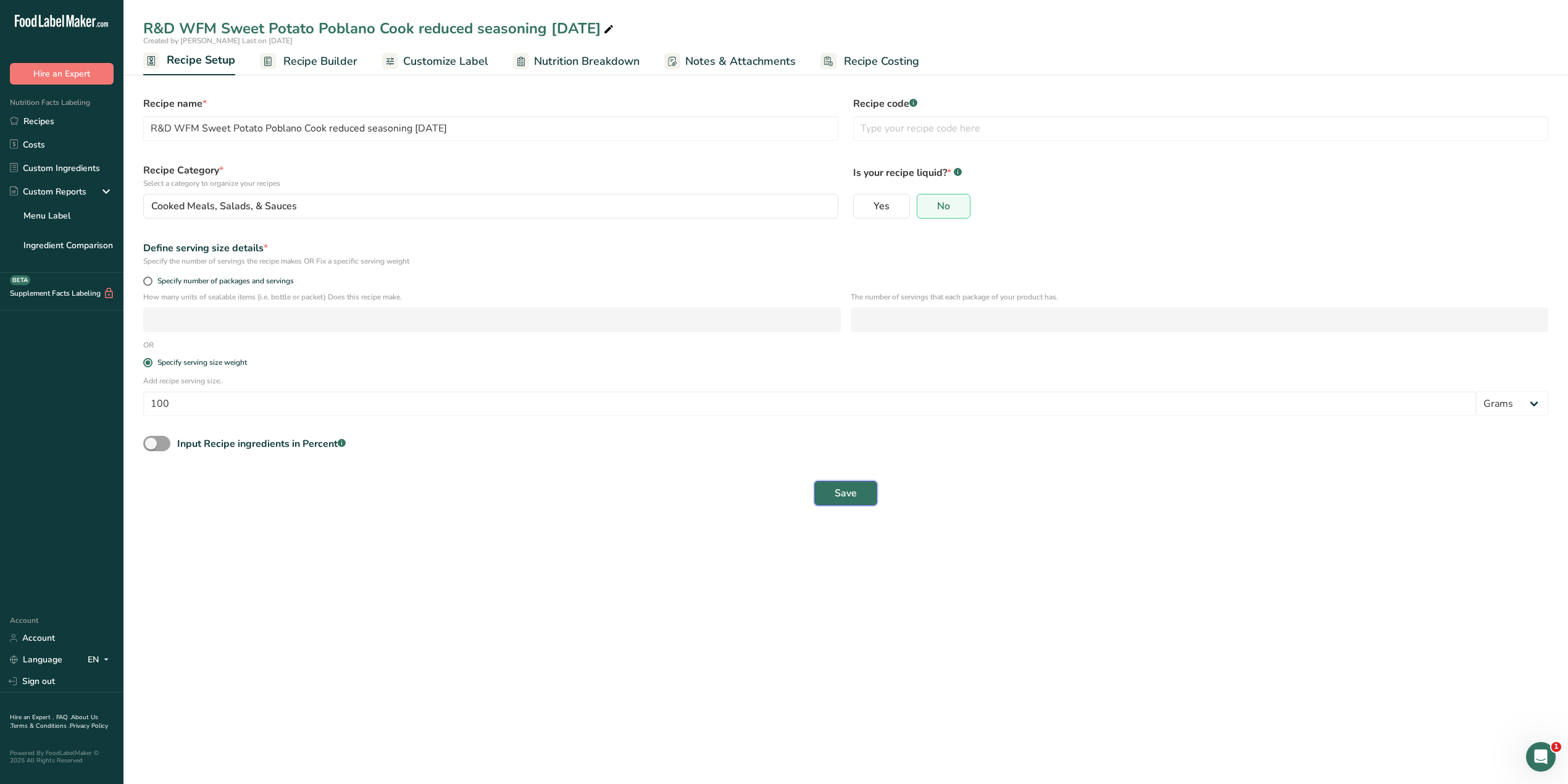
click at [834, 489] on button "Save" at bounding box center [846, 493] width 63 height 25
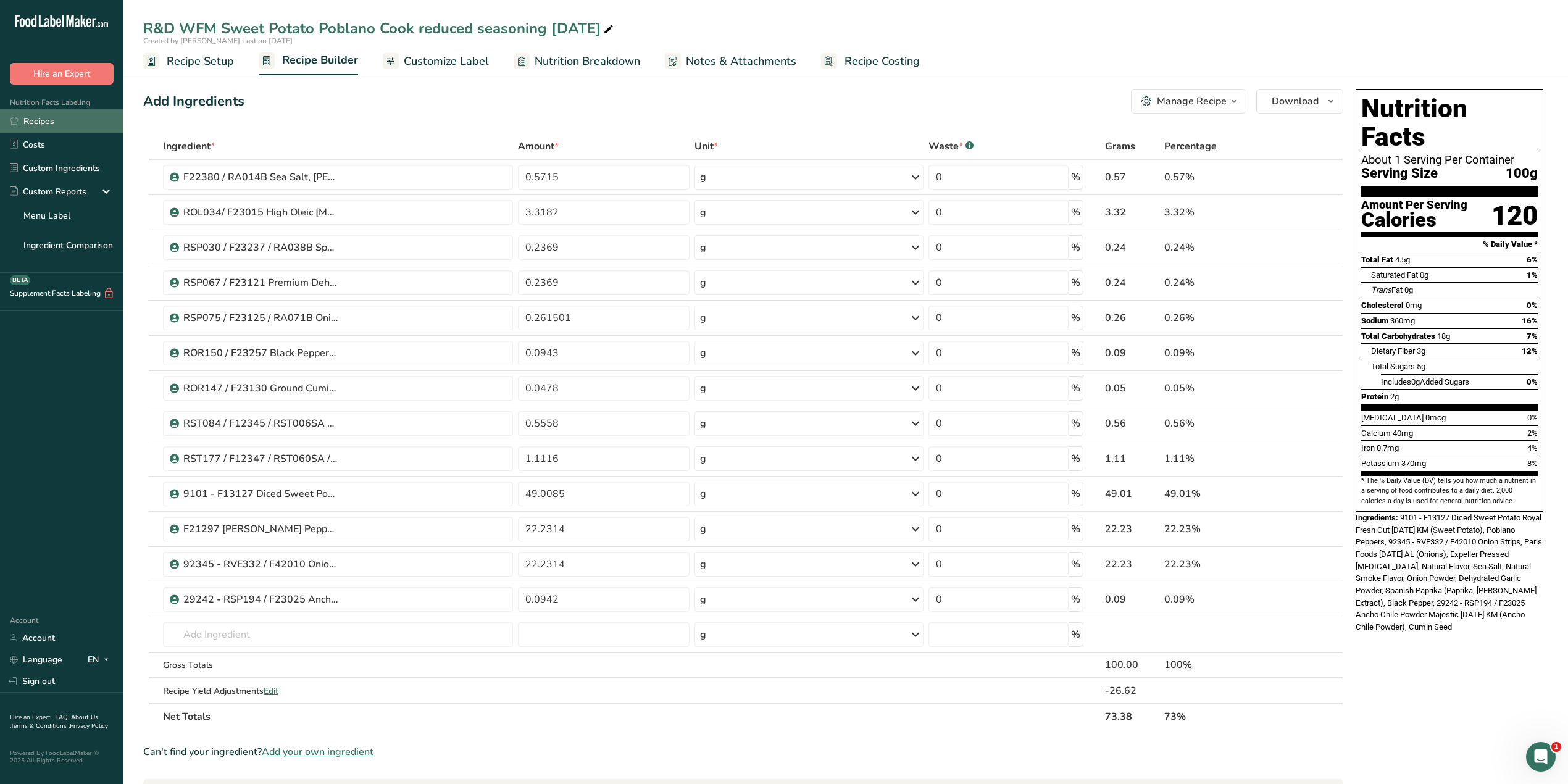
drag, startPoint x: 64, startPoint y: 116, endPoint x: 55, endPoint y: 125, distance: 12.7
click at [64, 116] on link "Recipes" at bounding box center [61, 120] width 123 height 23
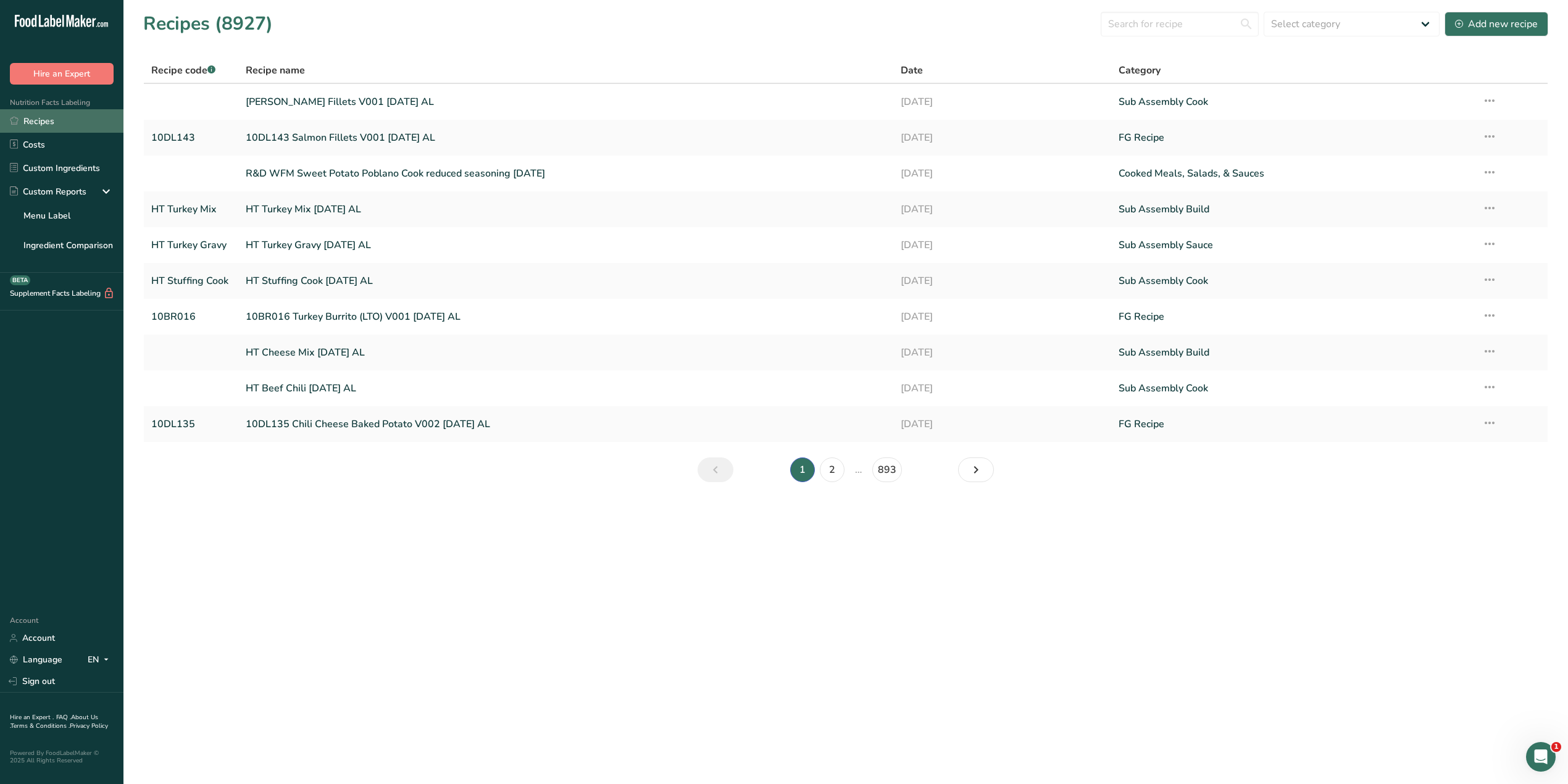
click at [48, 125] on link "Recipes" at bounding box center [61, 120] width 123 height 23
click at [61, 117] on link "Recipes" at bounding box center [61, 120] width 123 height 23
click at [825, 467] on link "2" at bounding box center [832, 469] width 25 height 25
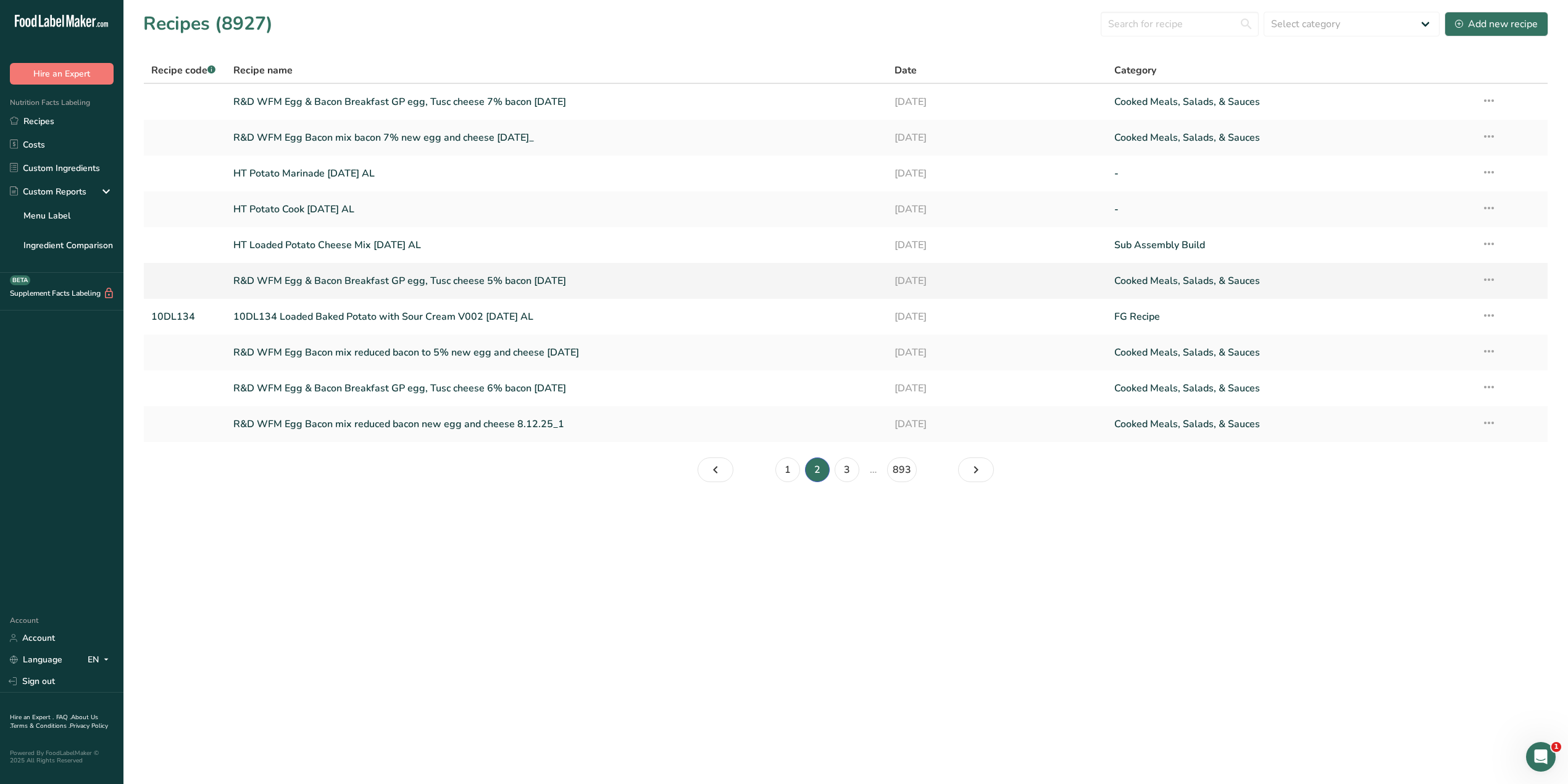
click at [533, 282] on link "R&D WFM Egg & Bacon Breakfast GP egg, Tusc cheese 5% bacon [DATE]" at bounding box center [556, 281] width 645 height 26
